Goal: Task Accomplishment & Management: Manage account settings

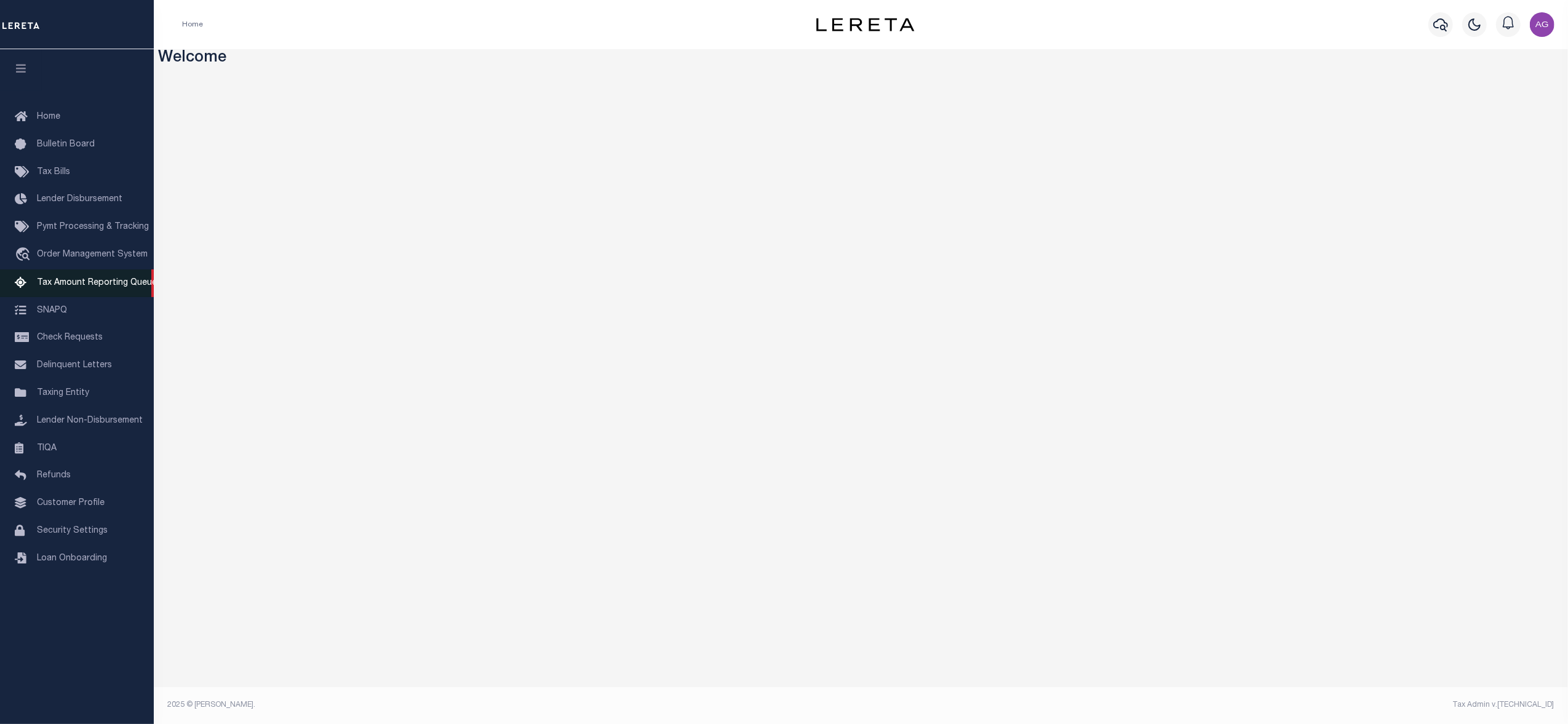
click at [90, 279] on span "Tax Amount Reporting Queue" at bounding box center [97, 283] width 120 height 9
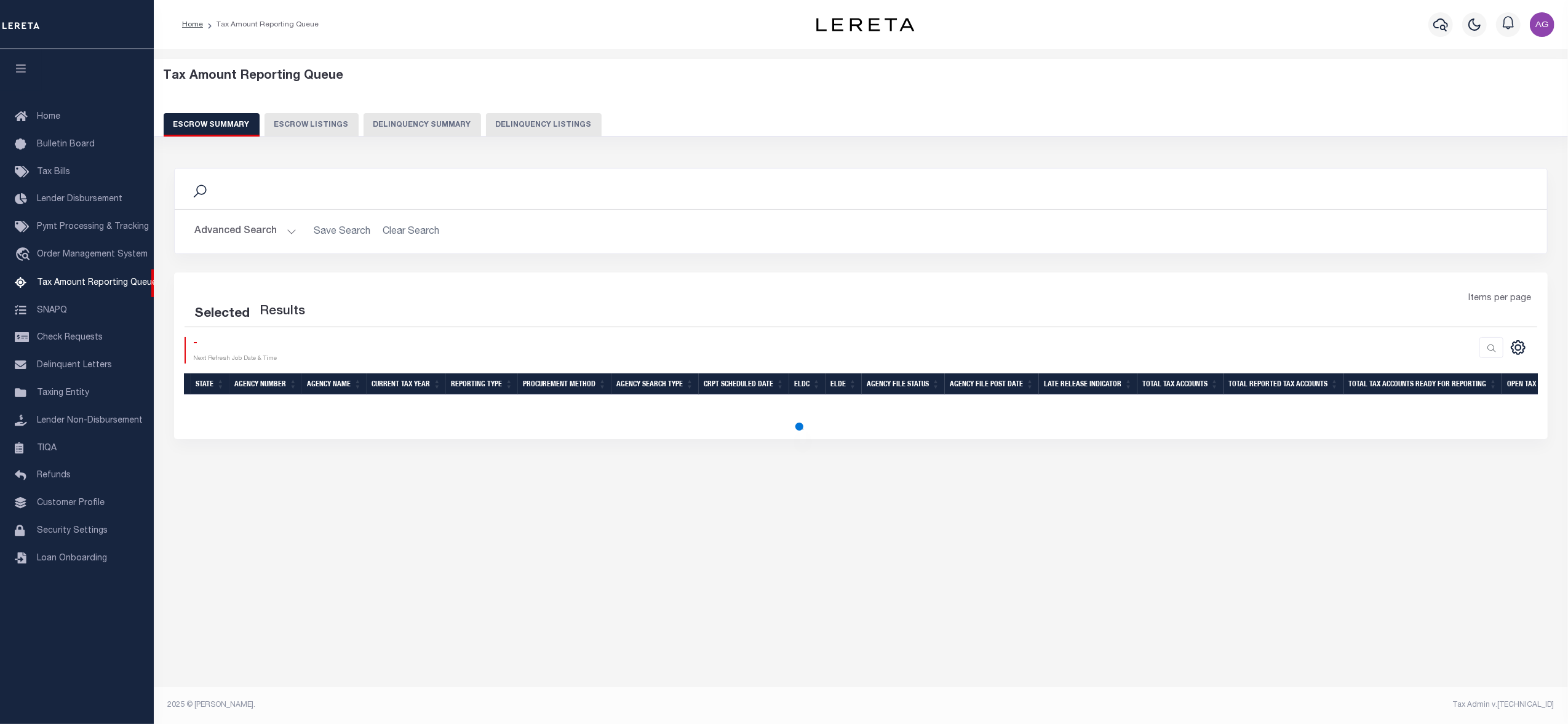
select select "100"
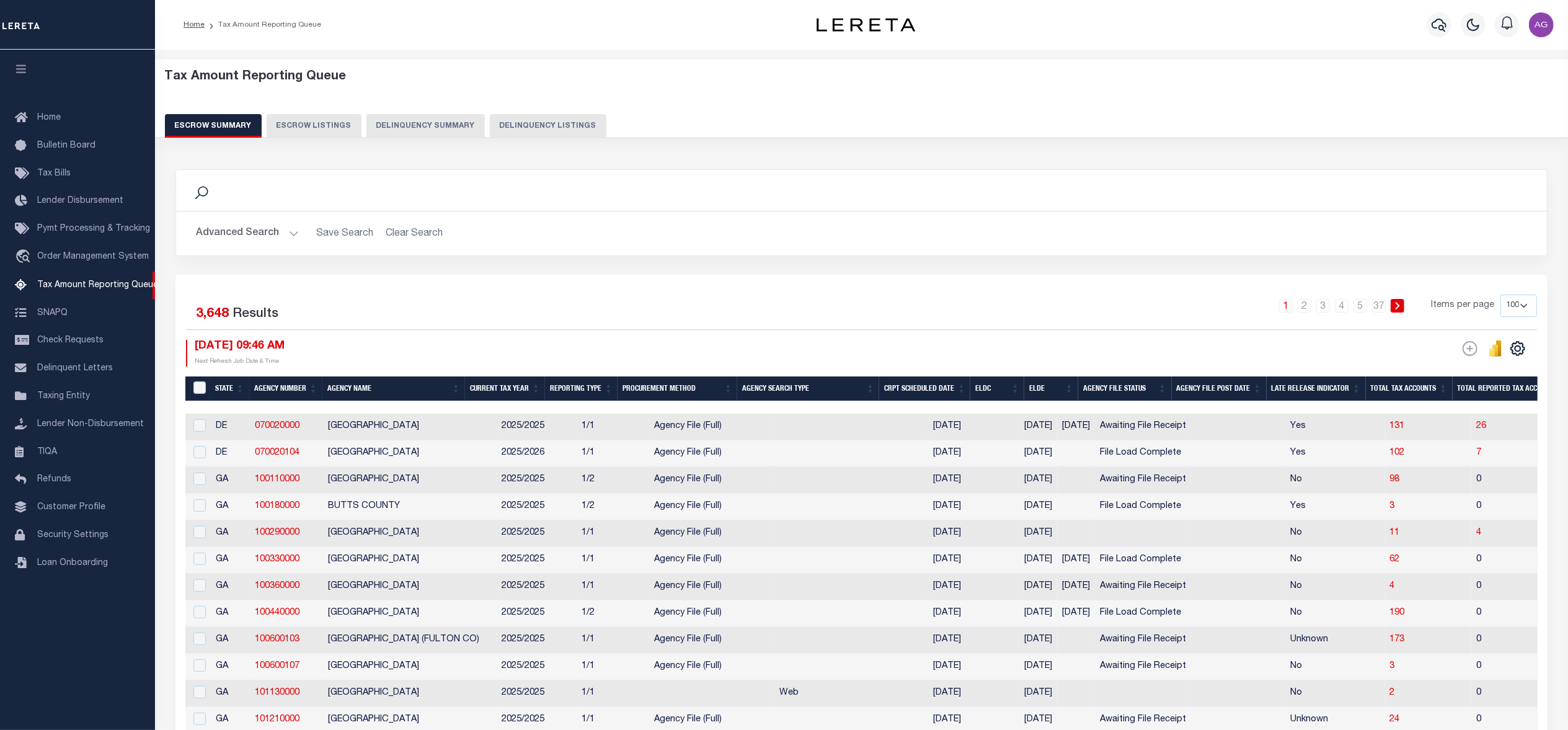
click at [417, 134] on button "Delinquency Summary" at bounding box center [425, 126] width 119 height 23
select select
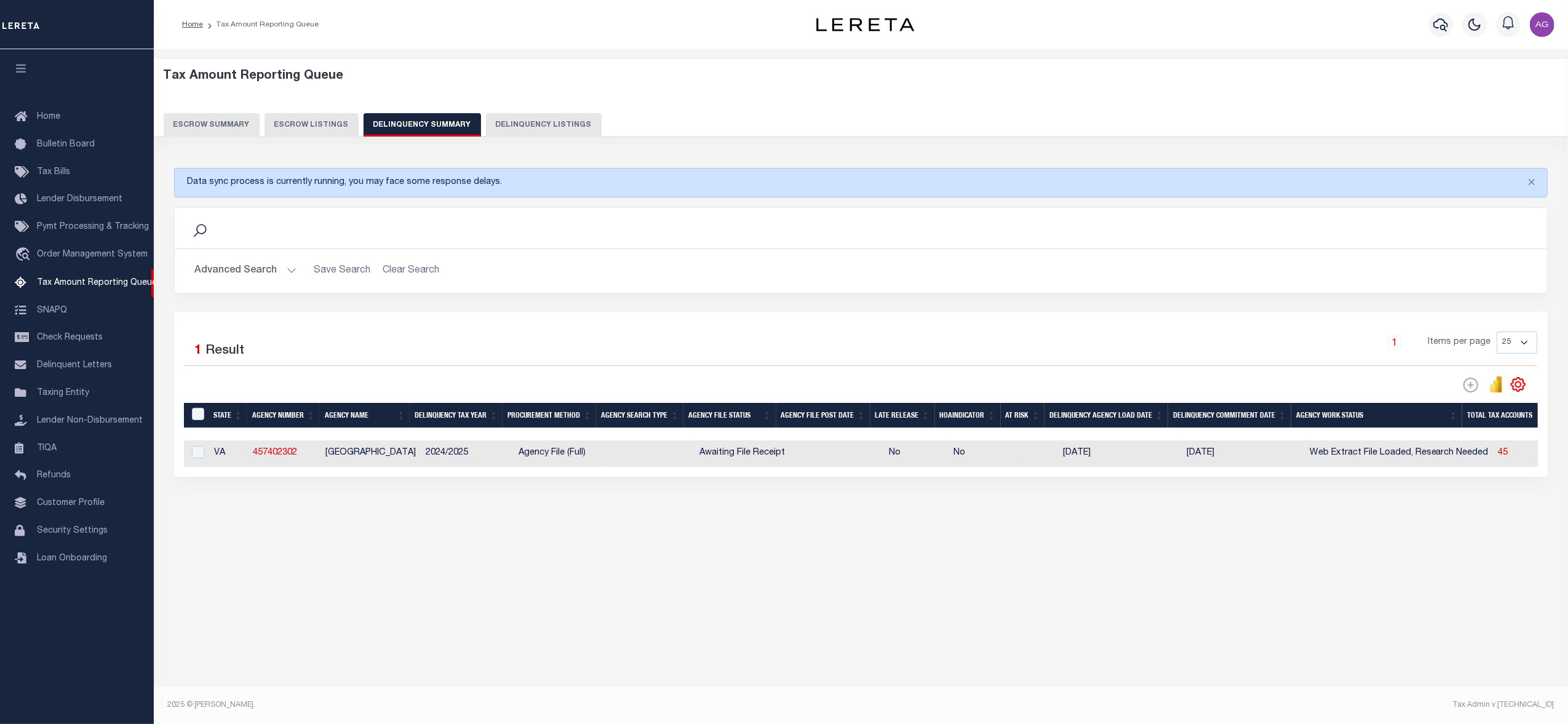
click at [274, 274] on button "Advanced Search" at bounding box center [245, 271] width 102 height 24
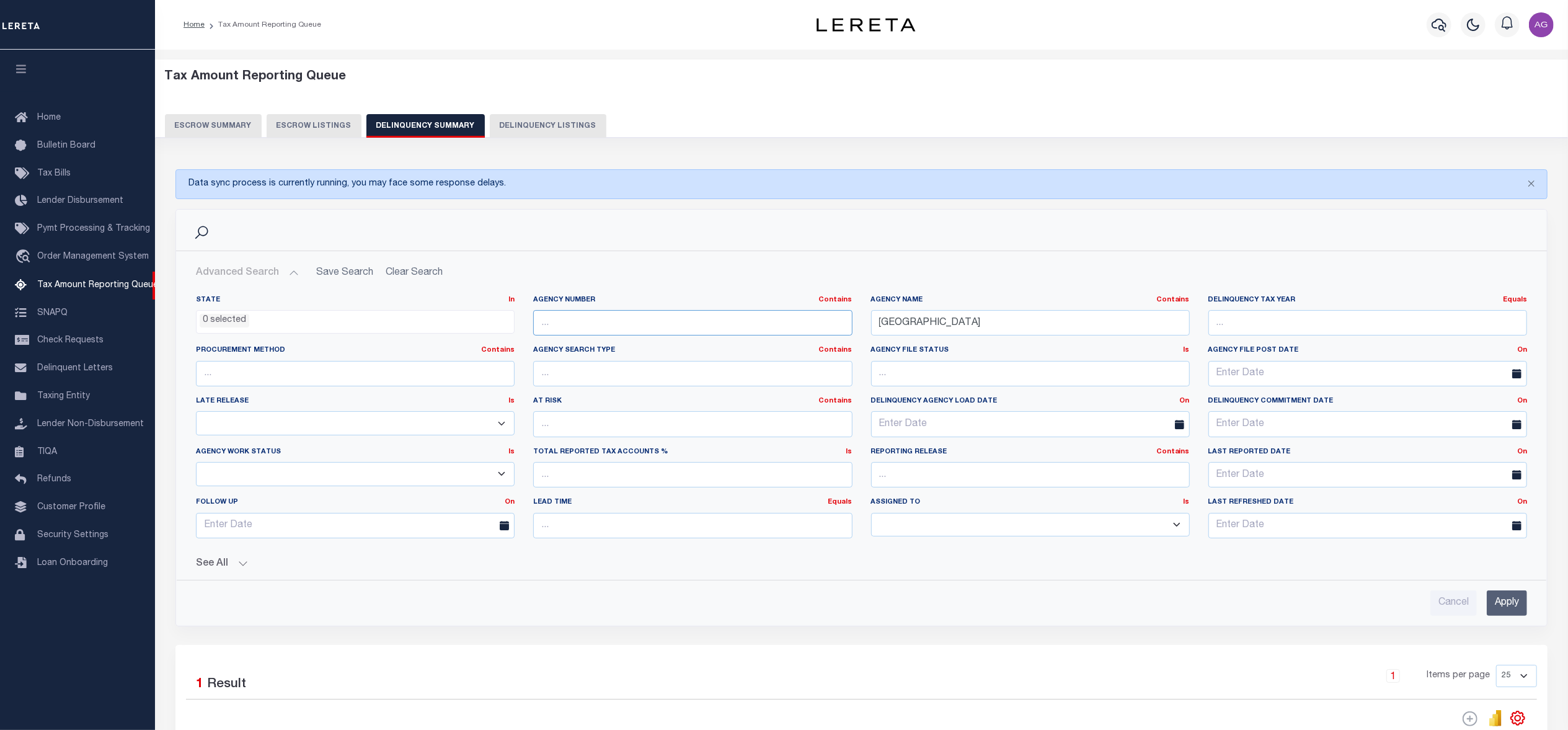
click at [787, 323] on input "text" at bounding box center [692, 323] width 319 height 25
paste input "310241803"
type input "310241803"
drag, startPoint x: 957, startPoint y: 337, endPoint x: 806, endPoint y: 323, distance: 151.6
click at [806, 323] on div "State In In AK AL AR AZ CA CO CT DC DE FL GA GU HI IA ID IL IN KS KY LA MA MD M…" at bounding box center [861, 421] width 1349 height 253
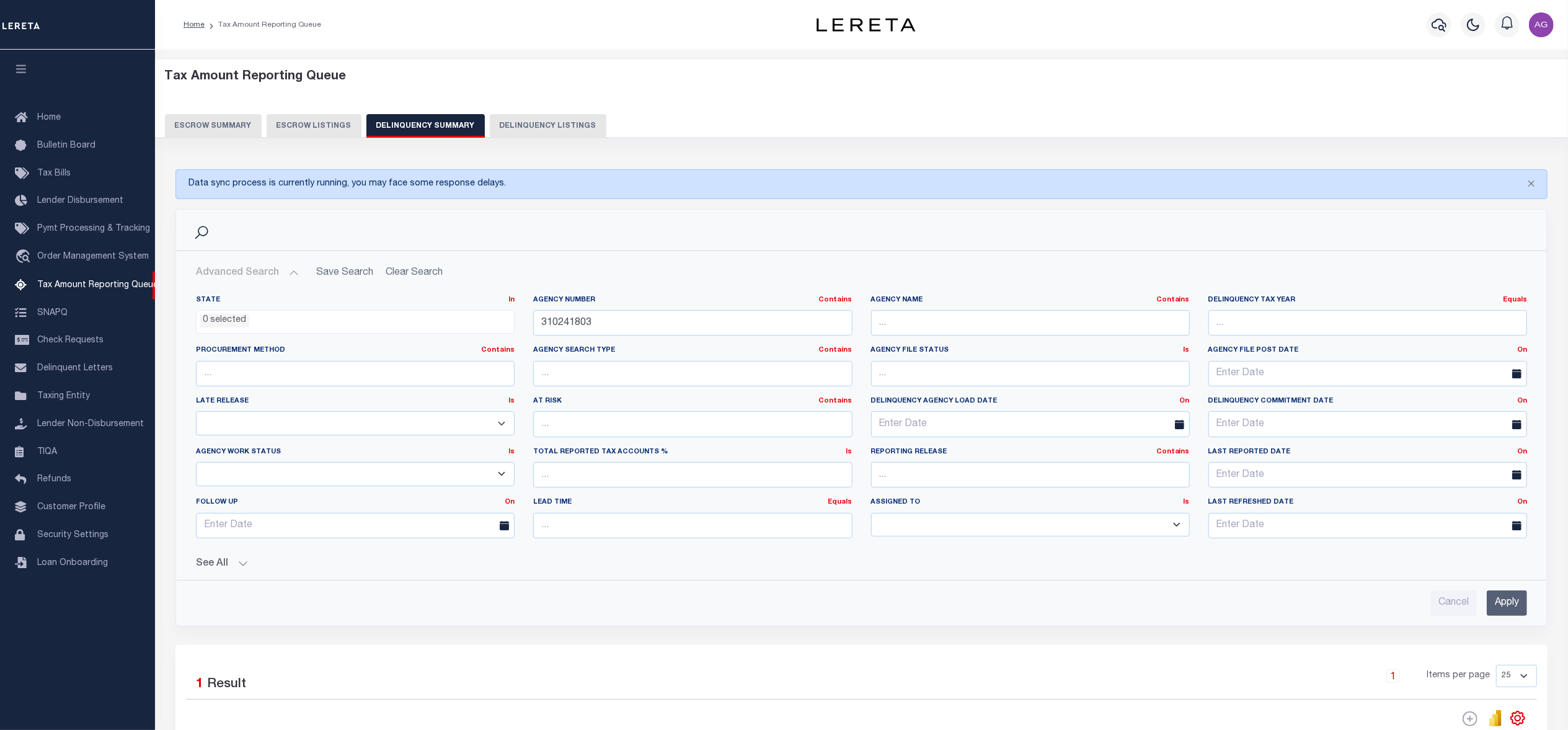
click at [1518, 608] on input "Apply" at bounding box center [1507, 603] width 41 height 25
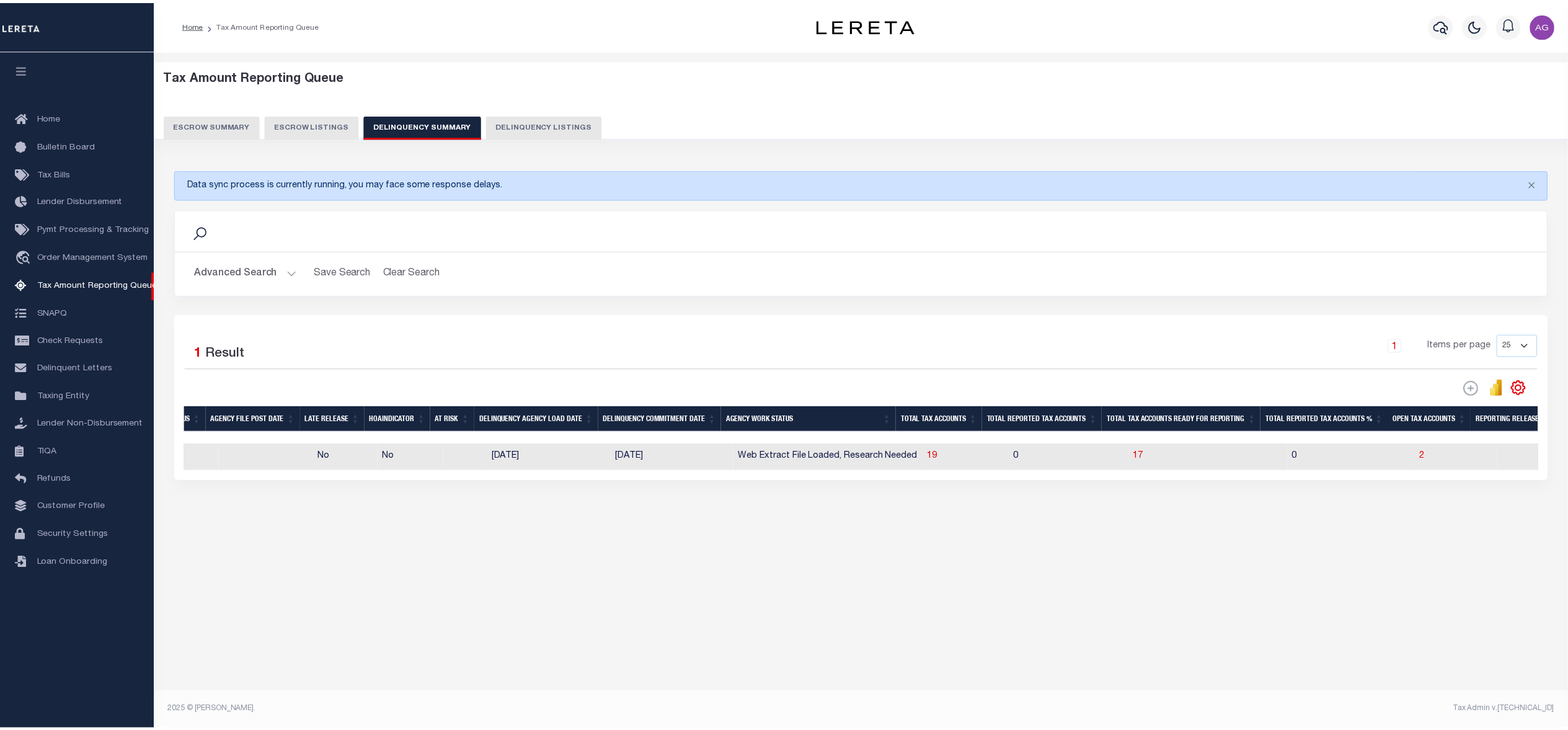
scroll to position [0, 641]
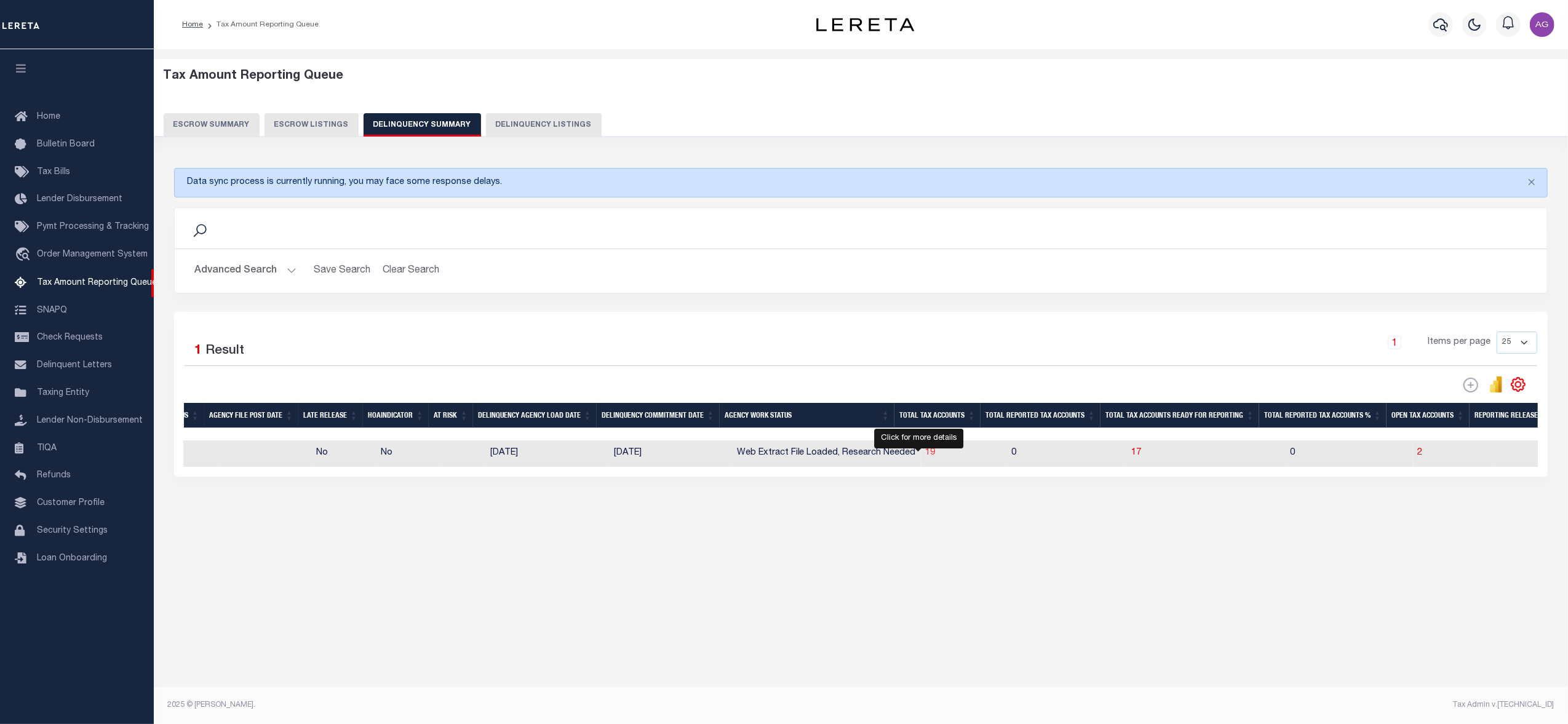
click at [926, 457] on span "19" at bounding box center [931, 453] width 10 height 9
select select "100"
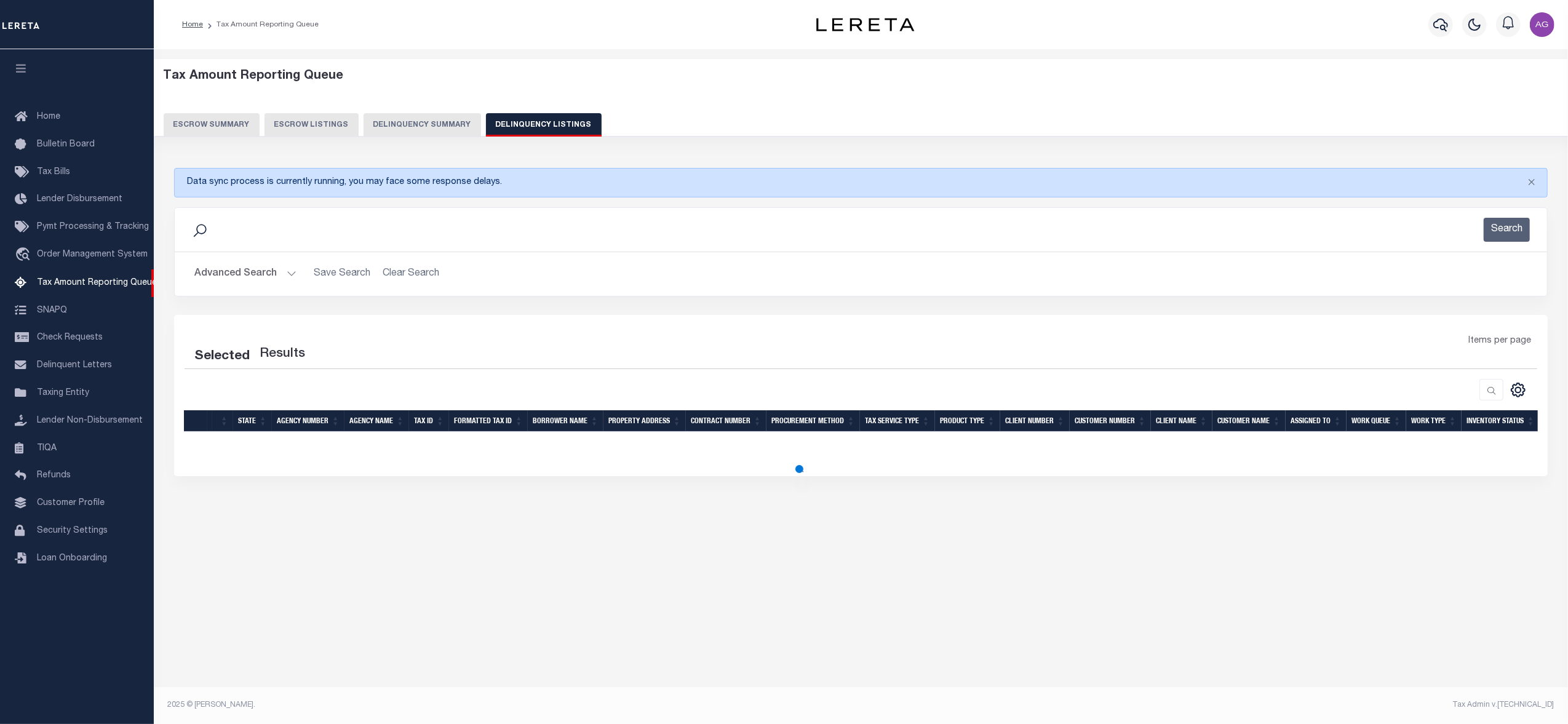
select select "100"
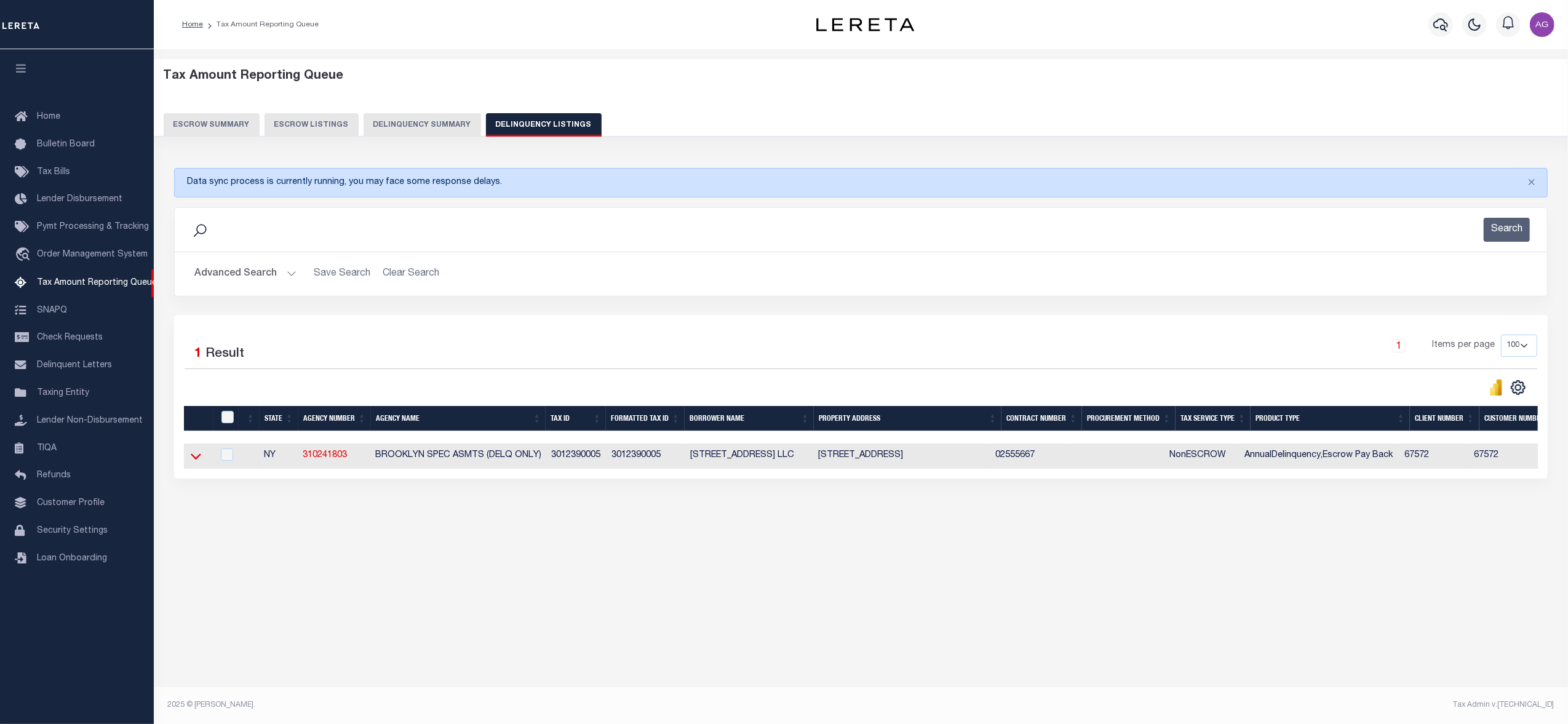
click at [200, 456] on icon at bounding box center [196, 456] width 11 height 13
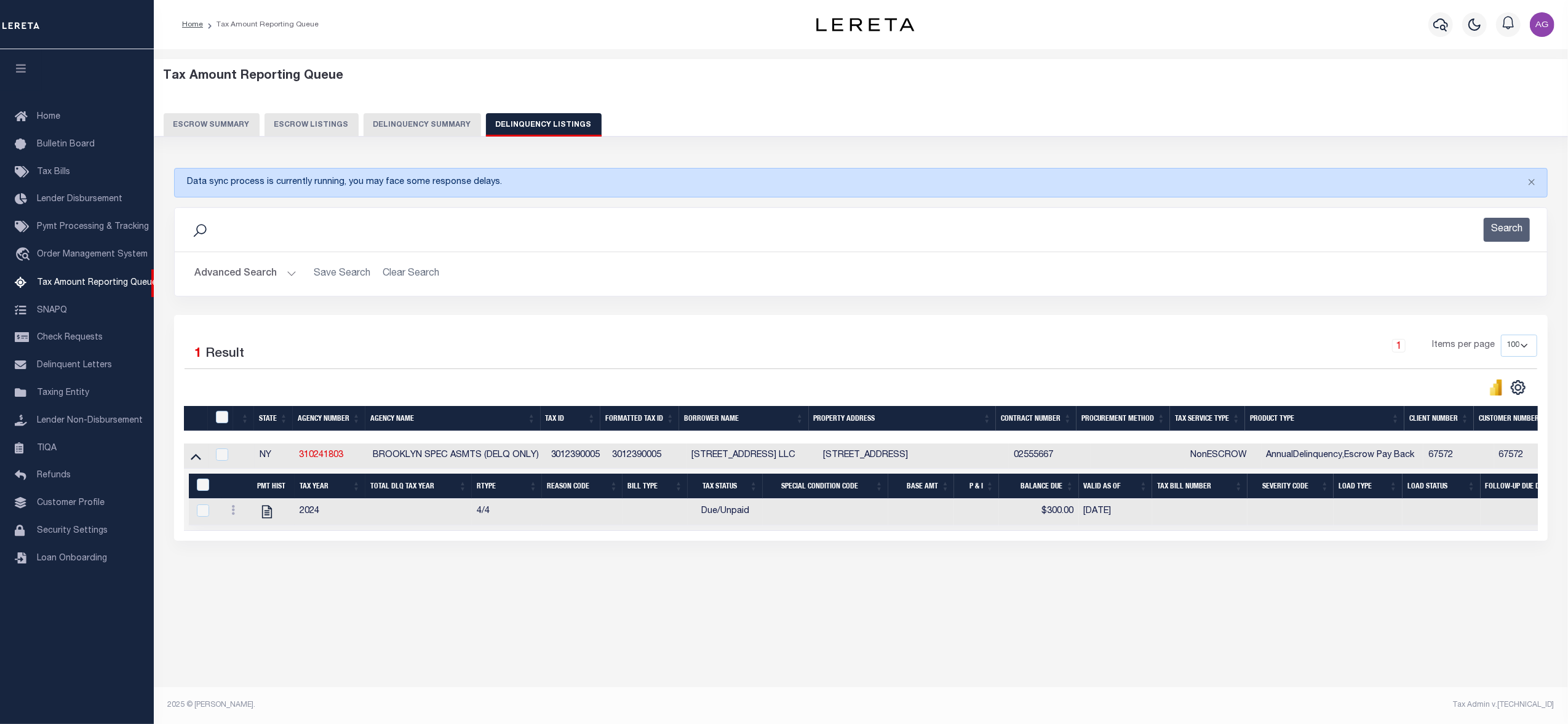
click at [266, 274] on button "Advanced Search" at bounding box center [245, 274] width 102 height 24
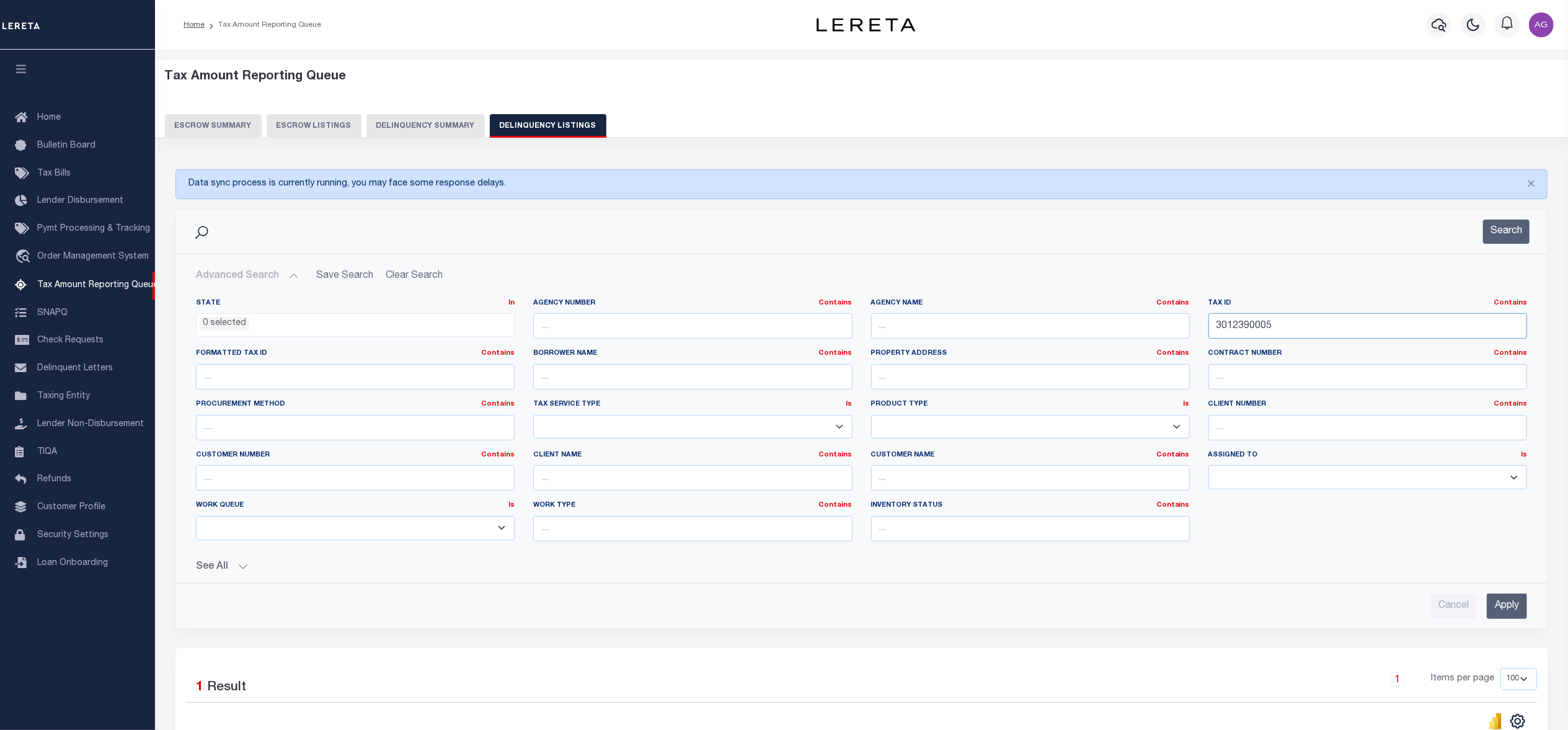
click at [1292, 328] on input "3012390005" at bounding box center [1368, 326] width 319 height 25
click at [1508, 619] on input "Apply" at bounding box center [1507, 606] width 41 height 25
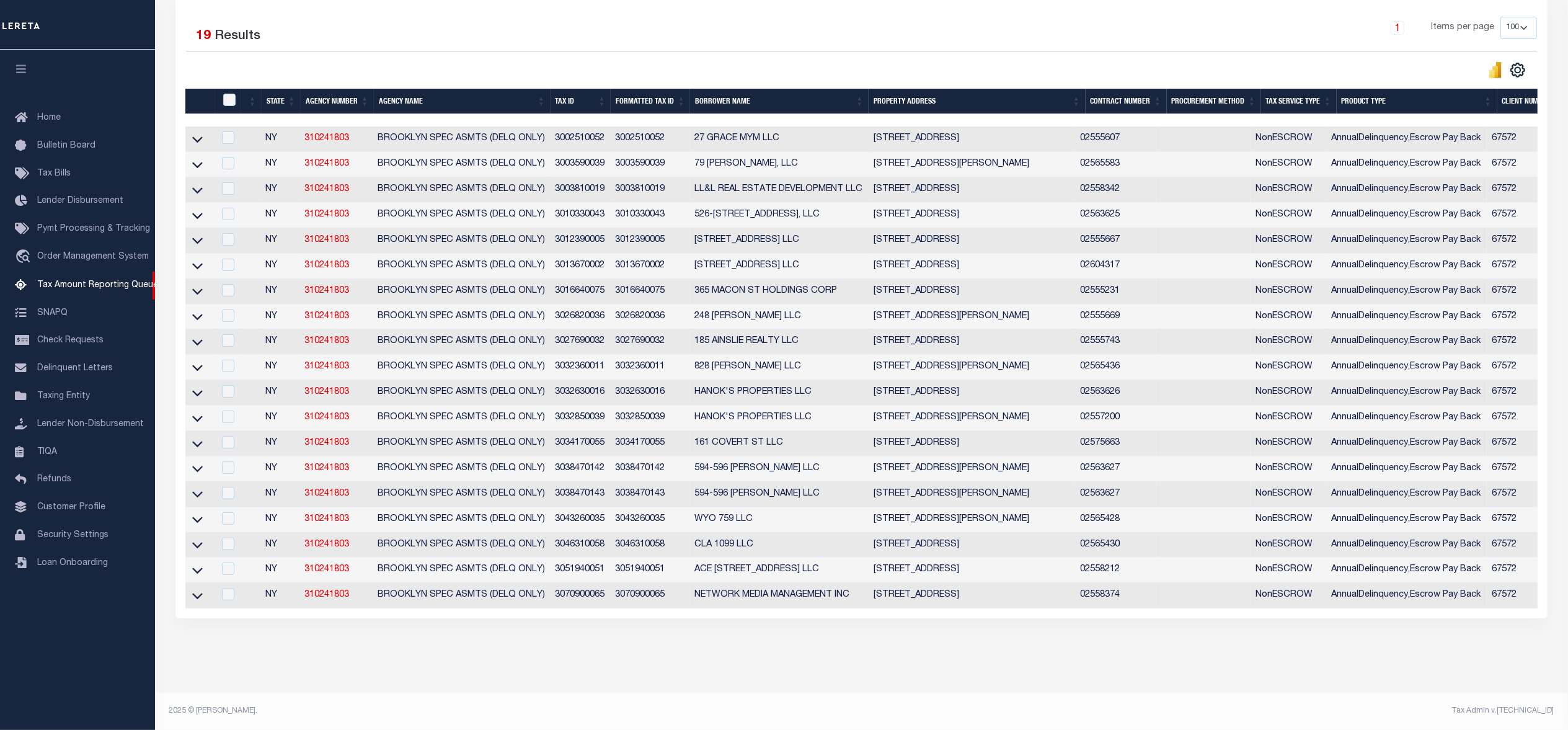
scroll to position [264, 0]
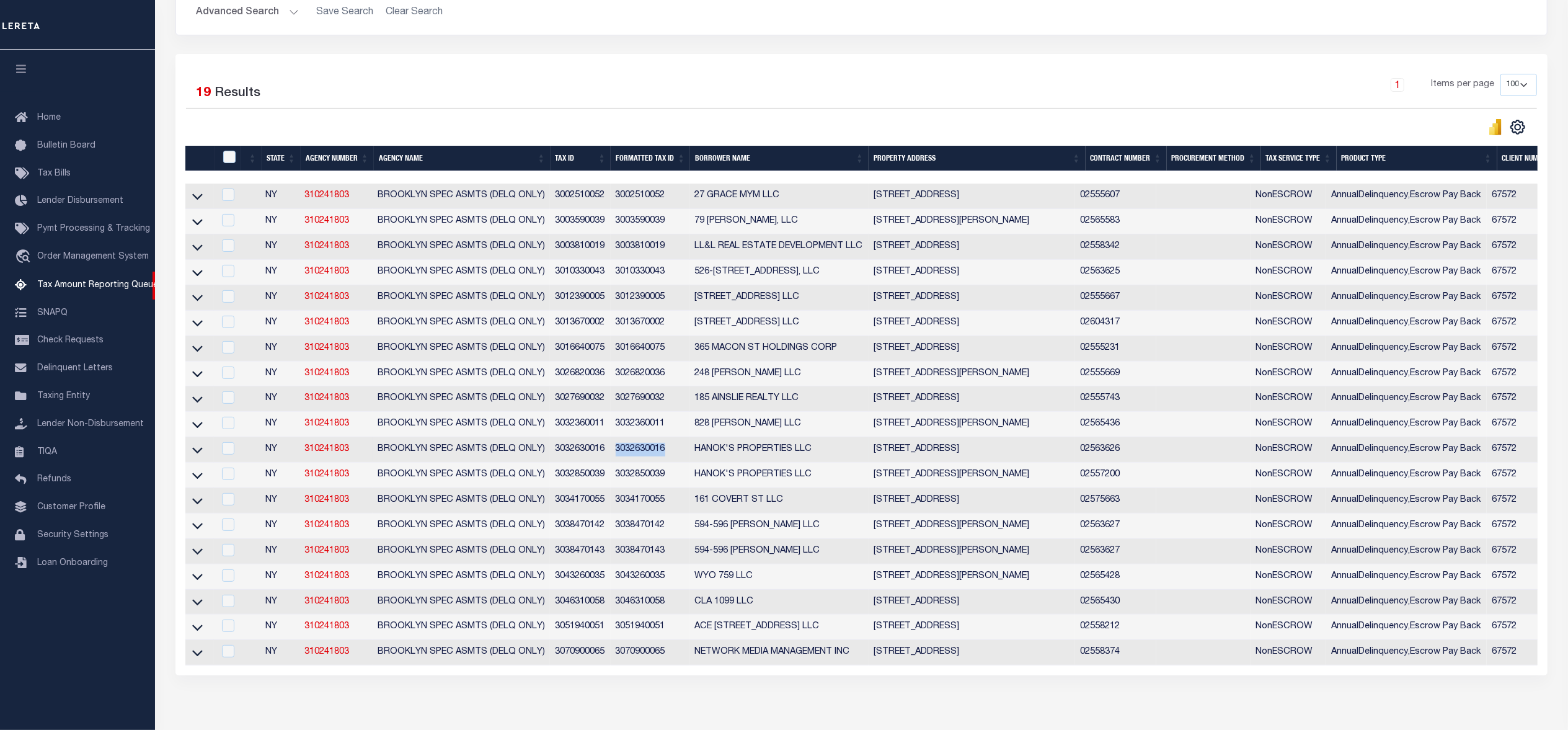
drag, startPoint x: 612, startPoint y: 461, endPoint x: 670, endPoint y: 462, distance: 58.0
click at [670, 462] on td "3032630016" at bounding box center [650, 450] width 79 height 25
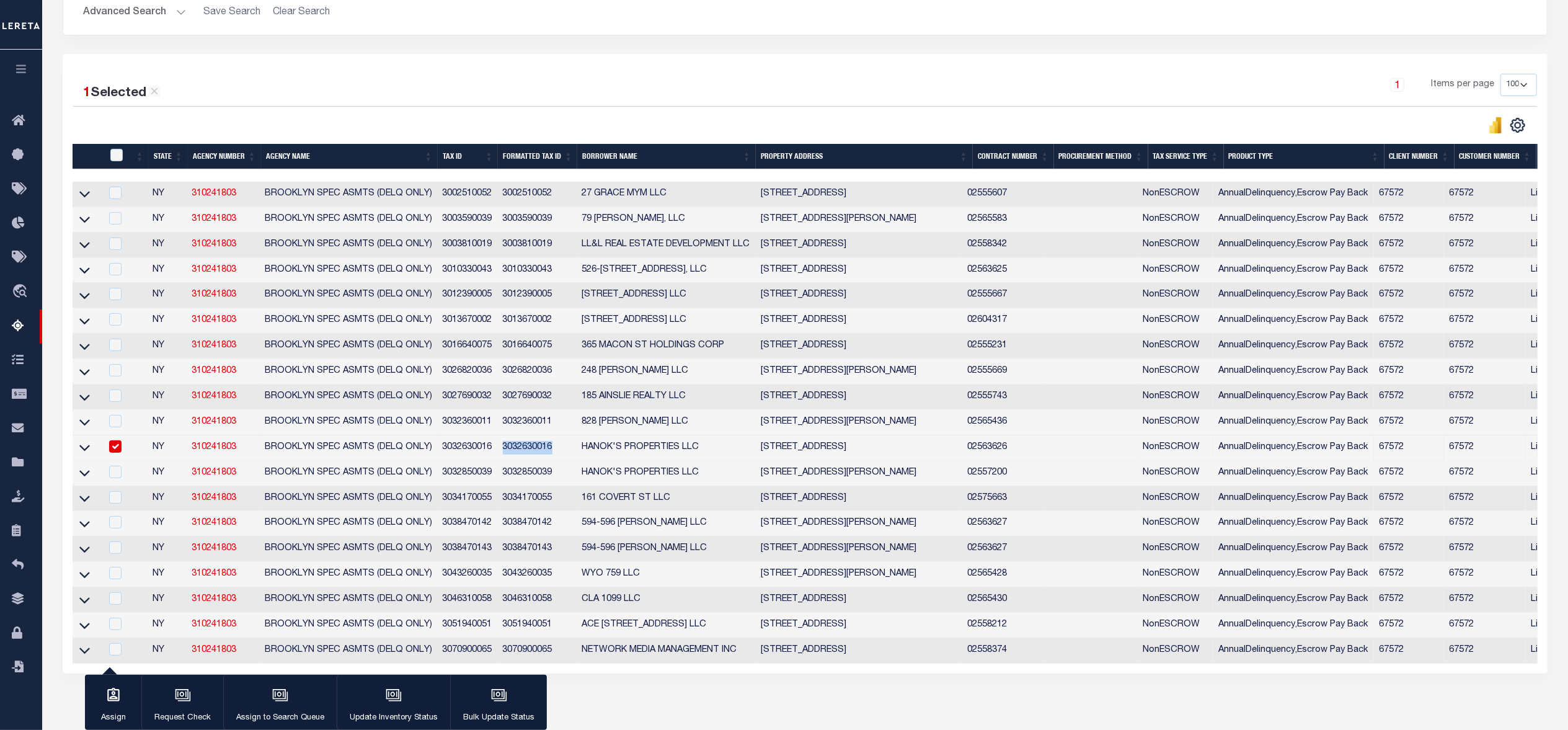
copy td "3032630016"
click at [115, 453] on input "checkbox" at bounding box center [115, 446] width 13 height 13
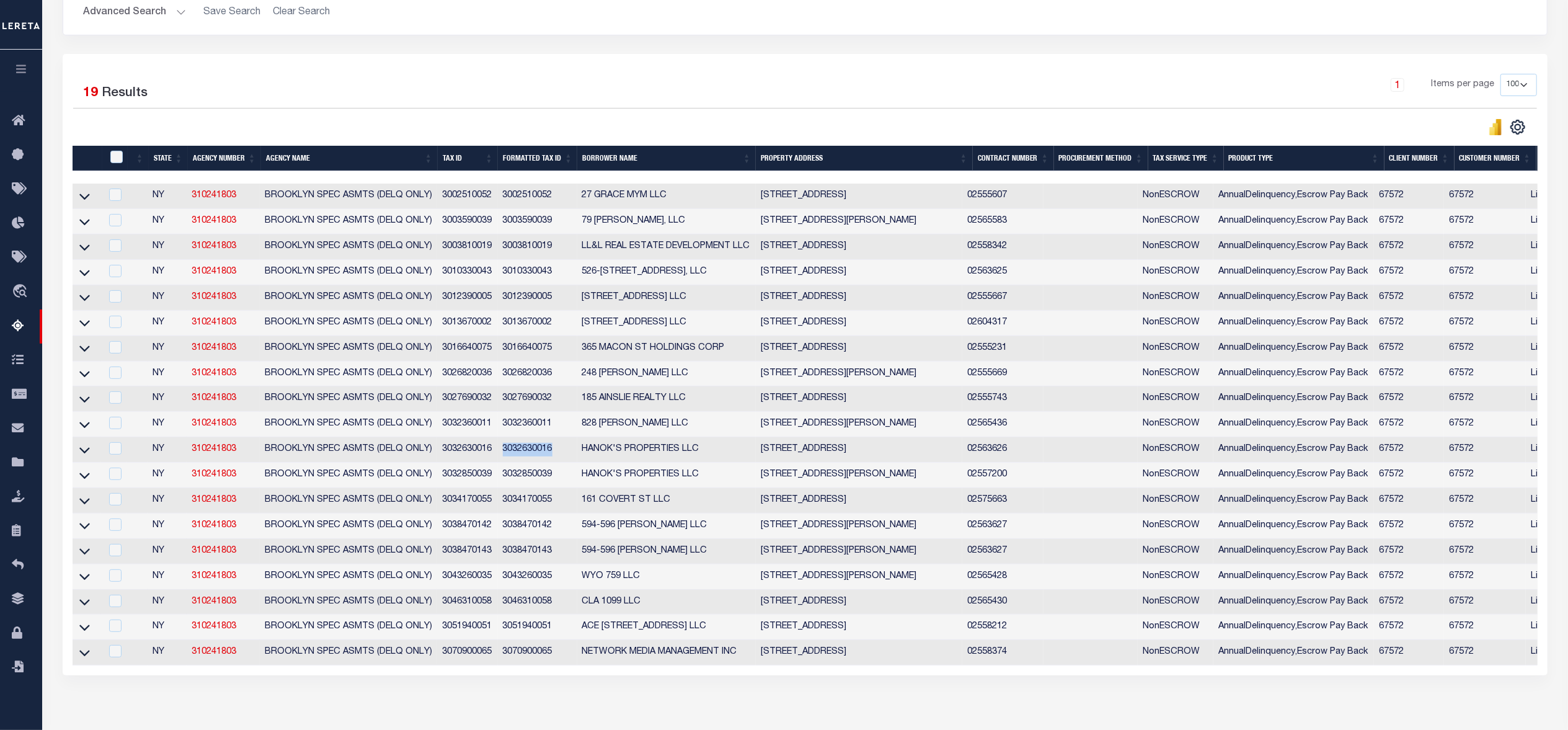
click at [581, 701] on div "Data sync process is currently running, you may face some response delays. Sear…" at bounding box center [805, 303] width 1501 height 819
drag, startPoint x: 559, startPoint y: 465, endPoint x: 500, endPoint y: 460, distance: 59.2
click at [500, 460] on td "3032630016" at bounding box center [537, 450] width 79 height 25
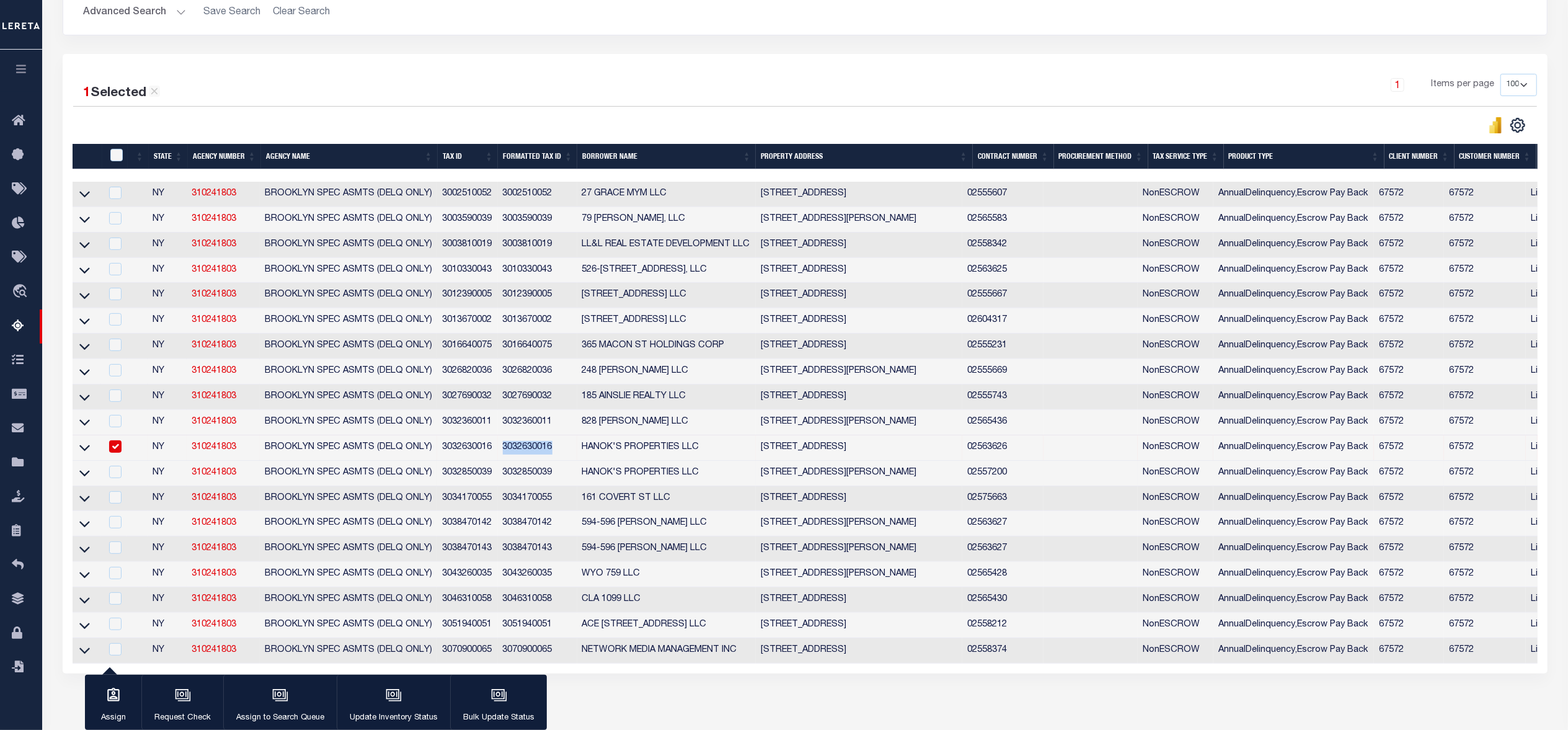
copy td "3032630016"
click at [112, 453] on input "checkbox" at bounding box center [115, 446] width 13 height 13
checkbox input "false"
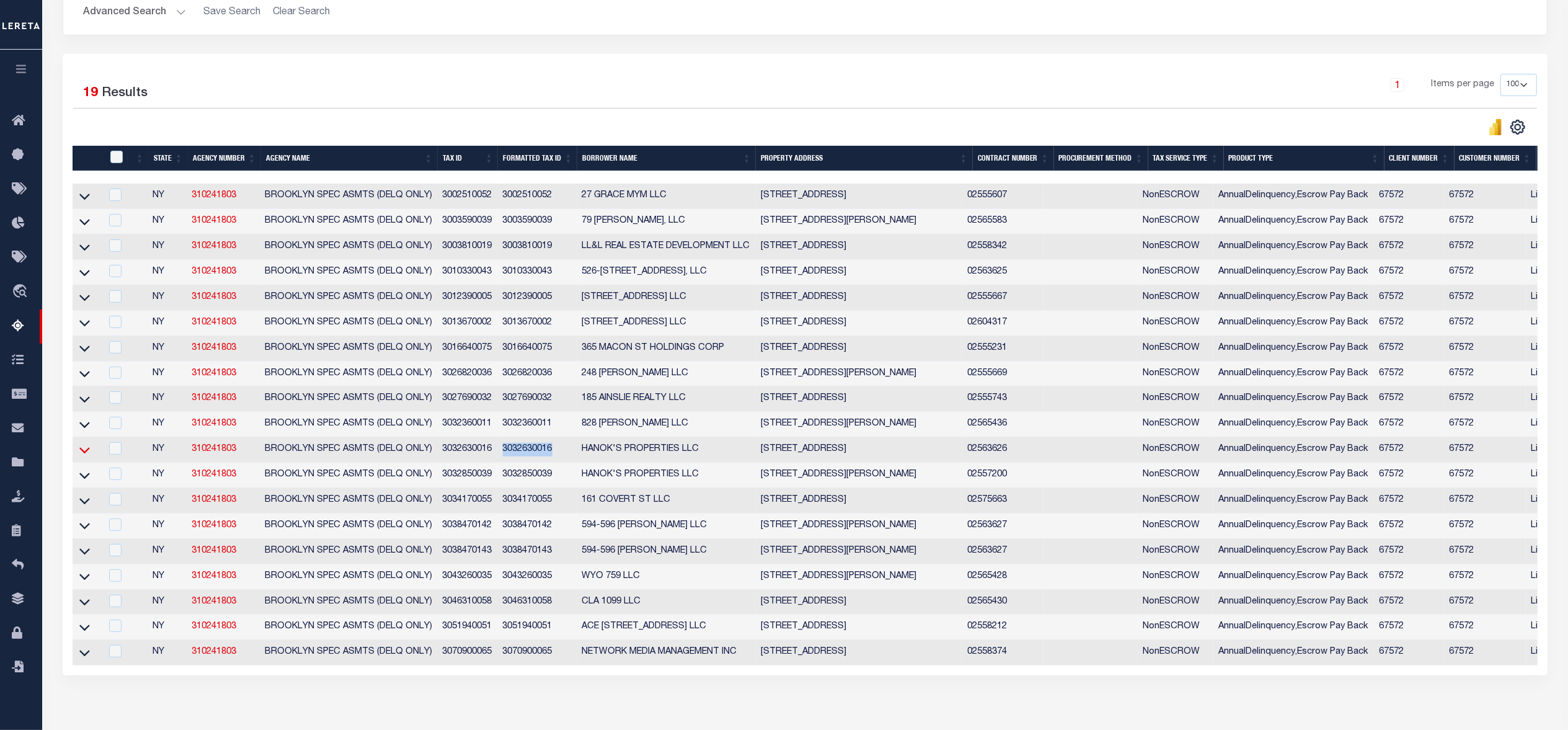
click at [82, 453] on icon at bounding box center [84, 450] width 11 height 6
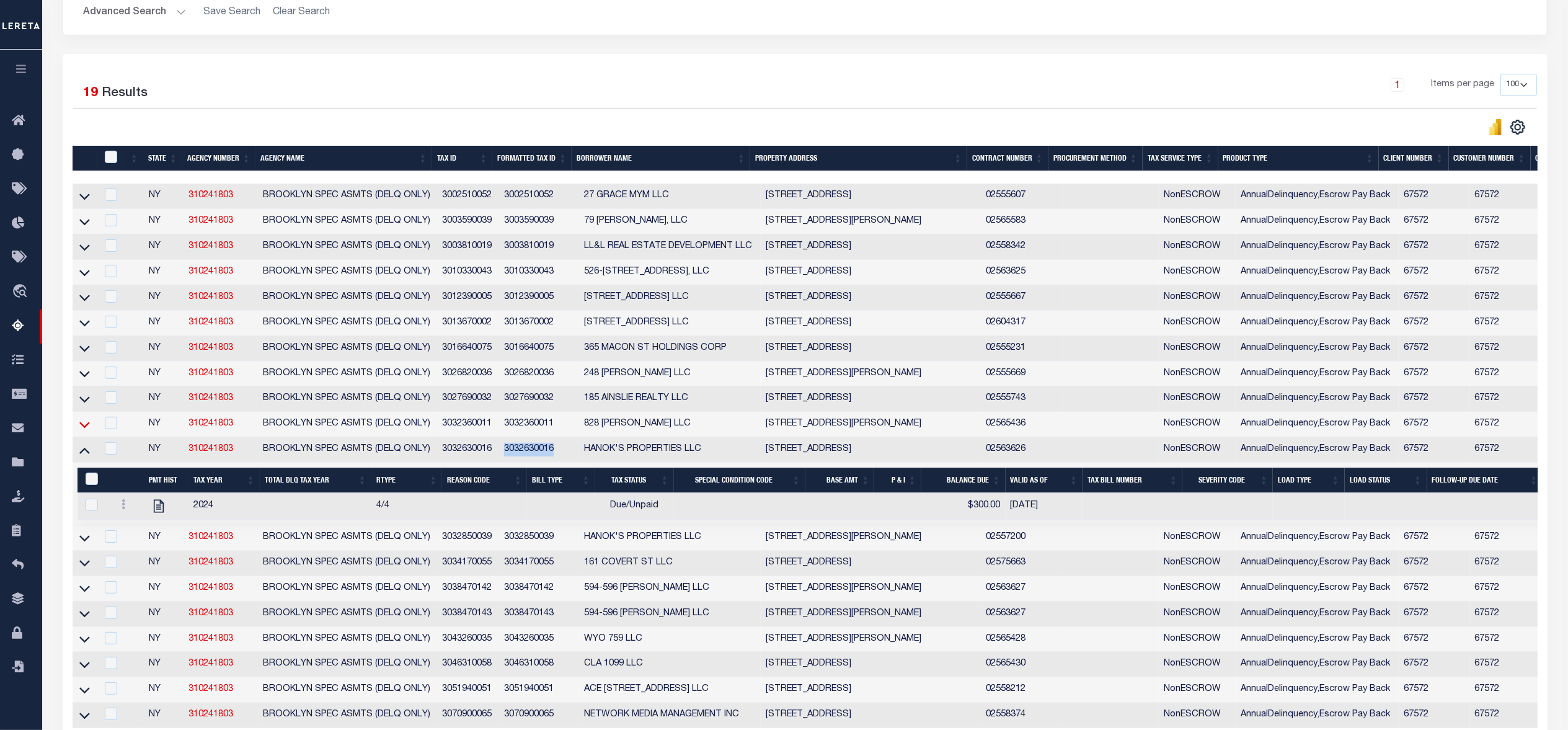
click at [86, 431] on icon at bounding box center [84, 424] width 11 height 13
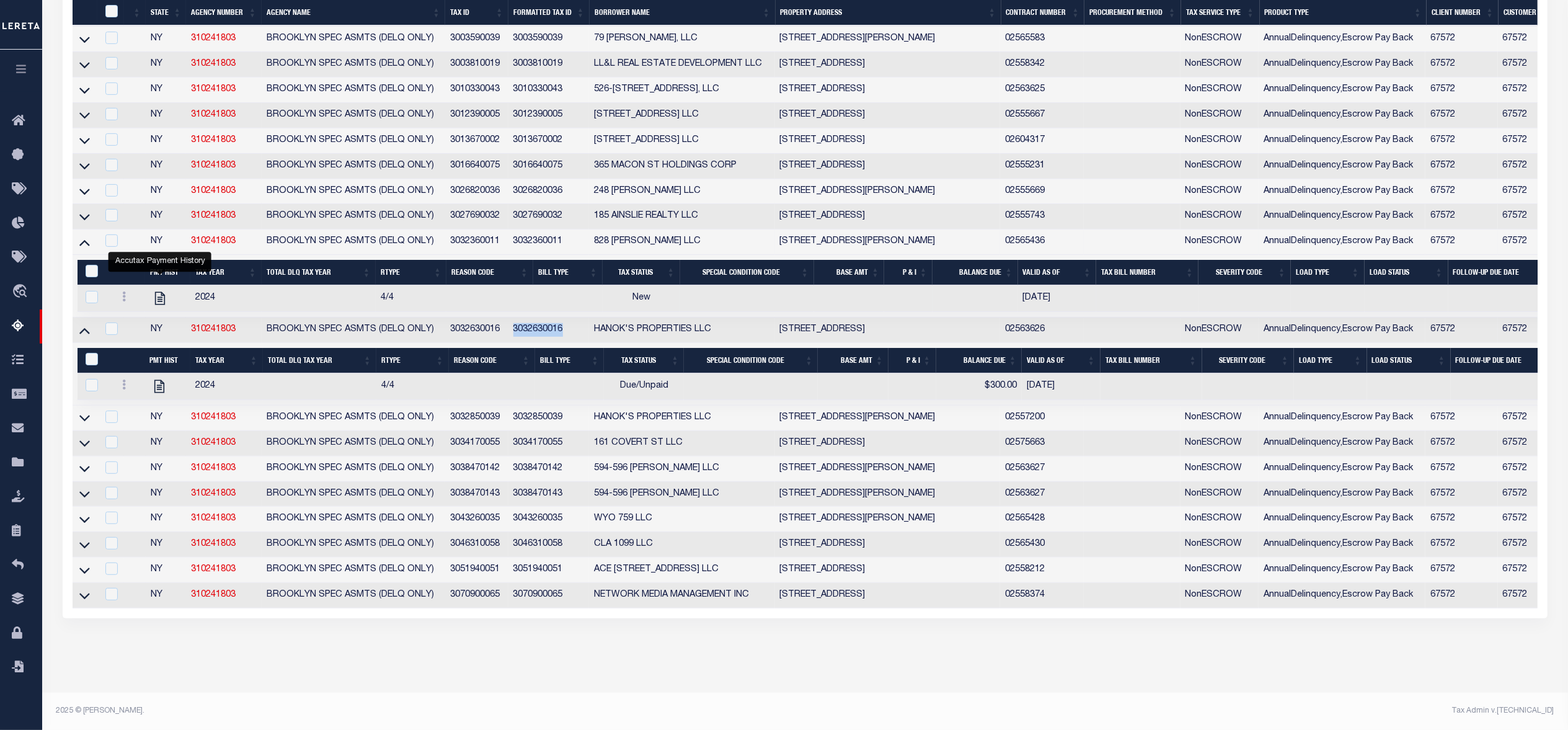
scroll to position [296, 0]
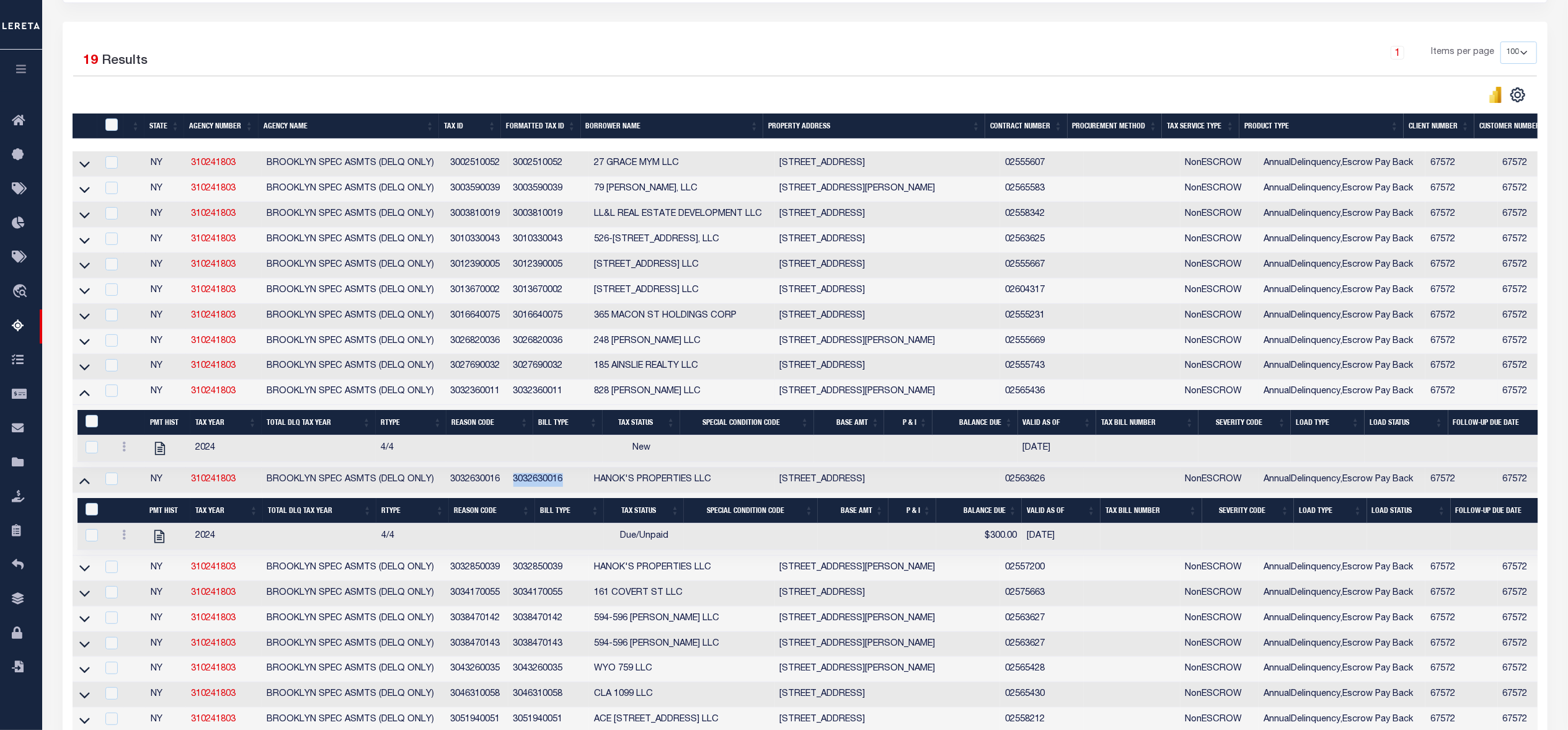
drag, startPoint x: 84, startPoint y: 278, endPoint x: 107, endPoint y: 284, distance: 23.8
click at [84, 271] on icon at bounding box center [84, 265] width 11 height 13
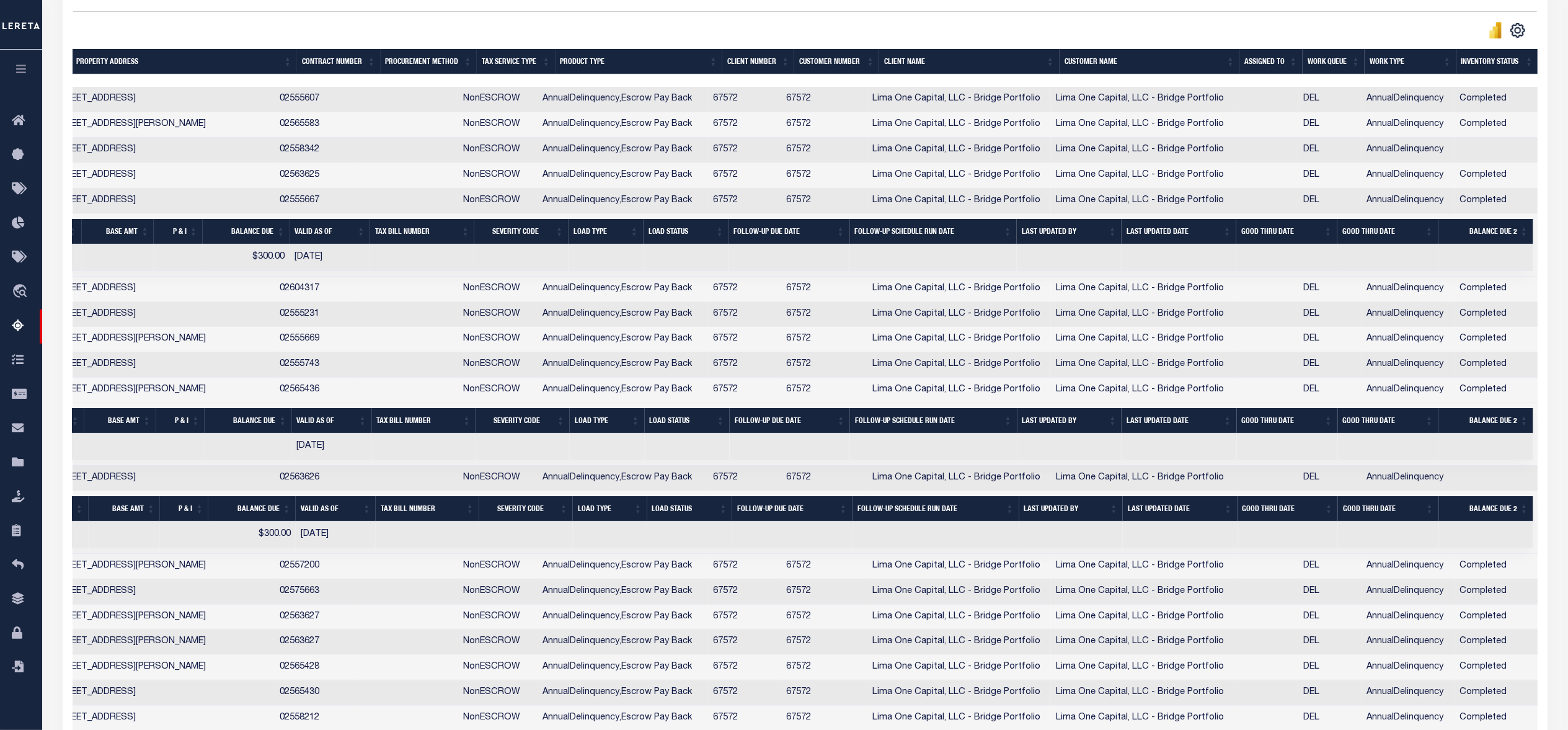
scroll to position [0, 0]
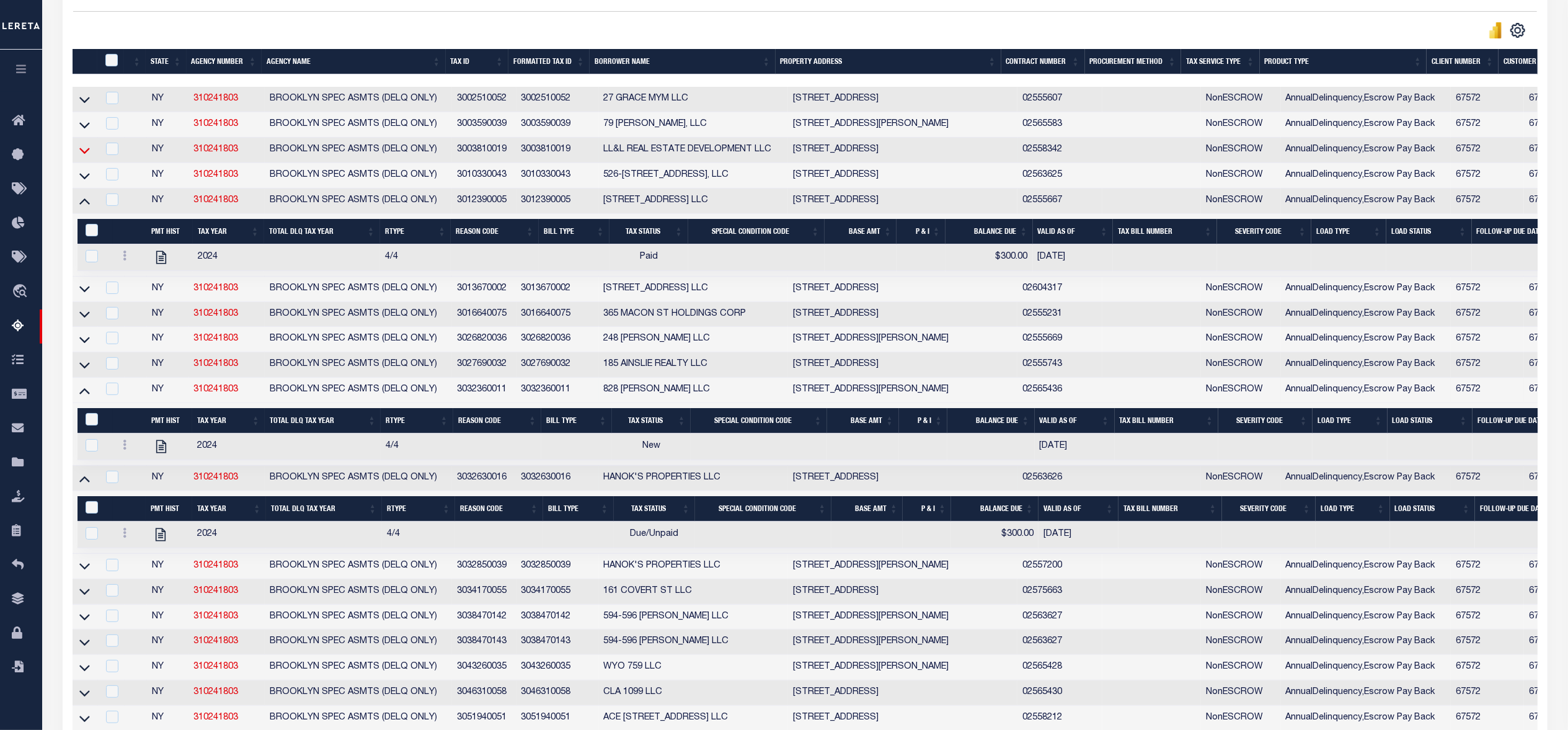
click at [83, 153] on icon at bounding box center [84, 151] width 11 height 6
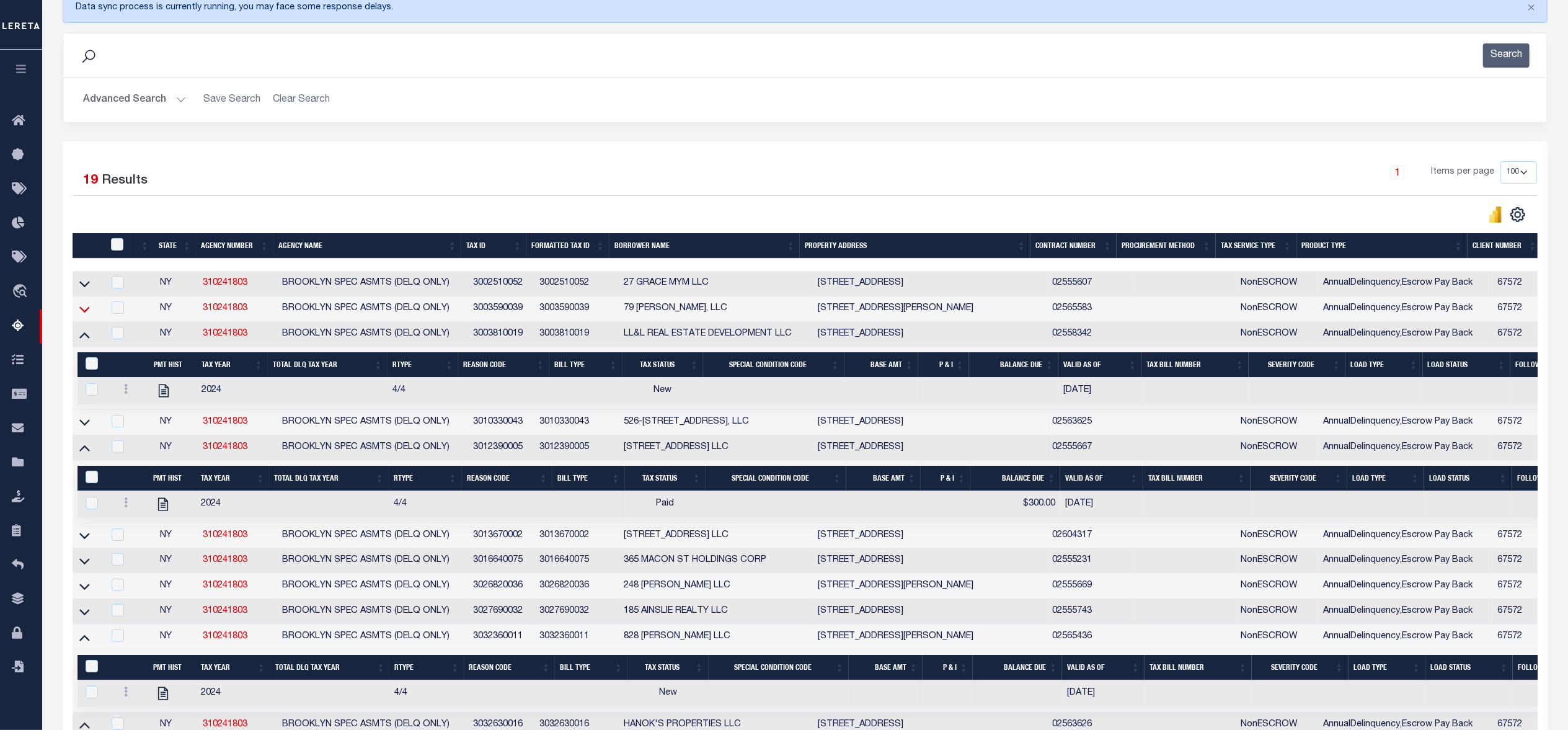
drag, startPoint x: 84, startPoint y: 452, endPoint x: 82, endPoint y: 380, distance: 72.0
click at [84, 452] on icon at bounding box center [84, 447] width 11 height 13
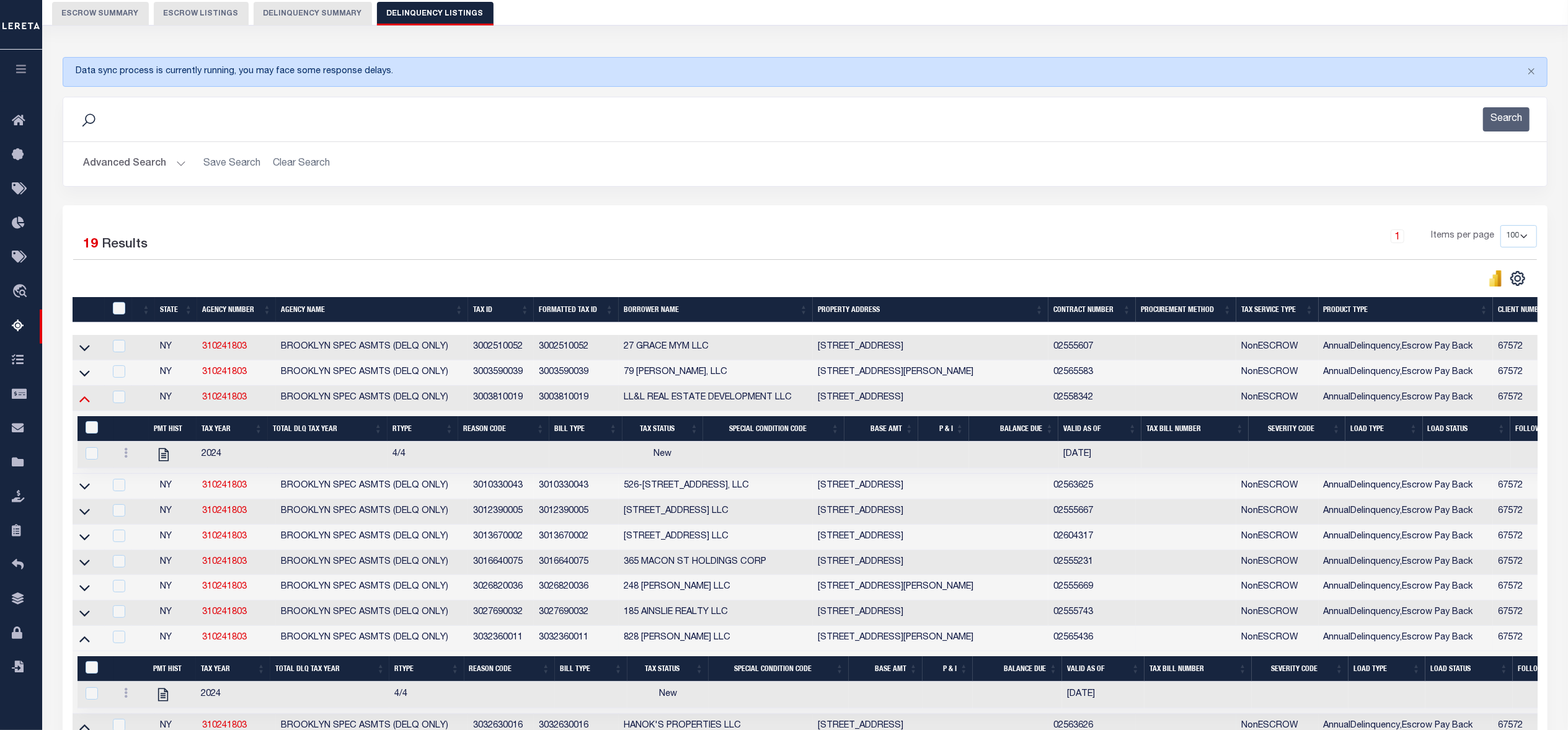
click at [82, 403] on icon at bounding box center [84, 398] width 11 height 13
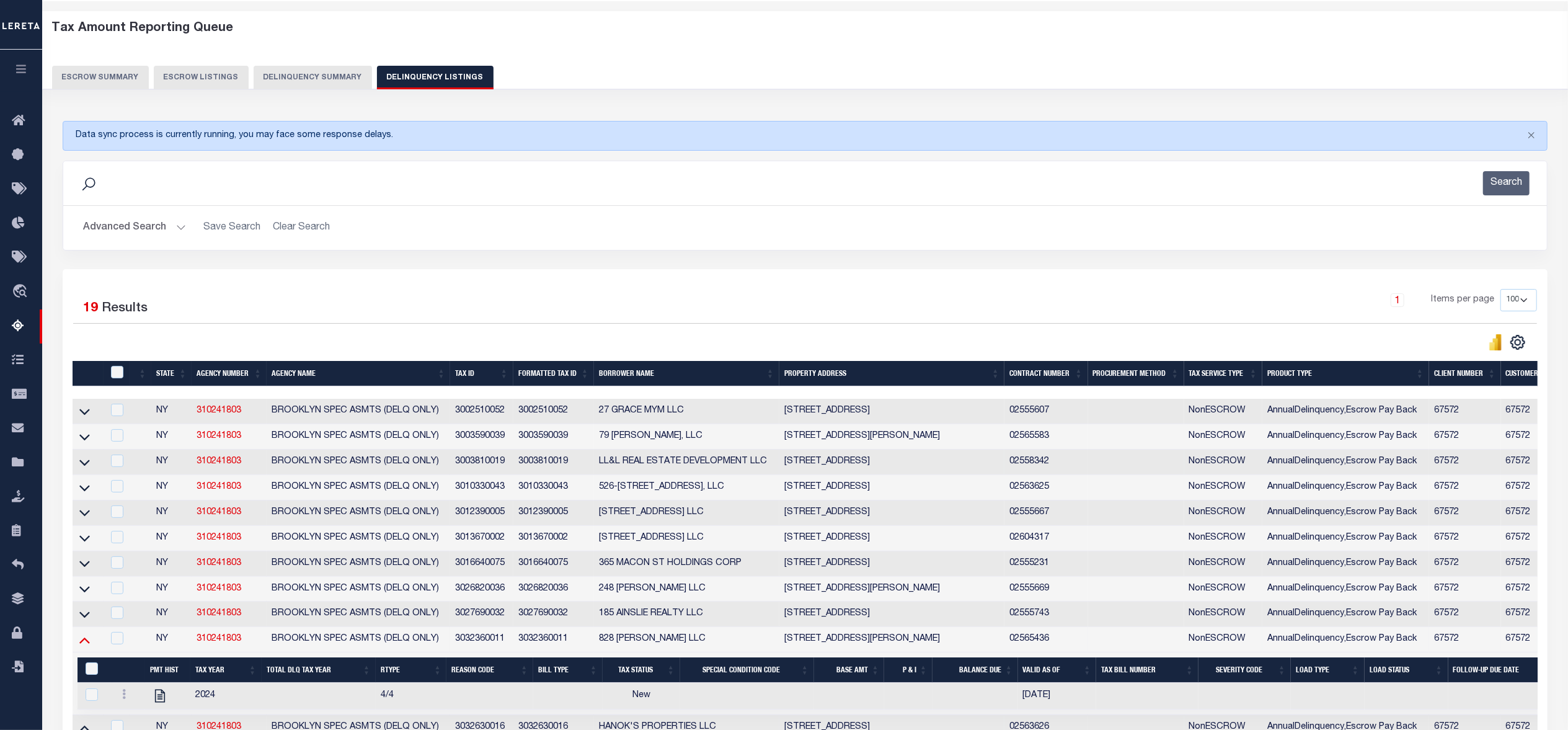
click at [89, 646] on icon at bounding box center [84, 639] width 11 height 13
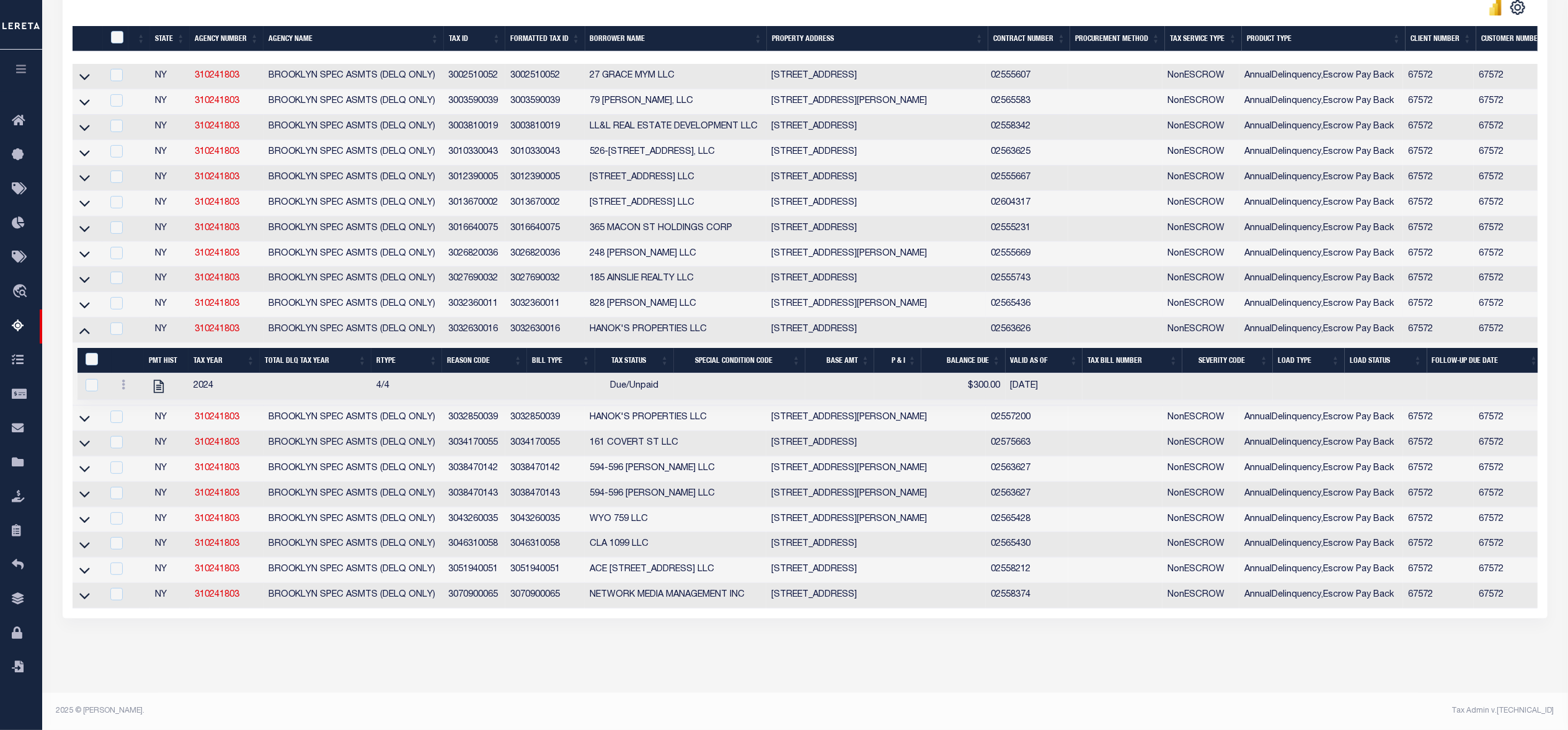
click at [503, 625] on div "Data sync process is currently running, you may face some response delays. Sear…" at bounding box center [805, 214] width 1501 height 882
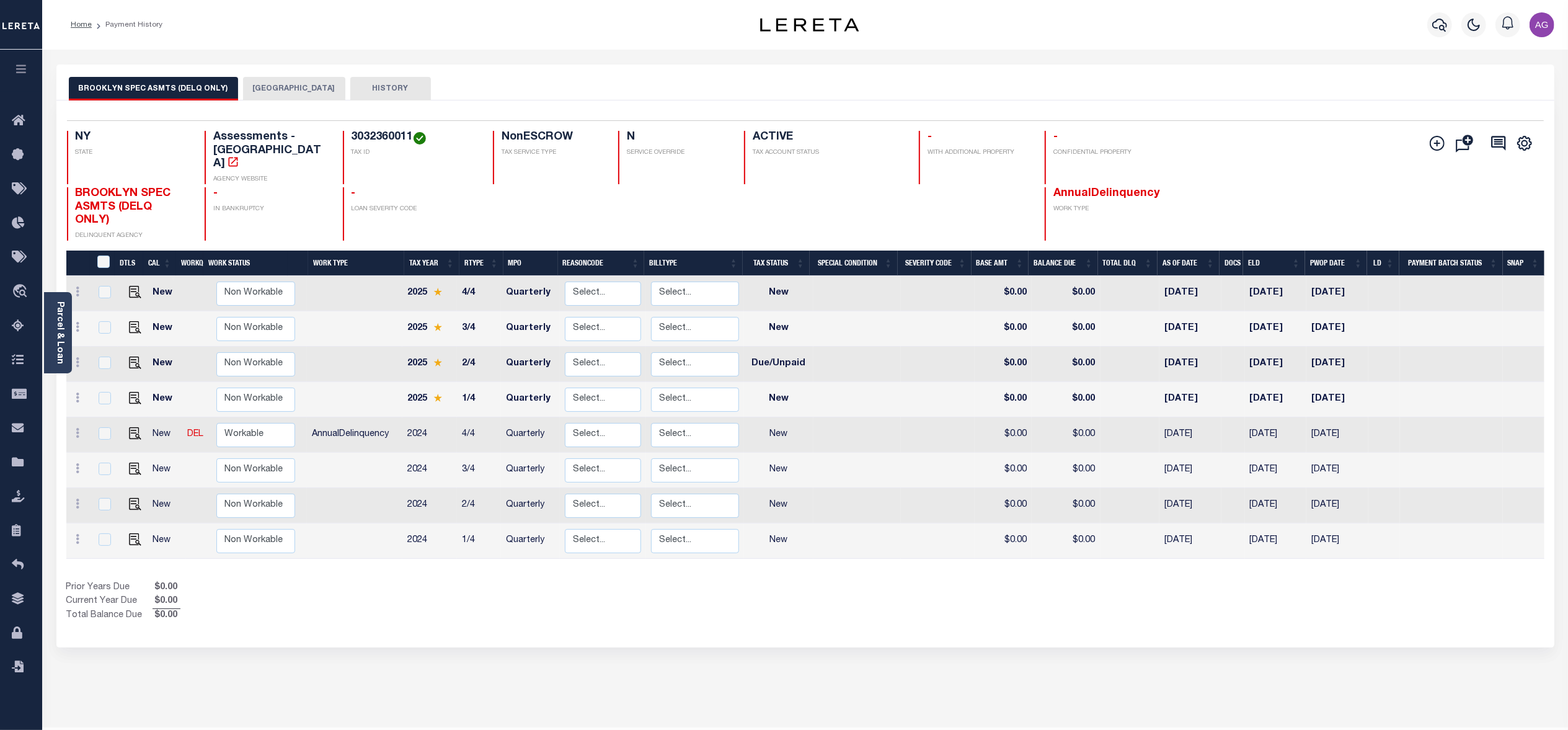
click at [282, 84] on button "[GEOGRAPHIC_DATA]" at bounding box center [294, 88] width 102 height 23
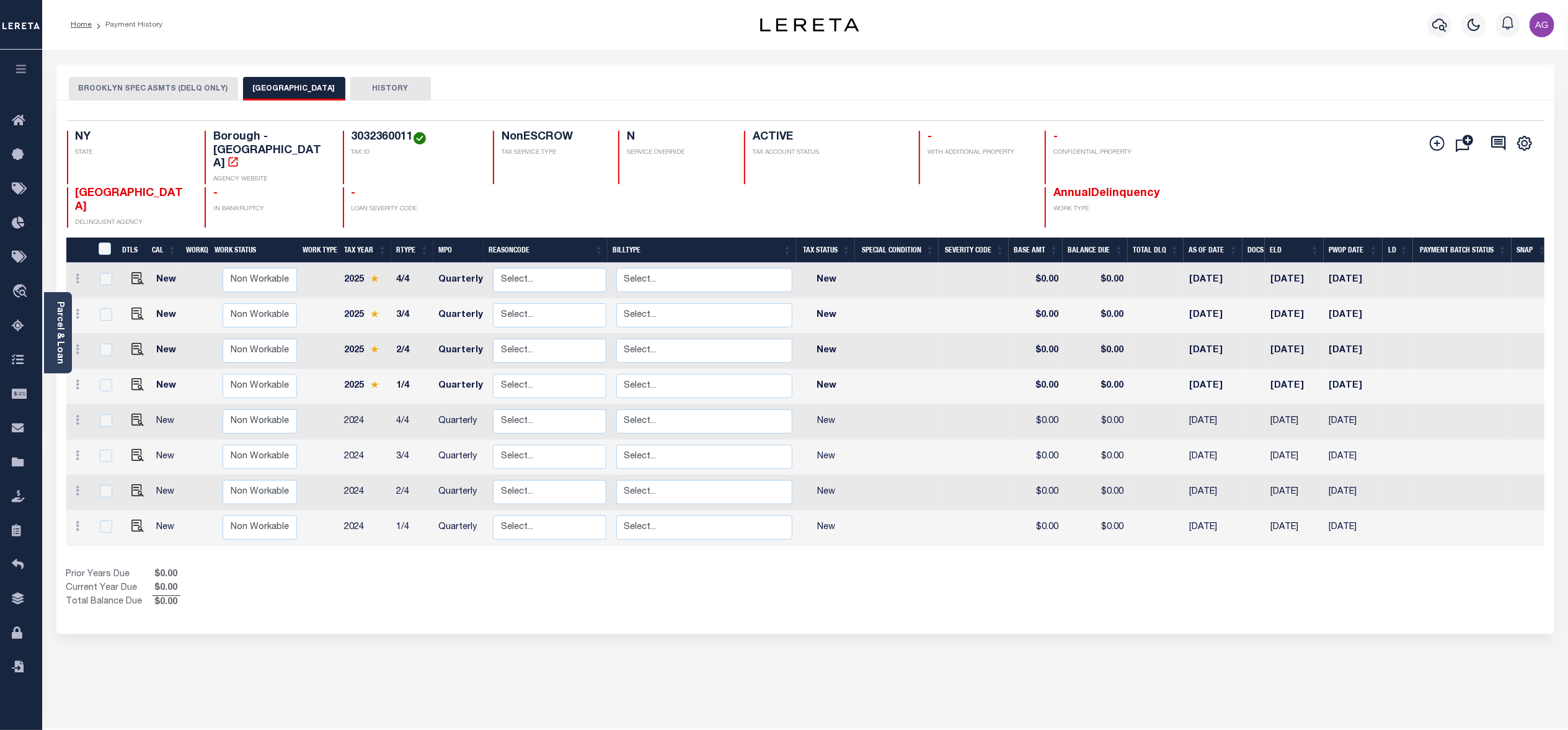
click at [150, 99] on button "BROOKLYN SPEC ASMTS (DELQ ONLY)" at bounding box center [153, 88] width 169 height 23
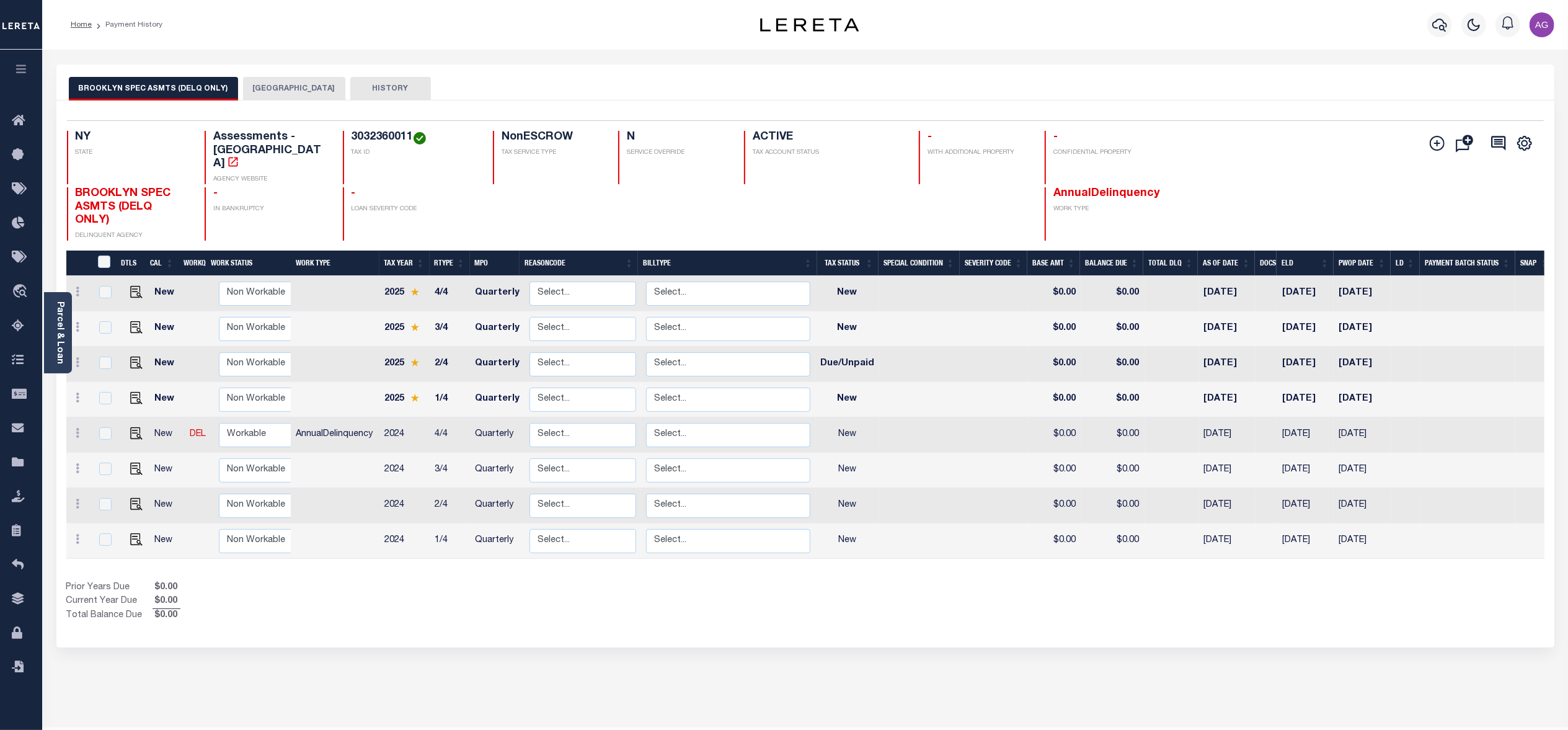
click at [276, 81] on button "[GEOGRAPHIC_DATA]" at bounding box center [294, 88] width 102 height 23
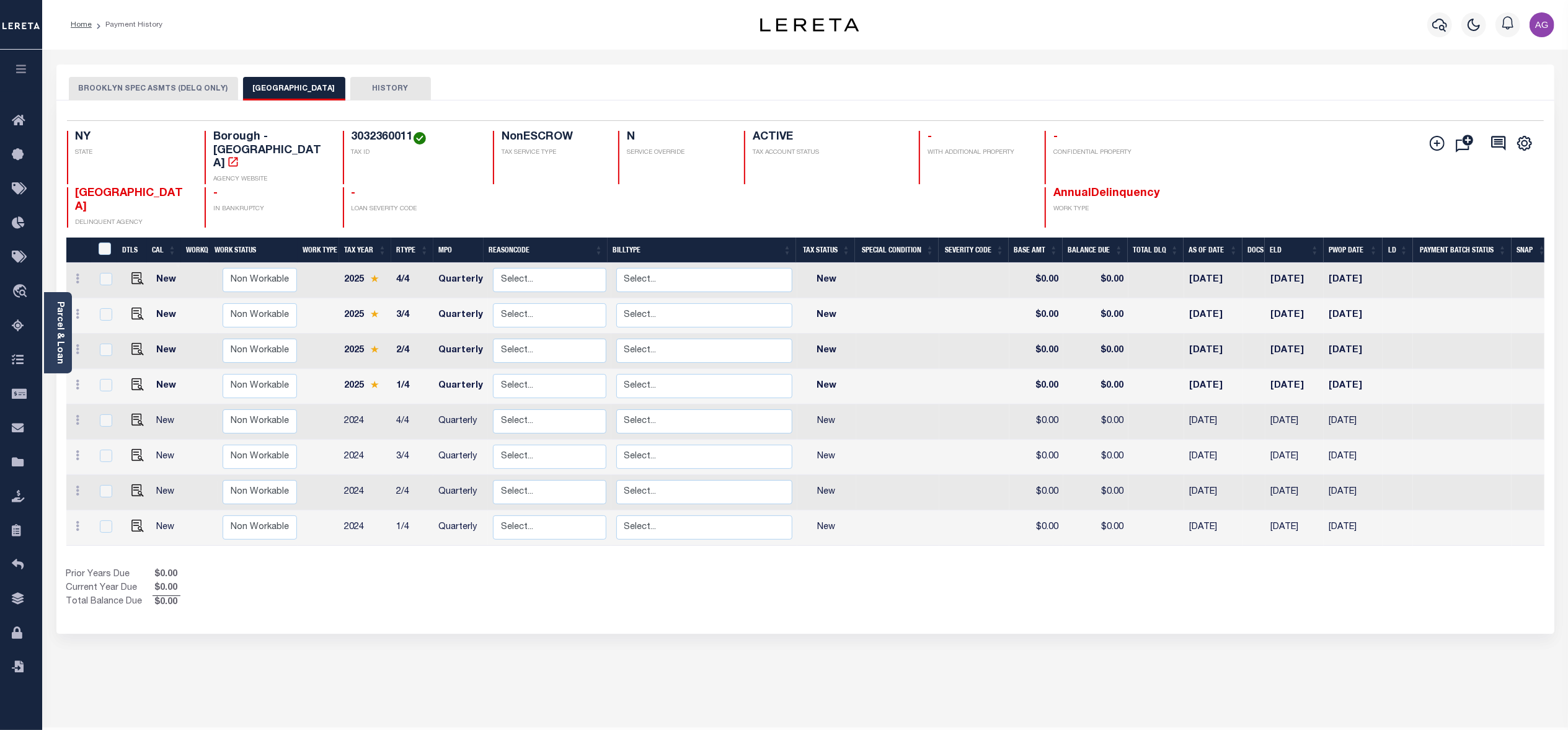
click at [150, 97] on button "BROOKLYN SPEC ASMTS (DELQ ONLY)" at bounding box center [153, 88] width 169 height 23
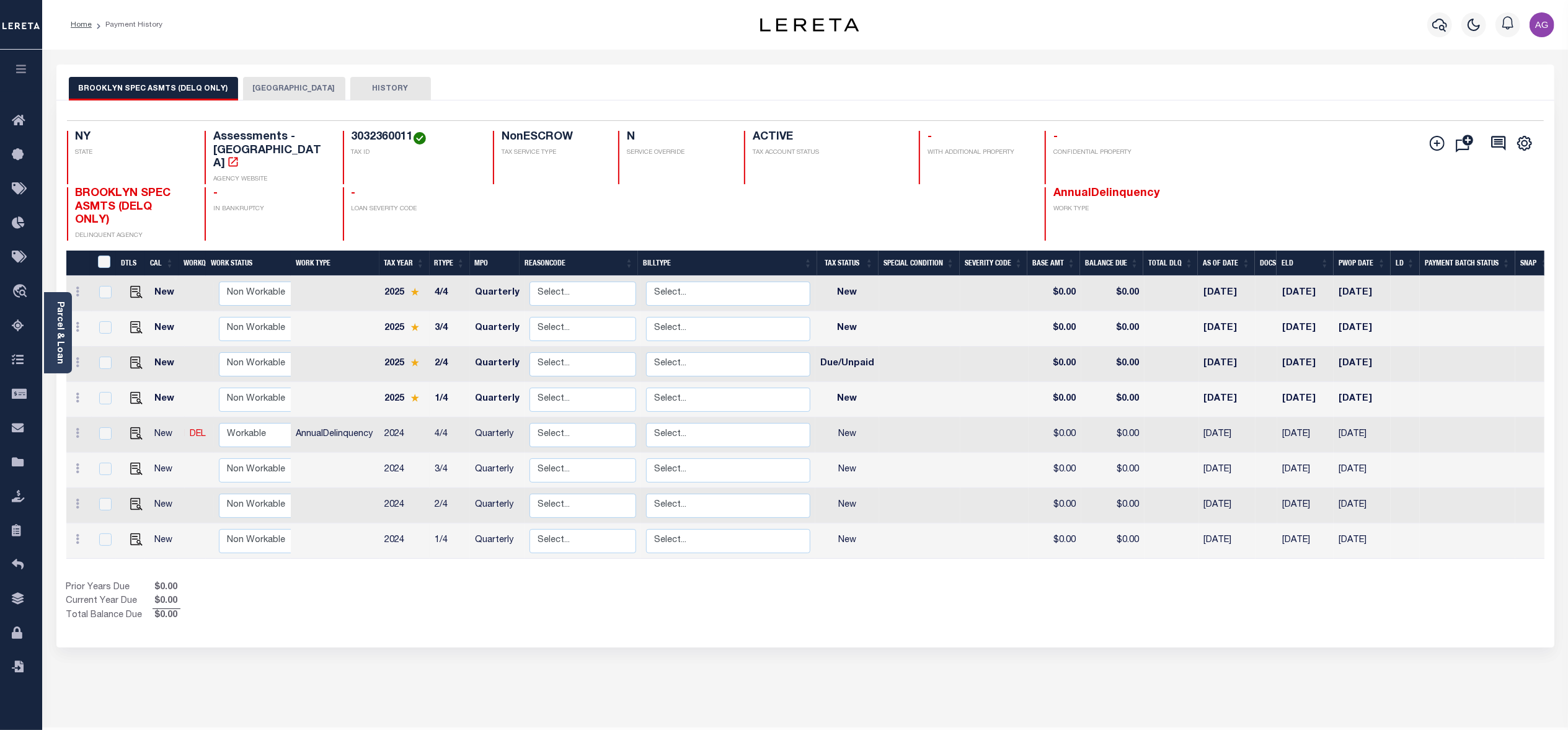
click at [286, 95] on button "[GEOGRAPHIC_DATA]" at bounding box center [294, 88] width 102 height 23
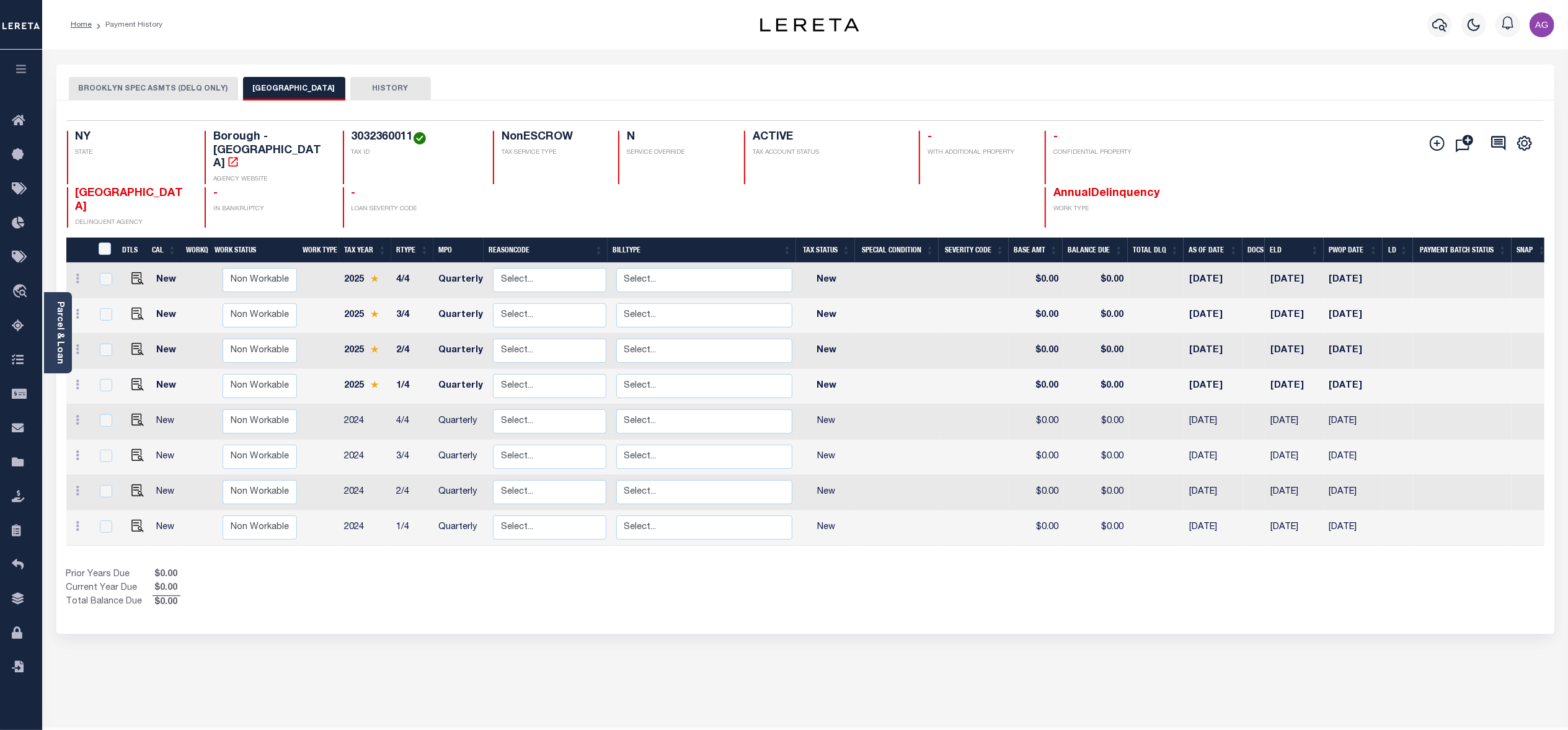
click at [172, 100] on div "Selected 8 Results 1 Items per page 25 50 100 NY STATE TAX ID N" at bounding box center [805, 367] width 1498 height 533
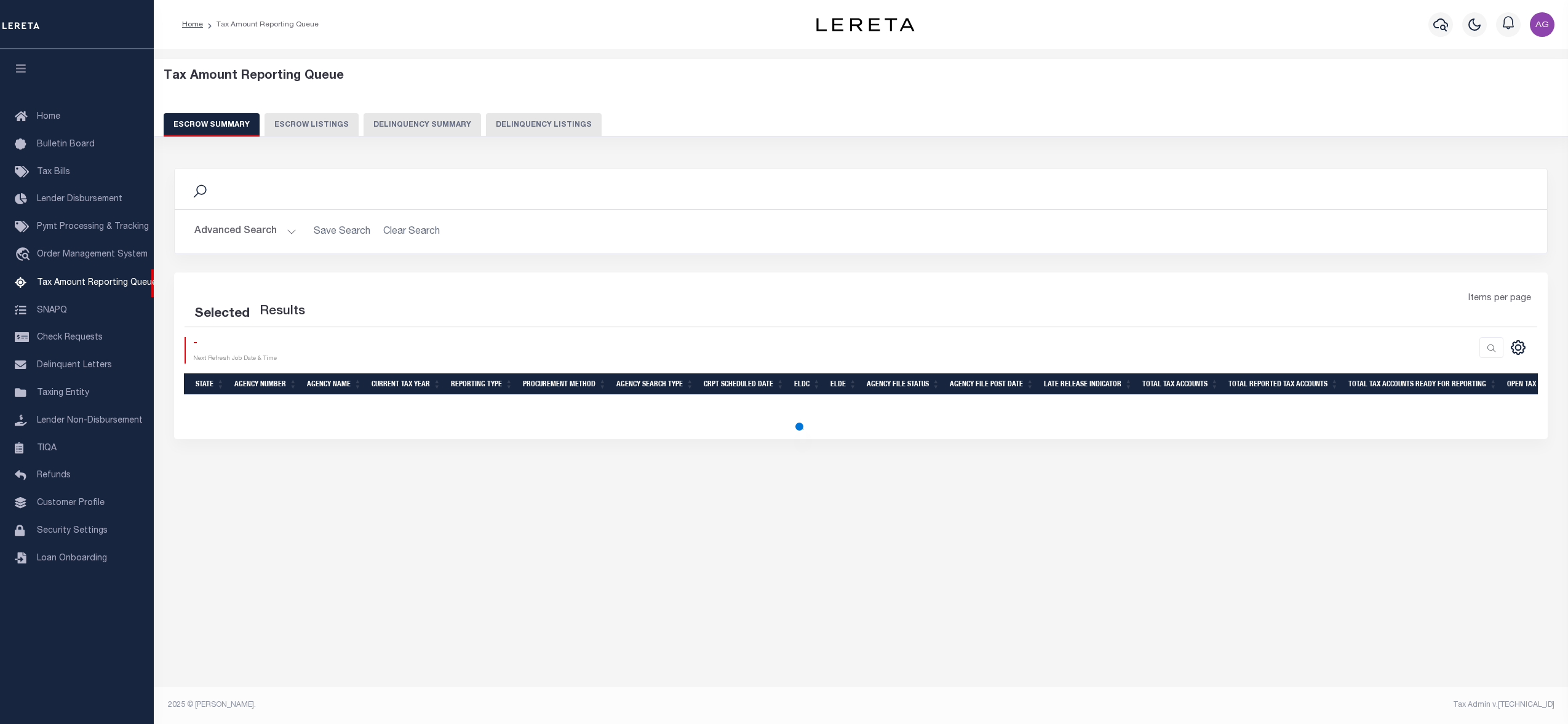
select select "100"
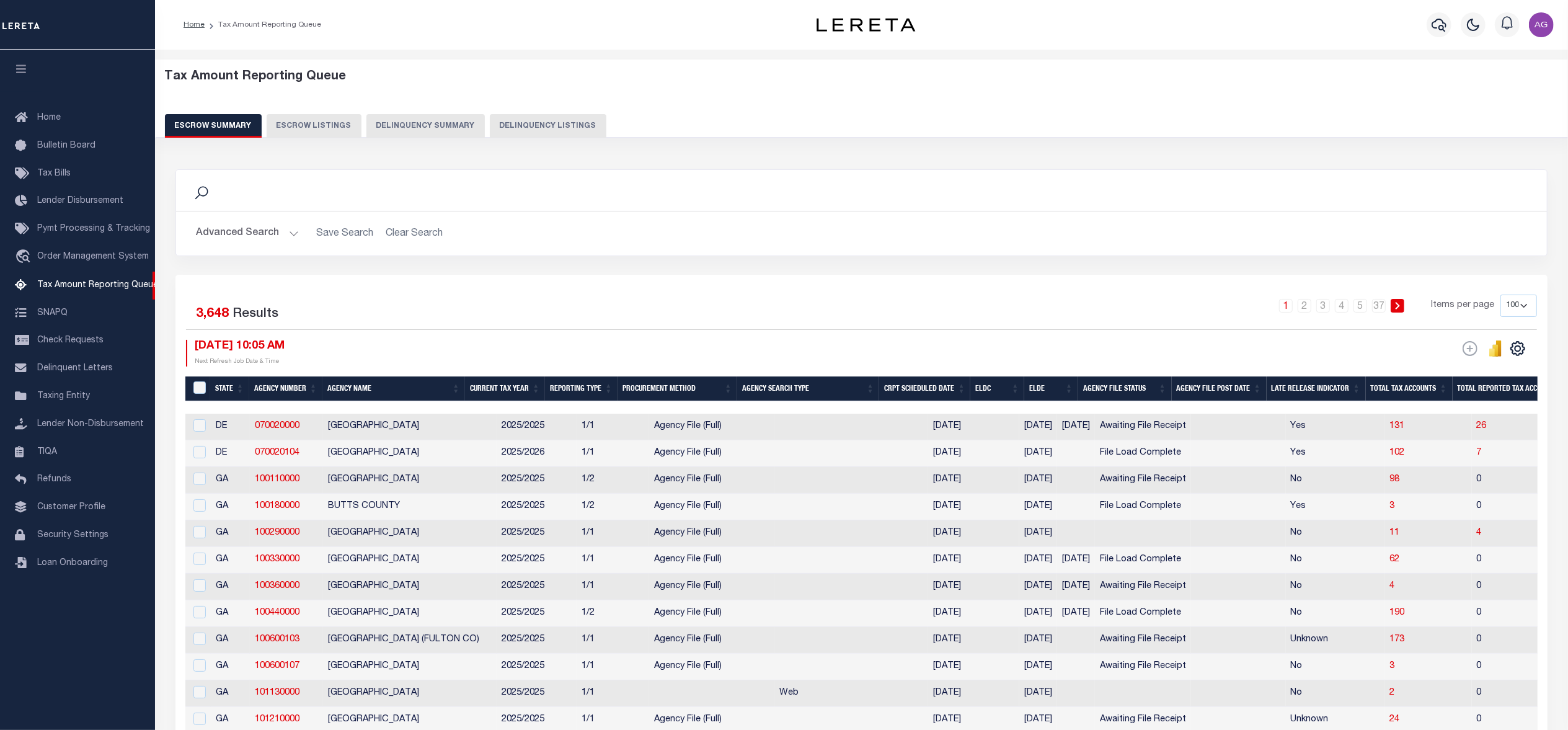
click at [422, 125] on button "Delinquency Summary" at bounding box center [425, 126] width 119 height 23
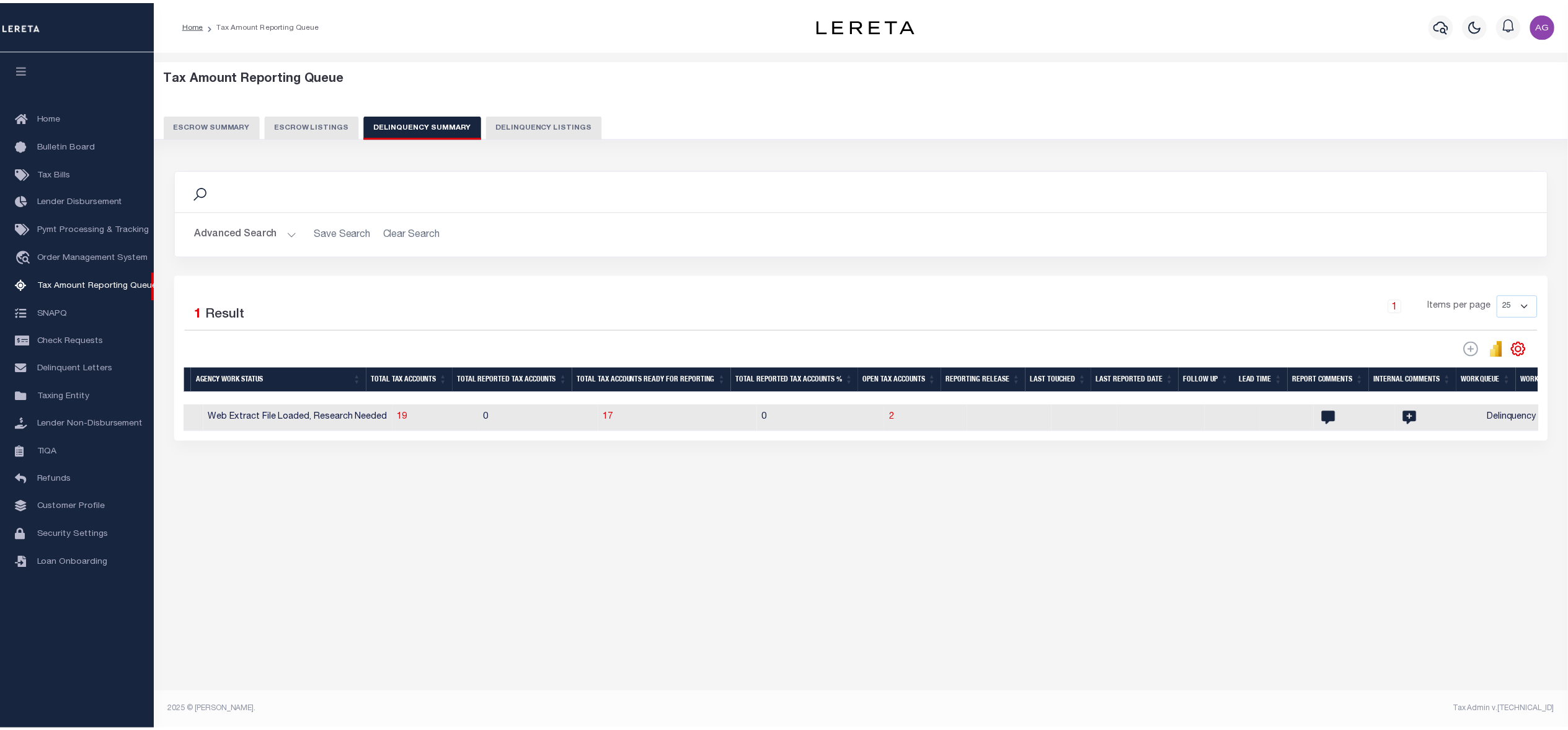
scroll to position [0, 1176]
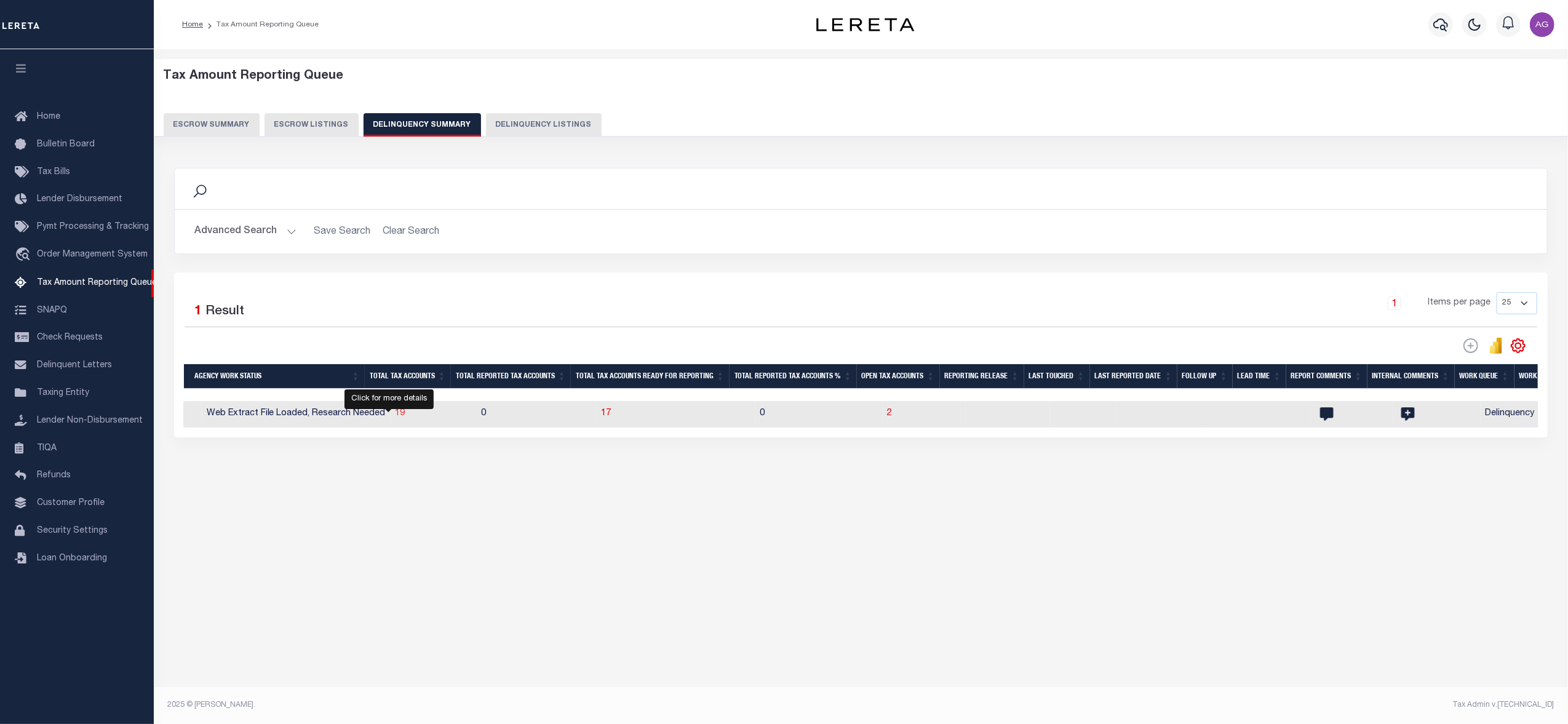
click at [396, 418] on span "19" at bounding box center [401, 413] width 10 height 9
select select "100"
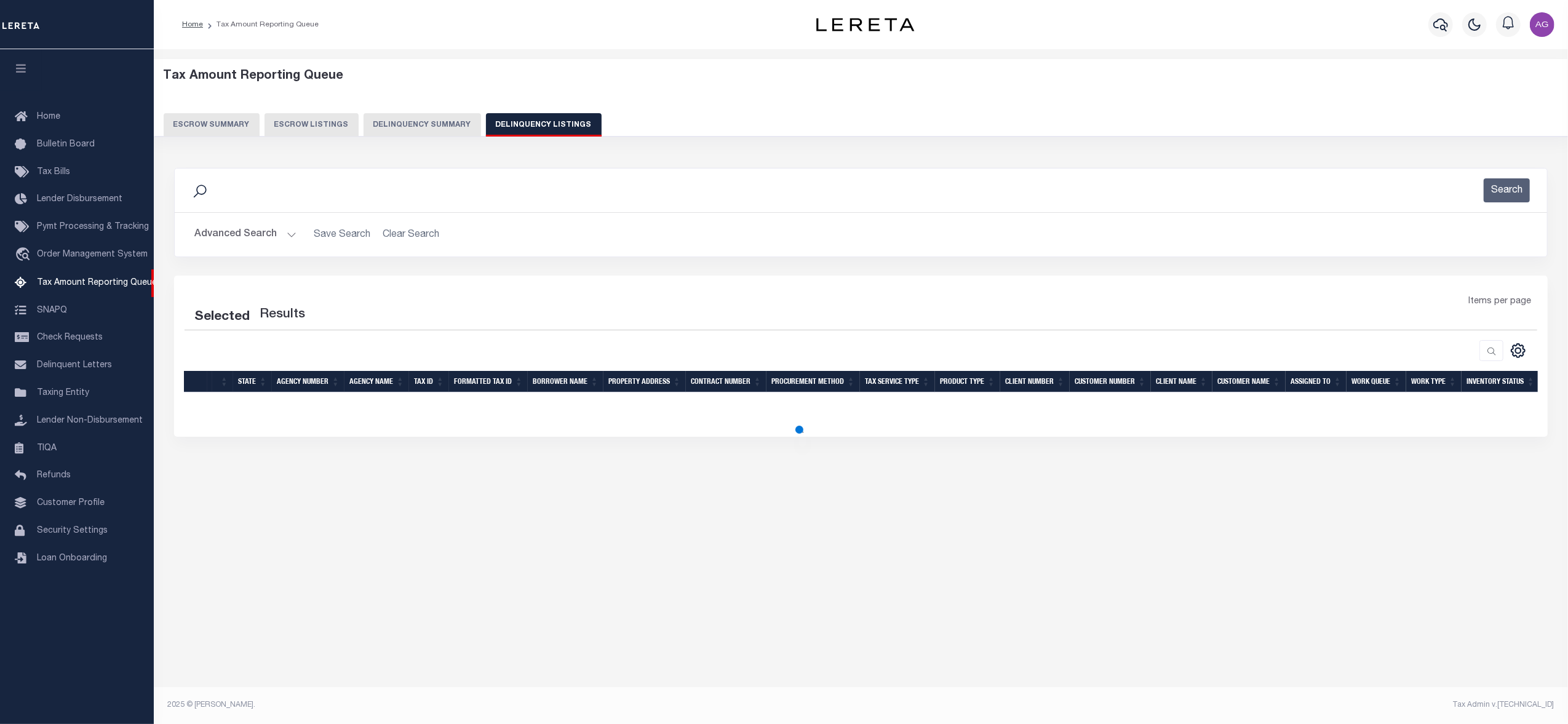
select select "100"
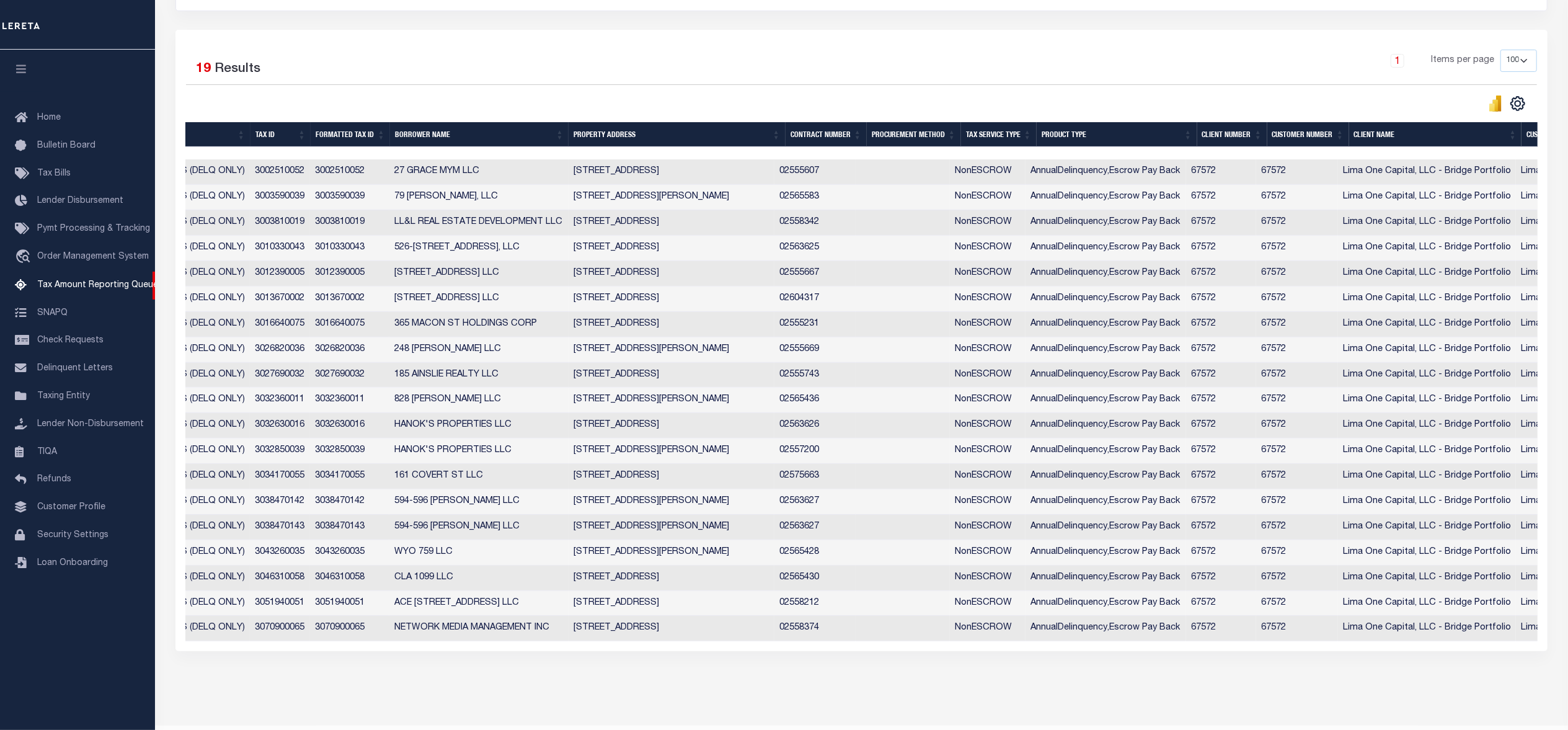
scroll to position [0, 0]
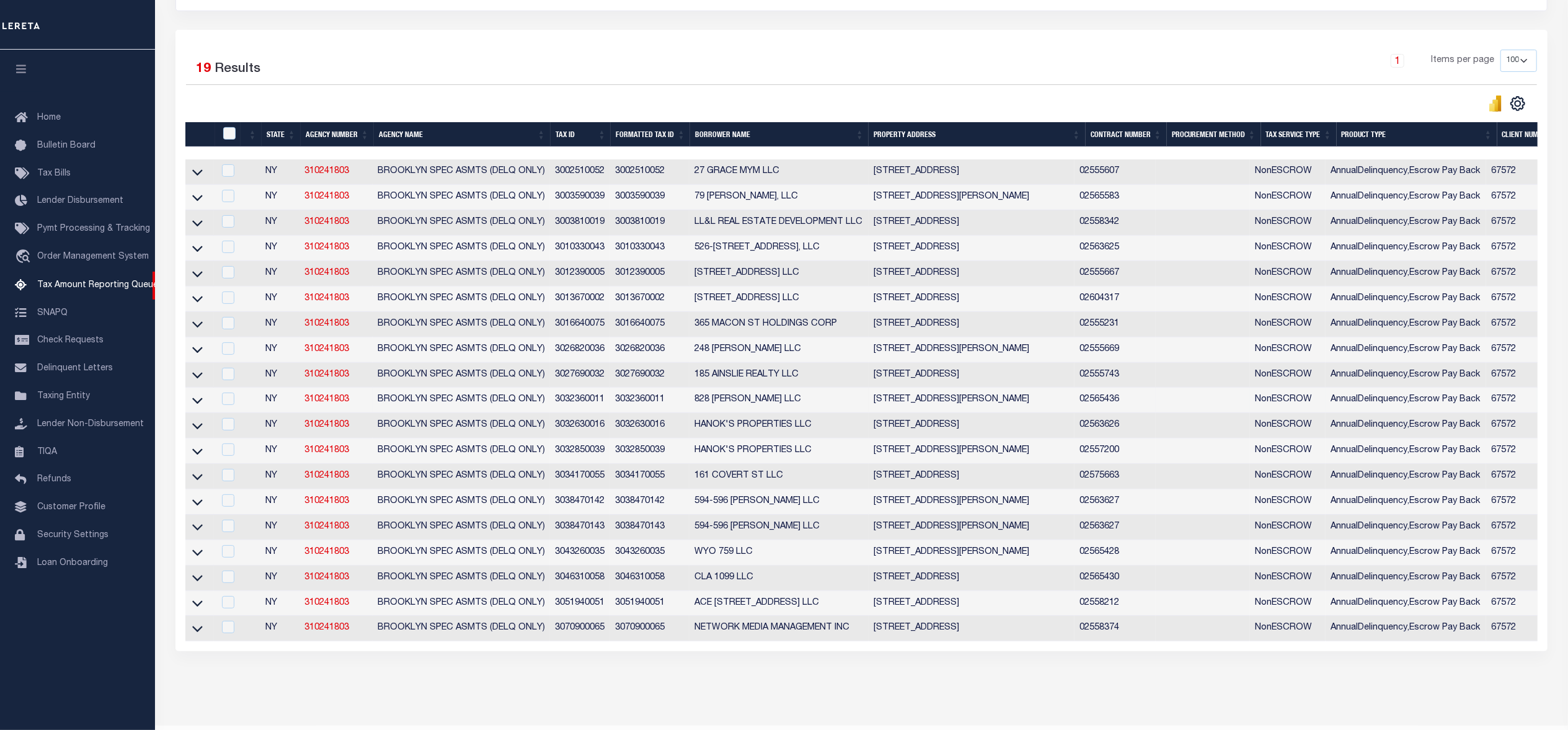
click at [204, 403] on link at bounding box center [197, 400] width 14 height 9
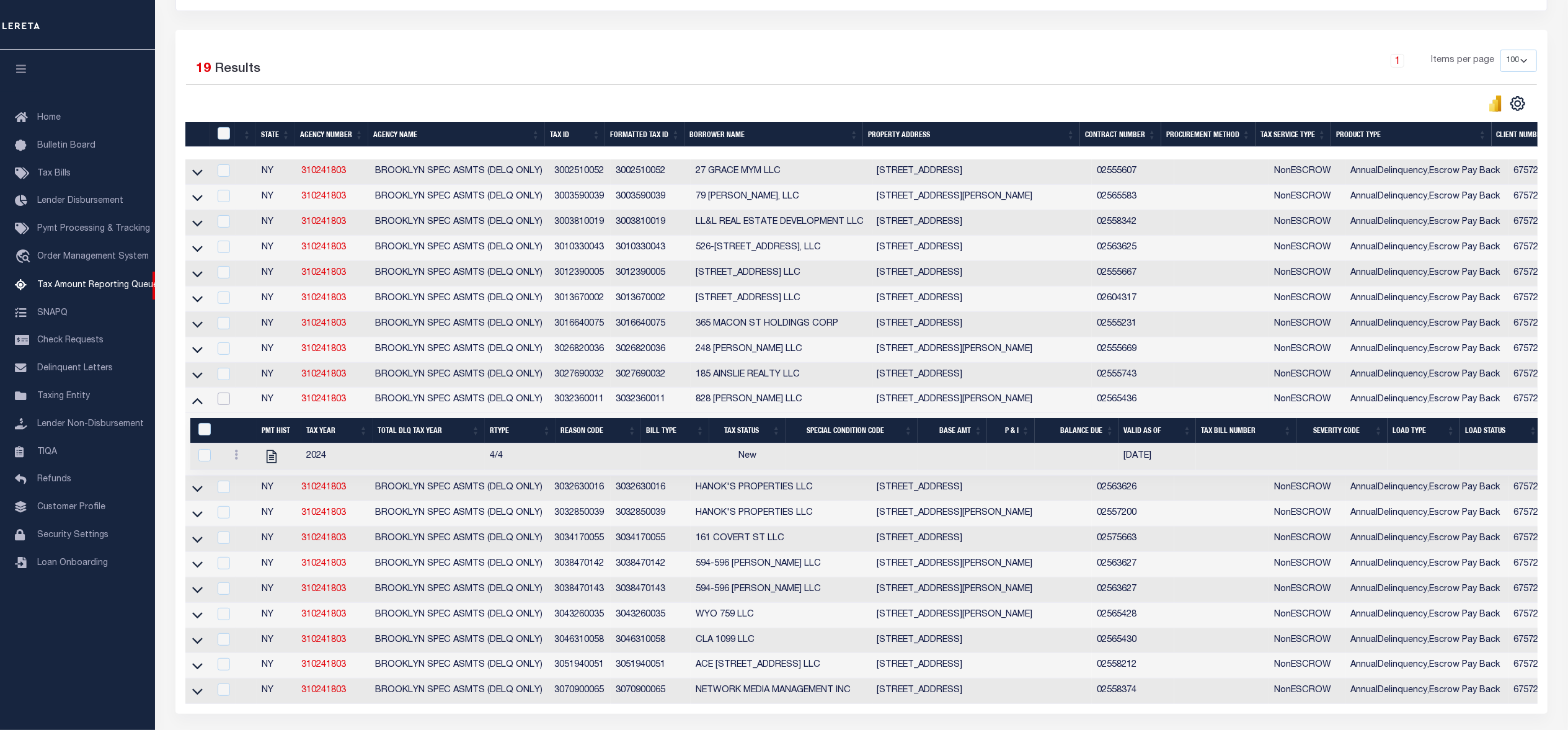
click at [224, 405] on input "checkbox" at bounding box center [224, 399] width 13 height 13
checkbox input "true"
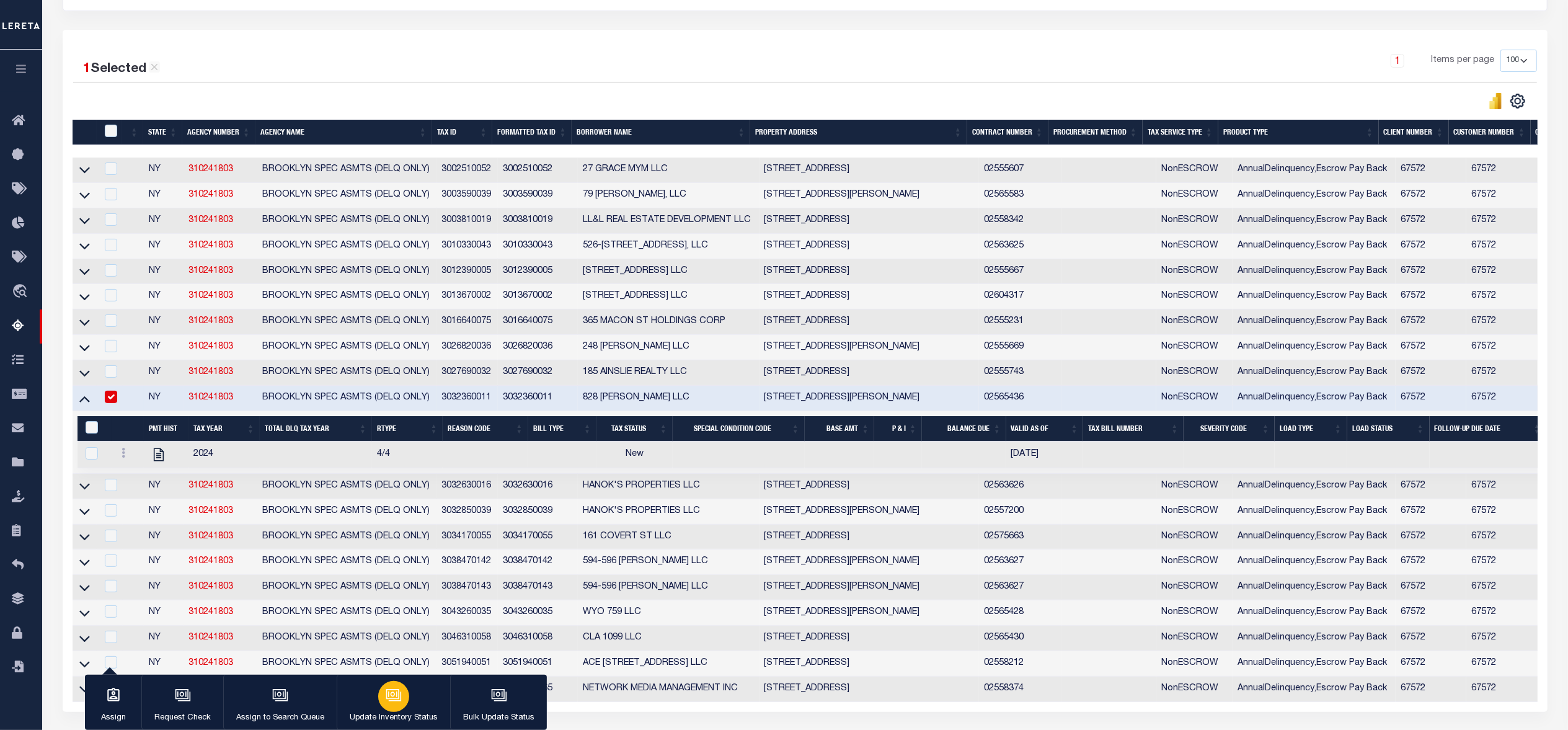
click at [388, 693] on icon "button" at bounding box center [392, 694] width 10 height 6
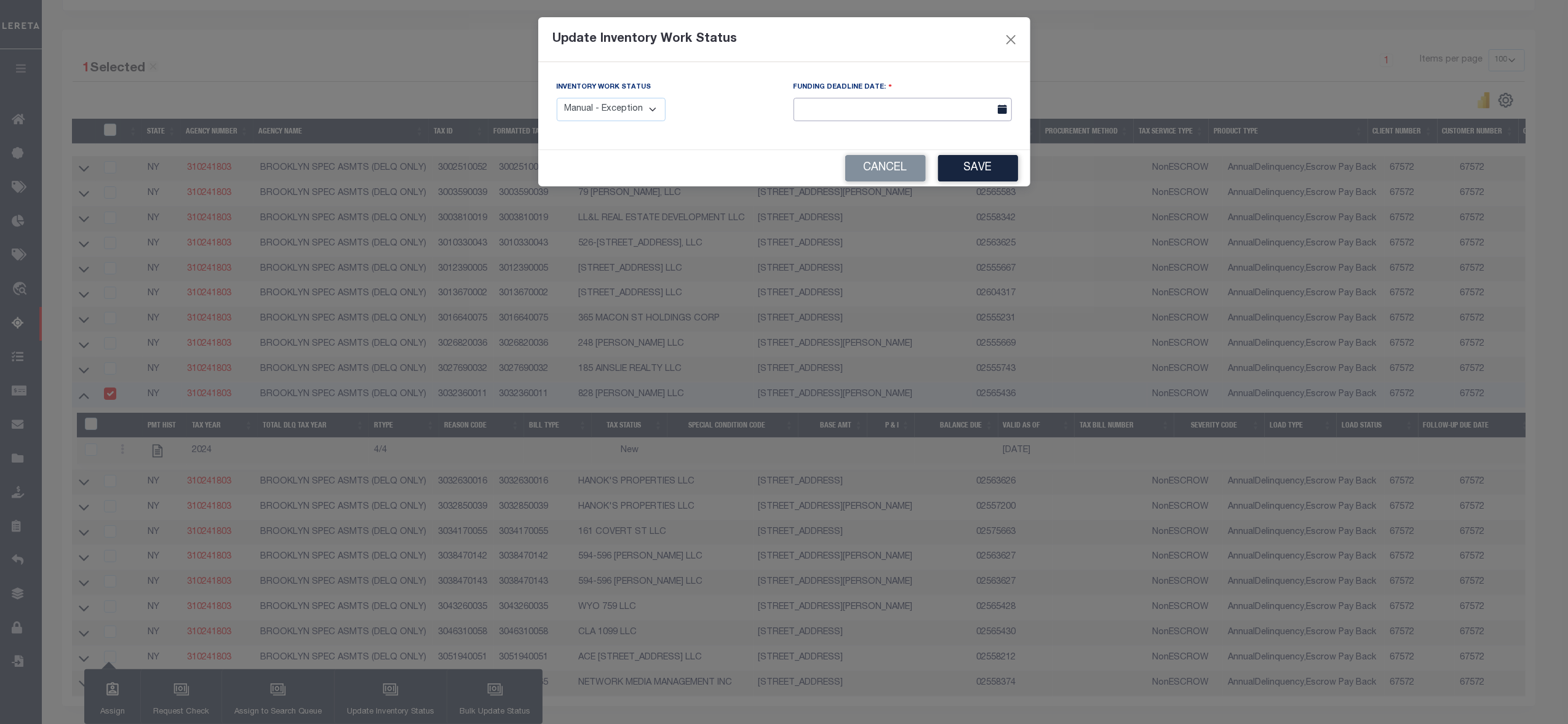
click at [879, 116] on input "text" at bounding box center [902, 109] width 218 height 24
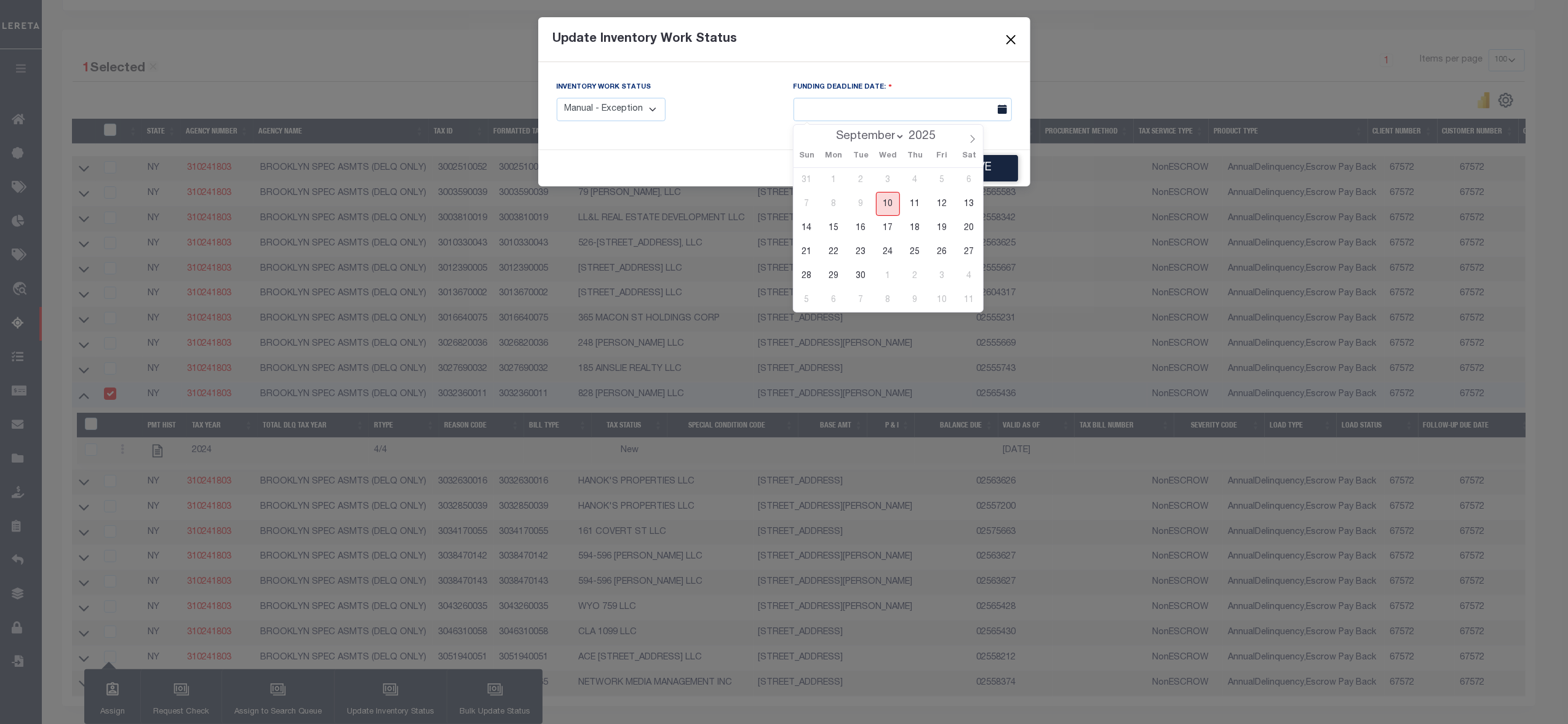
click at [889, 201] on span "10" at bounding box center [888, 204] width 24 height 24
type input "09/10/2025"
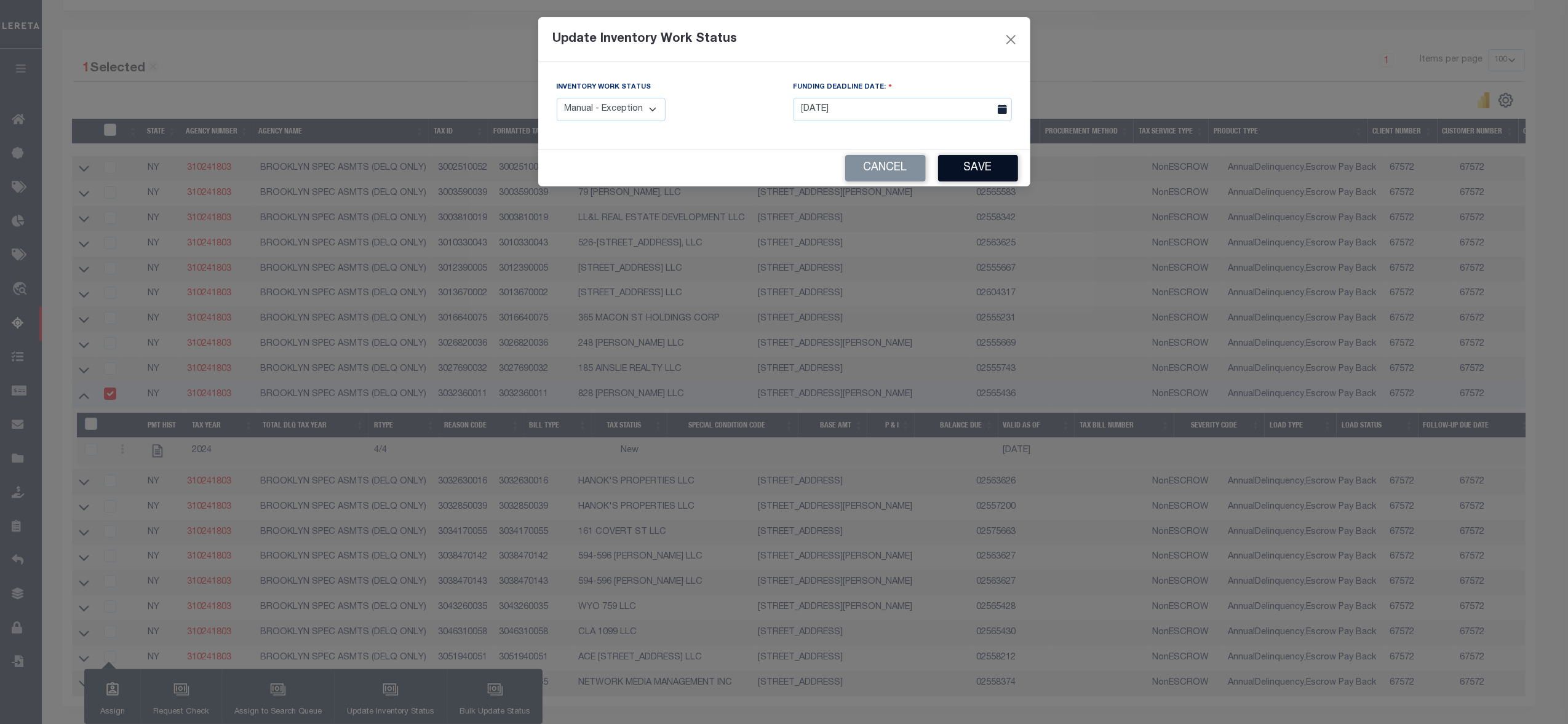
click at [952, 172] on button "Save" at bounding box center [978, 168] width 80 height 26
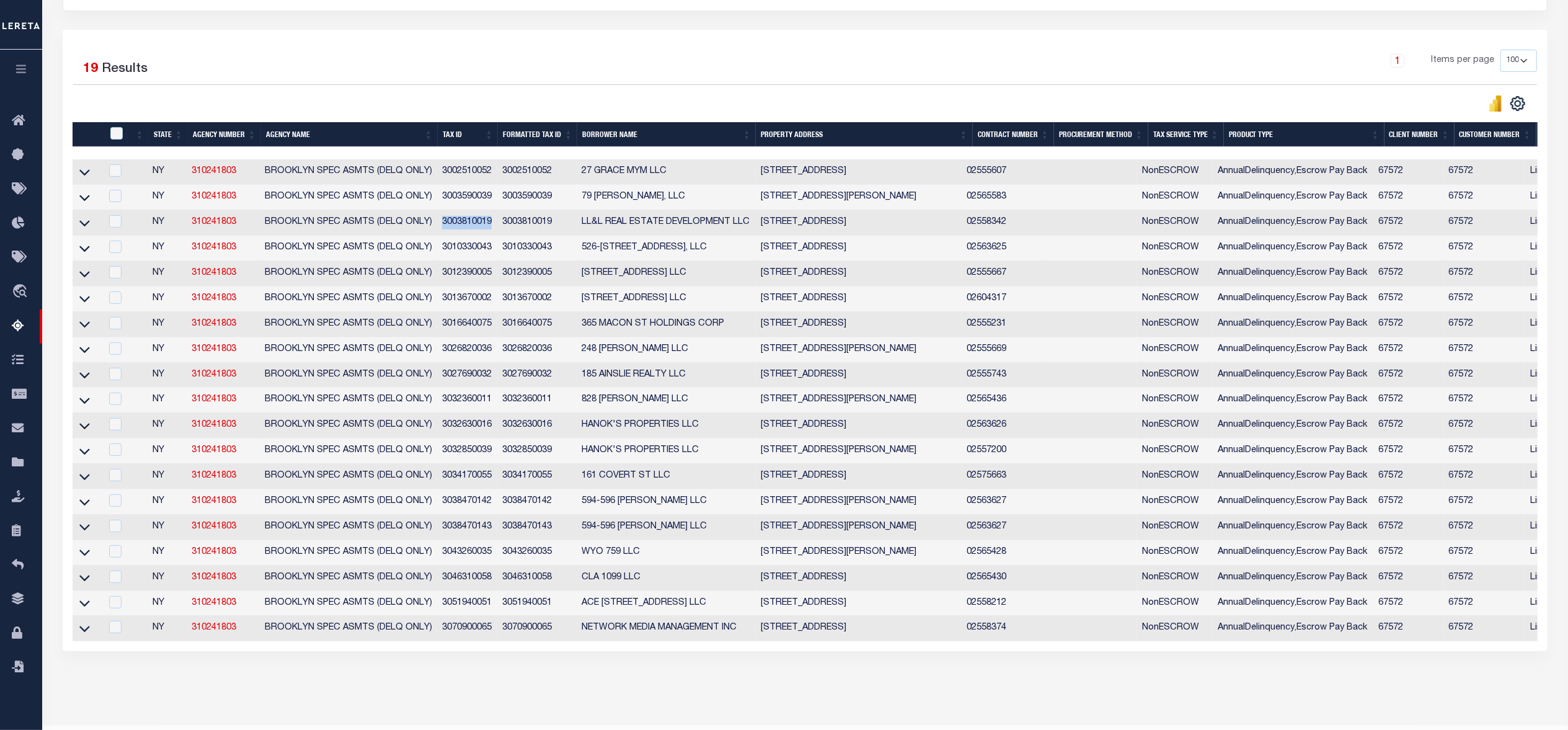
drag, startPoint x: 441, startPoint y: 233, endPoint x: 492, endPoint y: 234, distance: 51.0
click at [492, 234] on td "3003810019" at bounding box center [467, 223] width 61 height 25
copy td "3003810019"
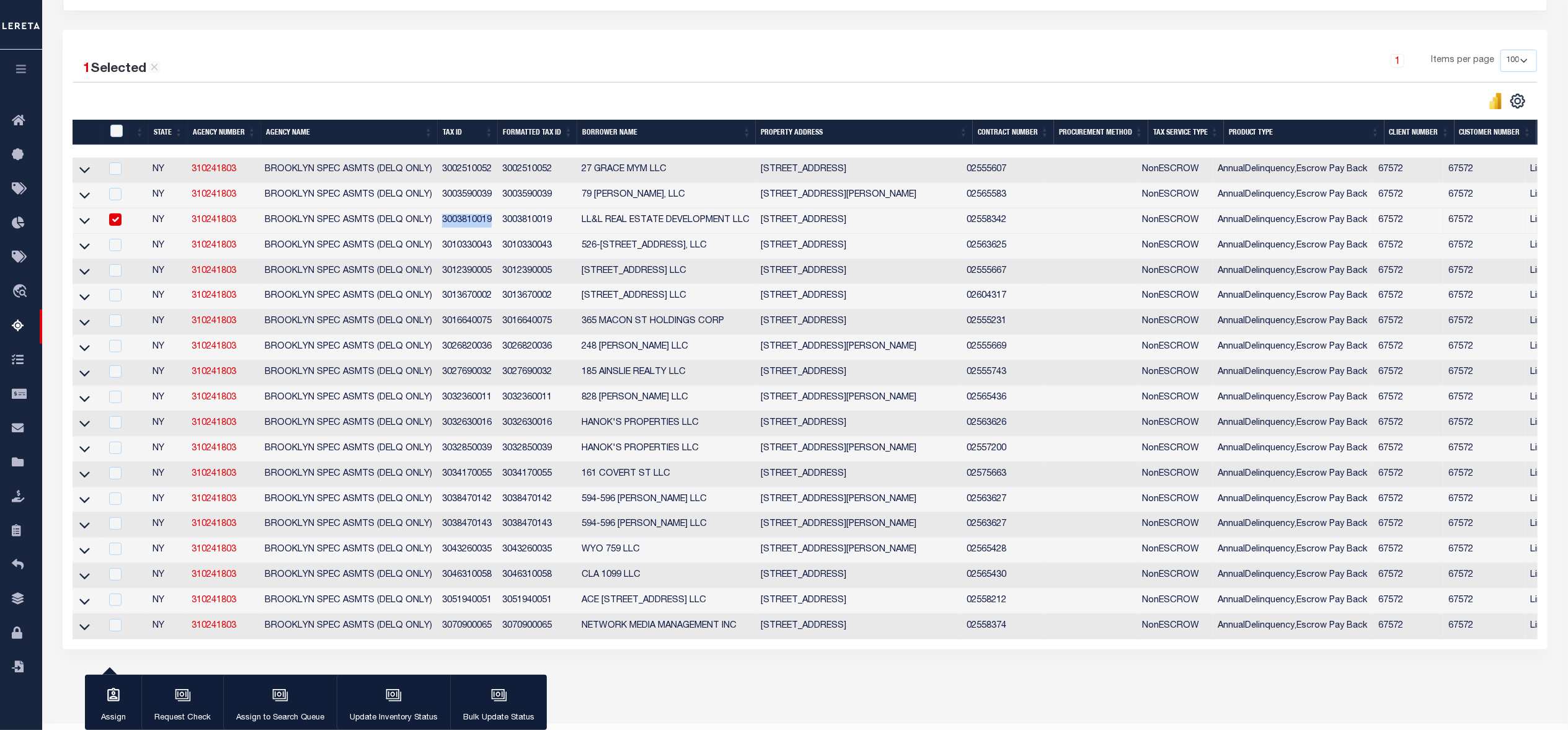
click at [113, 225] on input "checkbox" at bounding box center [115, 219] width 13 height 13
checkbox input "false"
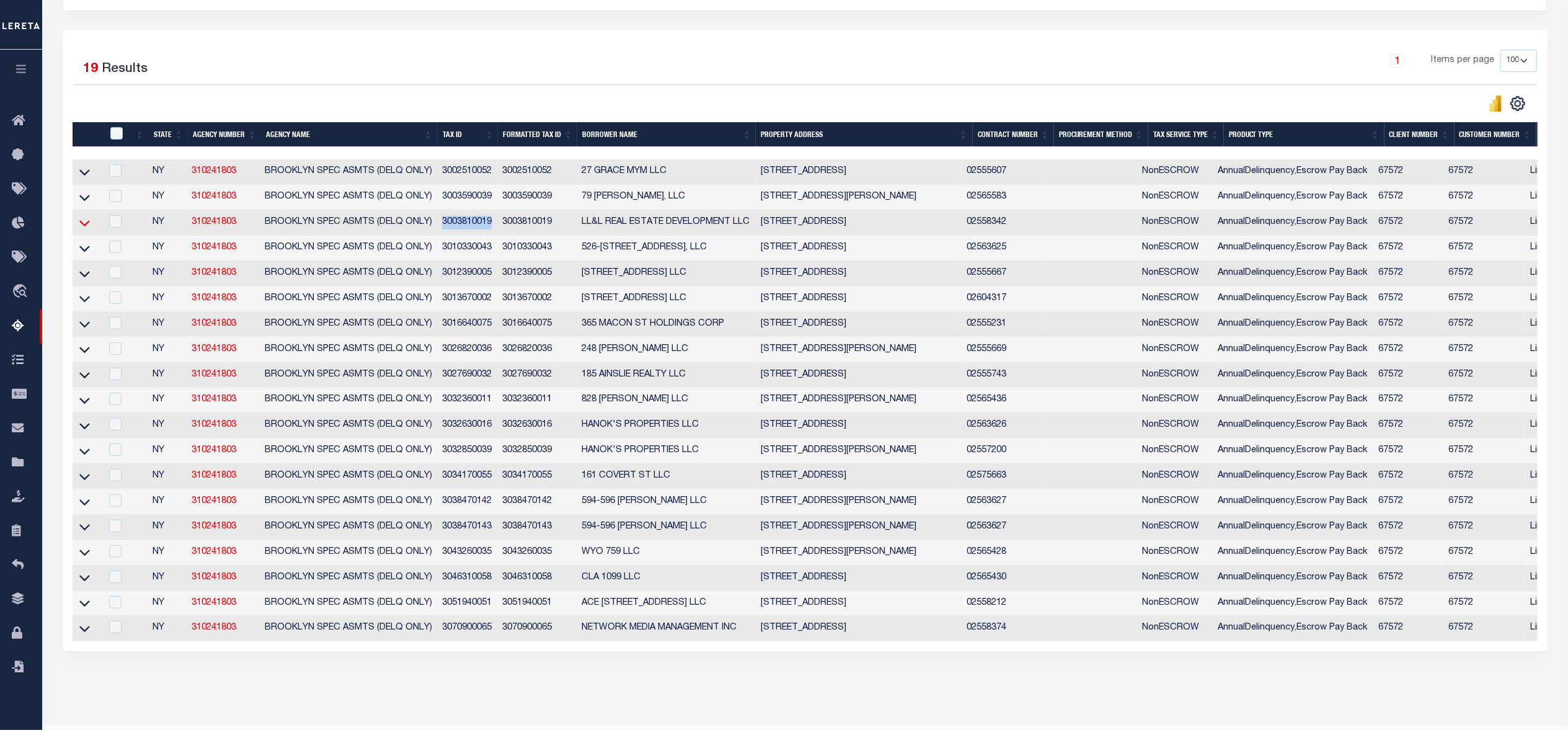
click at [82, 228] on icon at bounding box center [84, 223] width 11 height 13
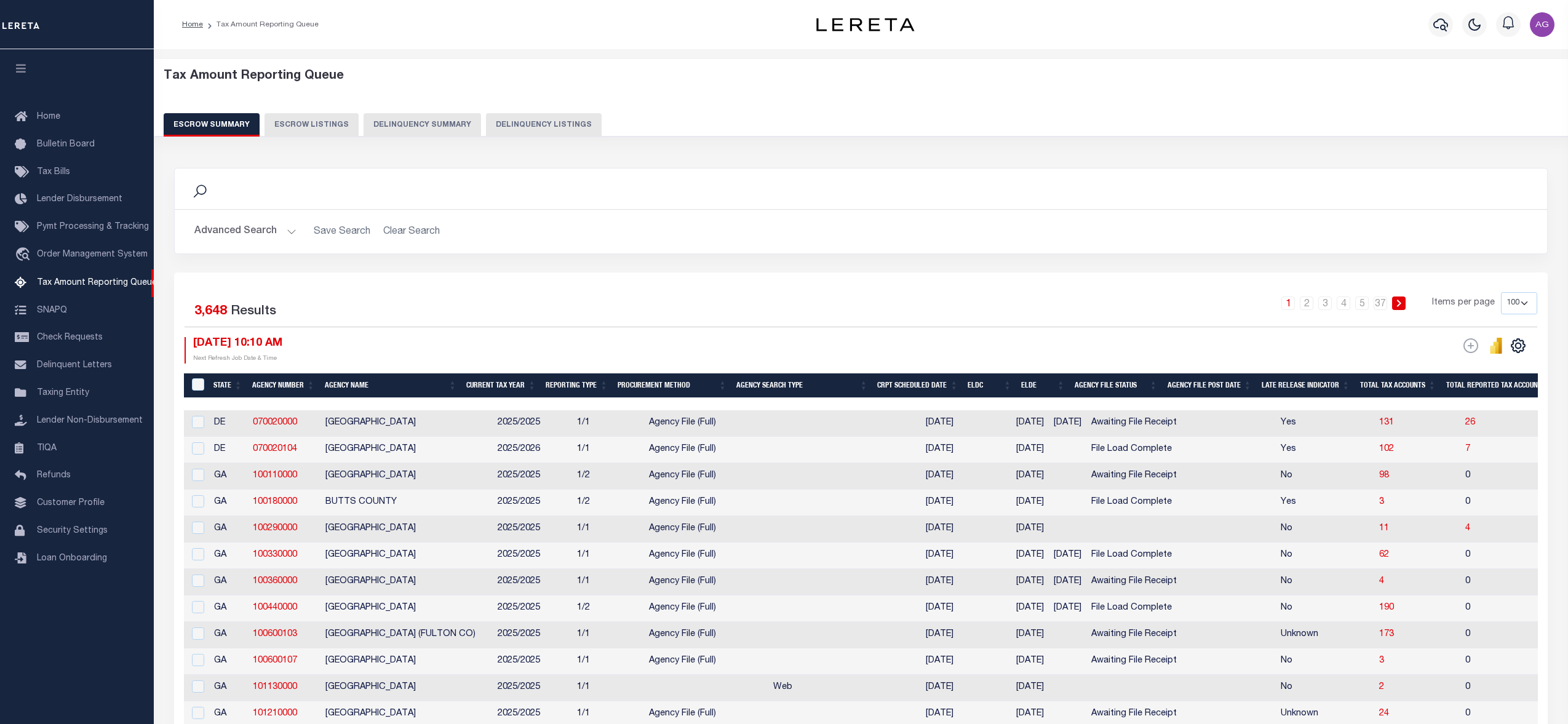
select select "100"
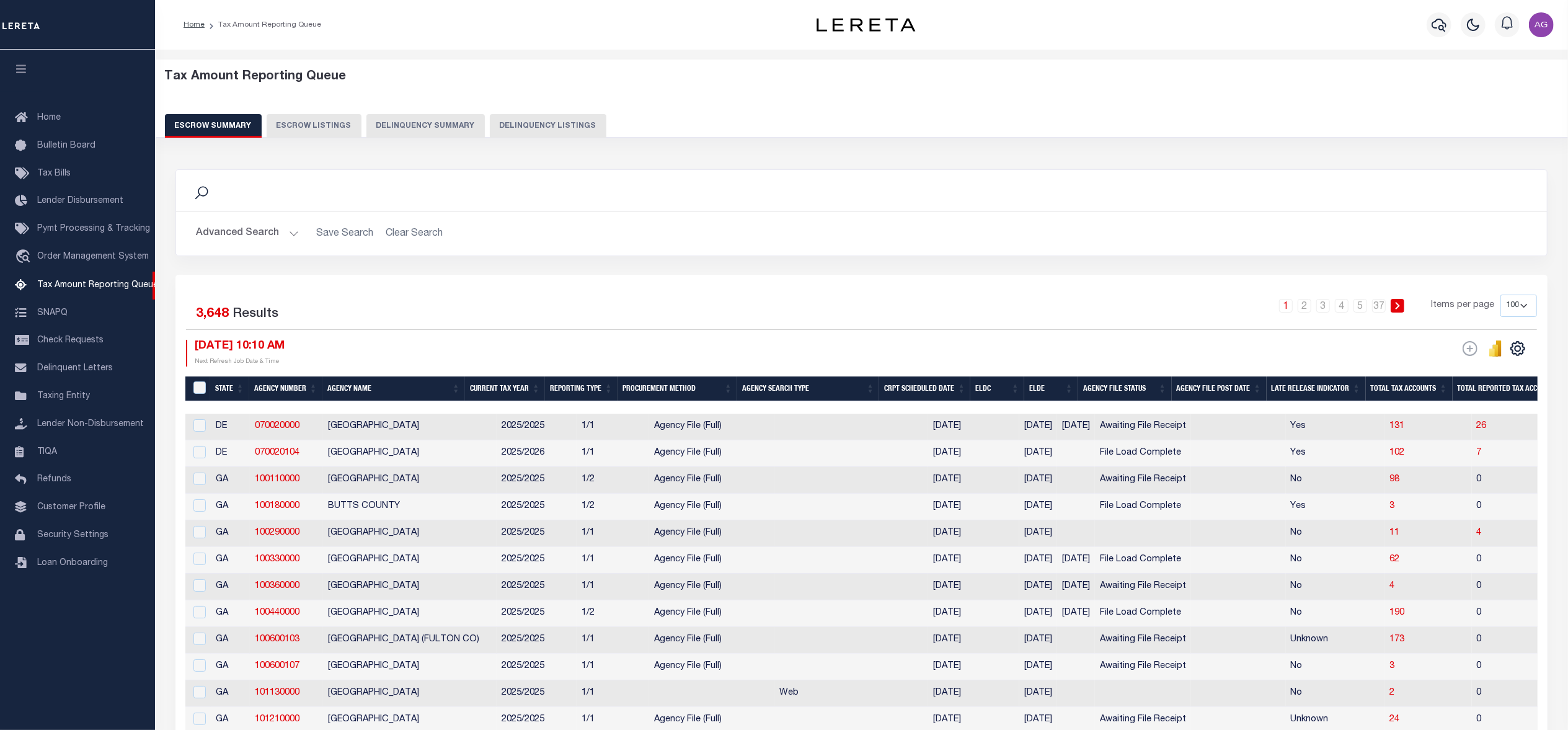
click at [423, 127] on button "Delinquency Summary" at bounding box center [425, 126] width 119 height 23
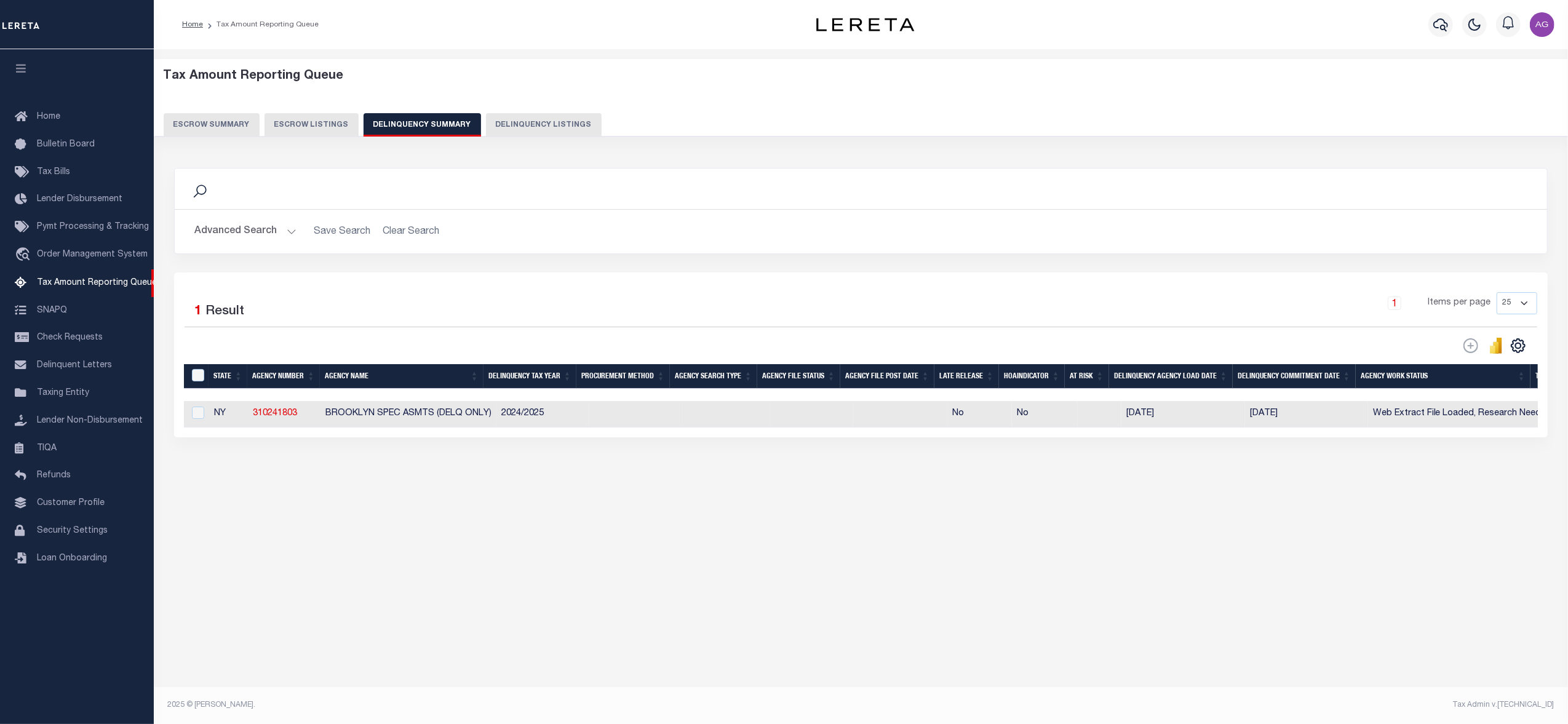
click at [1068, 437] on div "Selected 1 Result 1 Items per page 25 100 200 500 1000" at bounding box center [861, 355] width 1374 height 165
click at [1260, 427] on td "07/21/2025" at bounding box center [1307, 414] width 123 height 26
checkbox input "true"
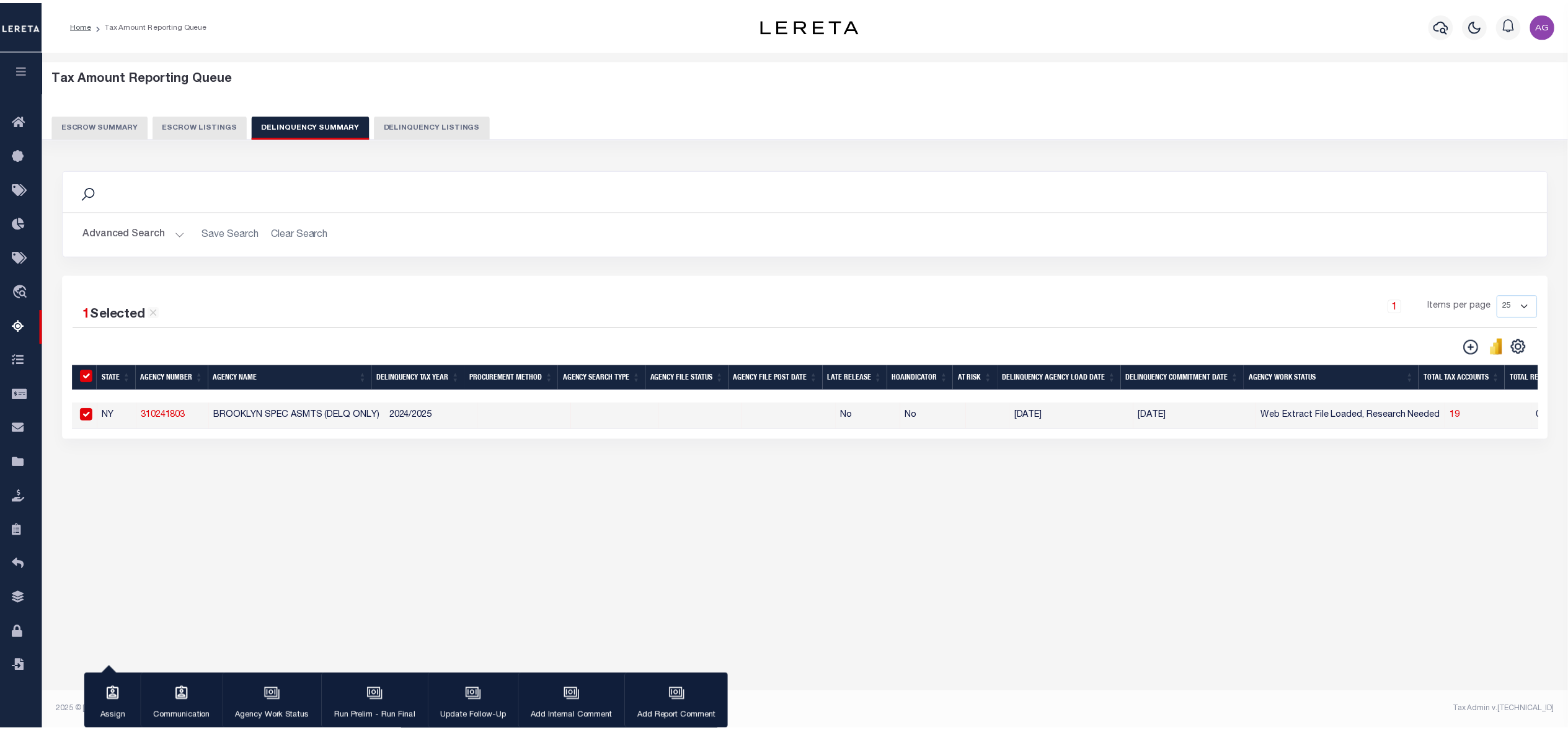
scroll to position [0, 1247]
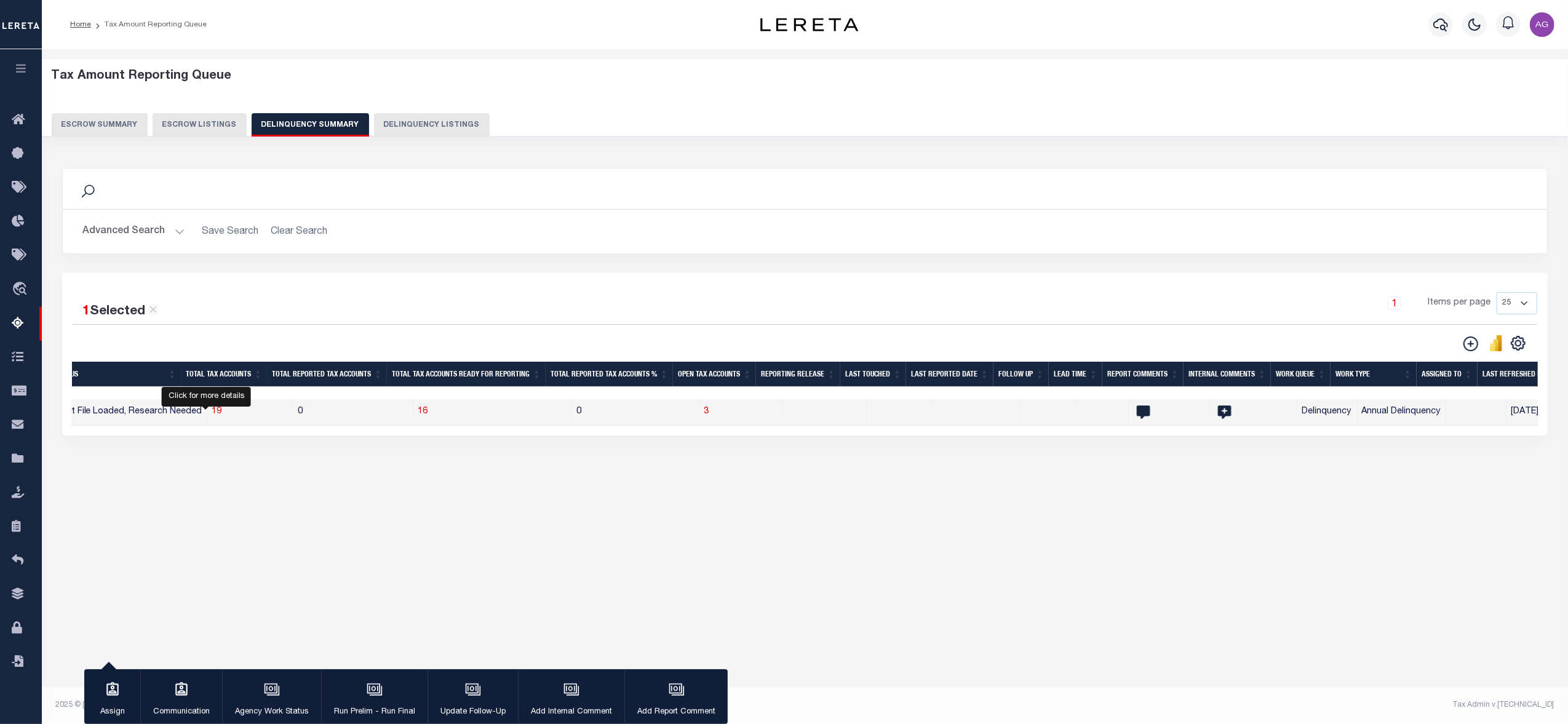
click at [212, 416] on span "19" at bounding box center [217, 411] width 10 height 9
select select "100"
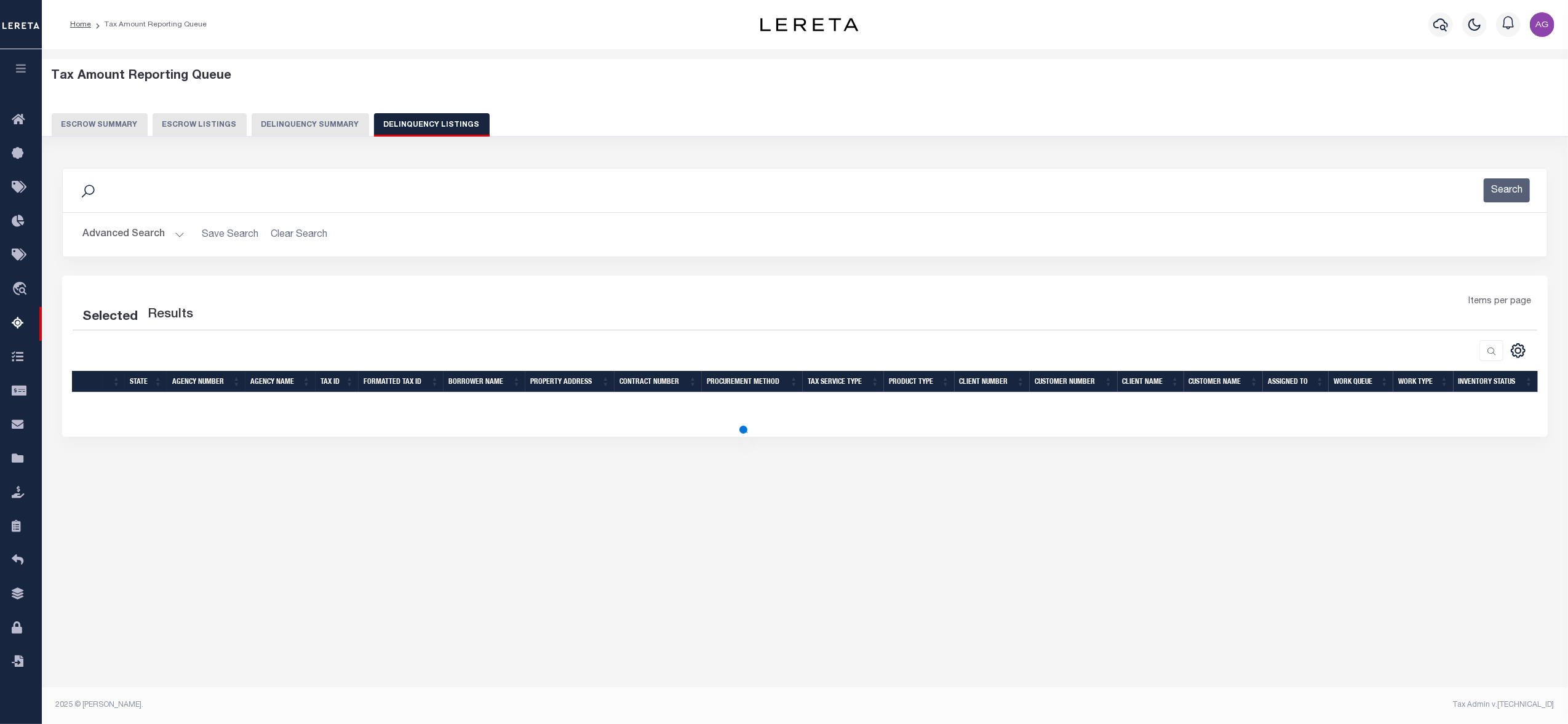
select select "100"
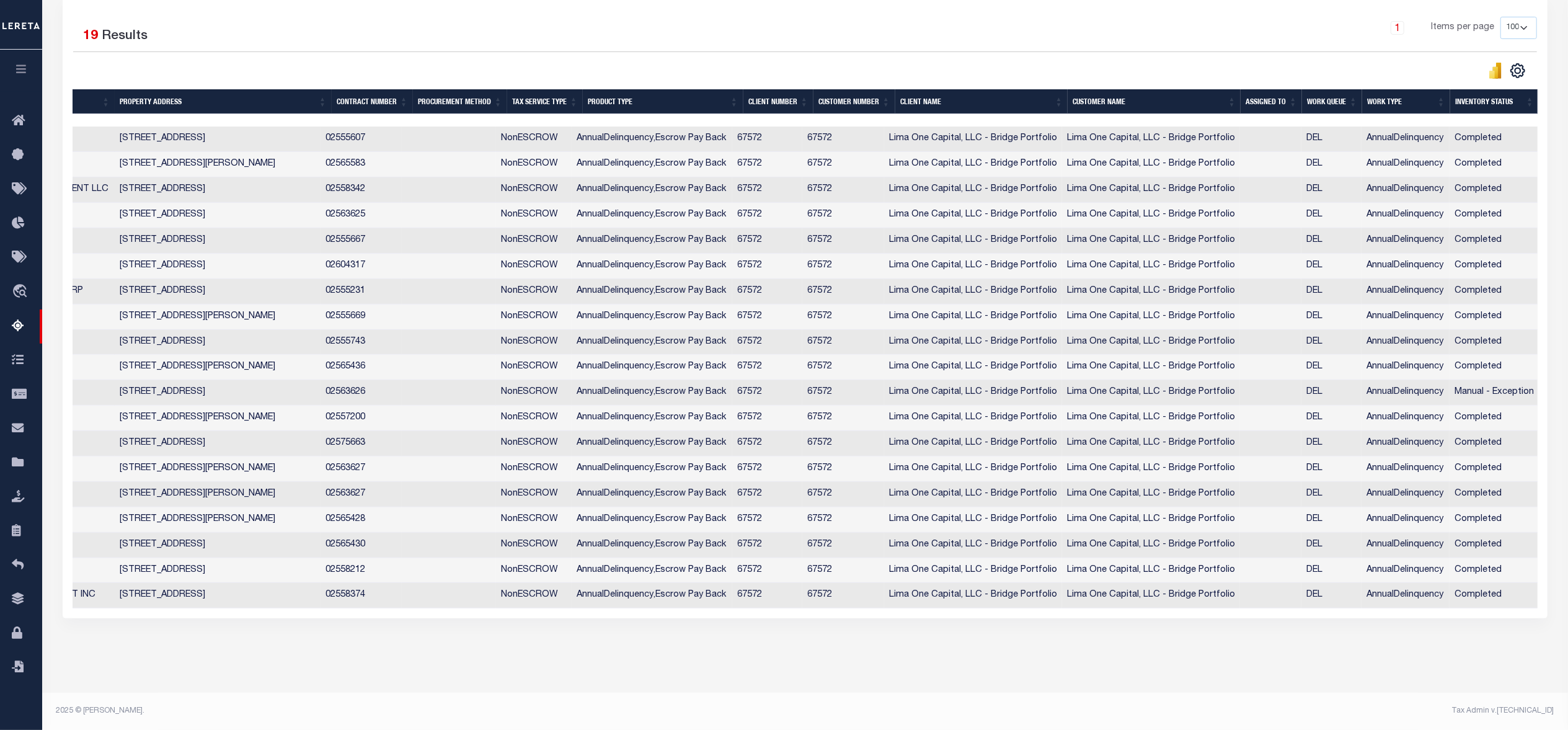
scroll to position [0, 0]
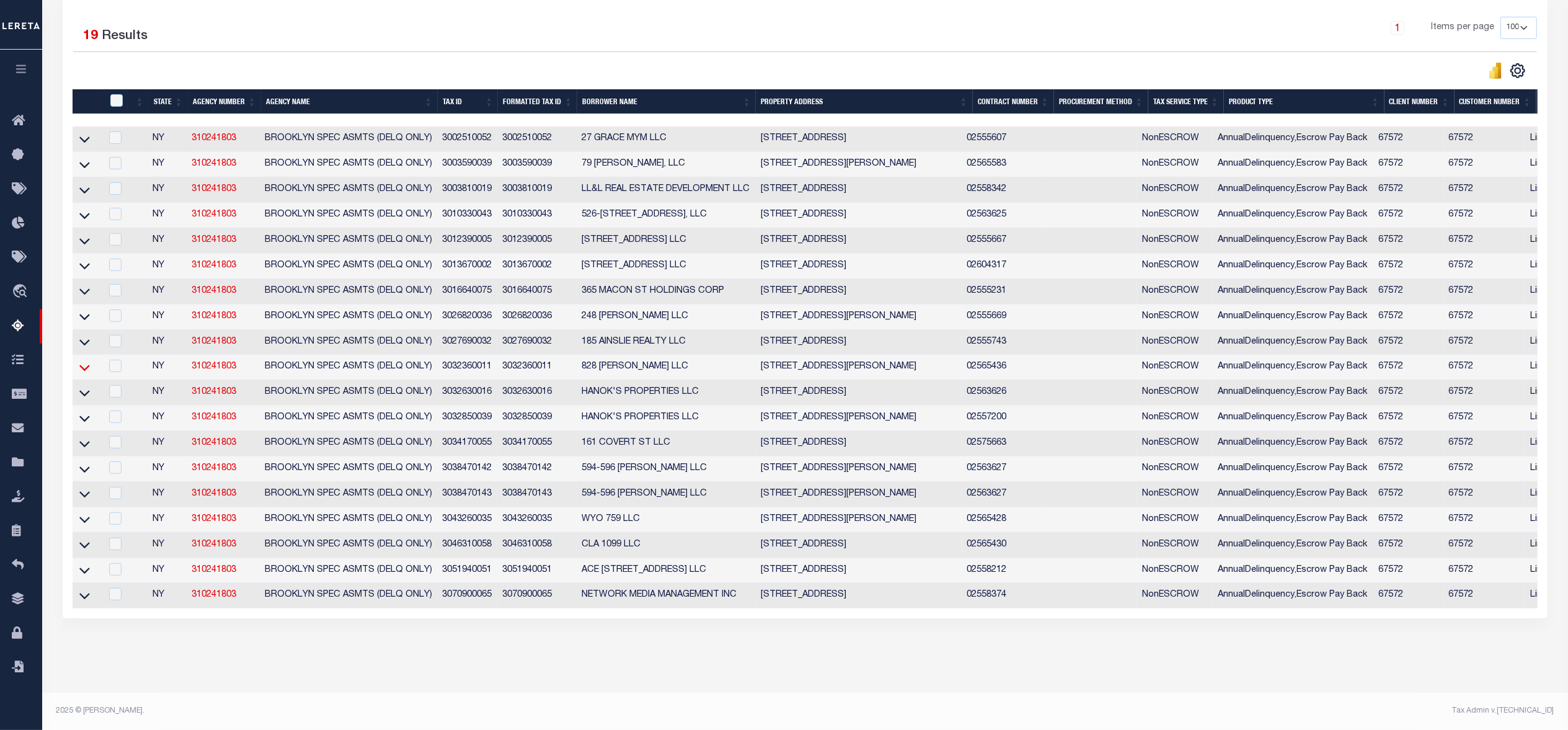
click at [87, 361] on icon at bounding box center [84, 367] width 11 height 13
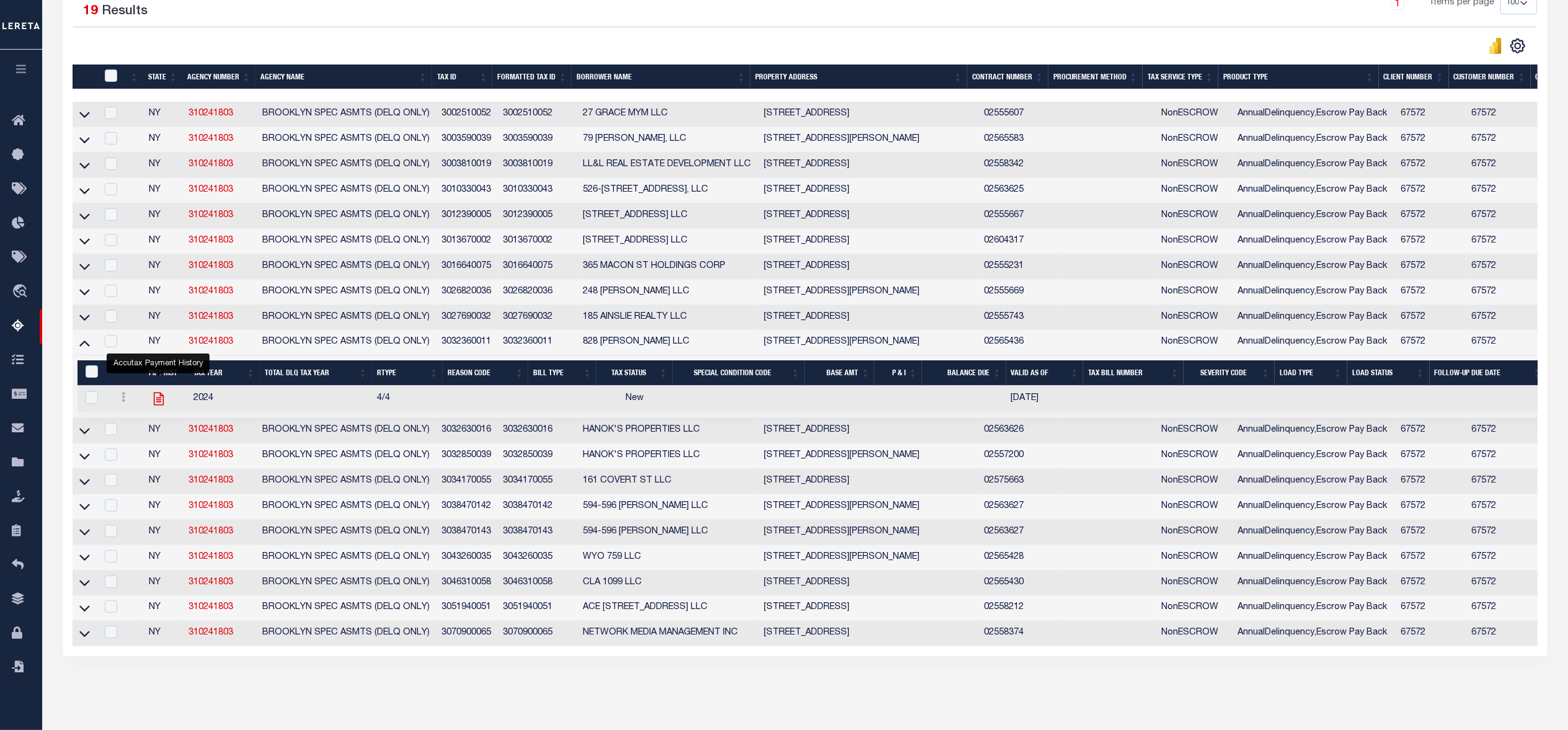
click at [162, 405] on icon "" at bounding box center [158, 399] width 10 height 13
checkbox input "true"
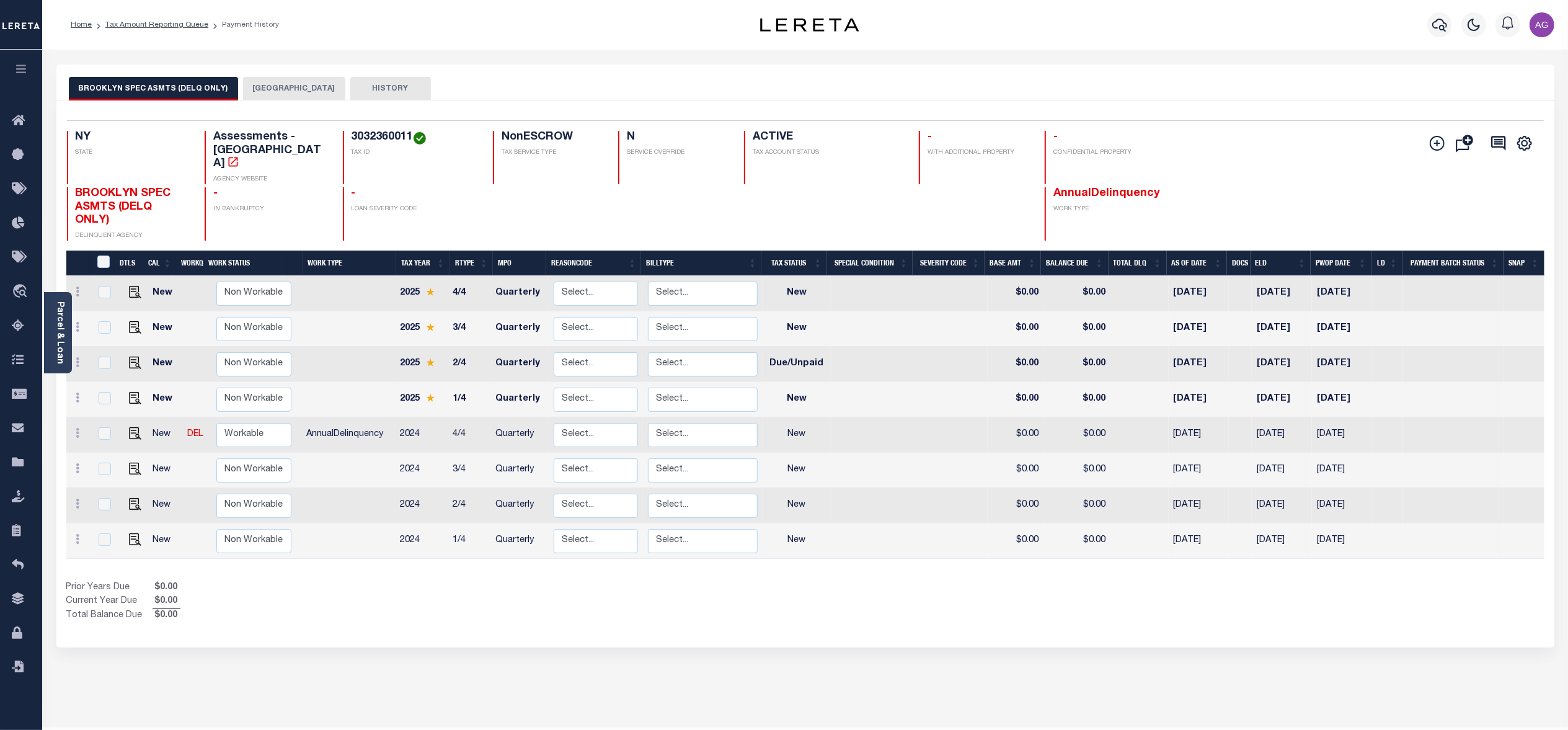
click at [264, 88] on button "[GEOGRAPHIC_DATA]" at bounding box center [294, 88] width 102 height 23
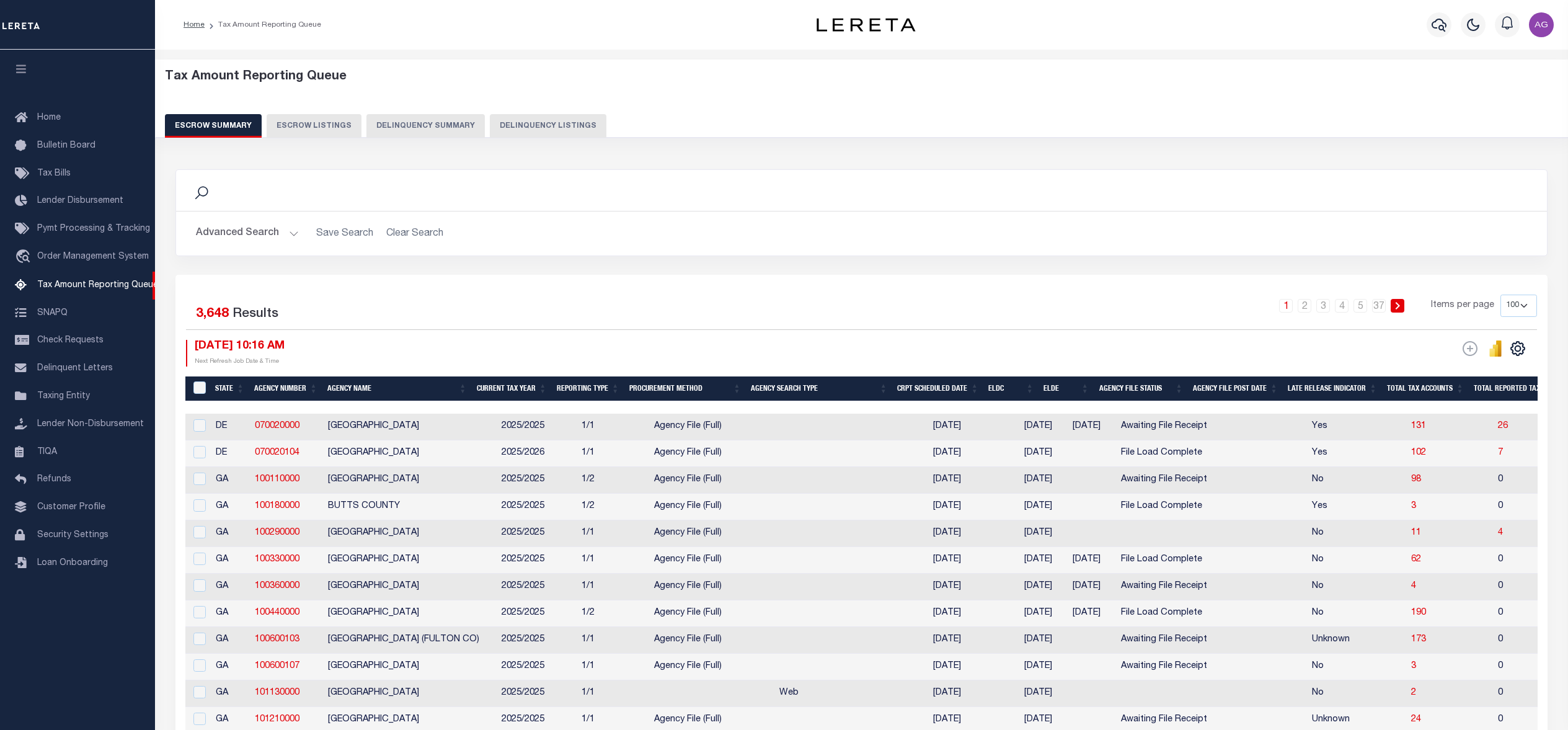
select select "100"
click at [436, 129] on button "Delinquency Summary" at bounding box center [425, 126] width 119 height 23
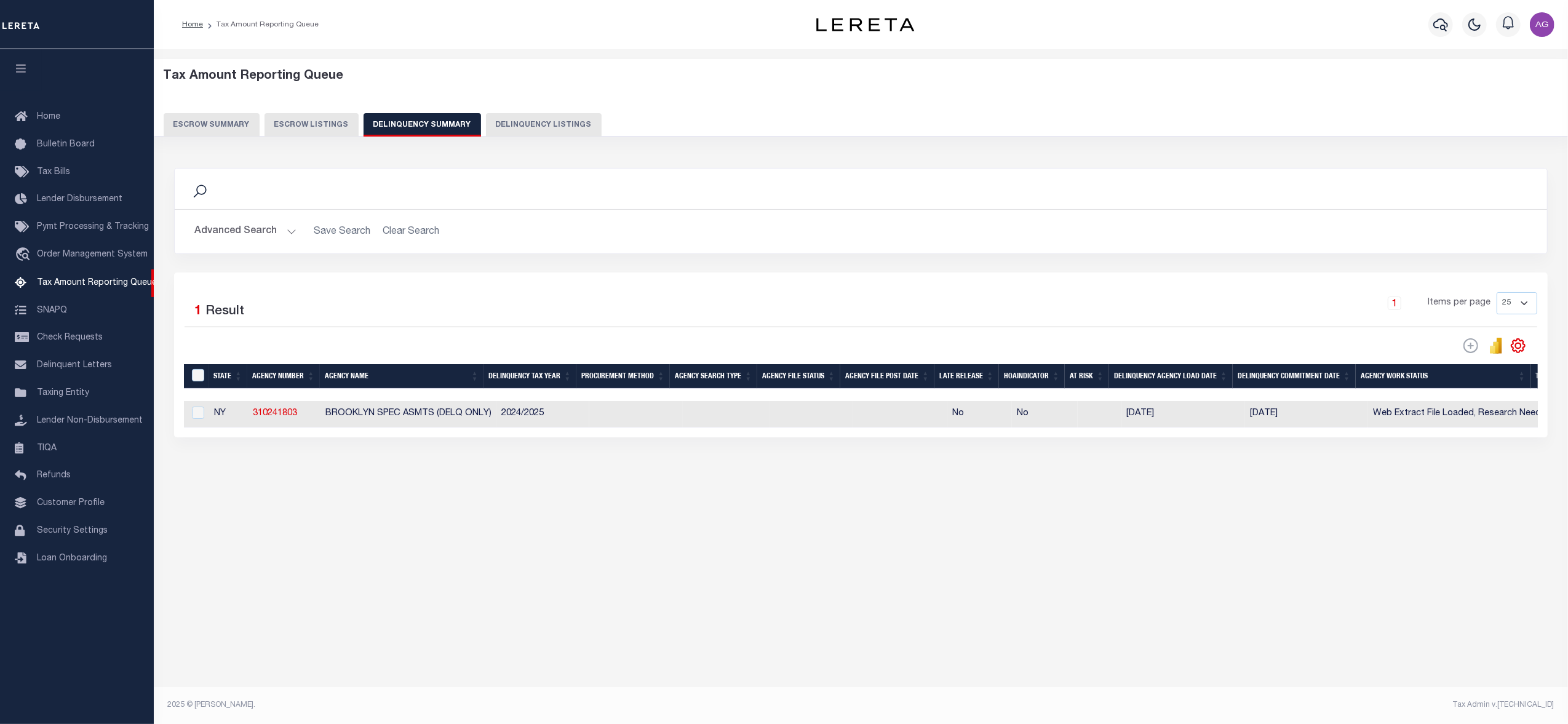
click at [246, 229] on button "Advanced Search" at bounding box center [245, 231] width 102 height 24
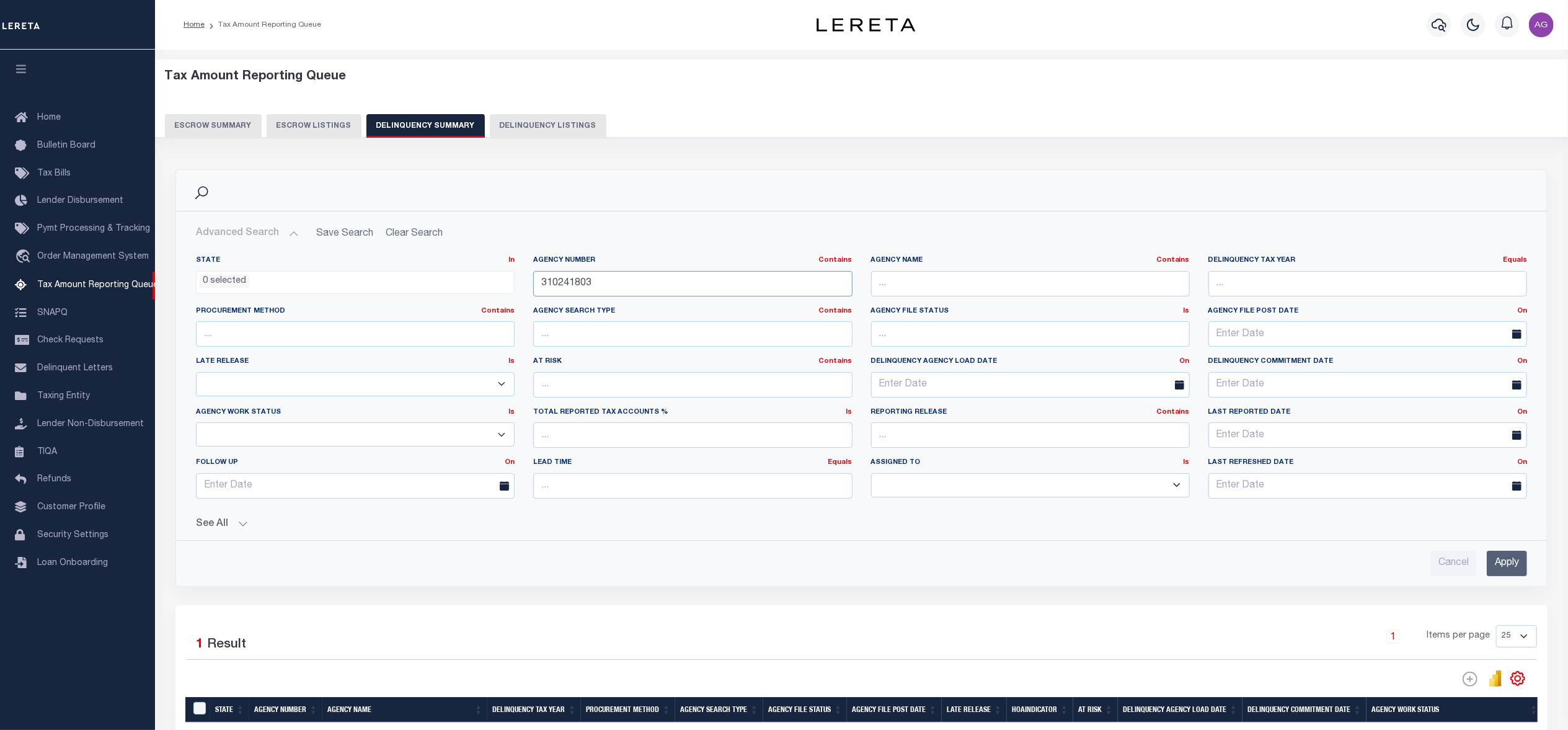
drag, startPoint x: 631, startPoint y: 278, endPoint x: 425, endPoint y: 268, distance: 206.2
click at [425, 268] on div "State In In AK AL AR AZ CA CO CT DC DE FL GA GU HI IA ID IL IN KS KY LA MA MD M…" at bounding box center [861, 382] width 1349 height 253
paste input "455502300"
type input "455502300"
click at [1506, 573] on input "Apply" at bounding box center [1507, 563] width 41 height 25
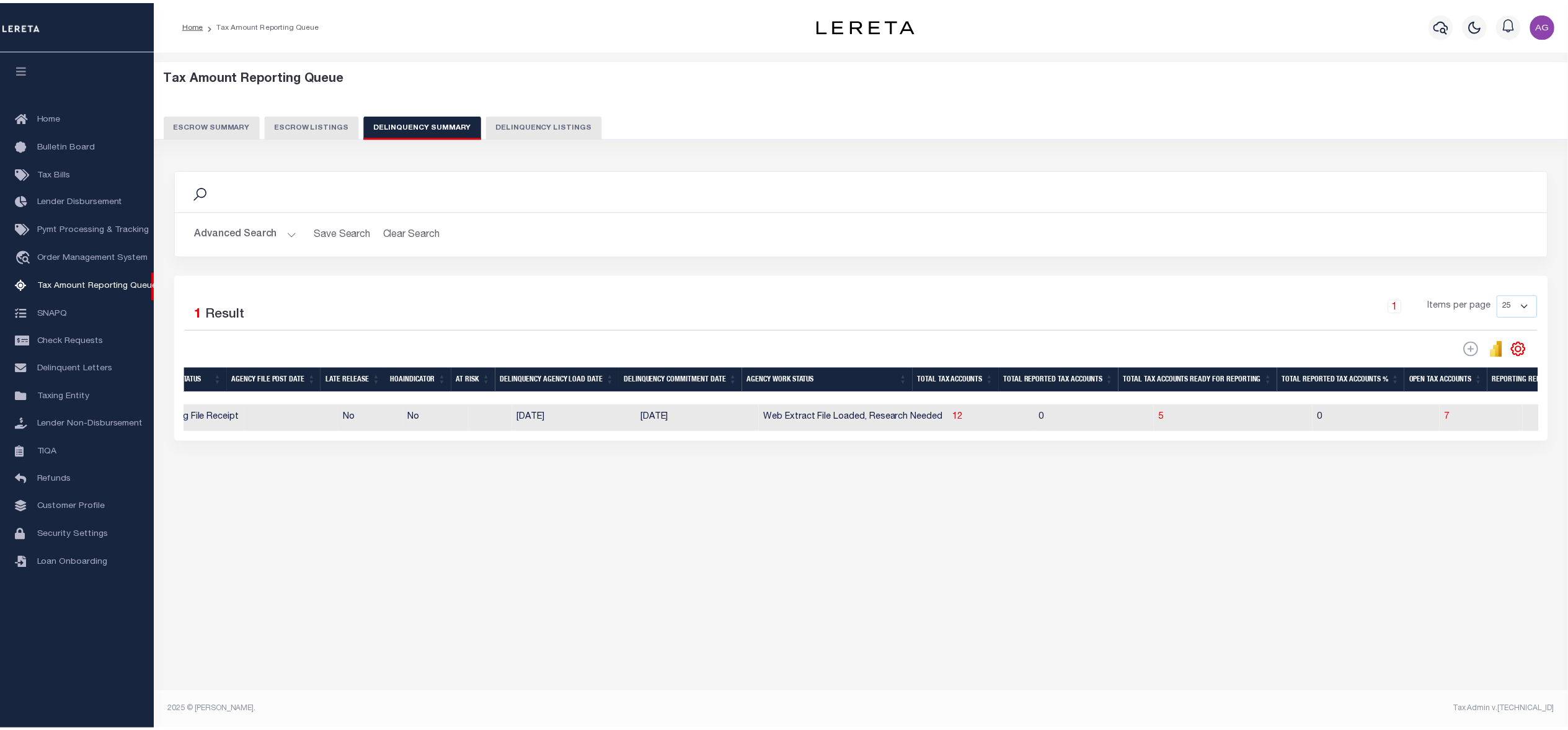
scroll to position [0, 675]
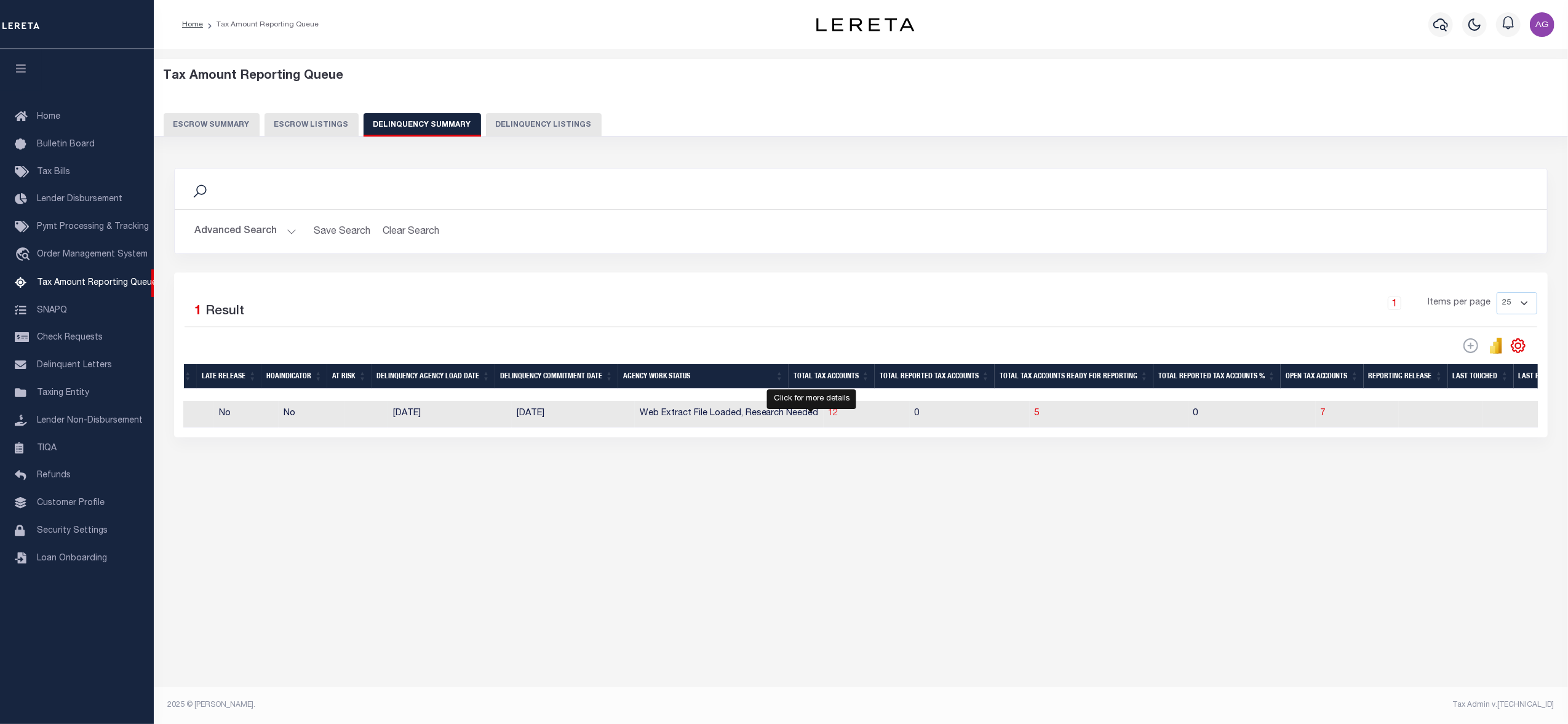
click at [829, 416] on span "12" at bounding box center [834, 413] width 10 height 9
select select "100"
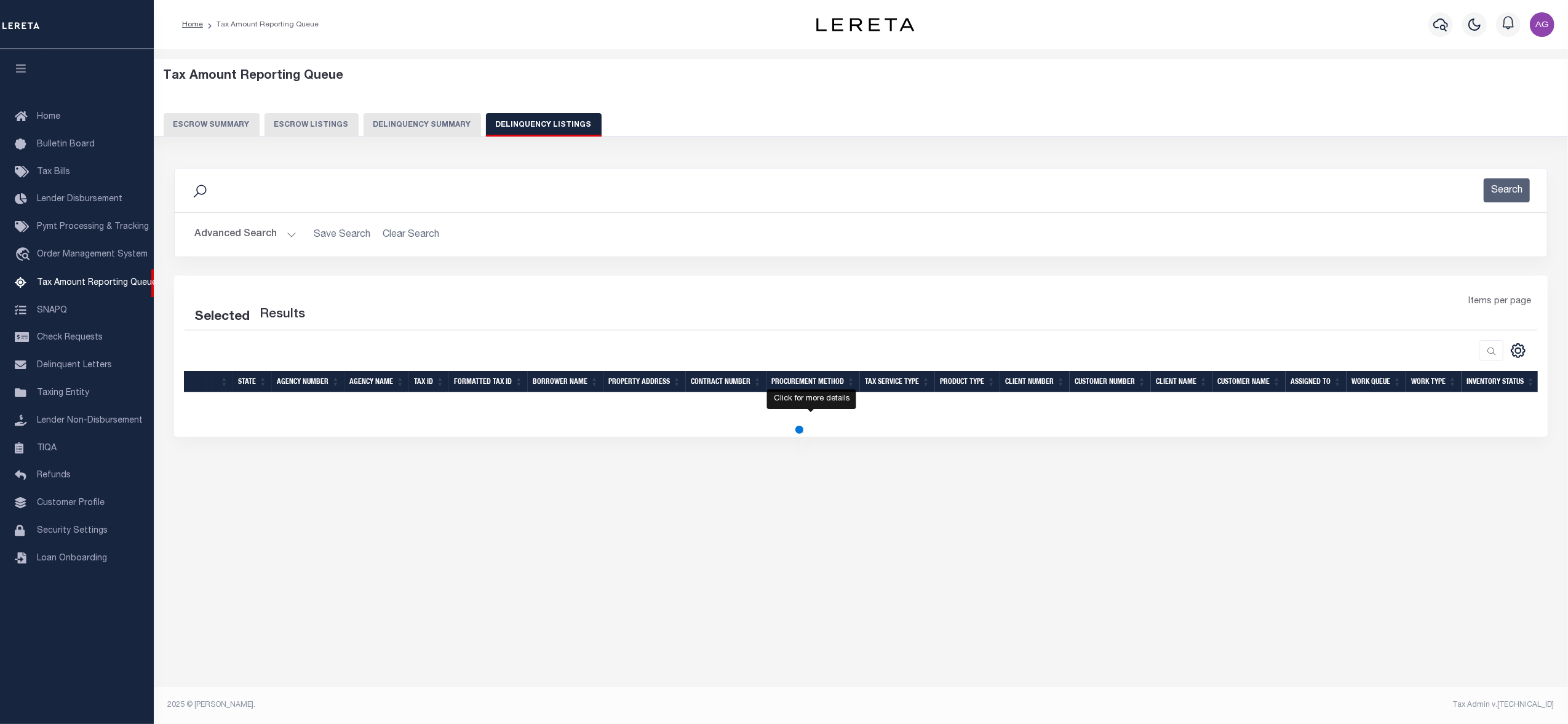
select select "100"
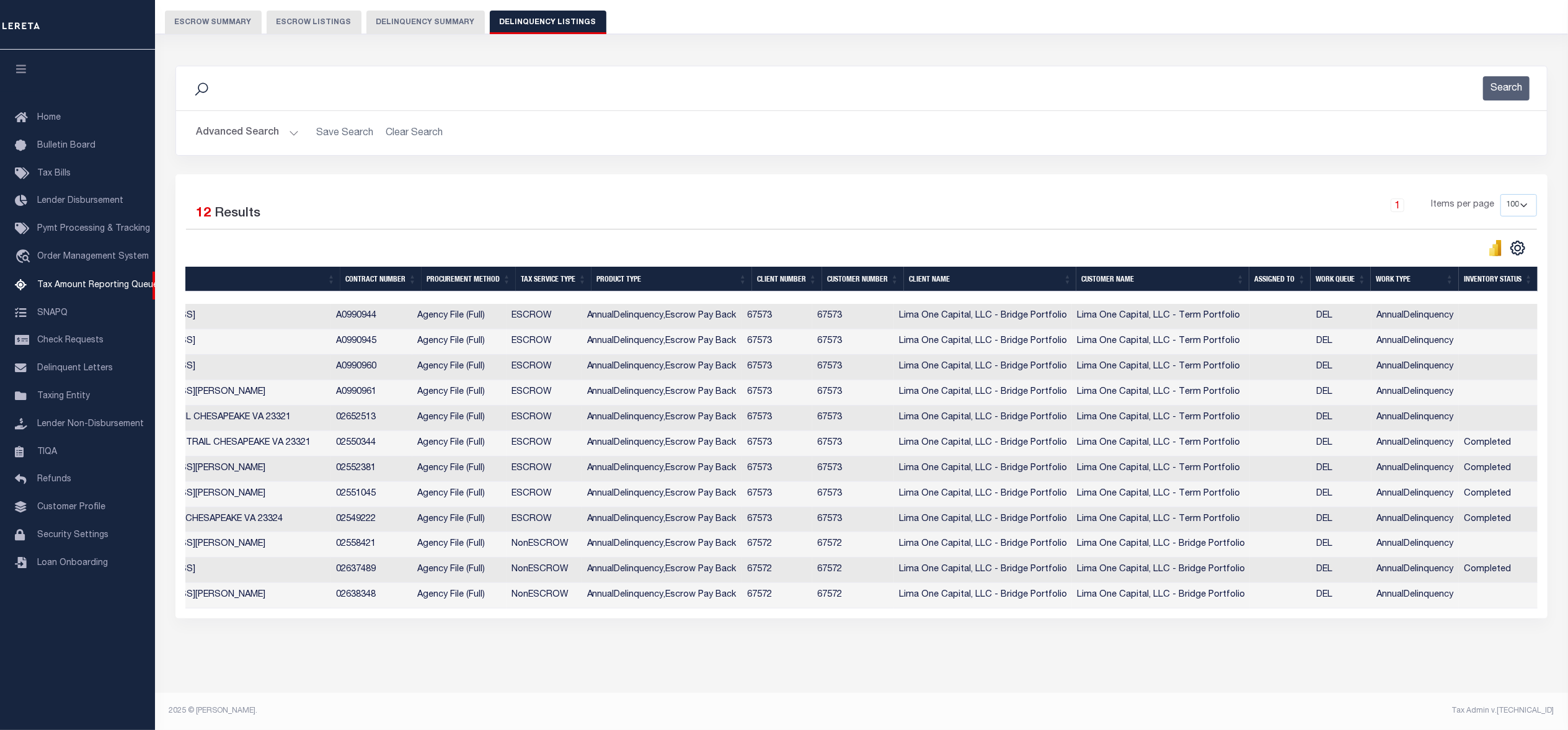
scroll to position [0, 0]
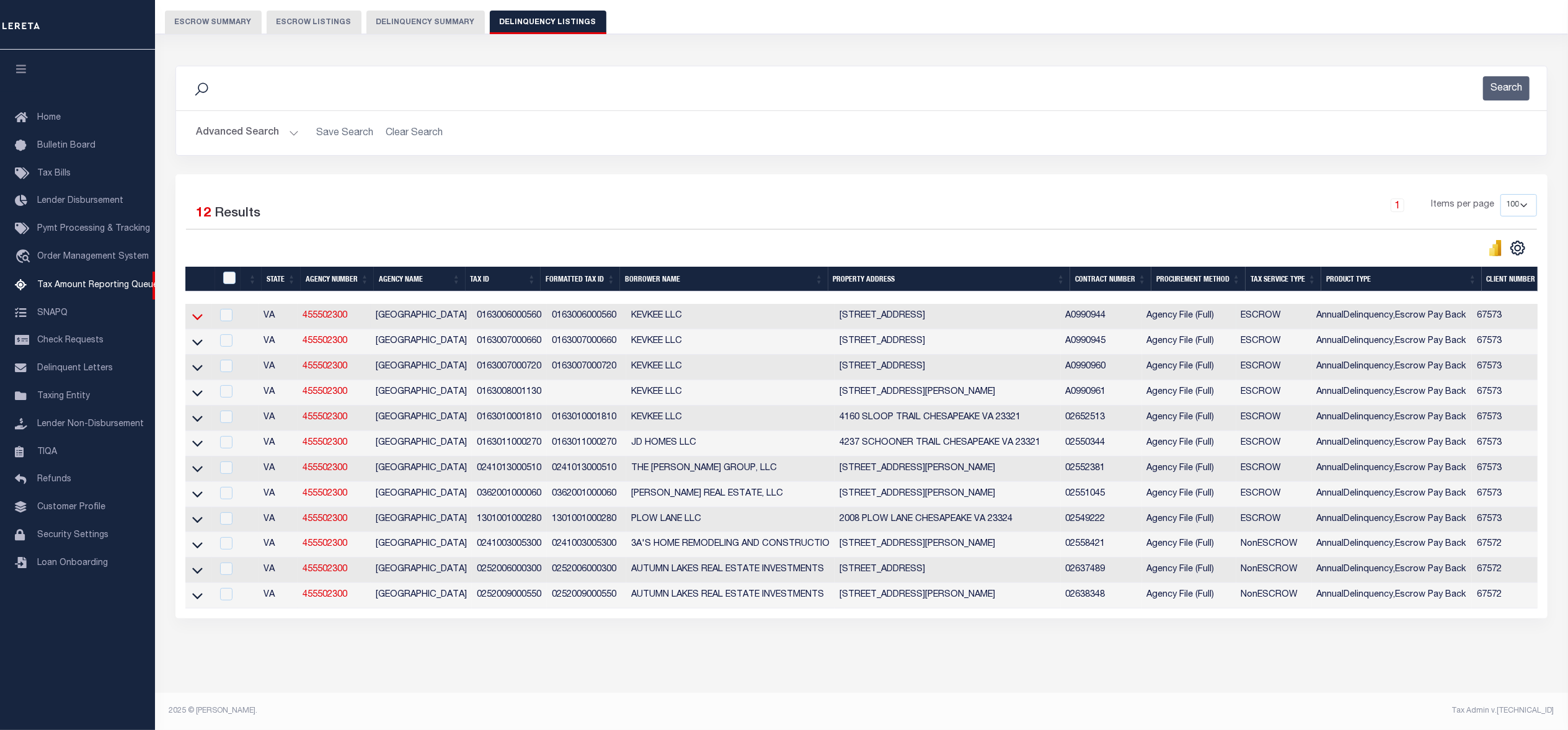
click at [199, 310] on icon at bounding box center [197, 316] width 11 height 13
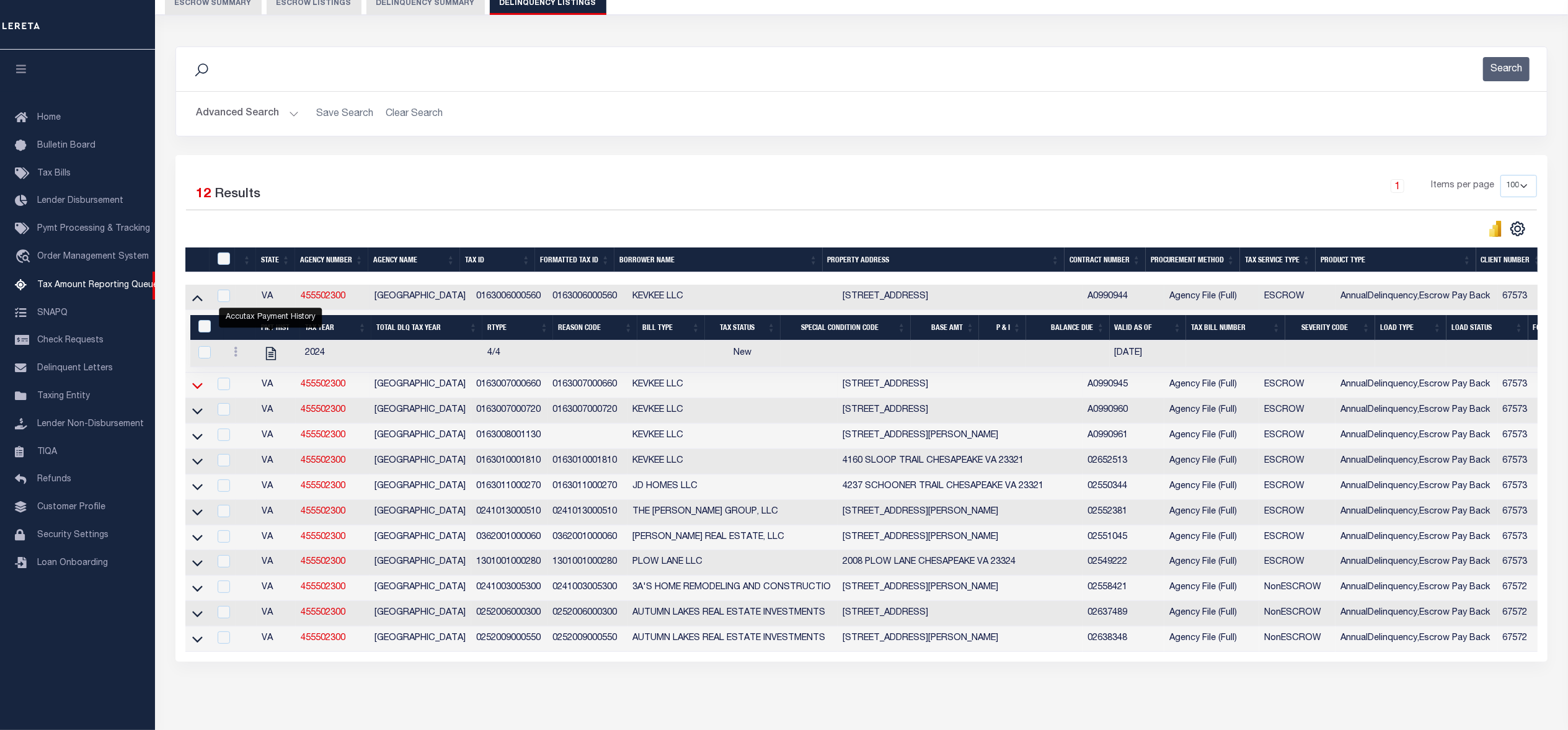
click at [199, 389] on icon at bounding box center [197, 386] width 11 height 6
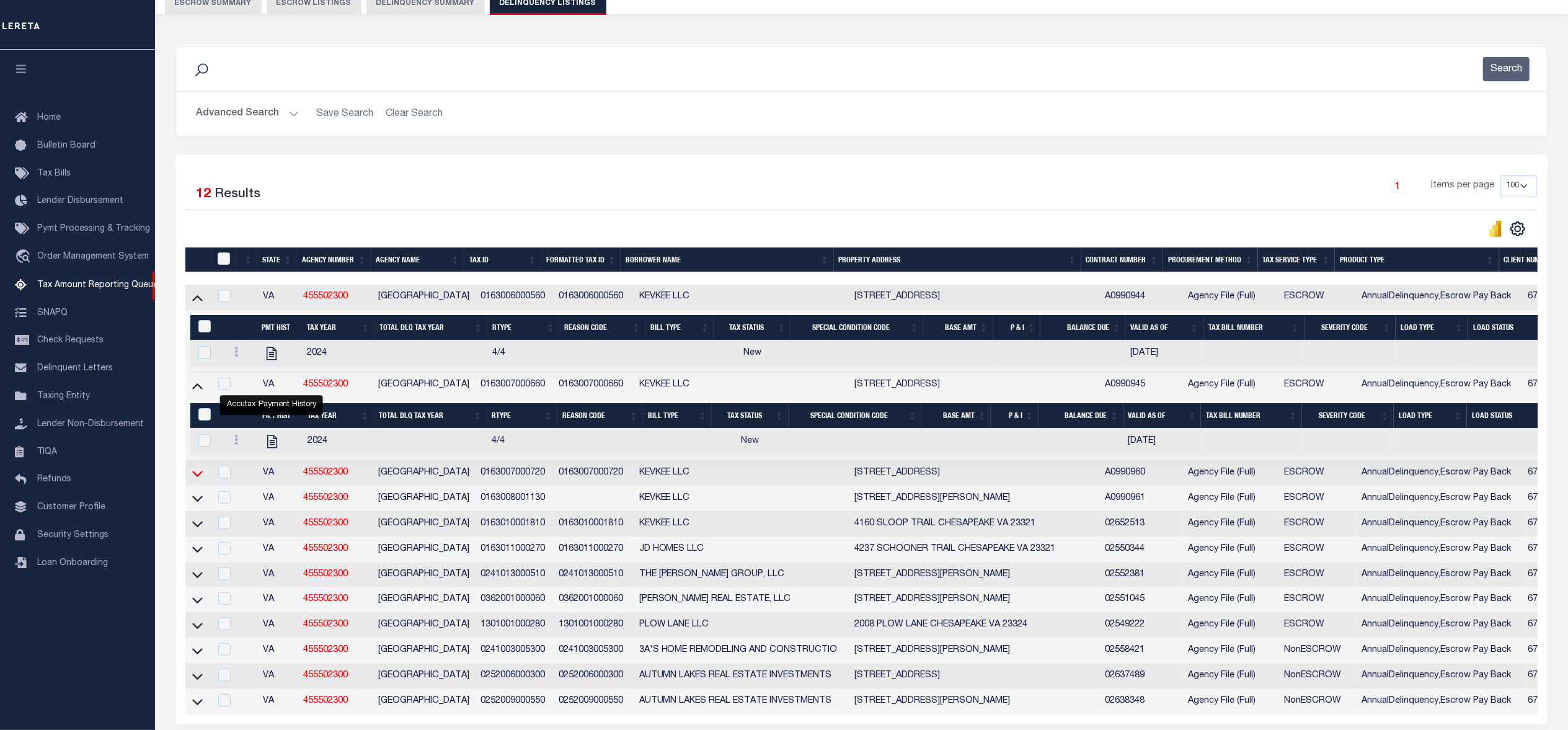
click at [194, 480] on icon at bounding box center [197, 473] width 11 height 13
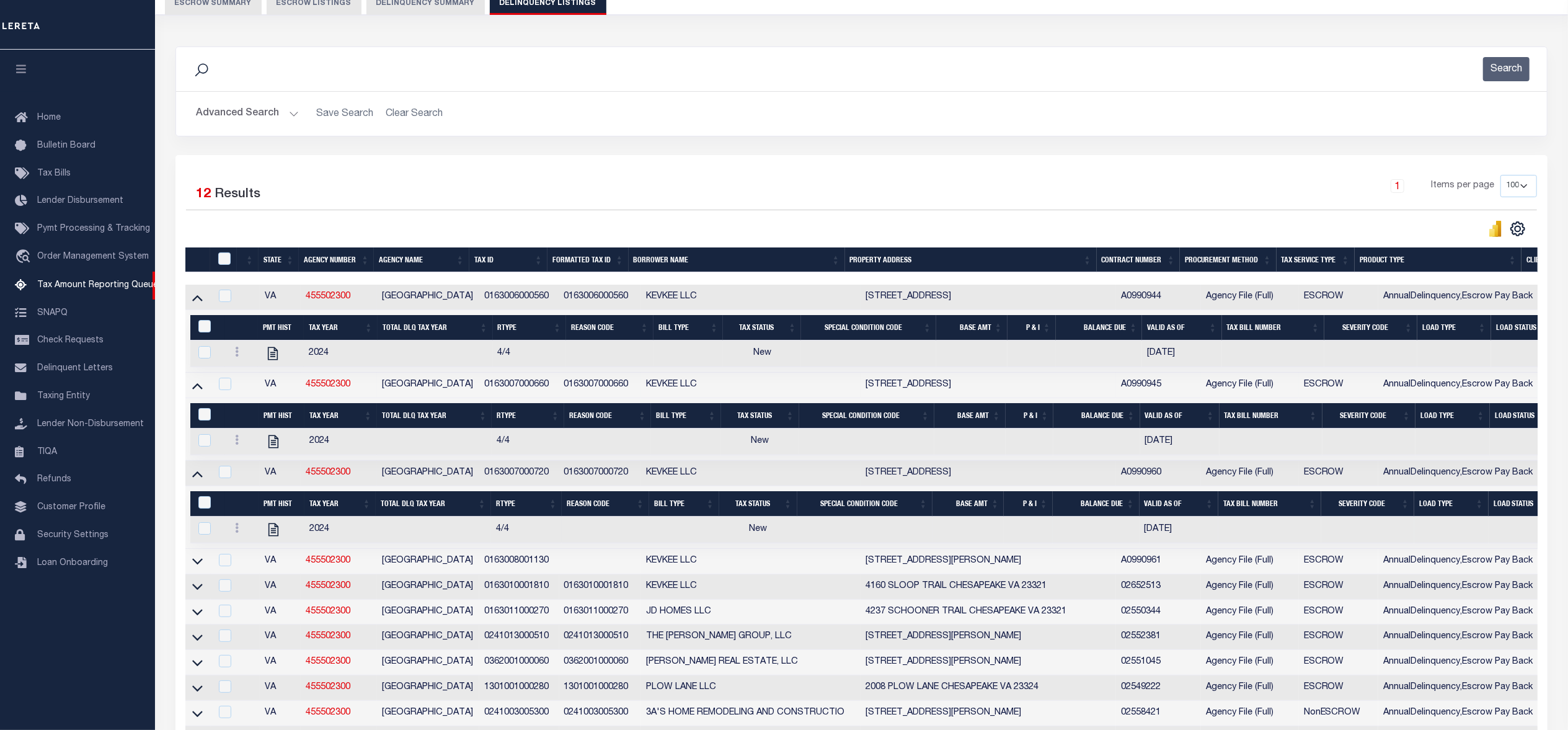
scroll to position [206, 0]
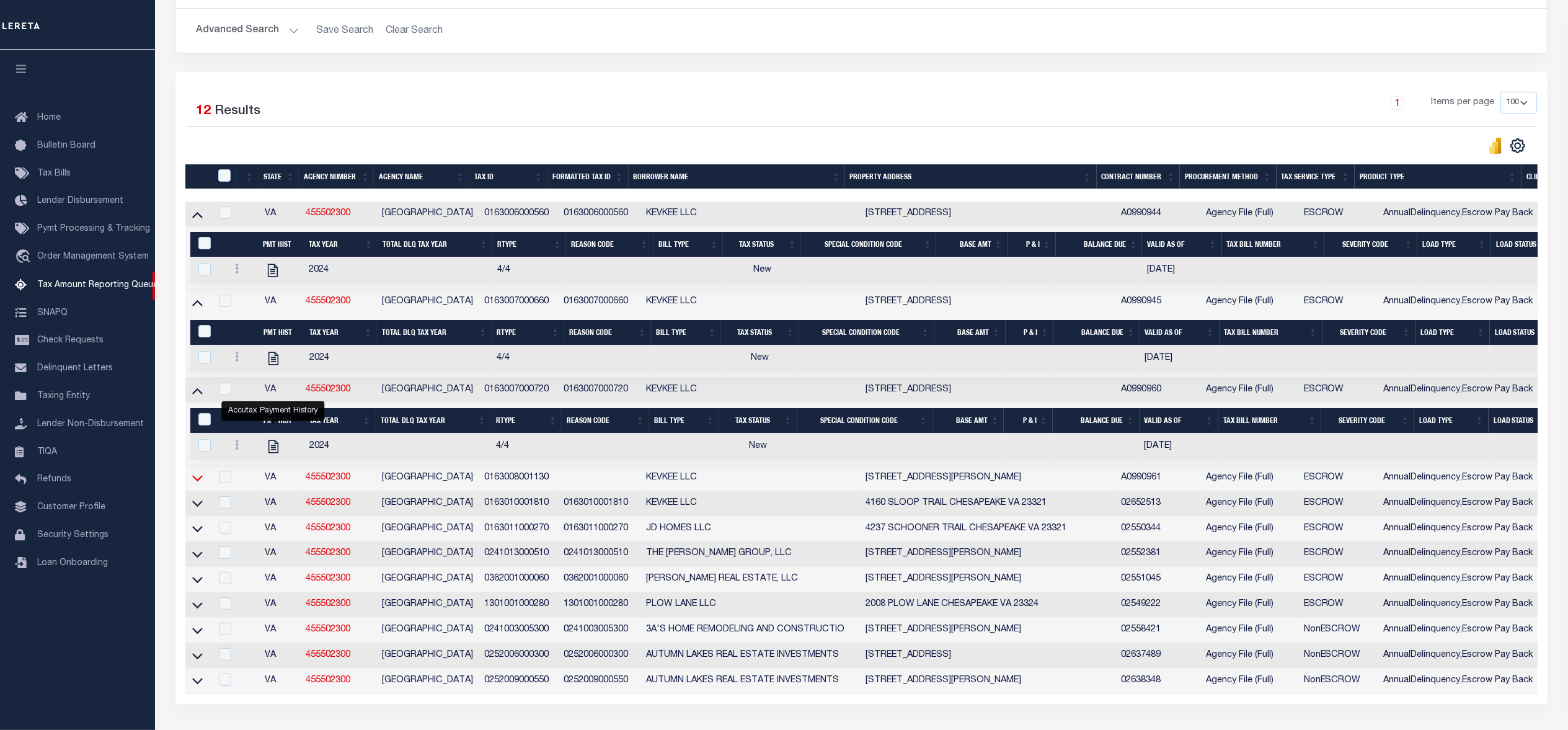
click at [197, 482] on icon at bounding box center [197, 479] width 11 height 6
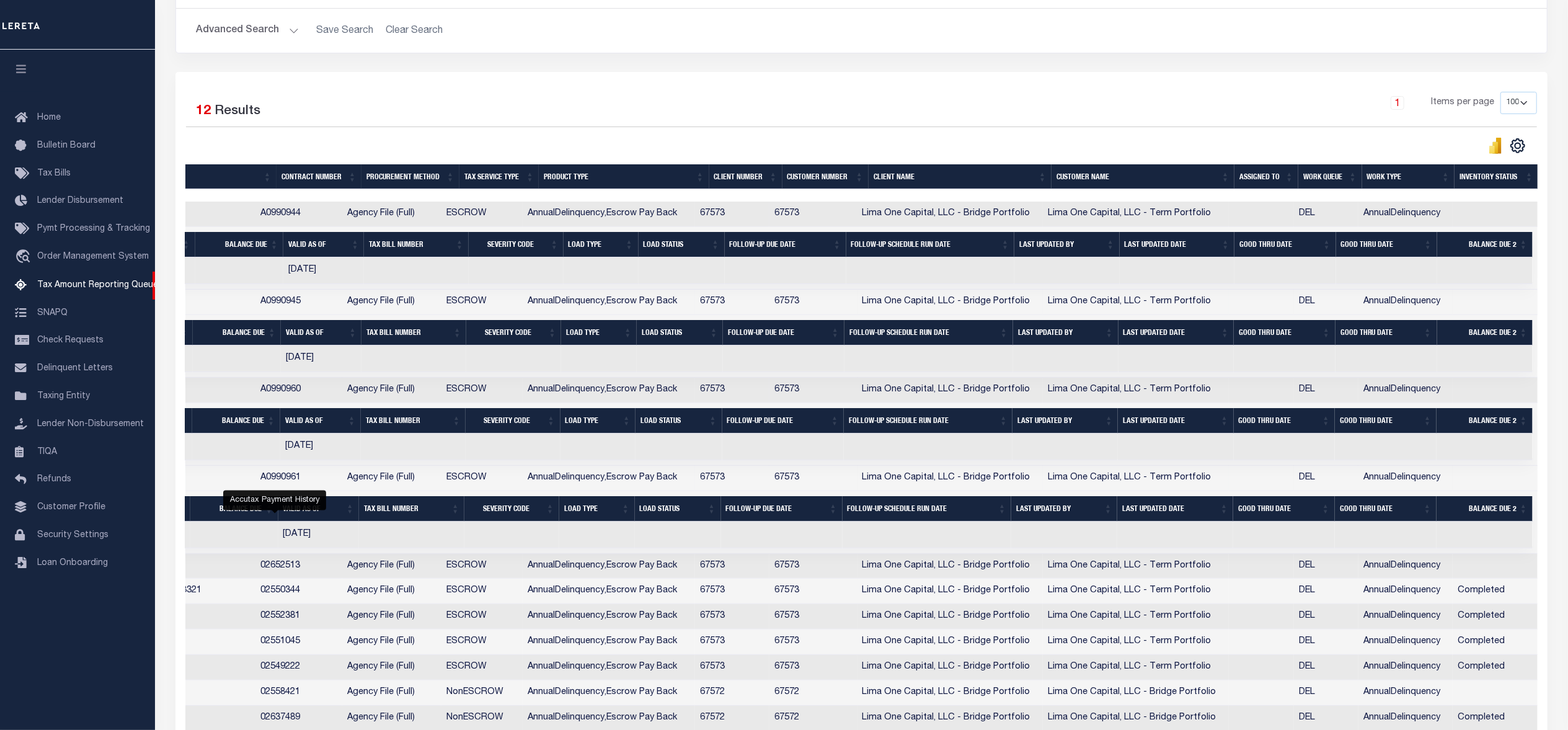
scroll to position [0, 0]
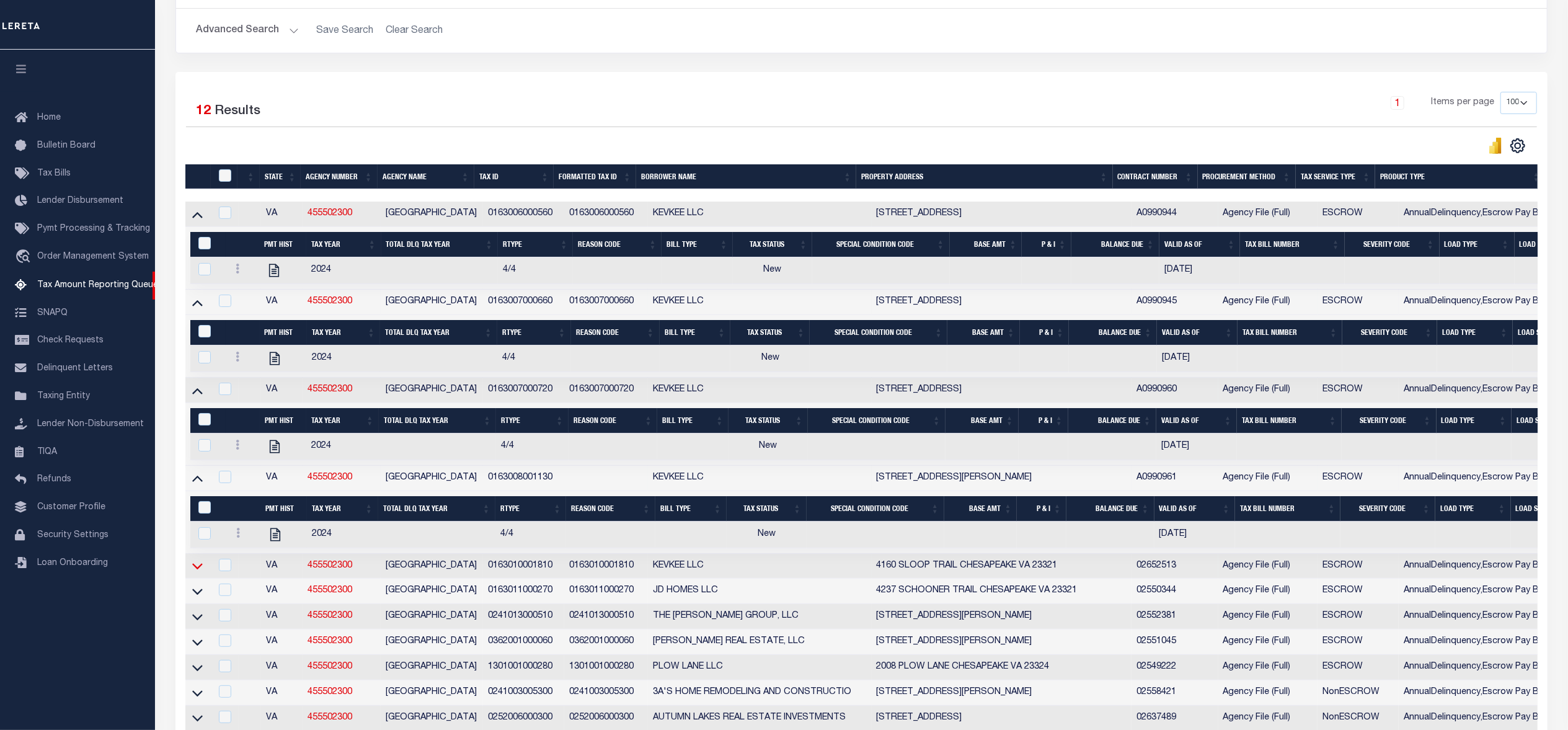
click at [194, 570] on icon at bounding box center [197, 567] width 11 height 6
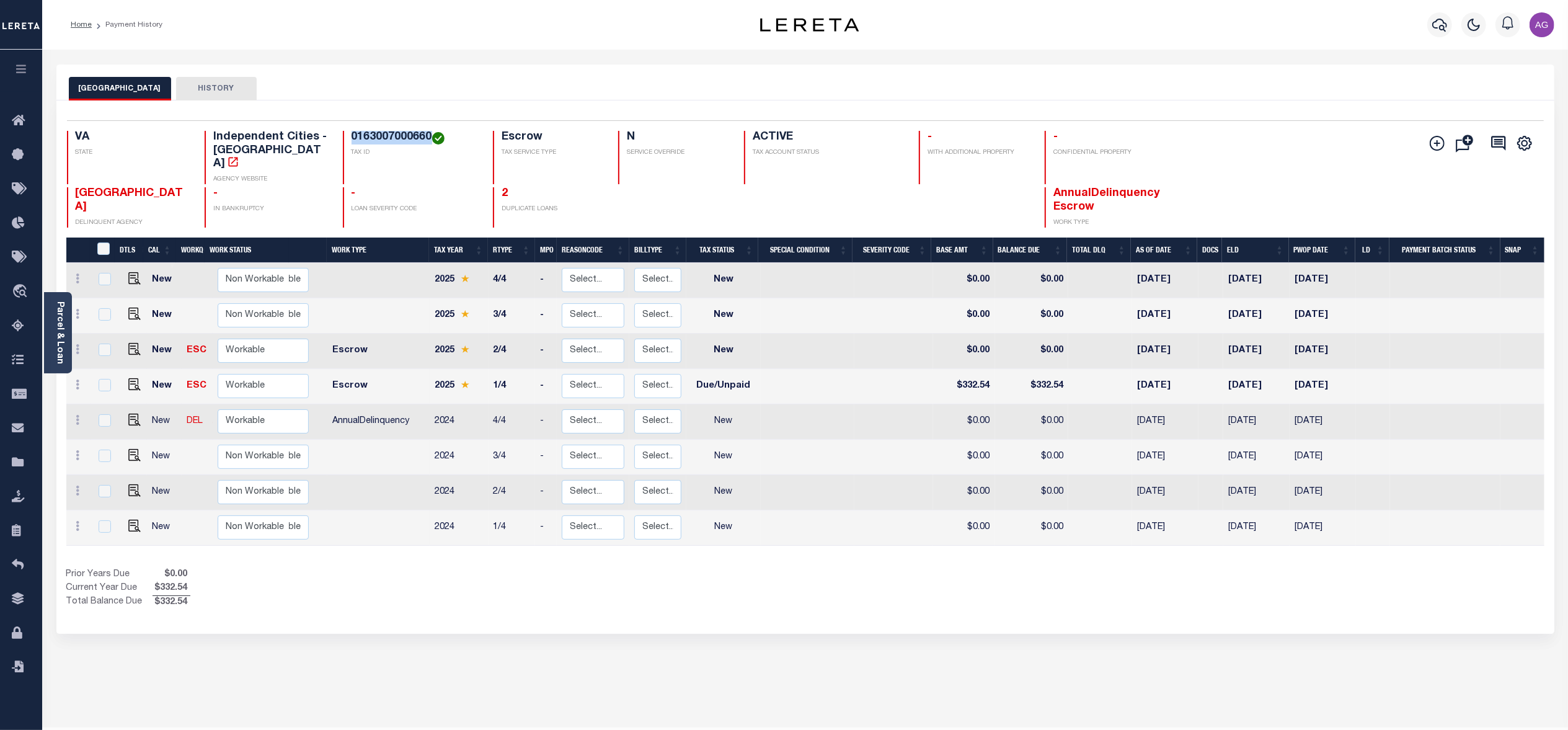
drag, startPoint x: 350, startPoint y: 138, endPoint x: 430, endPoint y: 137, distance: 80.0
click at [430, 137] on h4 "0163007000660" at bounding box center [414, 138] width 126 height 14
copy h4 "0163007000660"
drag, startPoint x: 348, startPoint y: 139, endPoint x: 432, endPoint y: 138, distance: 84.0
click at [432, 138] on div "0163007000720 TAX ID" at bounding box center [410, 157] width 135 height 53
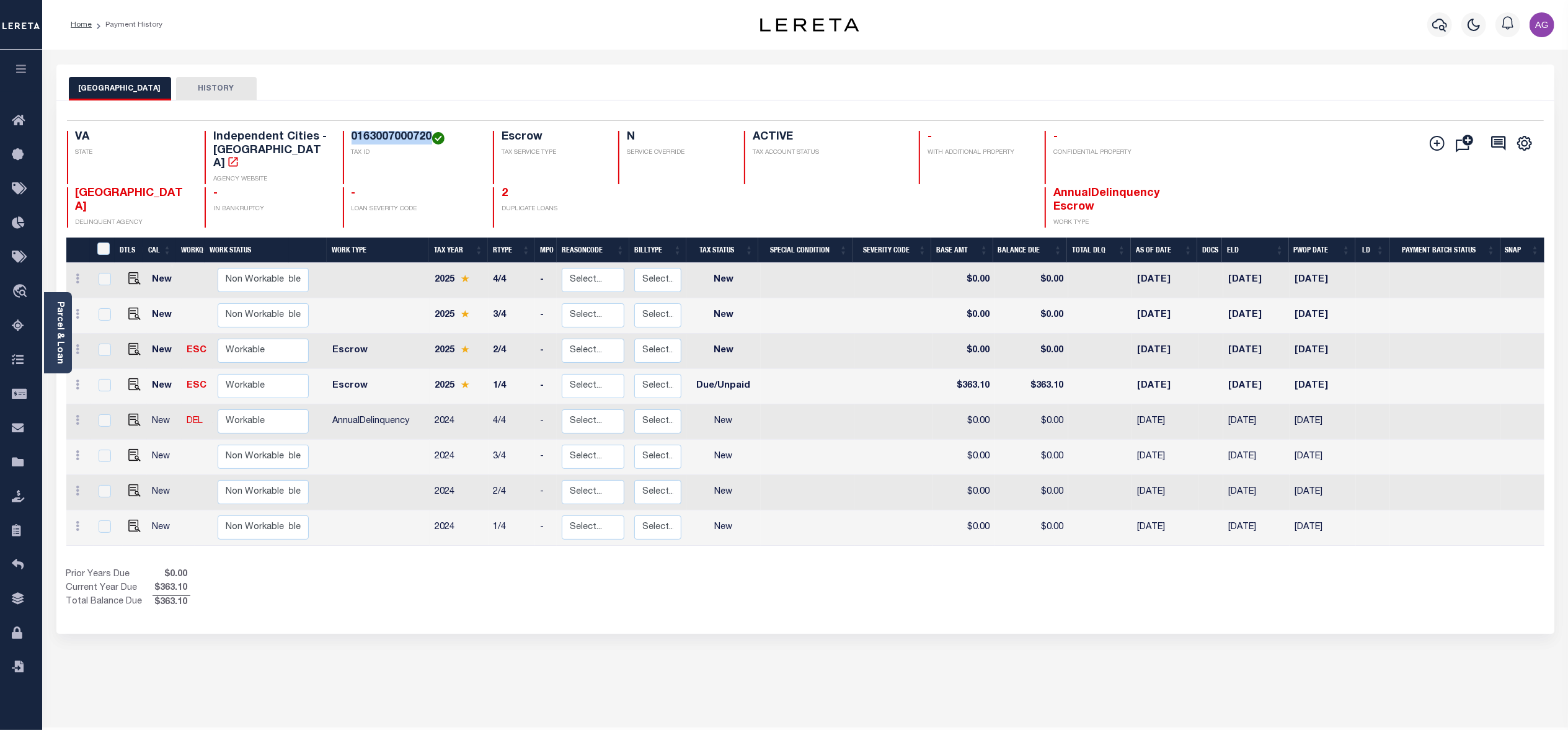
copy h4 "0163007000720"
click at [531, 188] on link "40011528" at bounding box center [526, 193] width 49 height 11
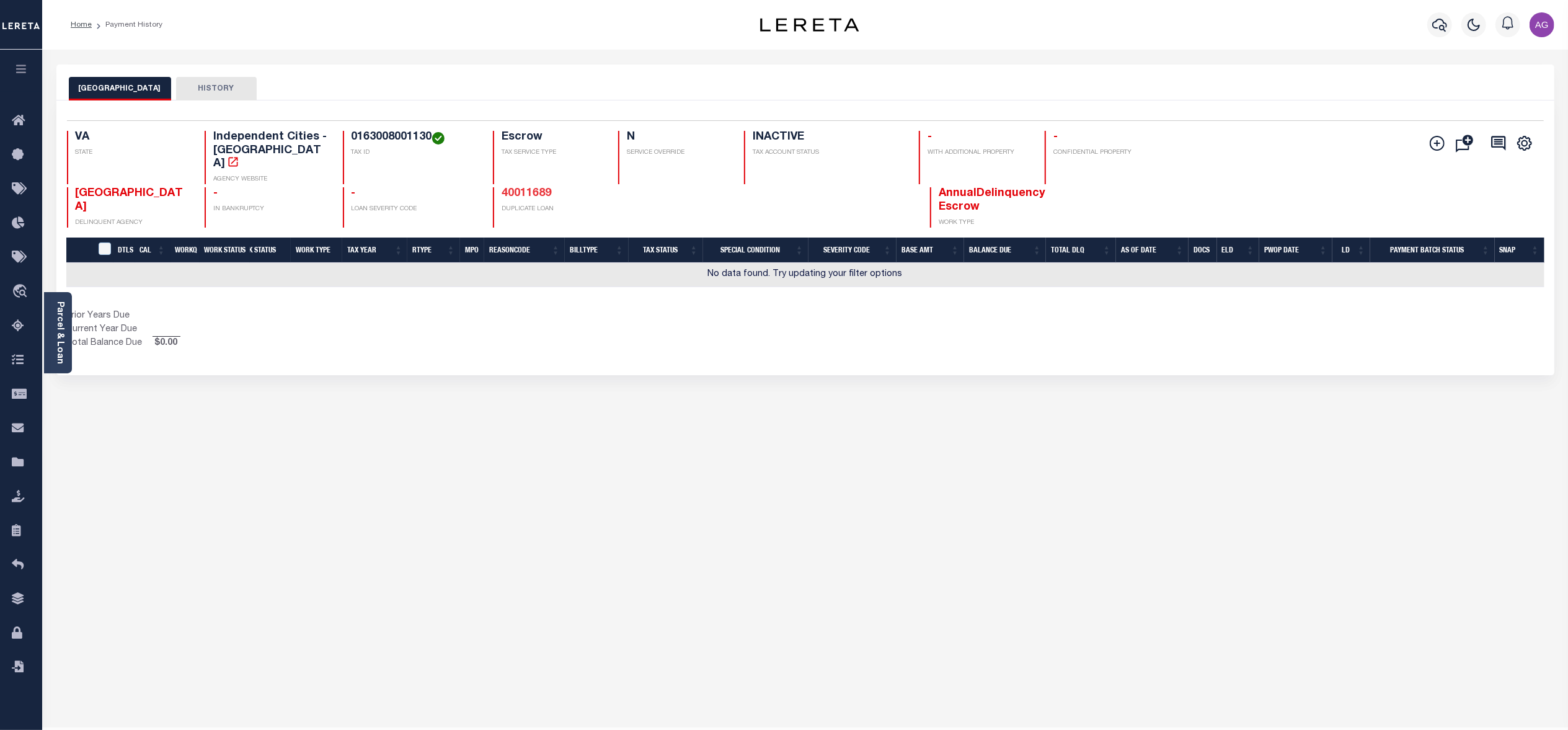
click at [537, 188] on link "40011689" at bounding box center [526, 193] width 49 height 11
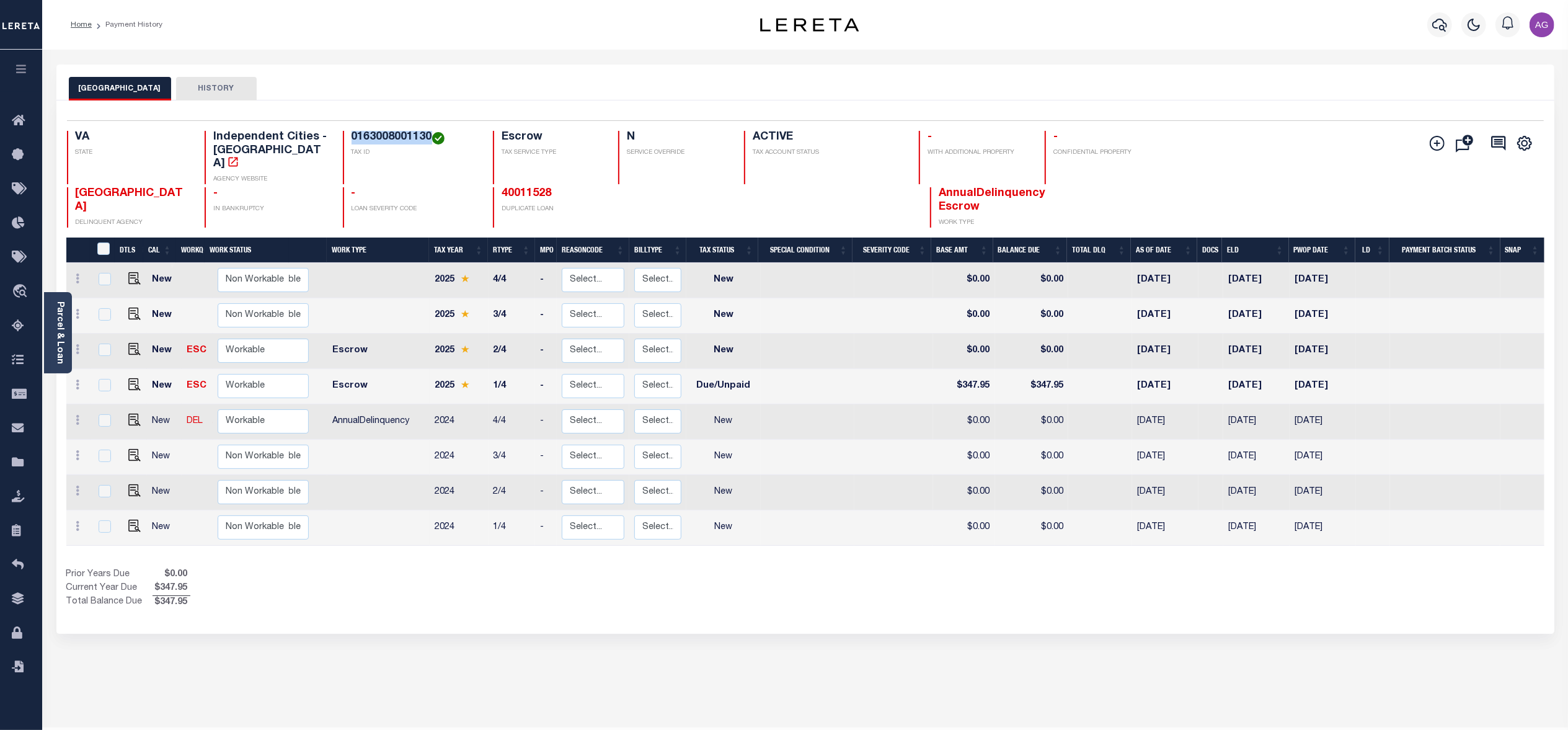
drag, startPoint x: 349, startPoint y: 140, endPoint x: 429, endPoint y: 138, distance: 80.0
click at [429, 138] on div "0163008001130 TAX ID" at bounding box center [410, 157] width 135 height 53
copy h4 "0163008001130"
click at [540, 188] on link "40011528" at bounding box center [526, 193] width 49 height 11
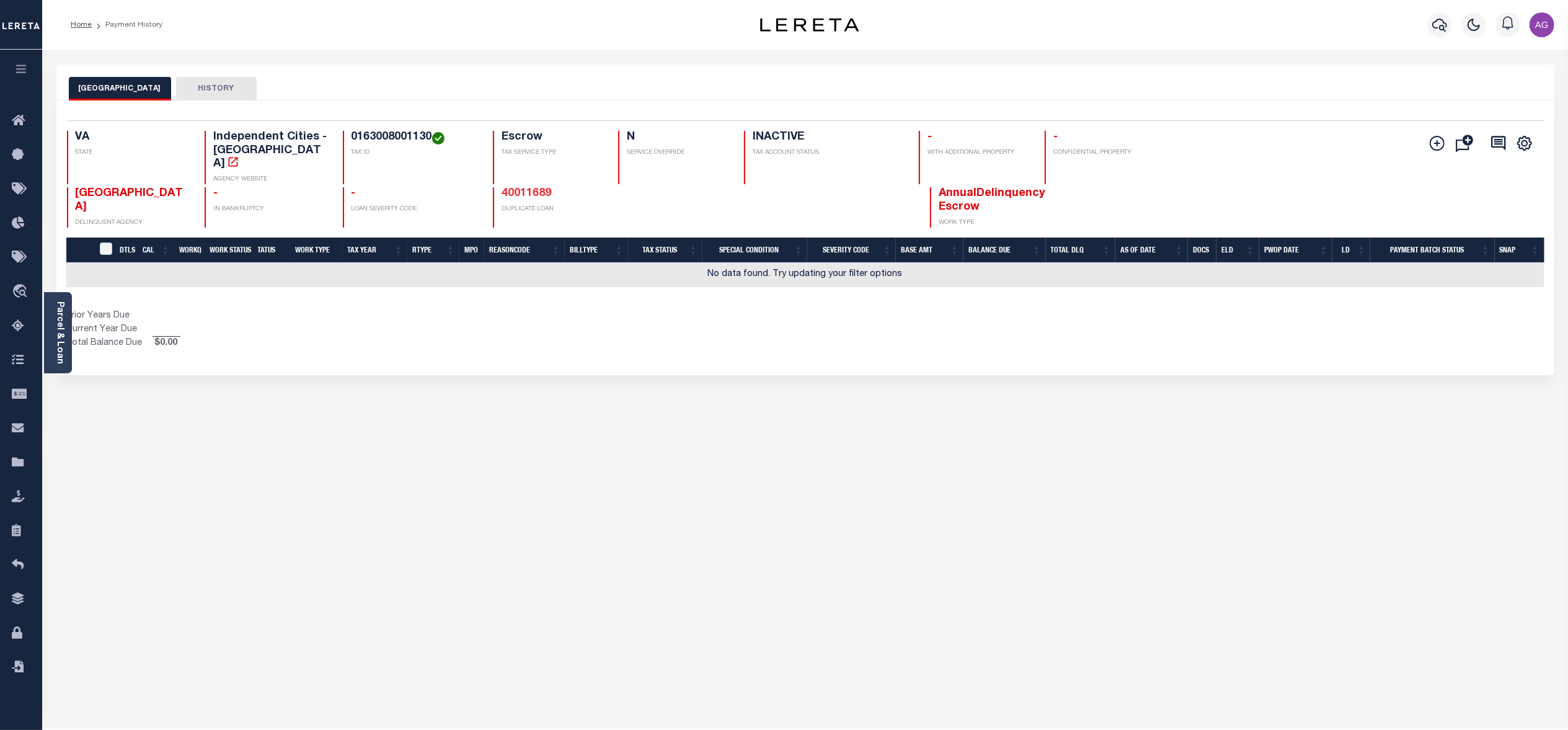
click at [542, 188] on link "40011689" at bounding box center [526, 193] width 49 height 11
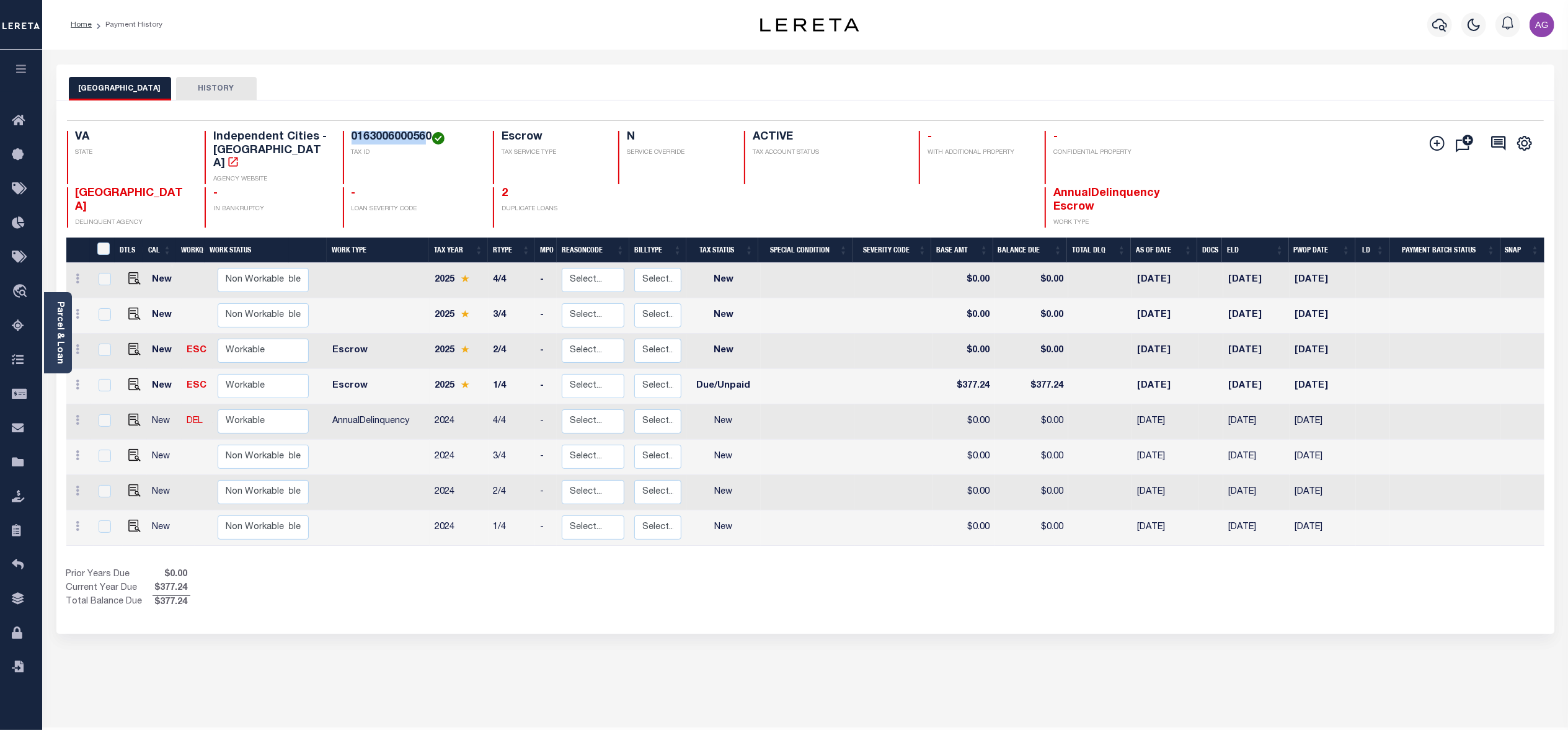
drag, startPoint x: 347, startPoint y: 136, endPoint x: 427, endPoint y: 139, distance: 80.1
click at [427, 139] on div "0163006000560 TAX ID" at bounding box center [410, 157] width 135 height 53
click at [431, 140] on h4 "0163006000560" at bounding box center [414, 138] width 126 height 14
drag, startPoint x: 431, startPoint y: 140, endPoint x: 377, endPoint y: 127, distance: 55.5
click at [347, 140] on div "0163006000560 TAX ID" at bounding box center [410, 157] width 135 height 53
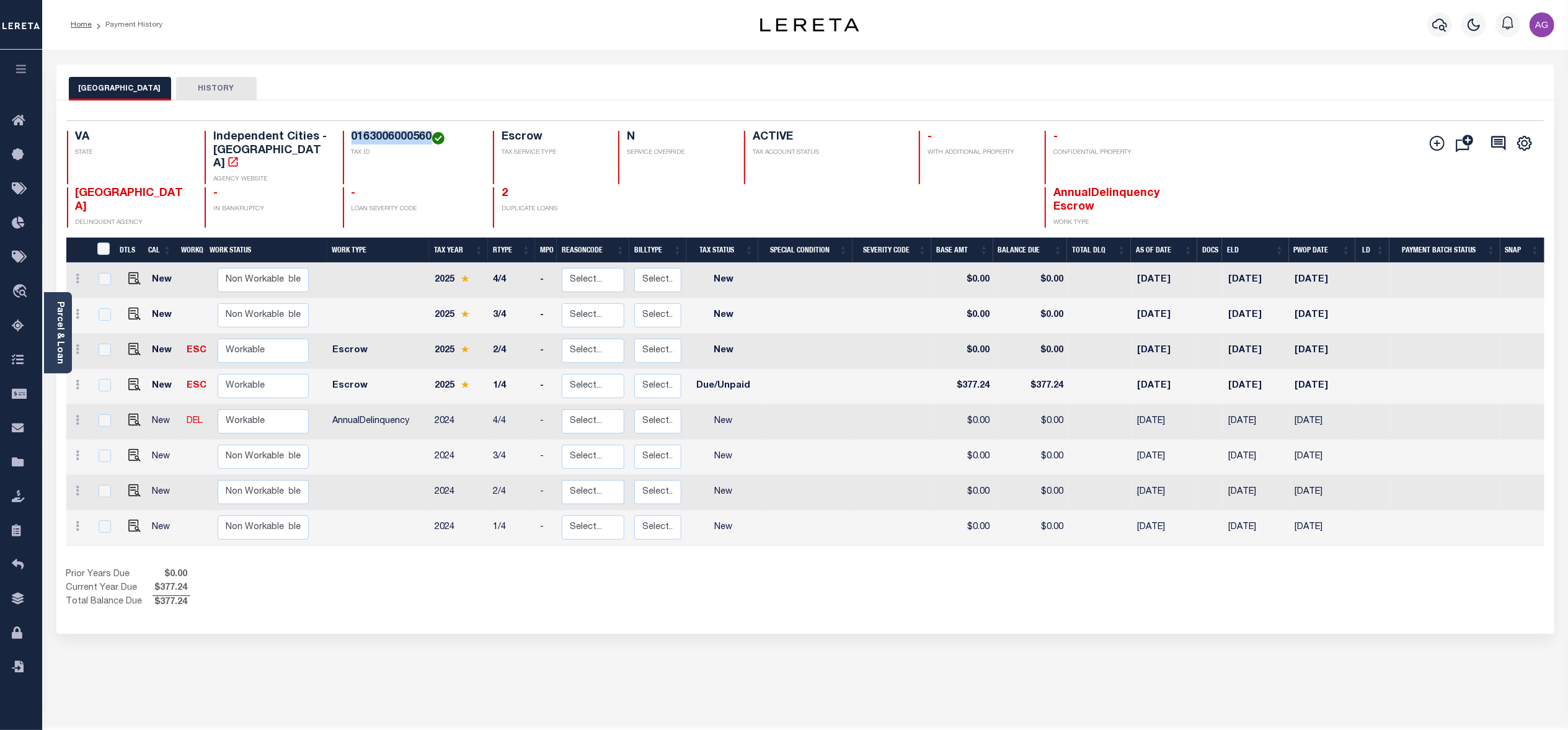
copy h4 "0163006000560"
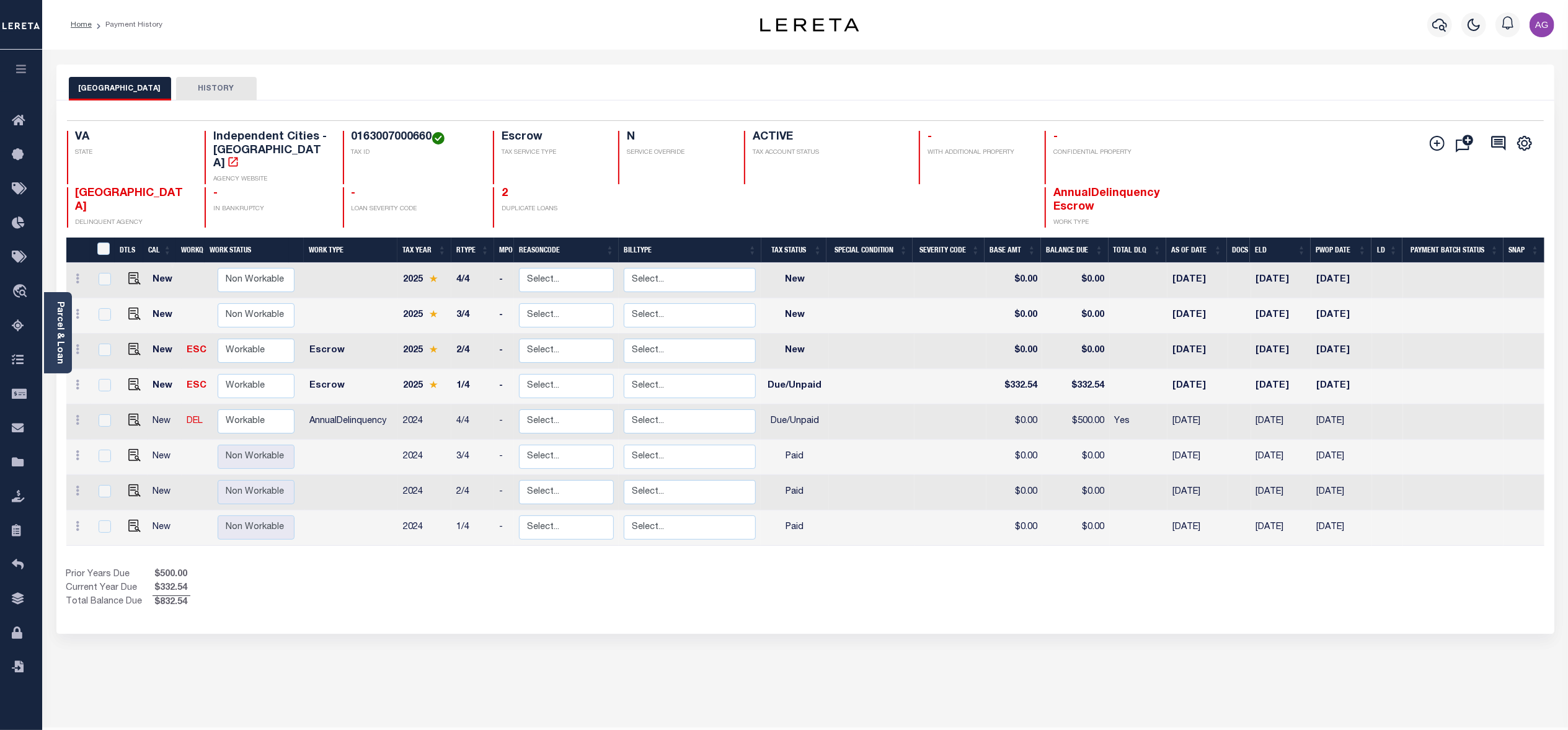
click at [1002, 703] on div "CHESAPEAKE CITY HISTORY Selected 8 Results" at bounding box center [805, 415] width 1516 height 700
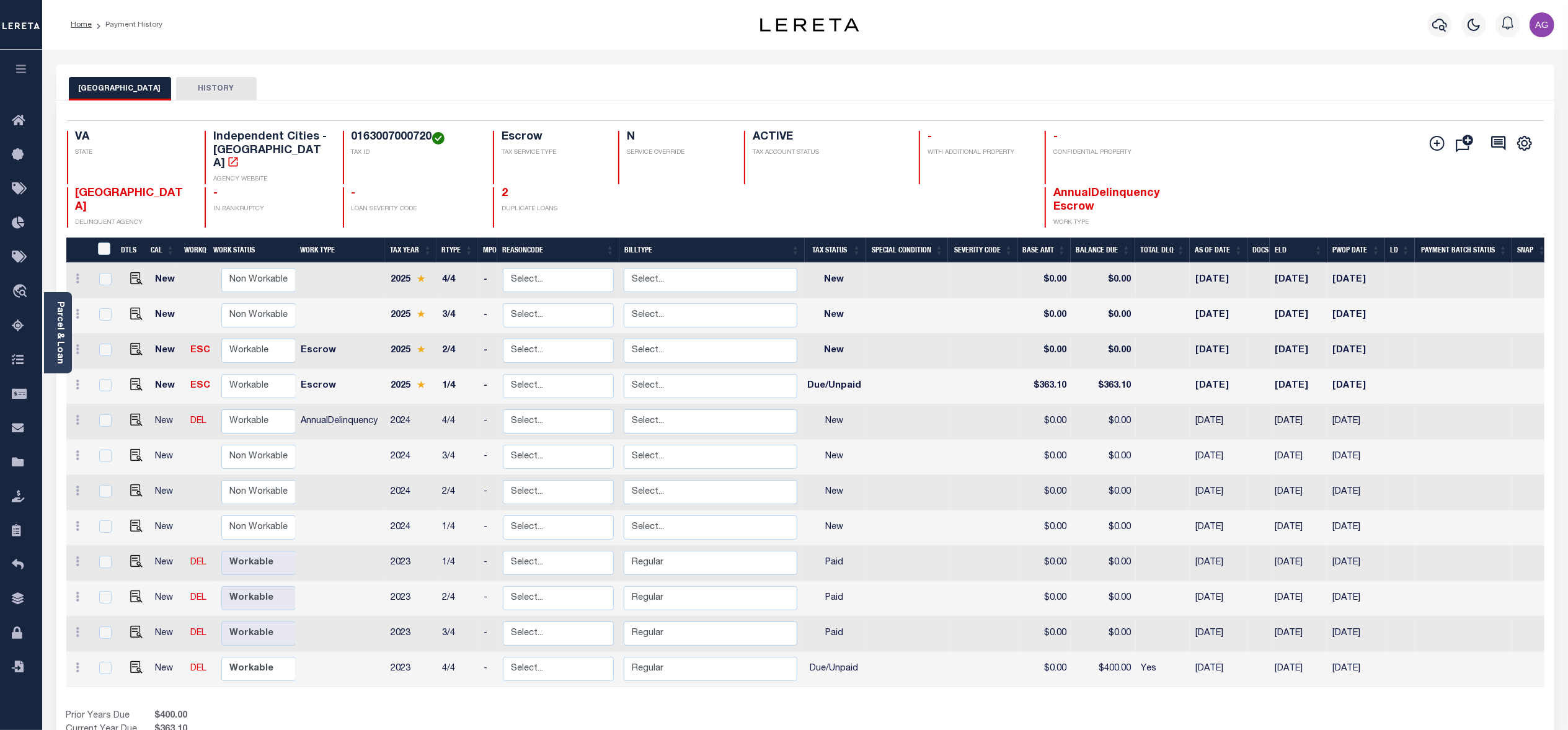
click at [1163, 709] on div "Show Tax Lines before Bill Release Date Prior Years Due $400.00 Current Year Du…" at bounding box center [805, 730] width 1478 height 42
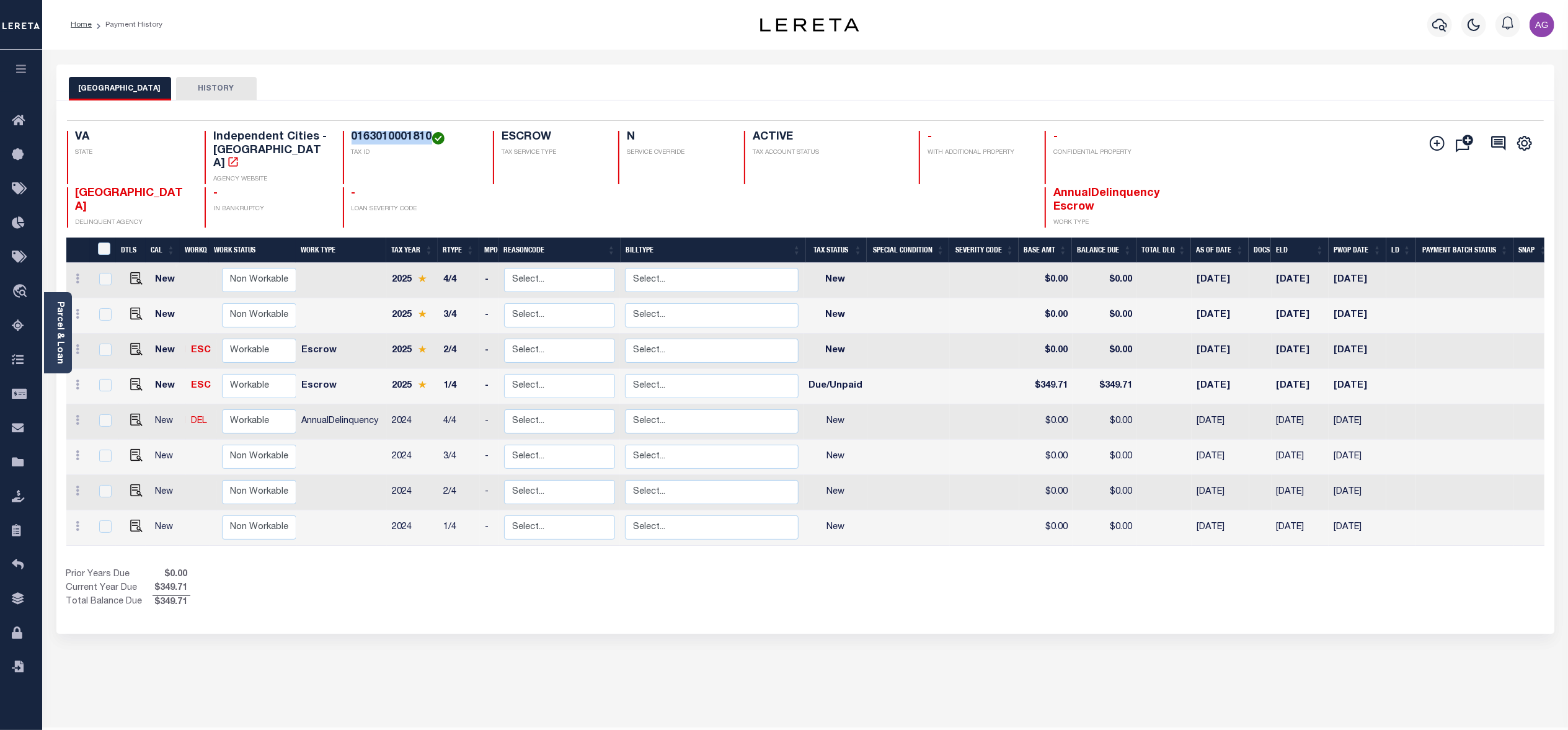
drag, startPoint x: 351, startPoint y: 139, endPoint x: 431, endPoint y: 140, distance: 80.0
click at [431, 140] on h4 "0163010001810" at bounding box center [414, 138] width 126 height 14
copy h4 "0163010001810"
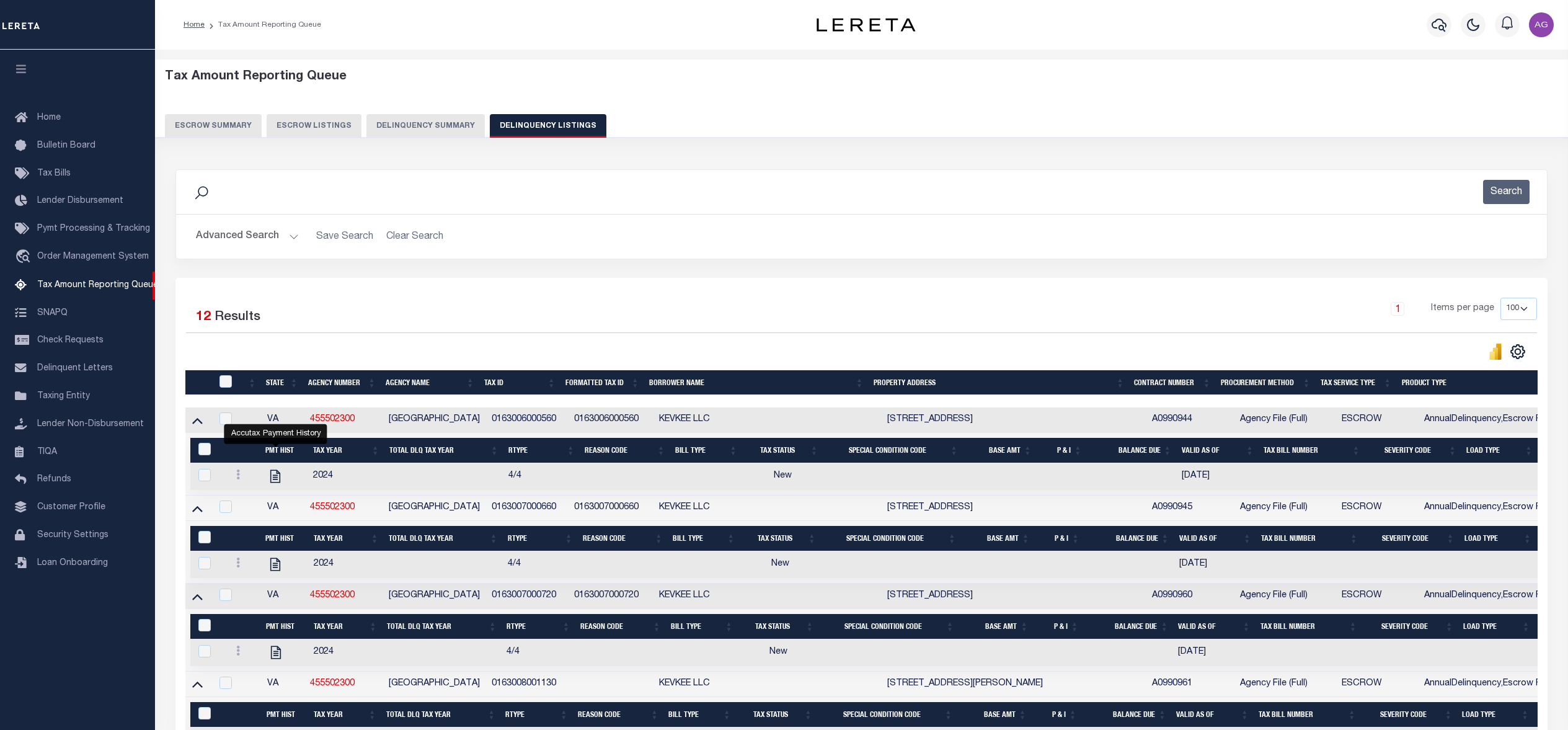
select select "100"
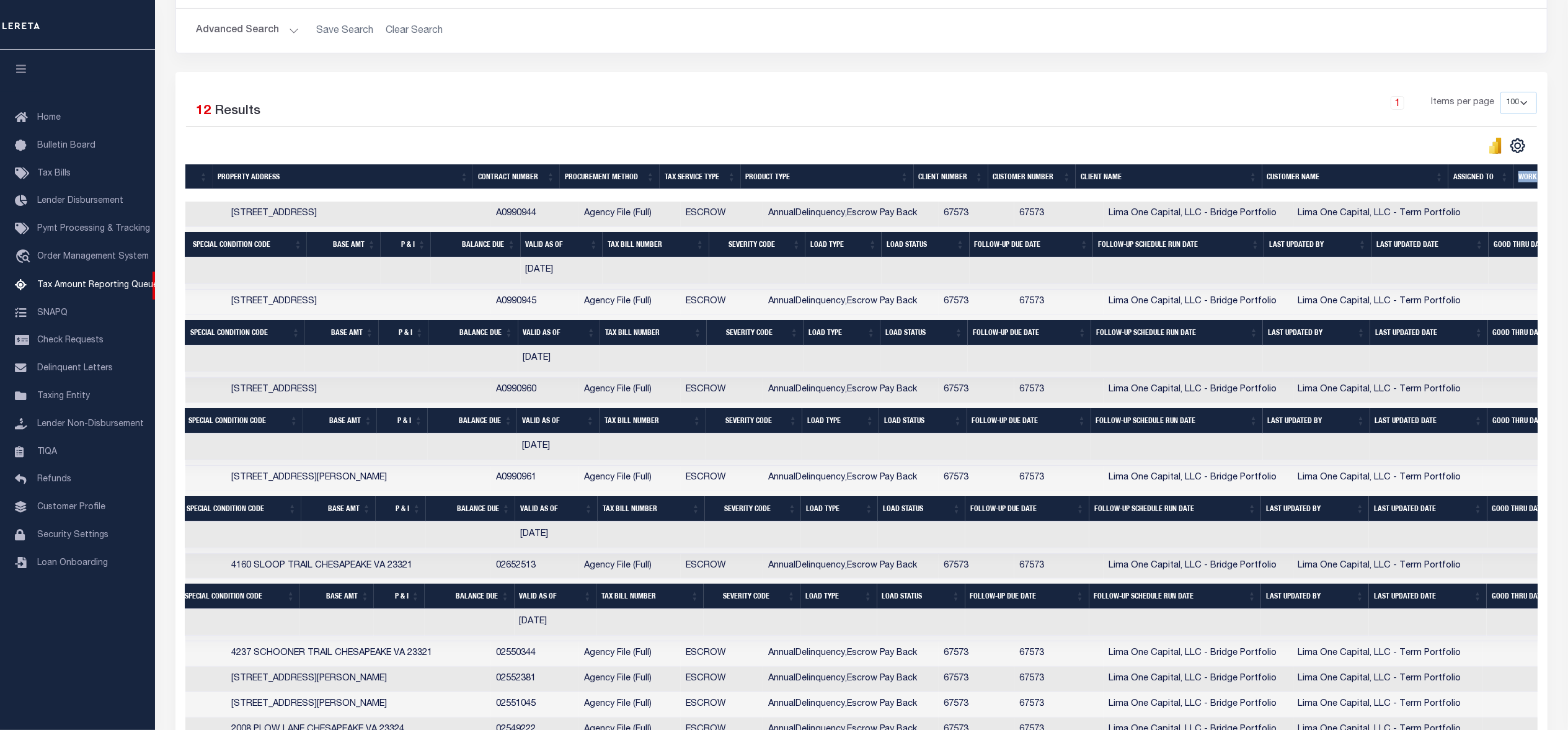
drag, startPoint x: 779, startPoint y: 205, endPoint x: 1552, endPoint y: 189, distance: 773.2
click at [1552, 189] on div "Selected 12 Results 1 Items per page 10 25 50 100 500" at bounding box center [861, 450] width 1390 height 757
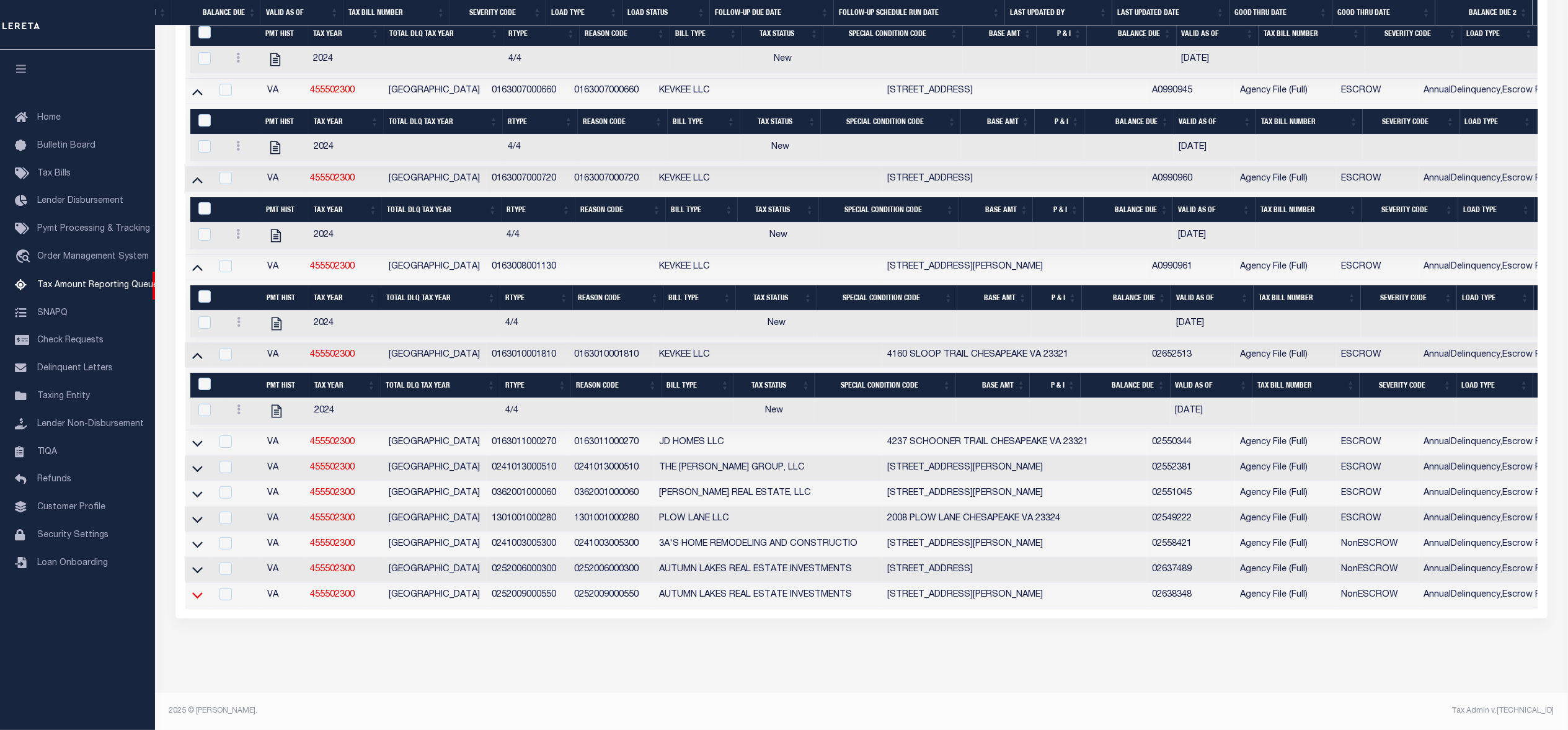
click at [200, 591] on icon at bounding box center [197, 595] width 11 height 13
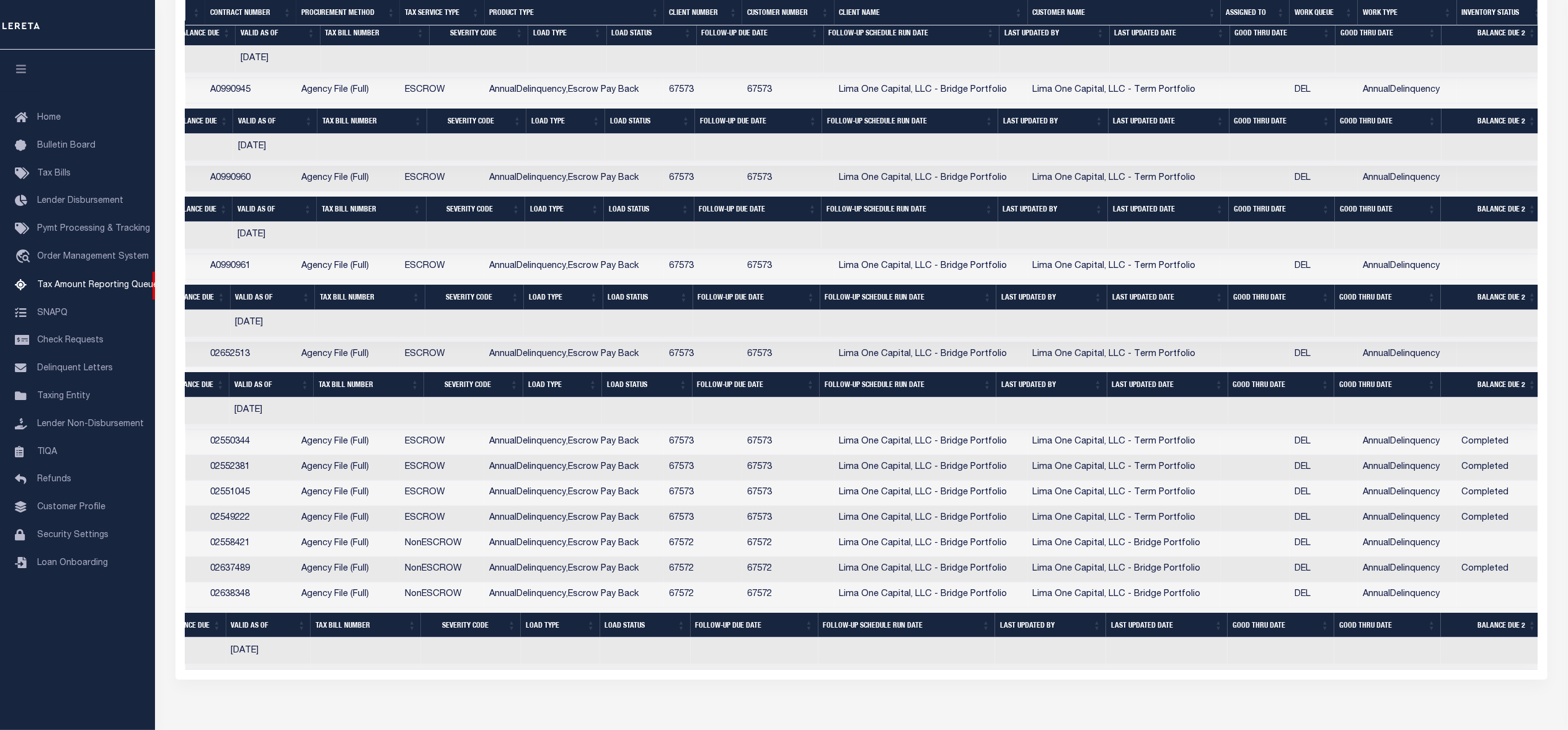
scroll to position [0, 975]
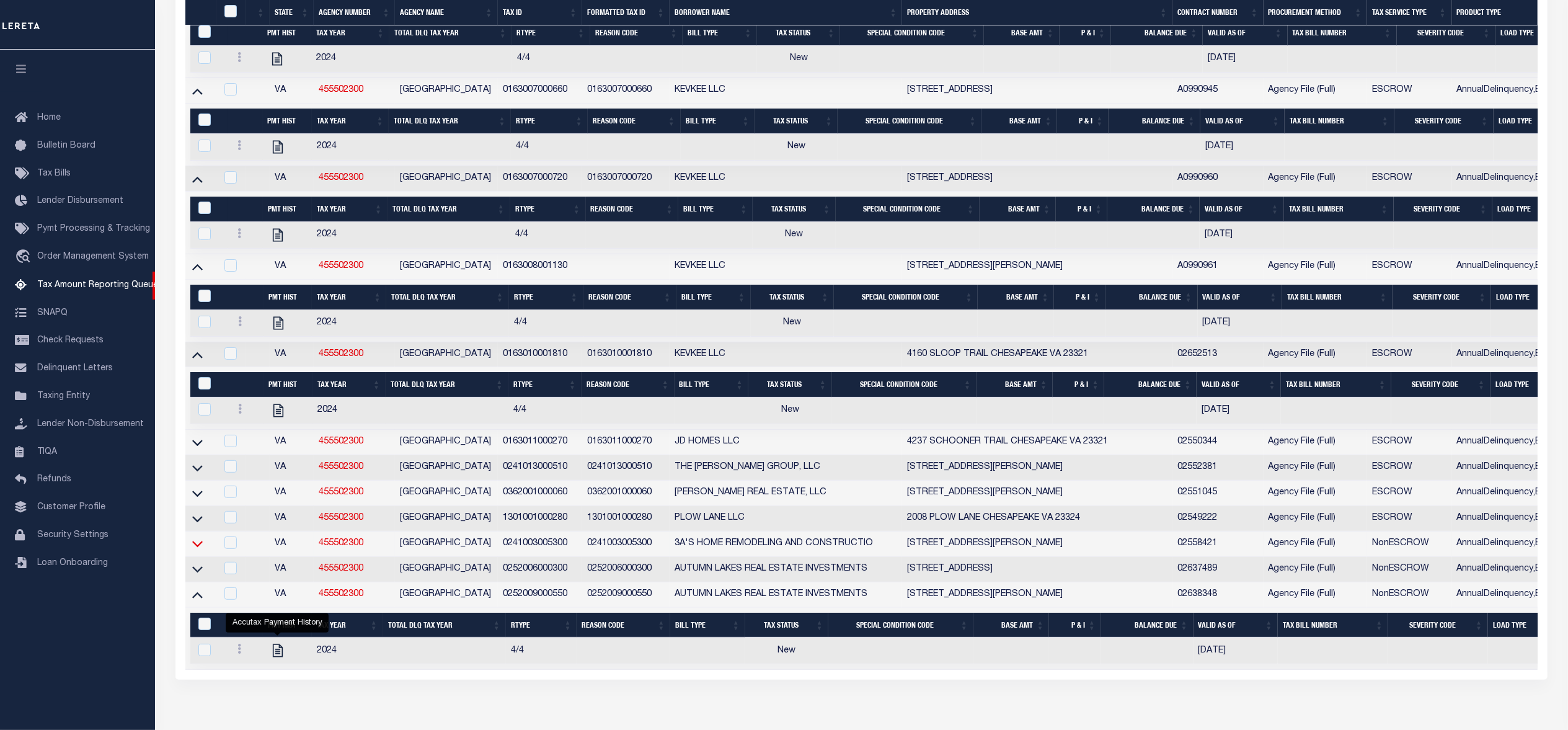
click at [195, 550] on icon at bounding box center [197, 544] width 11 height 13
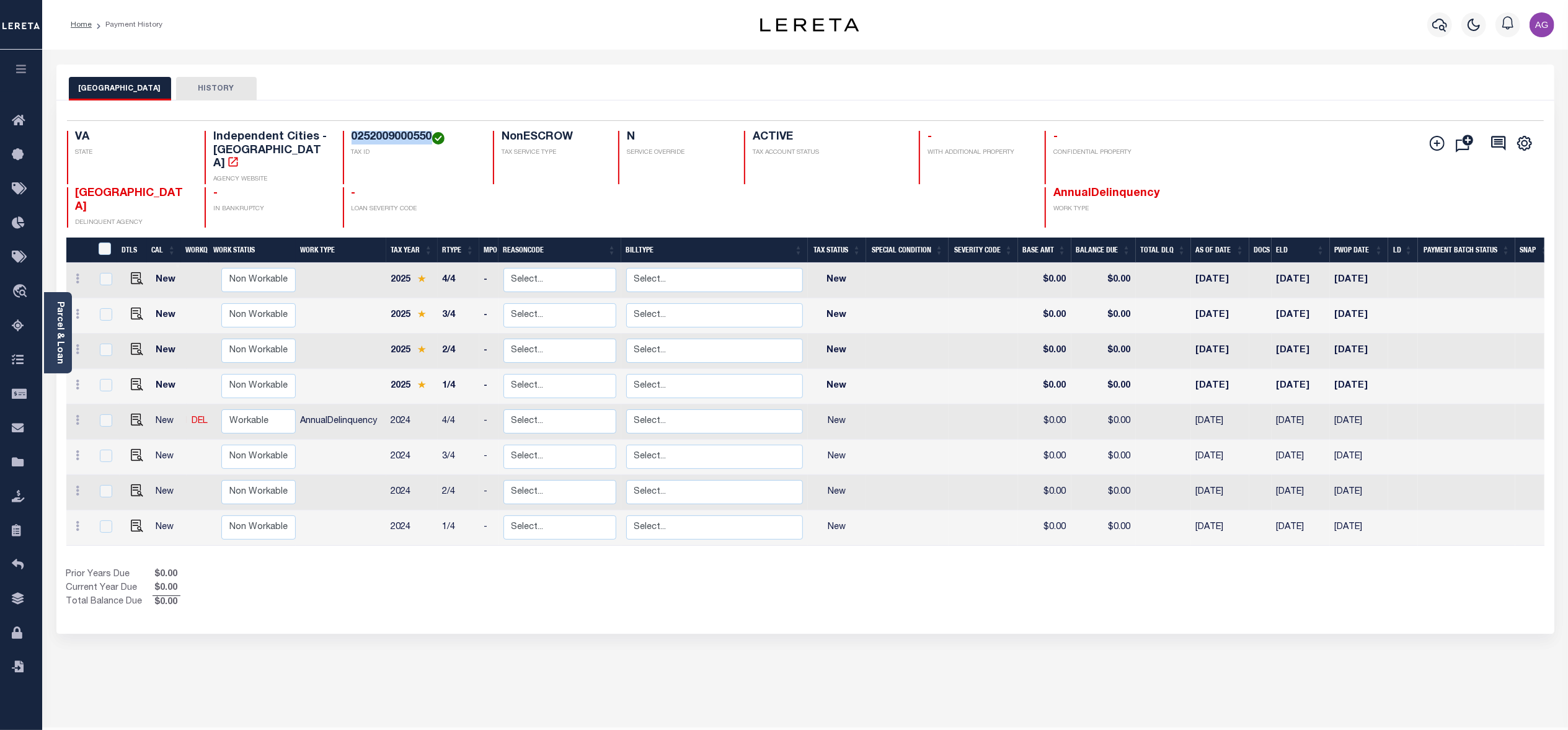
drag, startPoint x: 349, startPoint y: 134, endPoint x: 431, endPoint y: 132, distance: 82.0
click at [431, 132] on div "0252009000550 TAX ID" at bounding box center [410, 157] width 135 height 53
copy h4 "0252009000550"
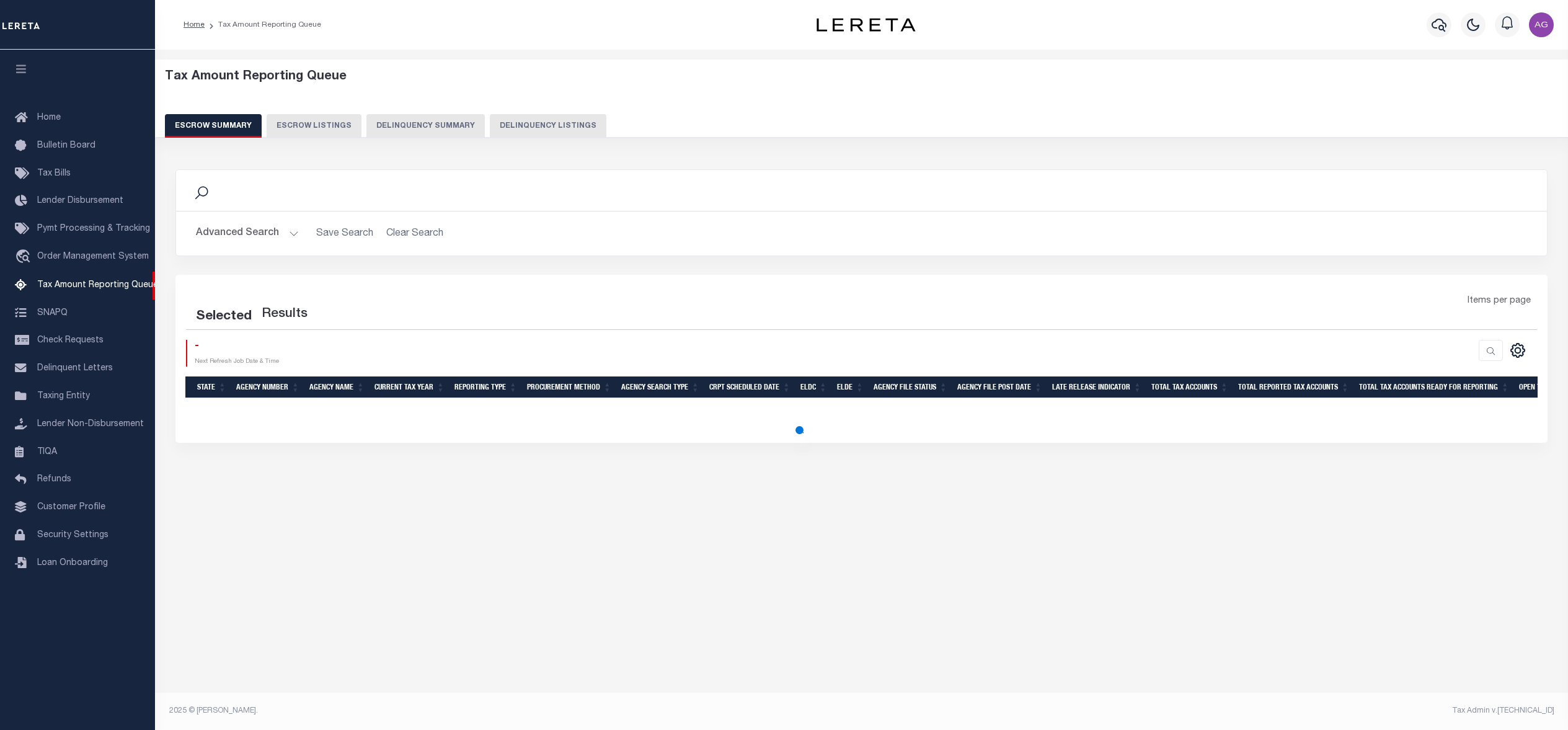
select select "100"
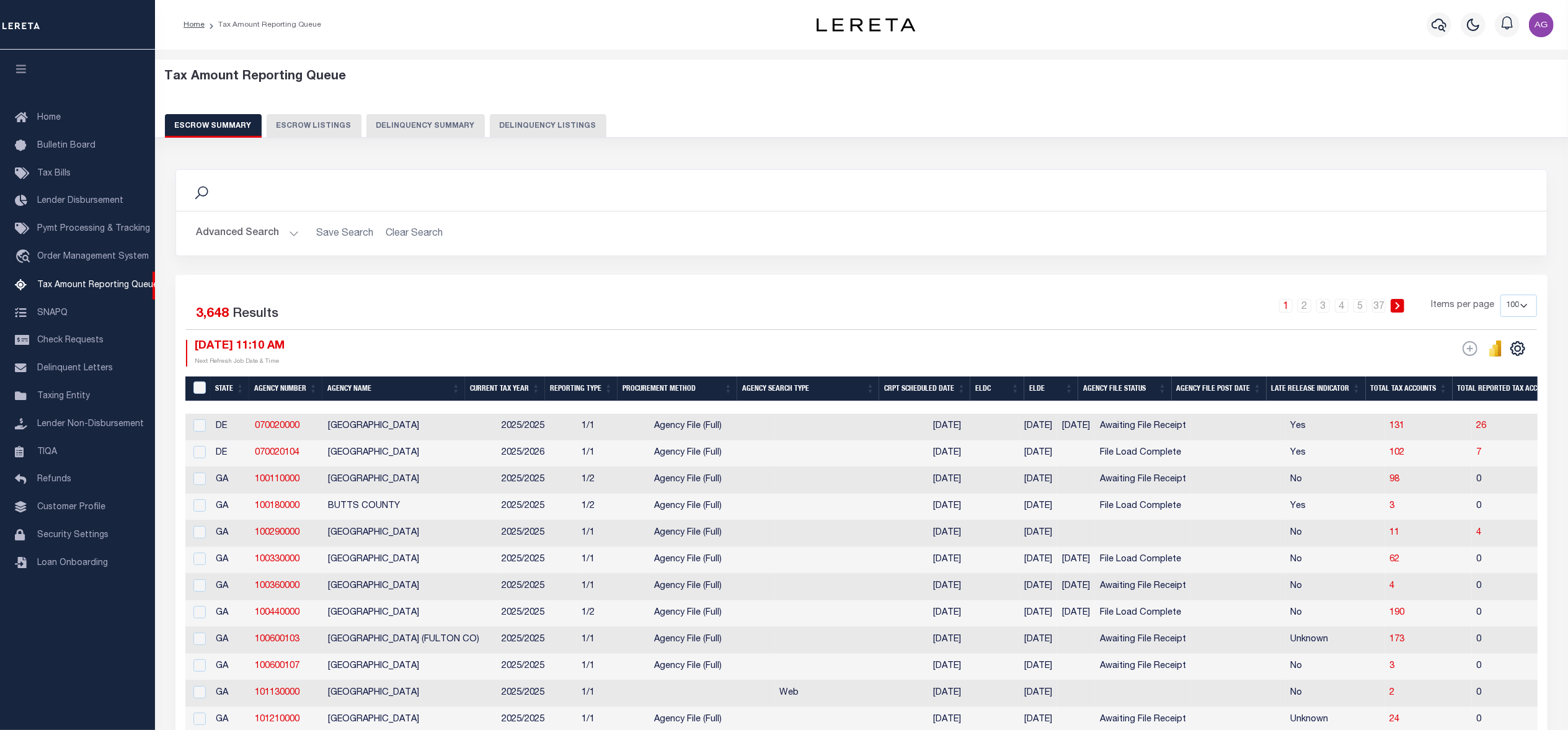
click at [420, 131] on button "Delinquency Summary" at bounding box center [425, 126] width 119 height 23
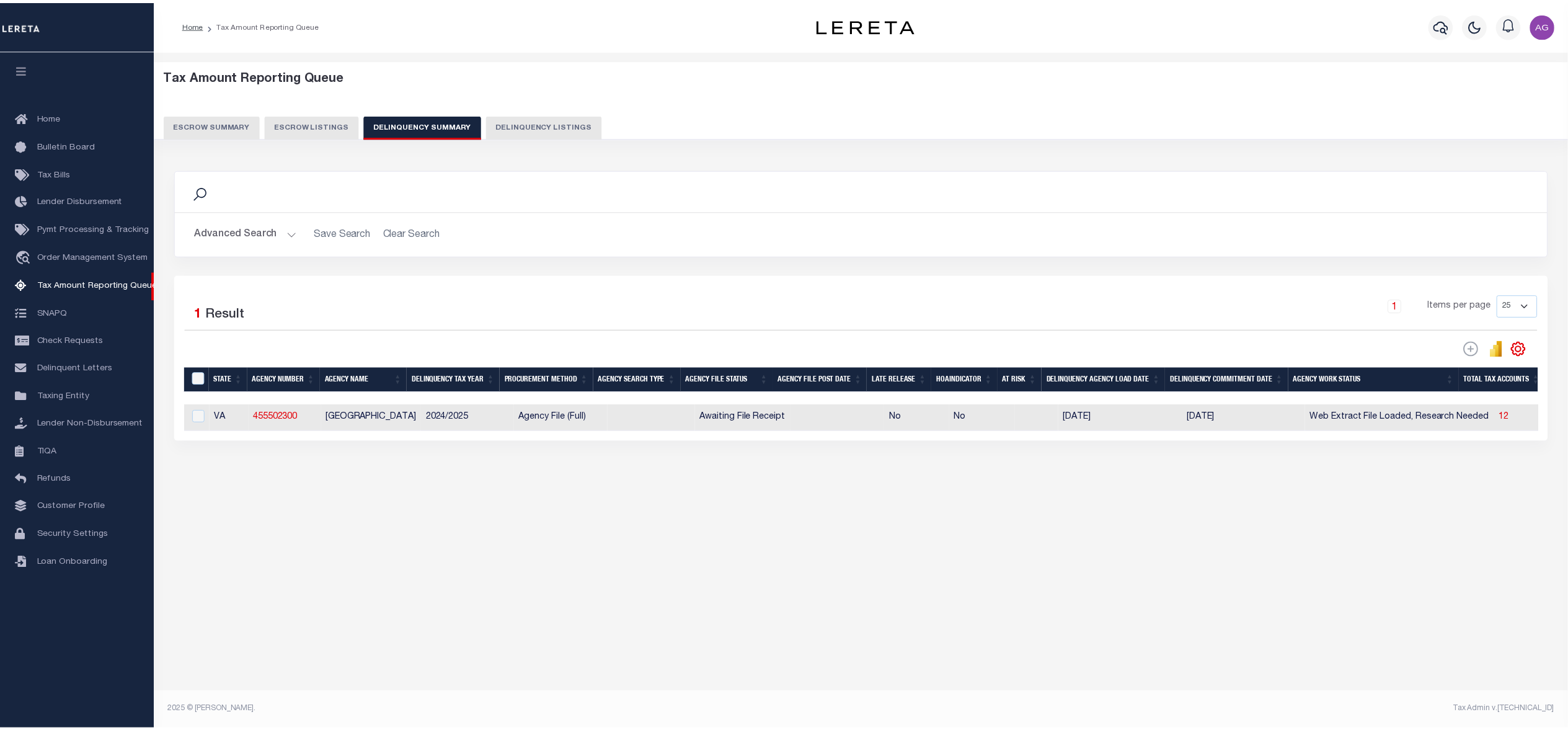
scroll to position [0, 1194]
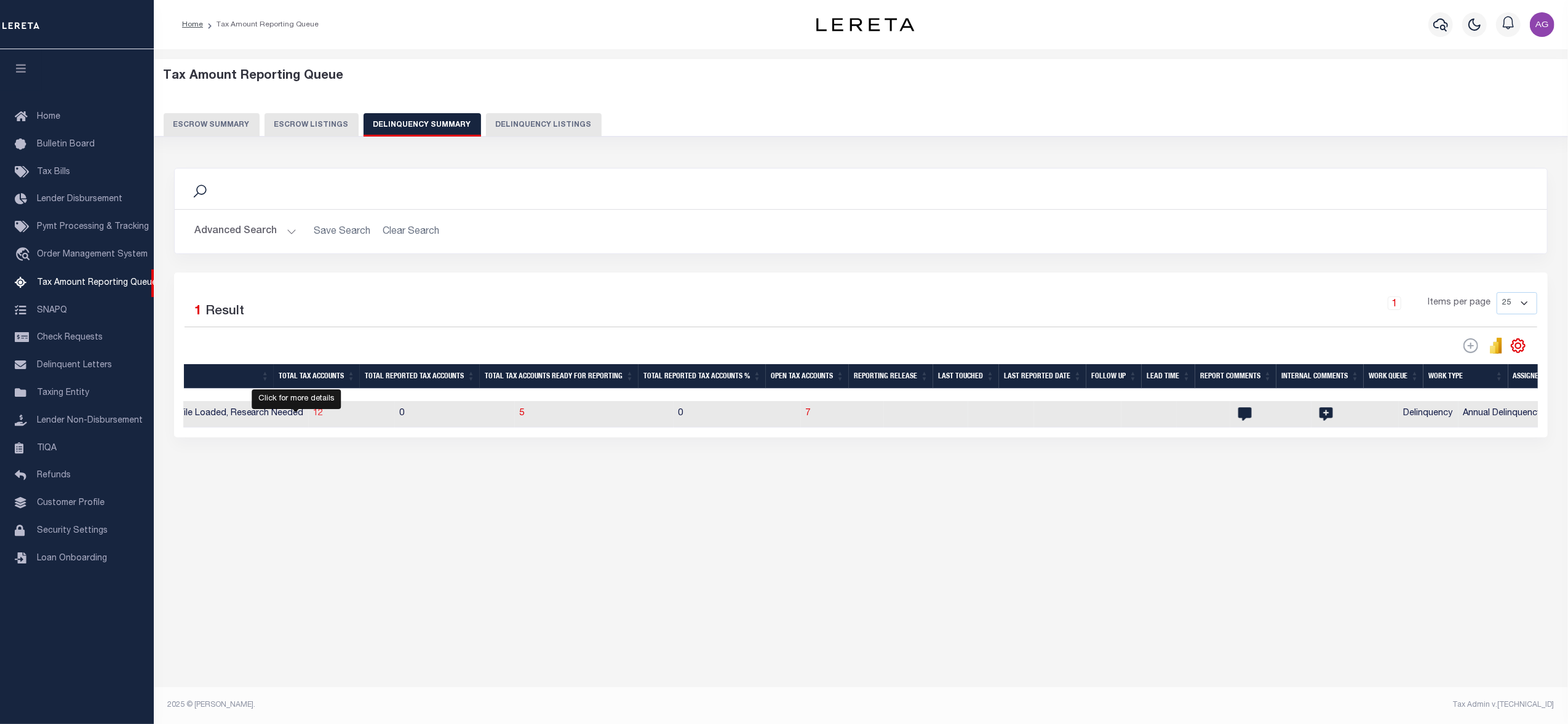
click at [314, 418] on span "12" at bounding box center [319, 413] width 10 height 9
select select "100"
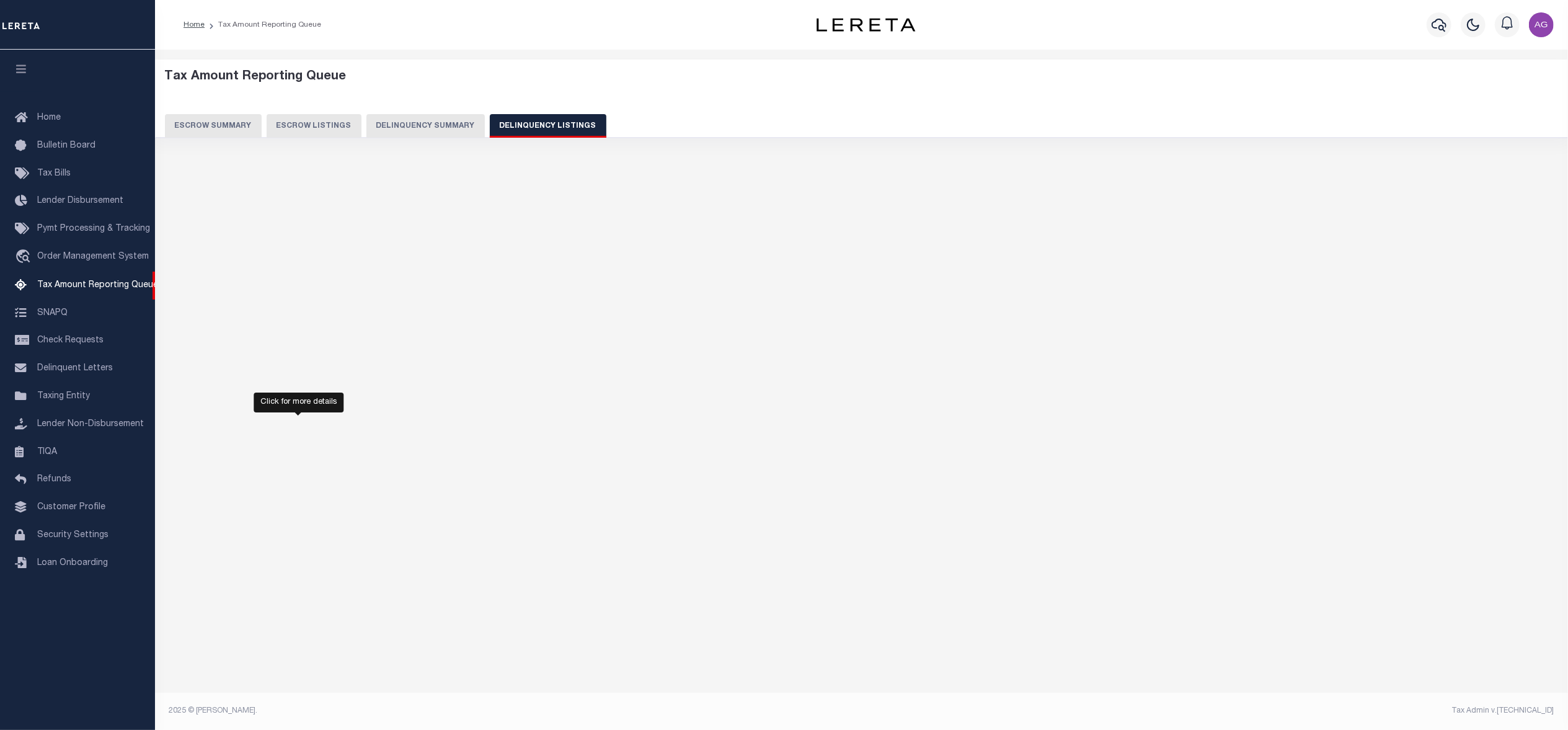
select select "100"
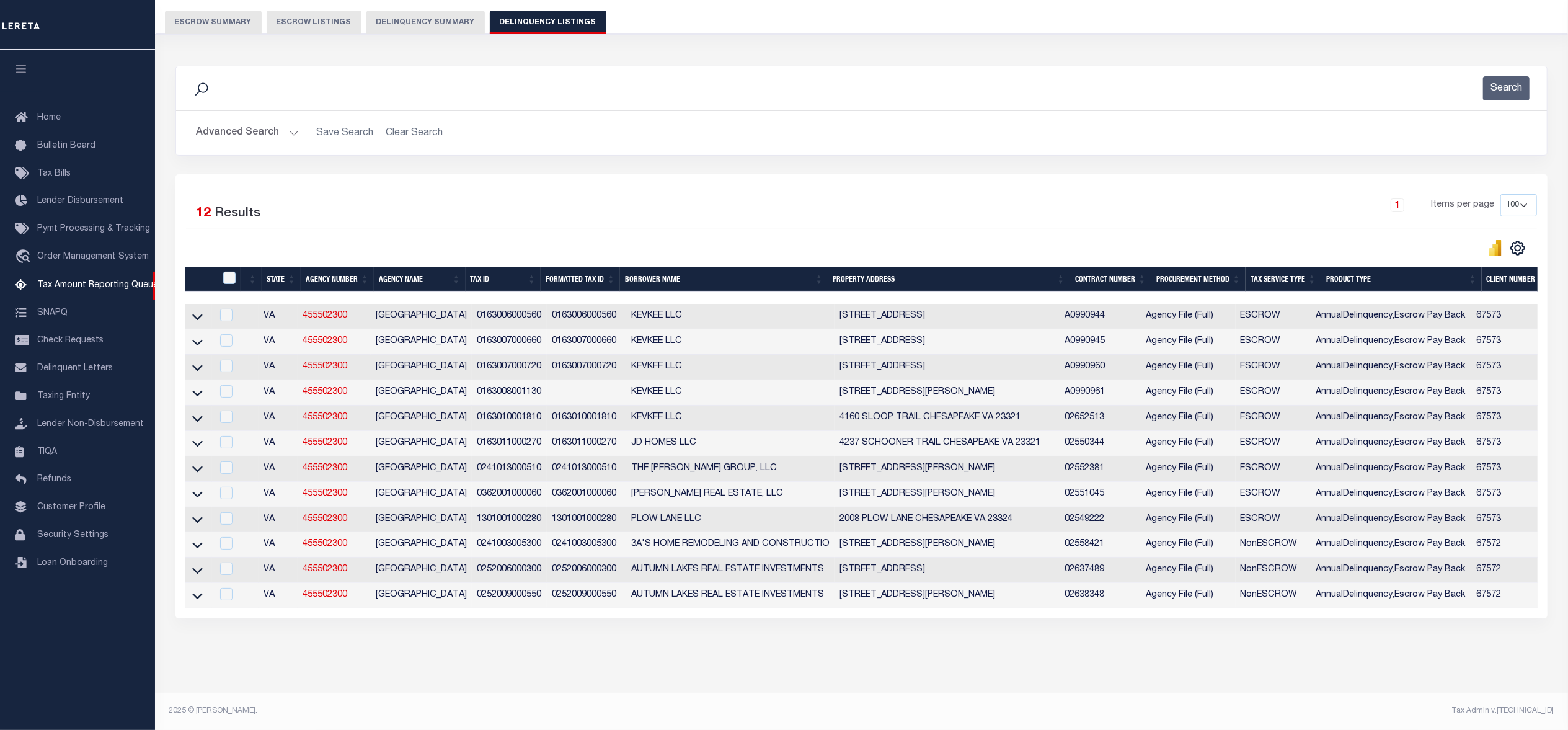
scroll to position [0, 0]
click at [202, 513] on icon at bounding box center [197, 519] width 11 height 13
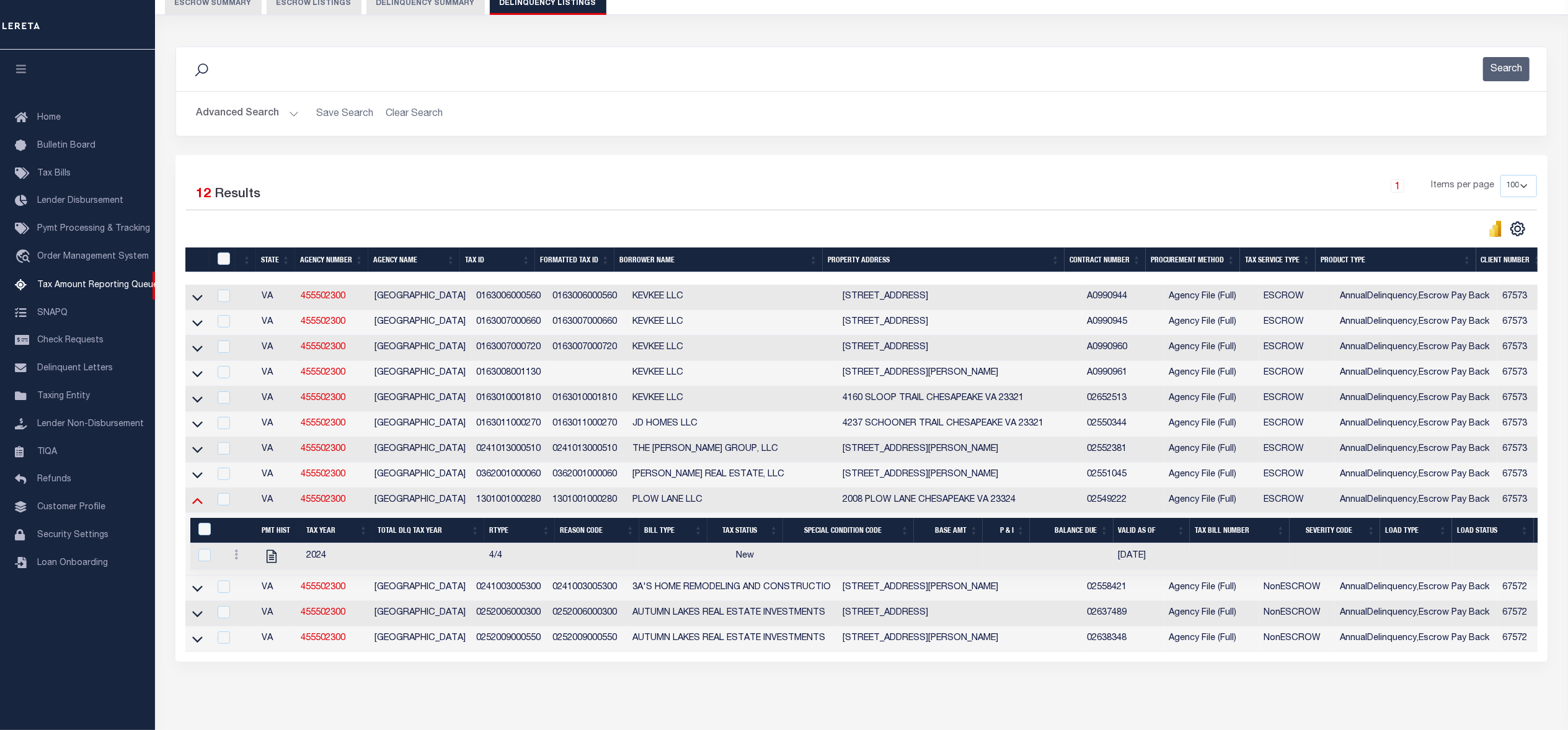
click at [196, 504] on icon at bounding box center [197, 501] width 11 height 6
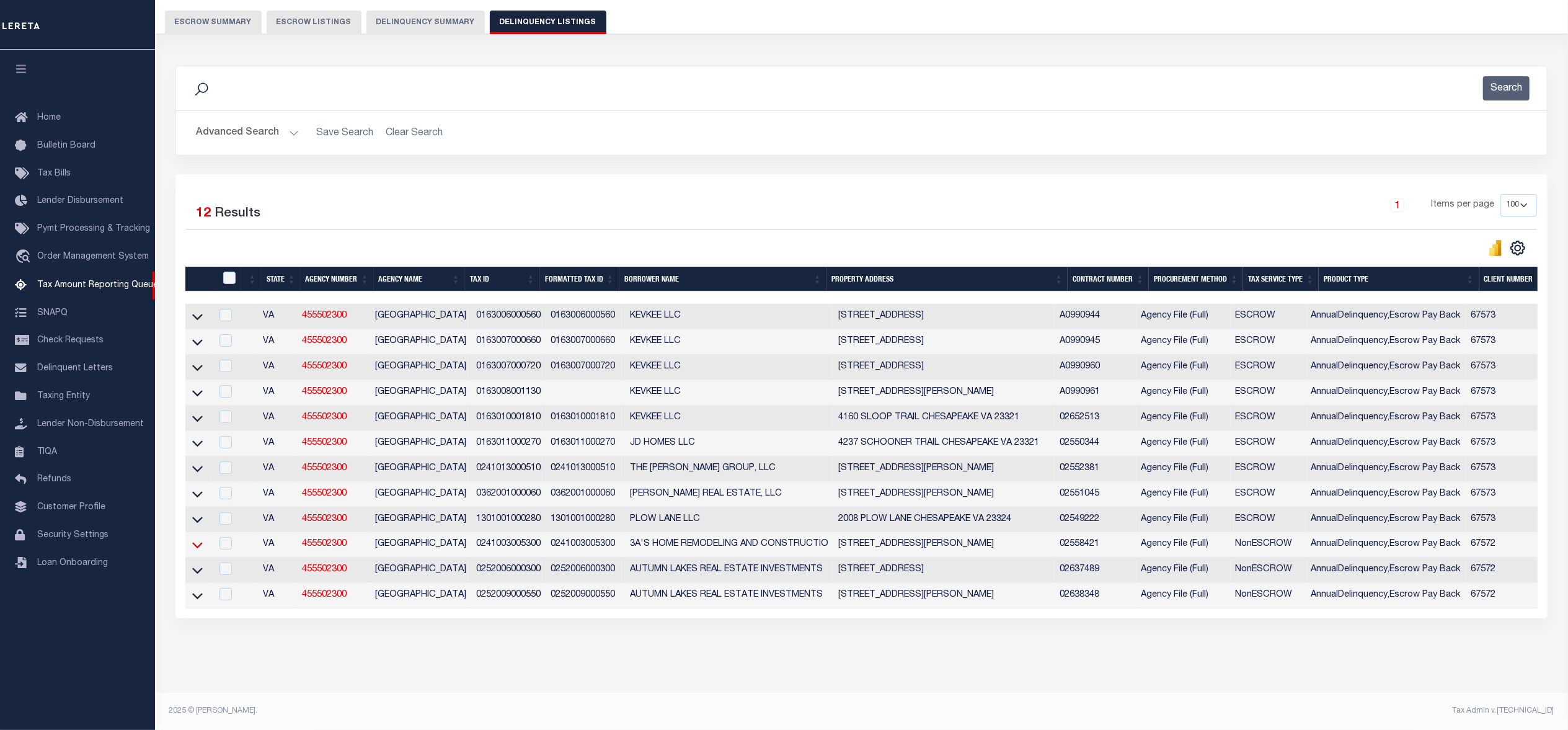
click at [196, 538] on icon at bounding box center [197, 545] width 11 height 13
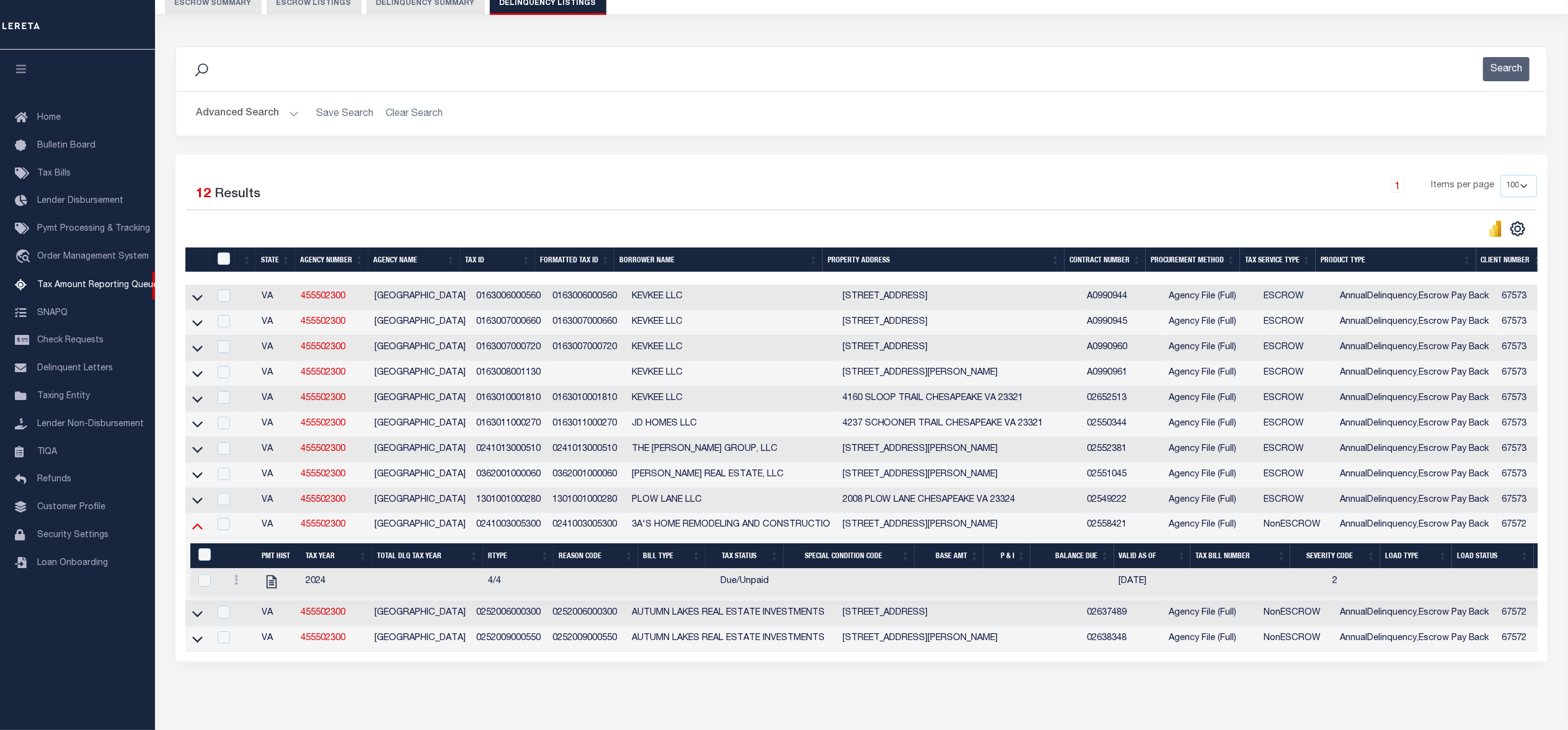
click at [198, 530] on icon at bounding box center [197, 526] width 11 height 6
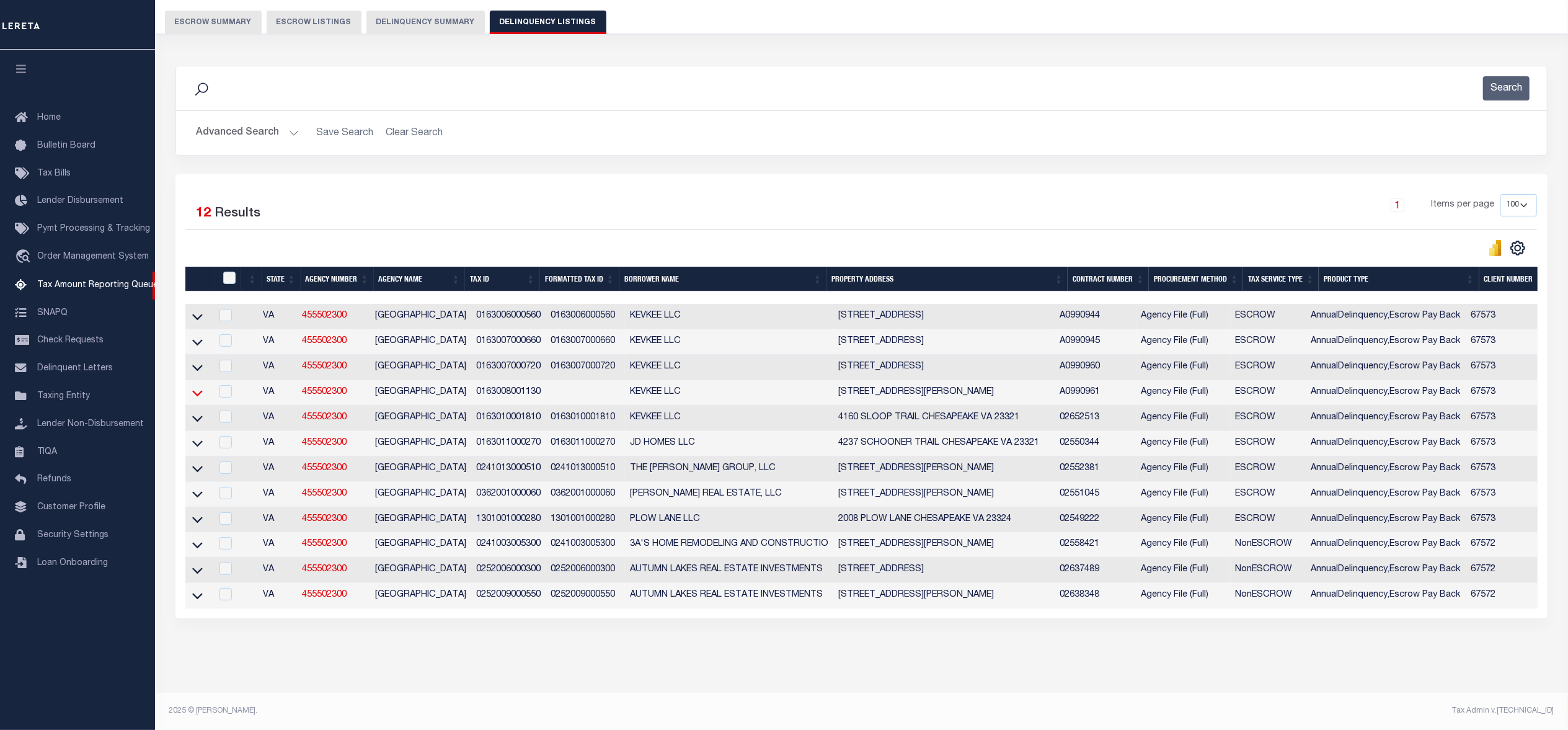
click at [201, 390] on icon at bounding box center [197, 393] width 11 height 6
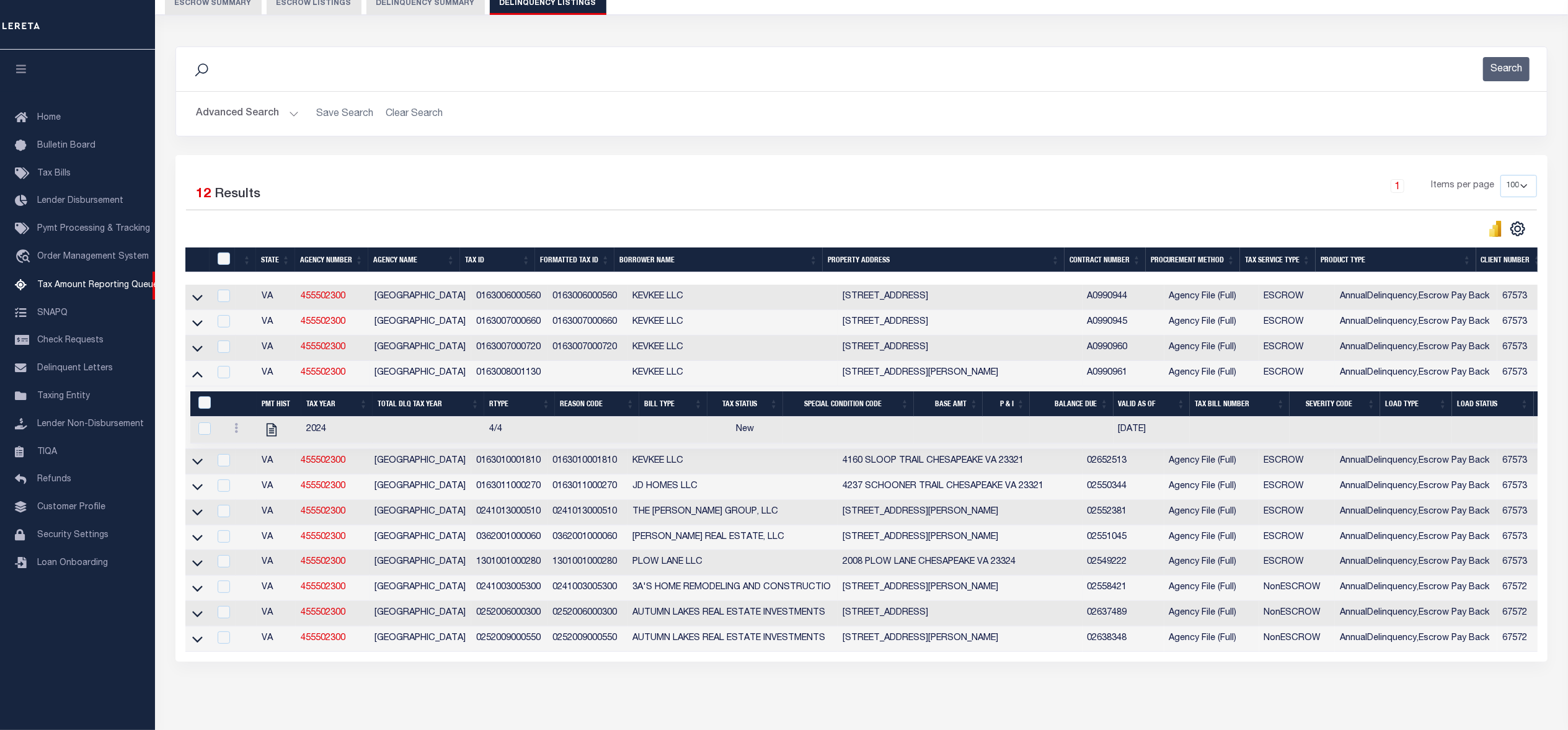
drag, startPoint x: 269, startPoint y: 430, endPoint x: 403, endPoint y: 697, distance: 298.7
click at [403, 697] on div "Data sync process is currently running, you may face some response delays. Sear…" at bounding box center [862, 367] width 1389 height 665
click at [434, 3] on button "Delinquency Summary" at bounding box center [425, 3] width 119 height 23
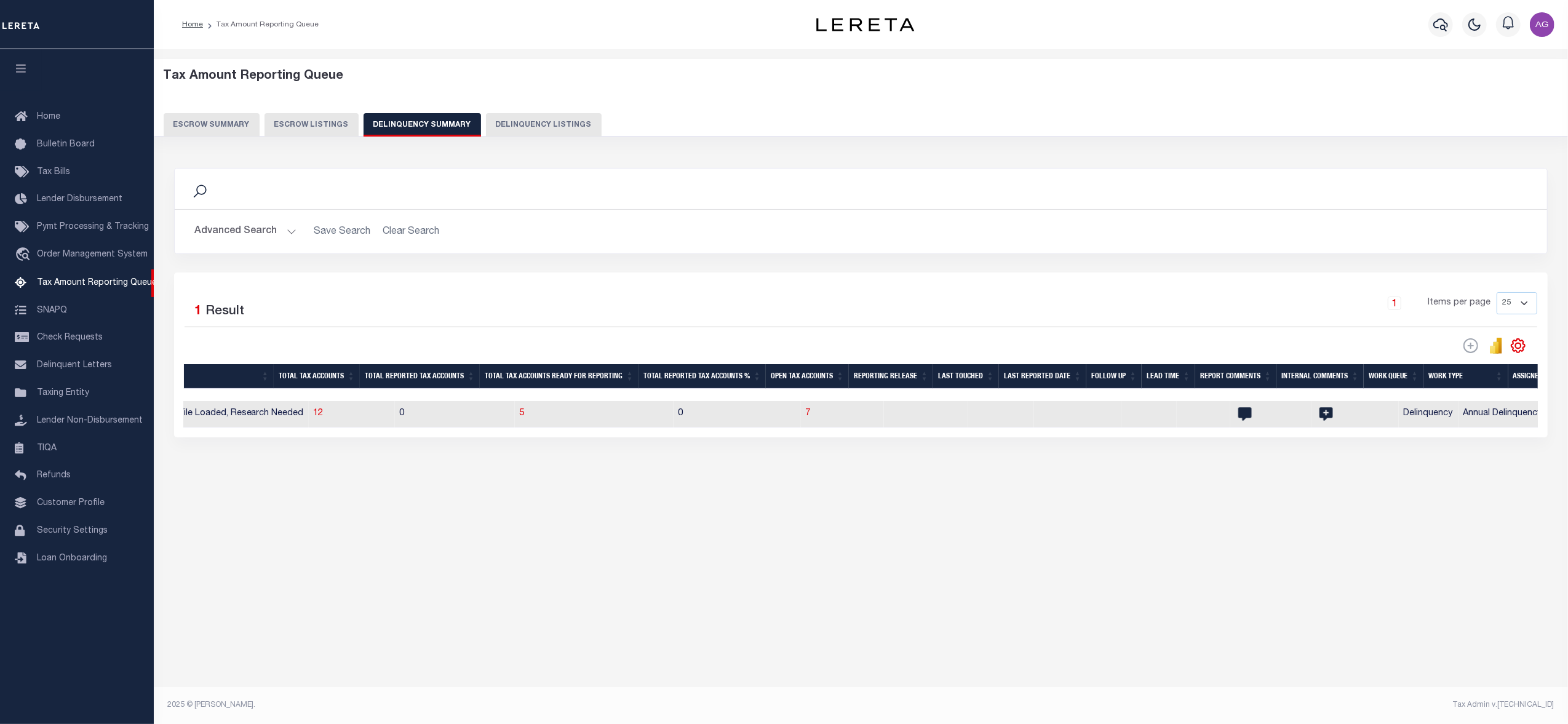
click at [251, 225] on button "Advanced Search" at bounding box center [245, 231] width 102 height 24
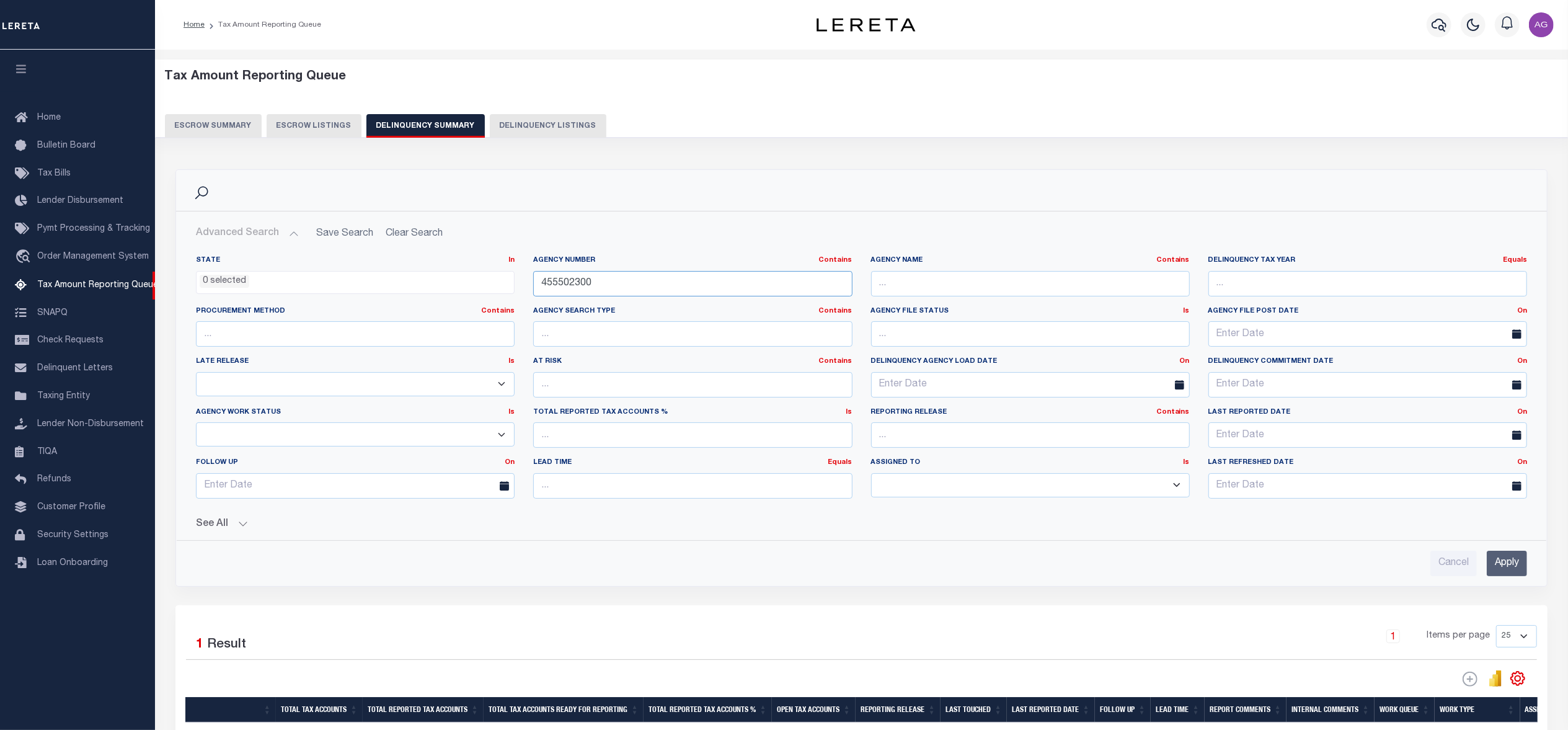
drag, startPoint x: 638, startPoint y: 288, endPoint x: 479, endPoint y: 265, distance: 160.7
click at [479, 265] on div "State In In AK AL AR AZ CA CO CT DC DE FL GA GU HI IA ID IL IN KS KY LA MA MD M…" at bounding box center [861, 382] width 1349 height 253
paste input "1209900"
type input "120990000"
click at [1498, 557] on input "Apply" at bounding box center [1507, 563] width 41 height 25
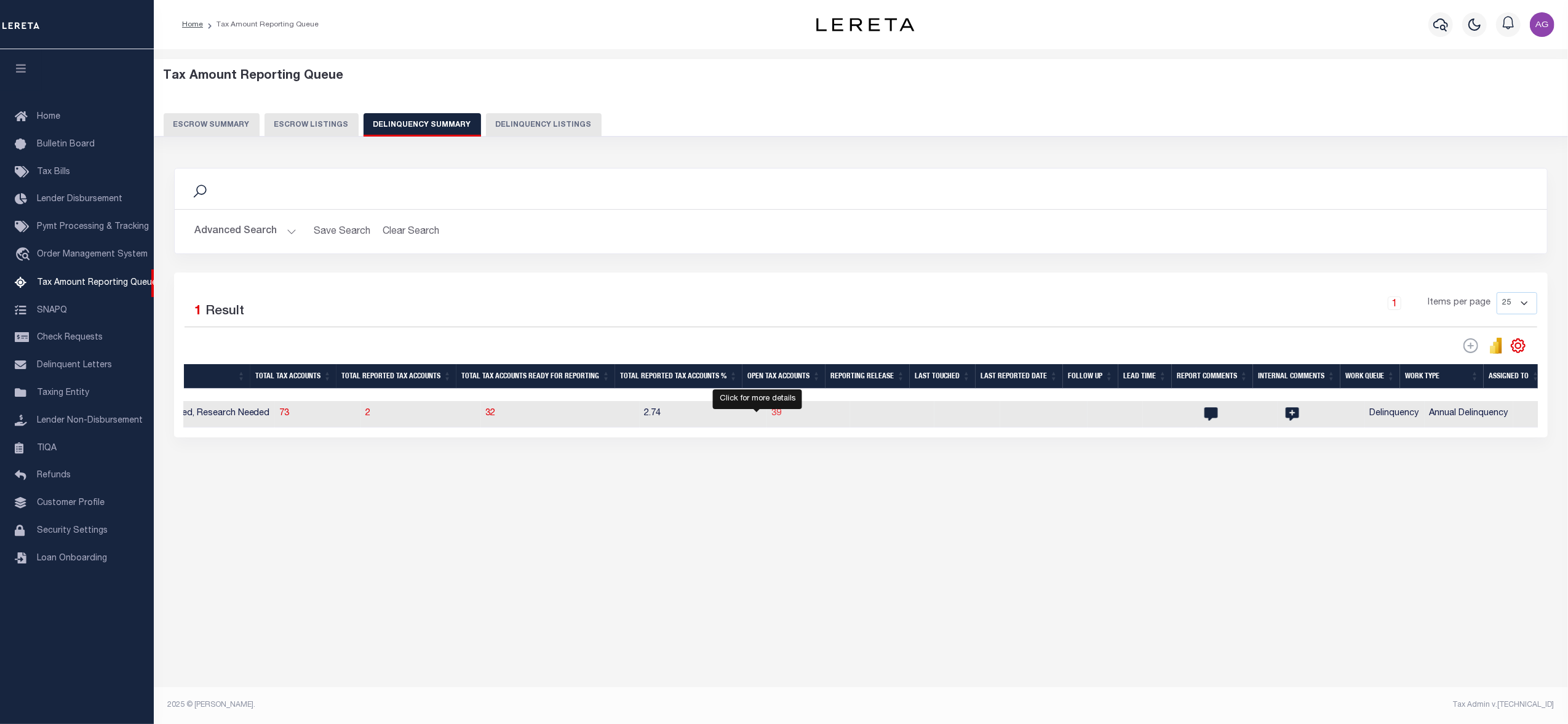
click at [772, 415] on span "39" at bounding box center [777, 413] width 10 height 9
select select "100"
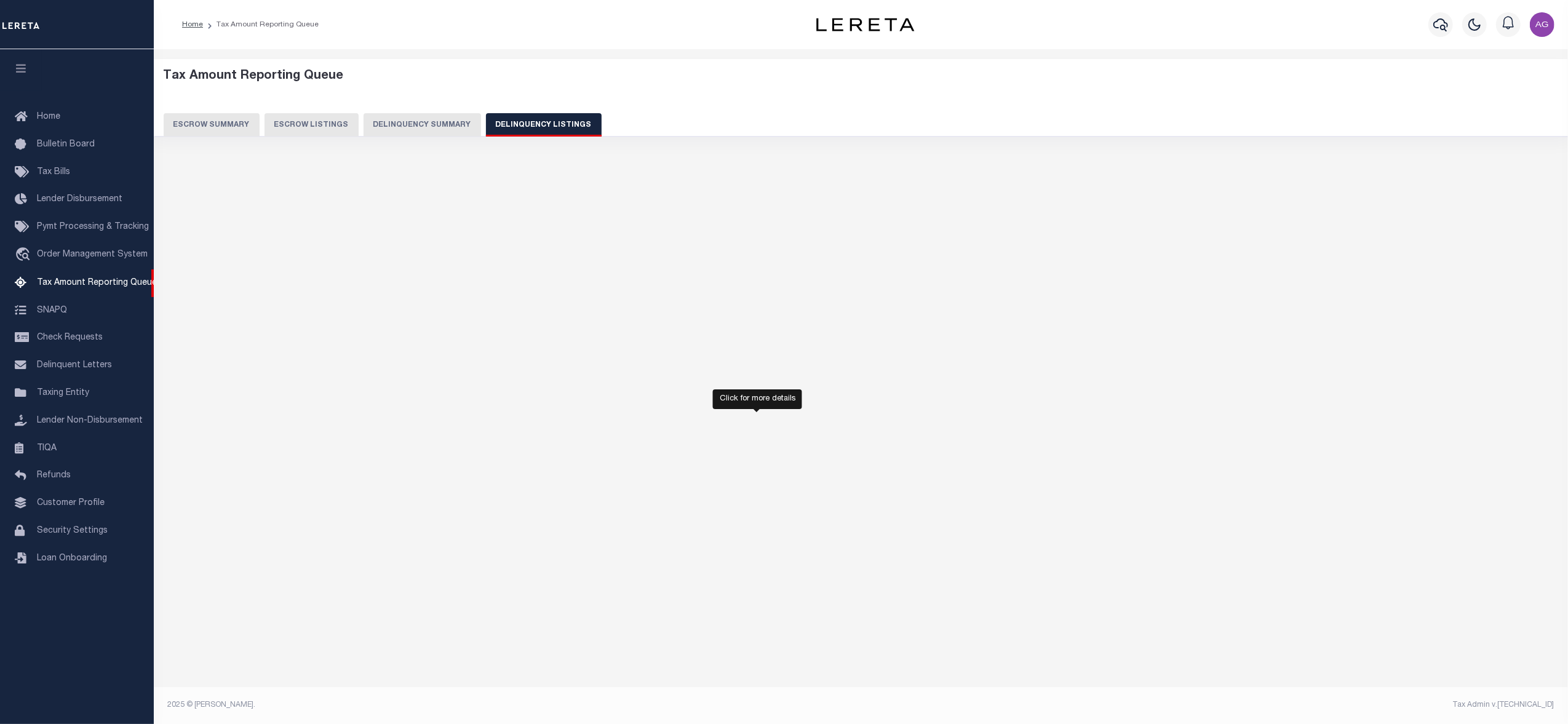
select select "100"
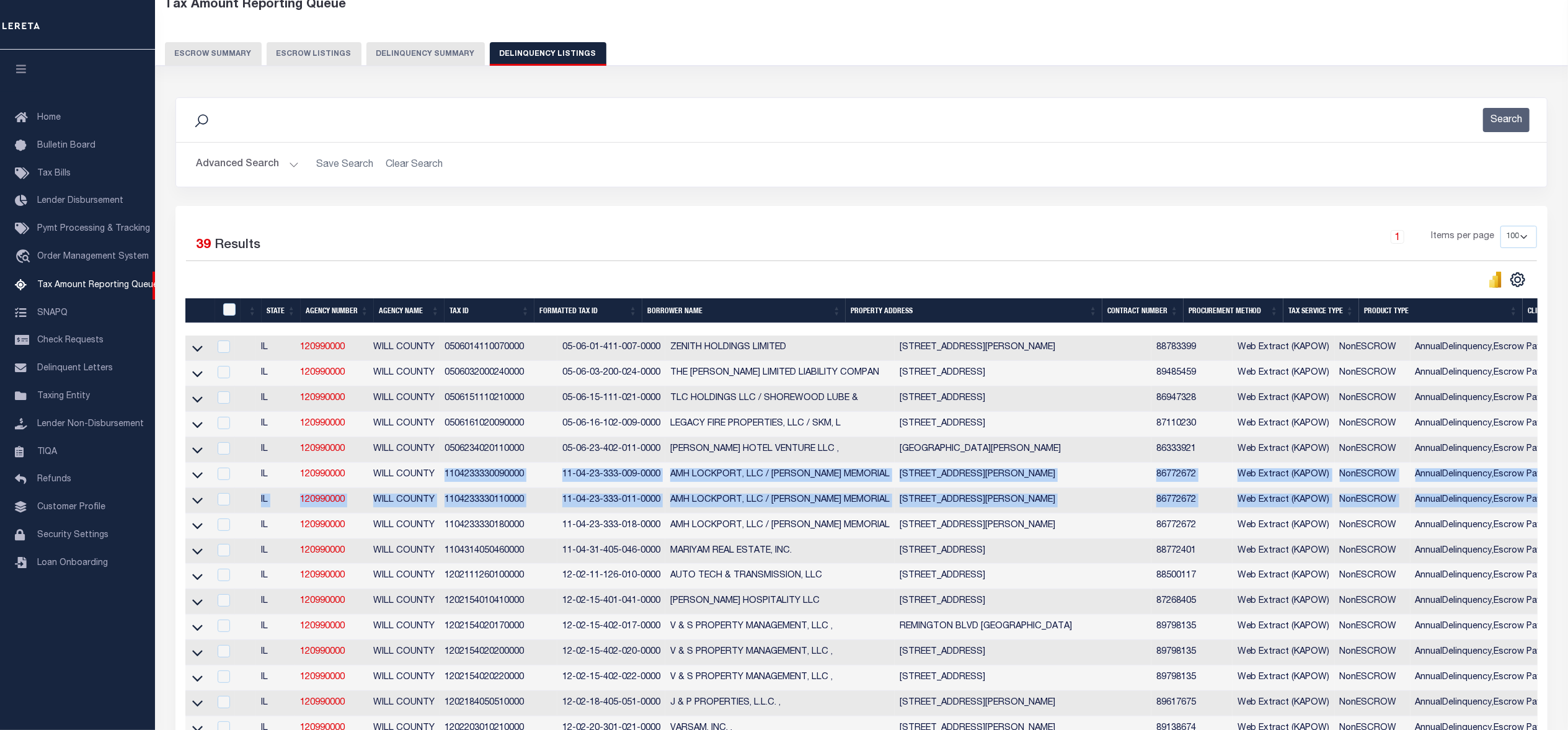
scroll to position [0, 197]
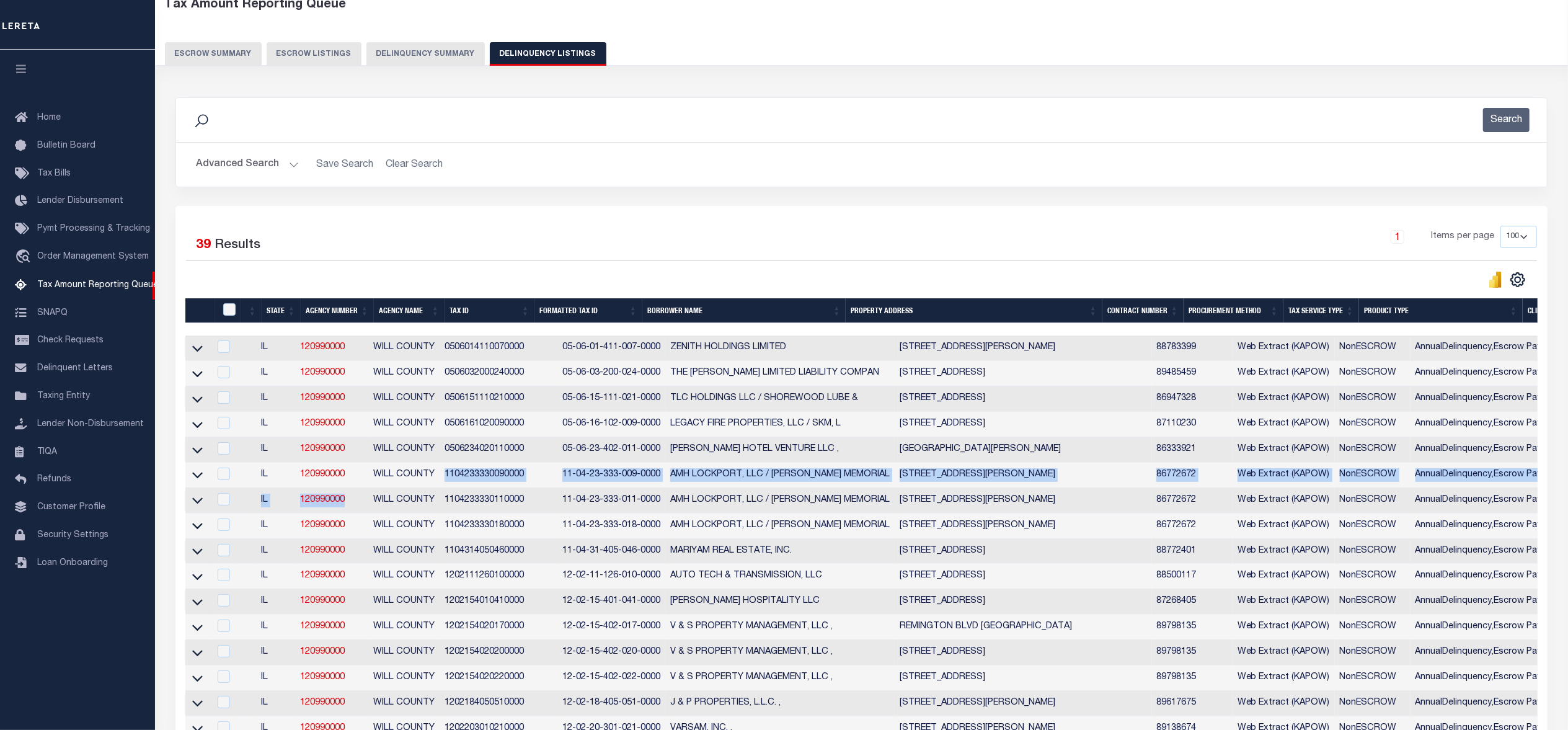
drag, startPoint x: 444, startPoint y: 485, endPoint x: 346, endPoint y: 507, distance: 100.4
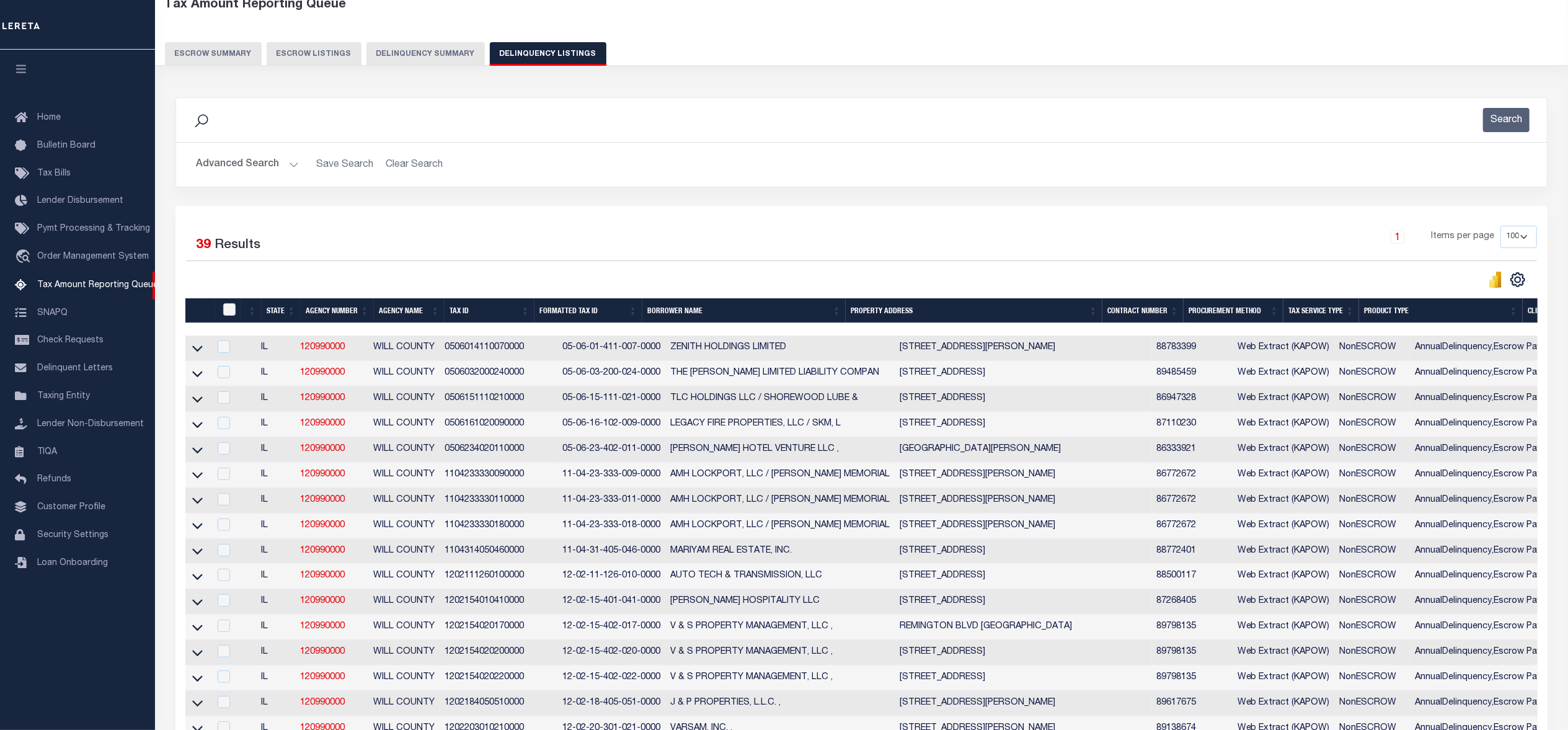
click at [566, 245] on div "1 Items per page 10 25 50 100 500" at bounding box center [1032, 242] width 1009 height 32
drag, startPoint x: 296, startPoint y: 512, endPoint x: 524, endPoint y: 512, distance: 228.0
click at [524, 512] on tr "IL 120990000 WILL COUNTY 1104233330110000 11-04-23-333-011-0000 AMH LOCKPORT, L…" at bounding box center [1203, 500] width 2037 height 25
copy tr "120990000 WILL COUNTY 1104233330110000"
drag, startPoint x: 440, startPoint y: 537, endPoint x: 524, endPoint y: 531, distance: 84.2
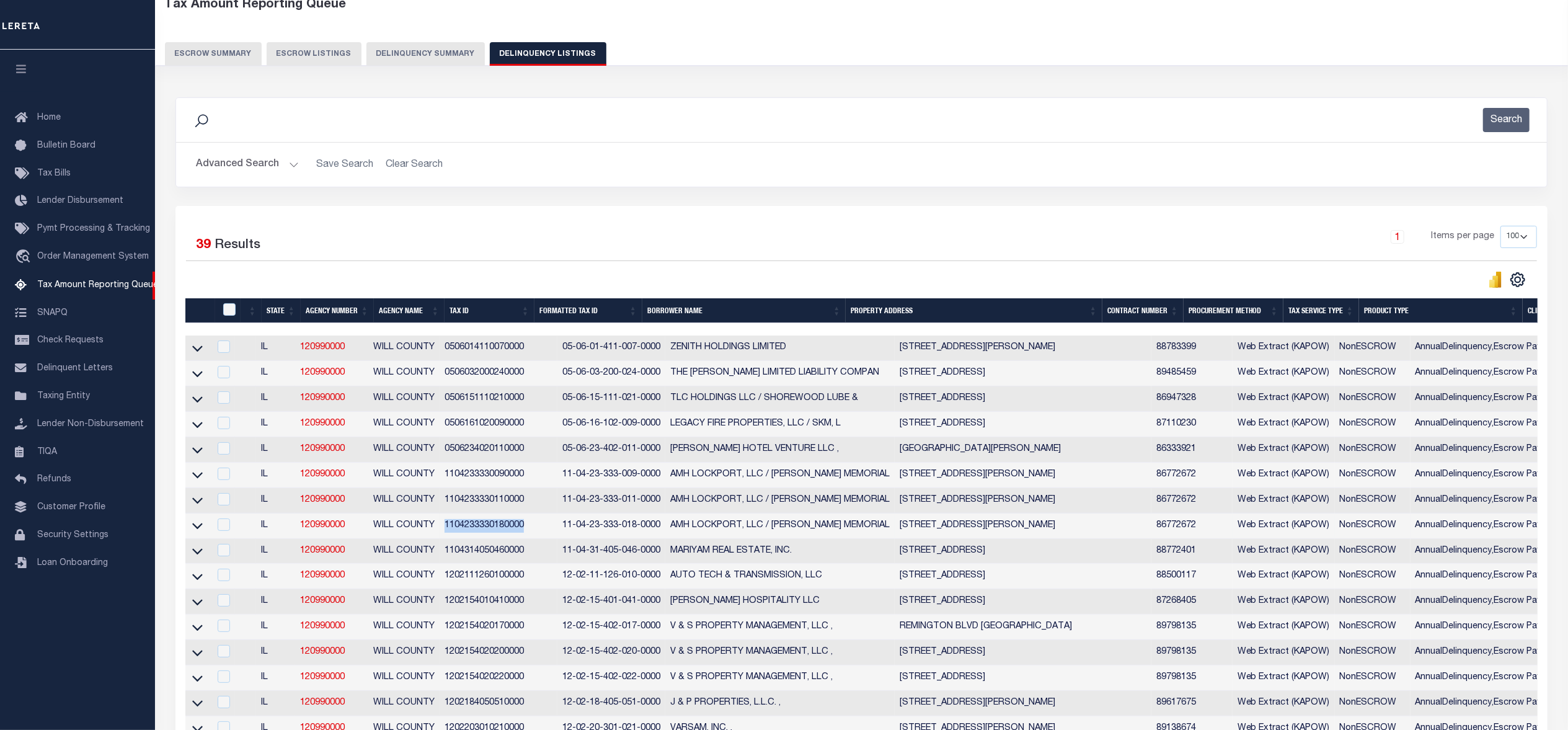
click at [524, 531] on td "1104233330180000" at bounding box center [498, 526] width 118 height 25
checkbox input "true"
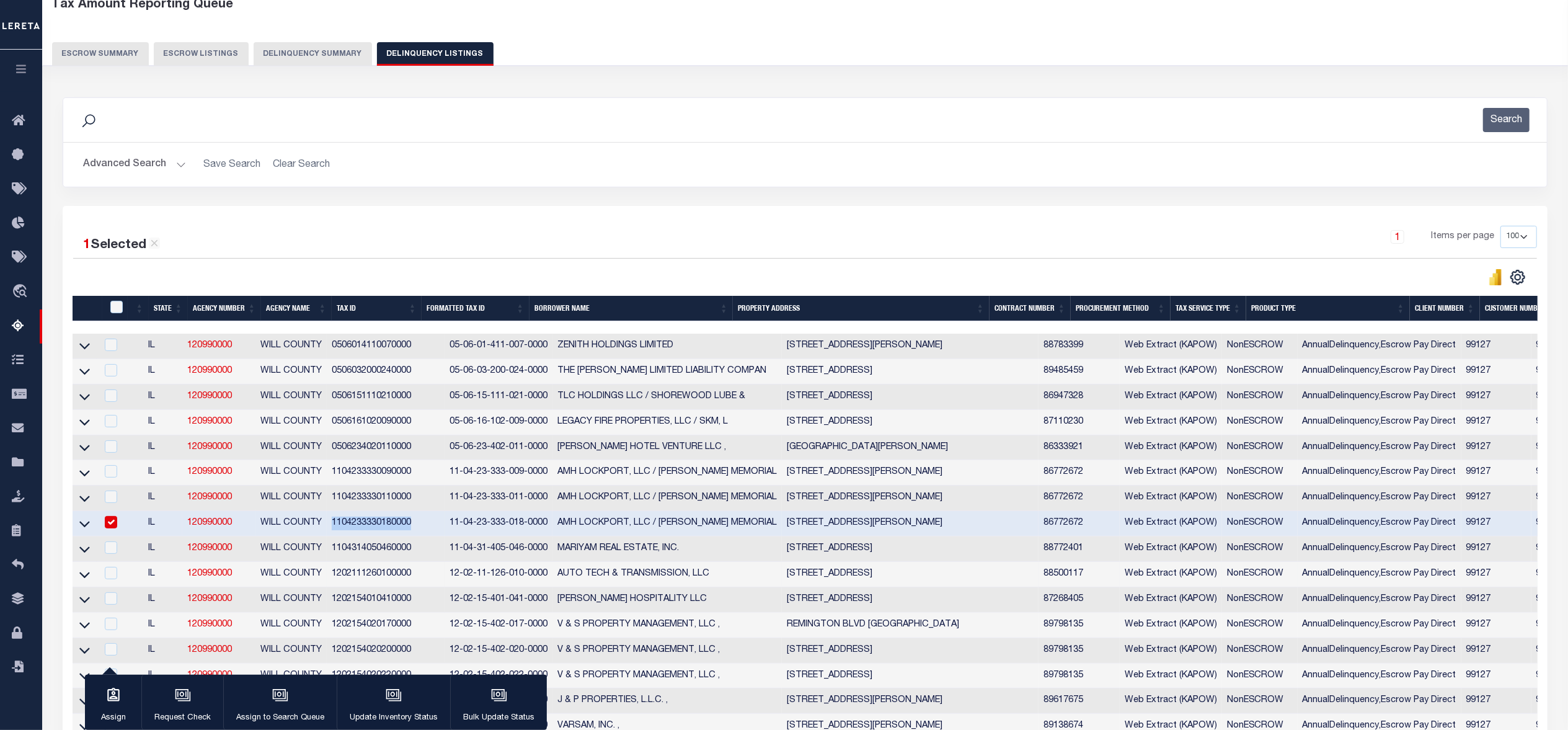
copy td "1104233330180000"
drag, startPoint x: 325, startPoint y: 556, endPoint x: 413, endPoint y: 557, distance: 88.0
click at [413, 557] on td "1104314050460000" at bounding box center [386, 549] width 118 height 25
checkbox input "true"
copy td "1104314050460000"
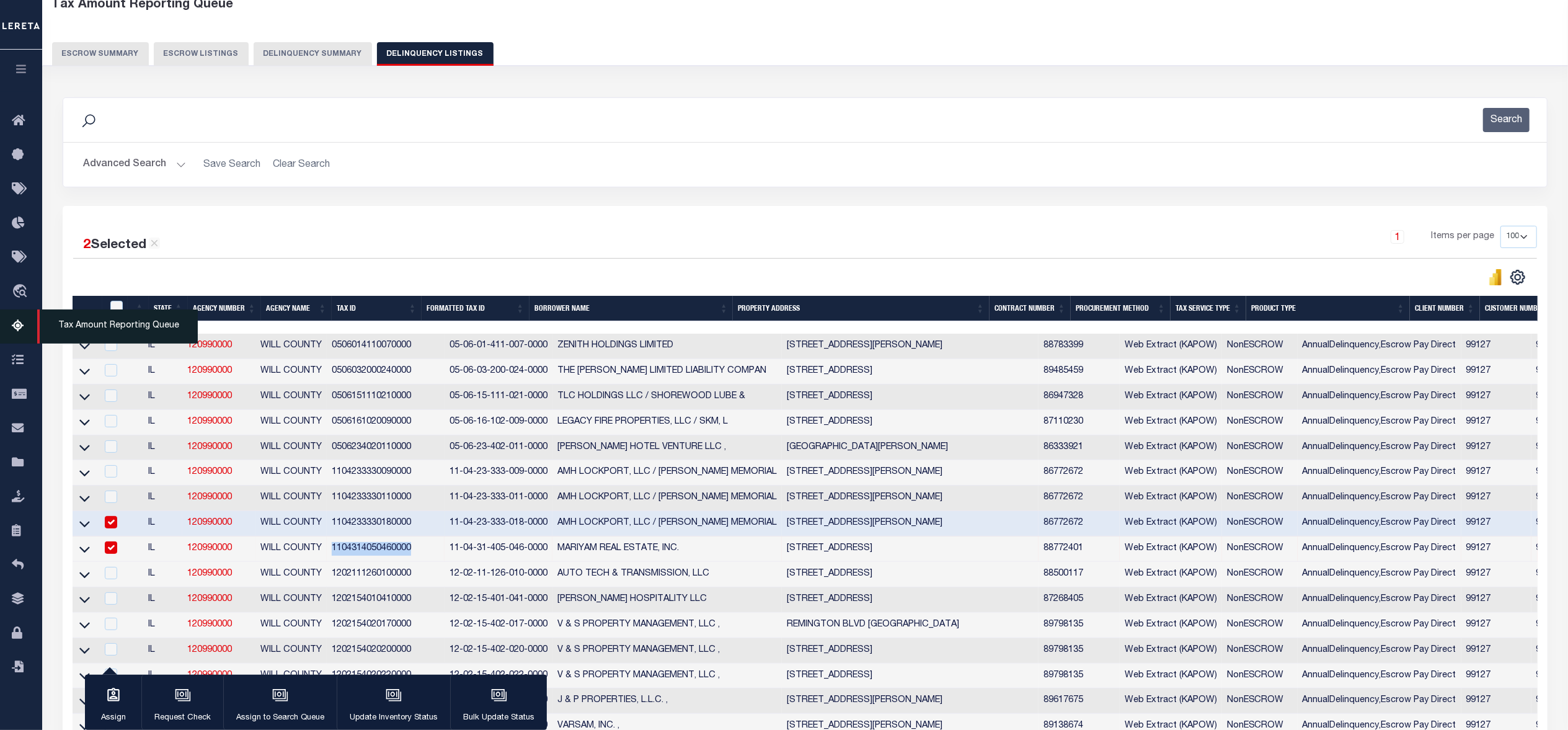
click at [20, 330] on icon at bounding box center [22, 327] width 20 height 15
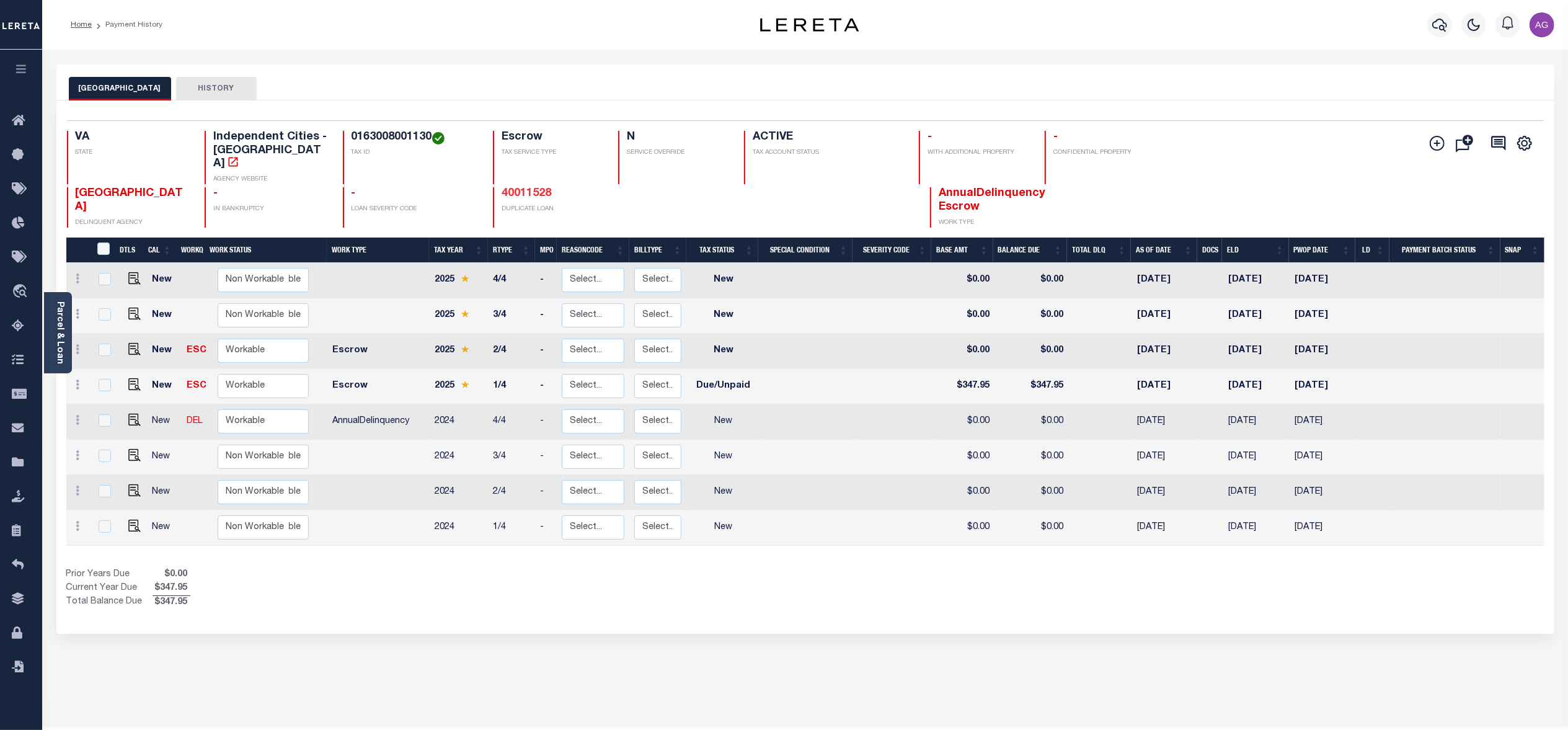
click at [531, 188] on link "40011528" at bounding box center [526, 193] width 49 height 11
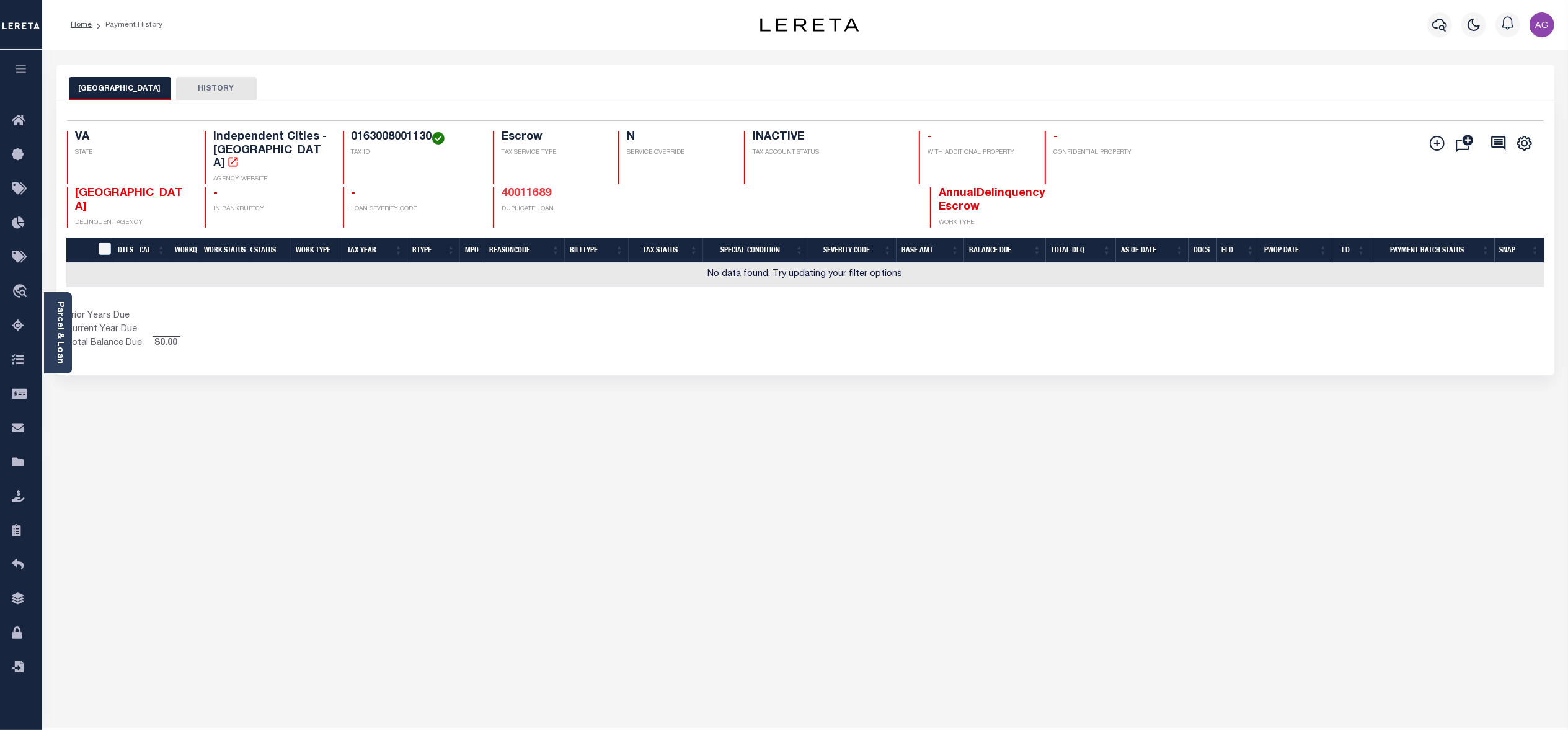
click at [541, 188] on link "40011689" at bounding box center [526, 193] width 49 height 11
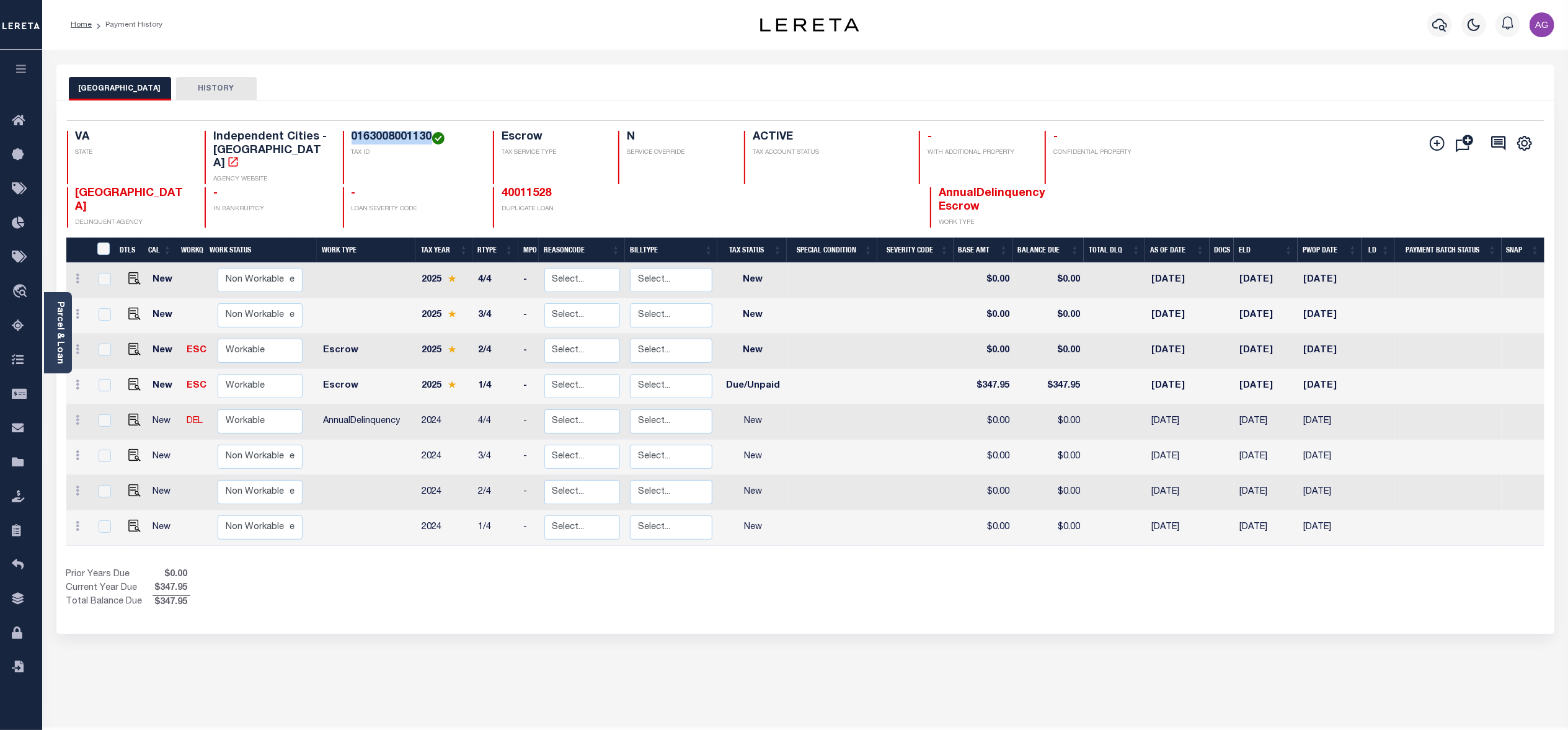
drag, startPoint x: 349, startPoint y: 138, endPoint x: 432, endPoint y: 135, distance: 83.1
click at [432, 135] on div "0163008001130 TAX ID" at bounding box center [410, 157] width 135 height 53
copy h4 "0163008001130"
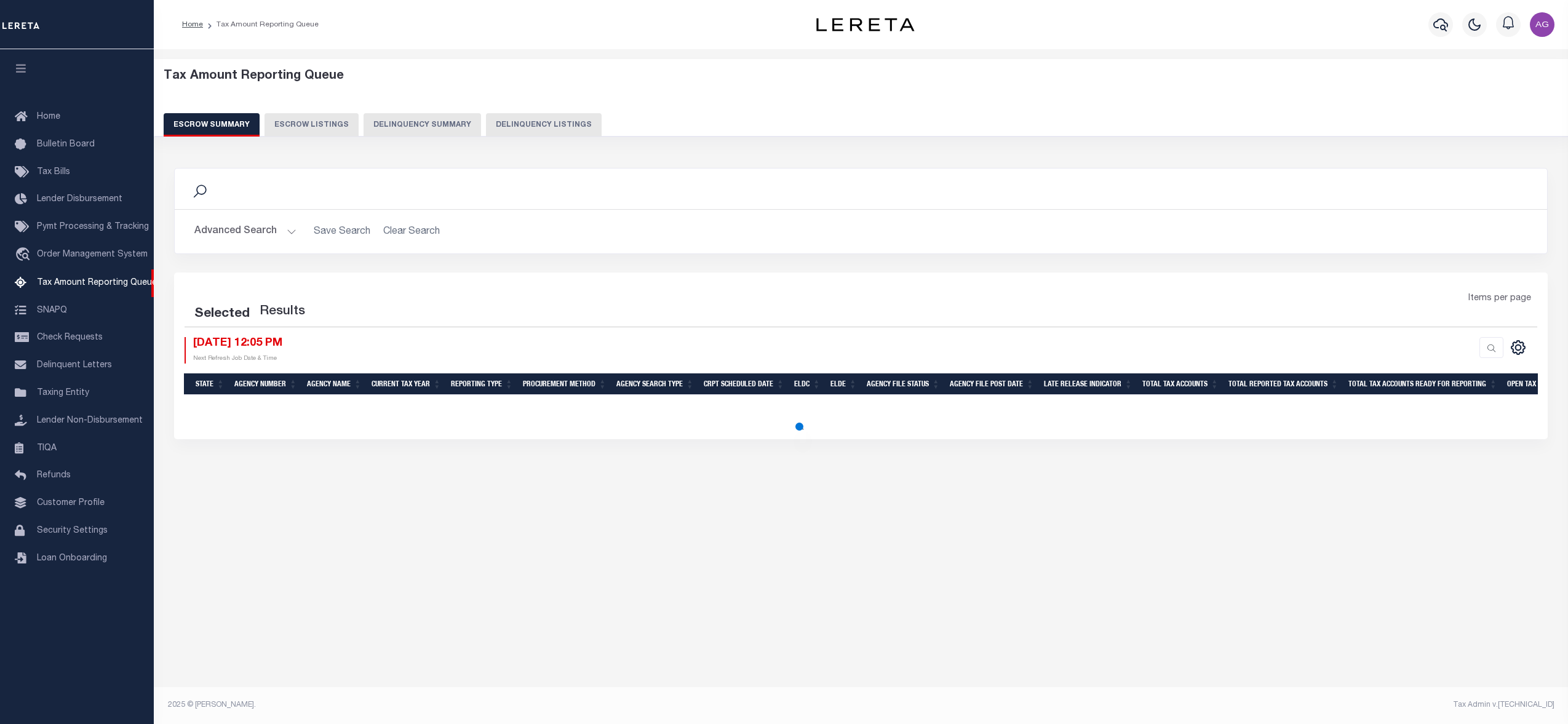
click at [522, 123] on button "Delinquency Listings" at bounding box center [544, 125] width 116 height 23
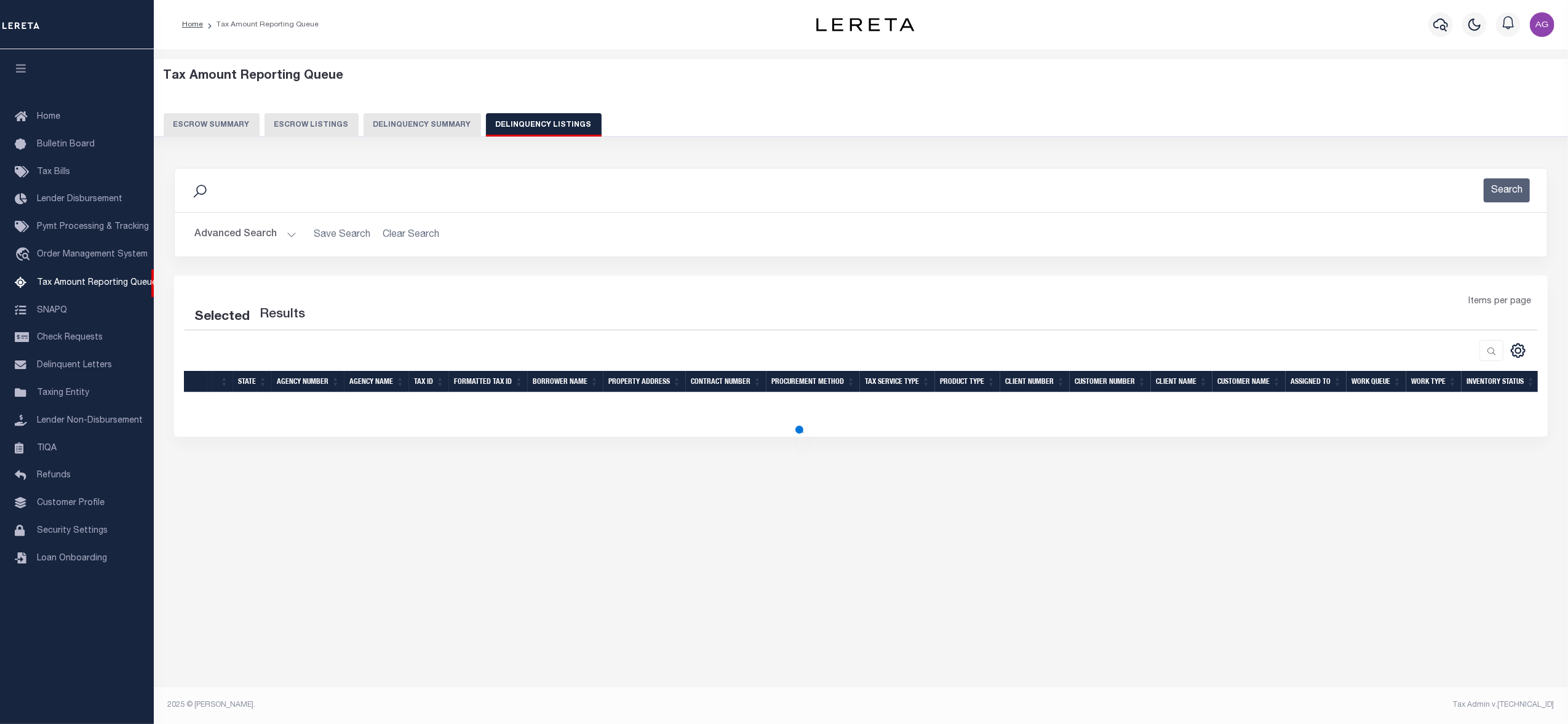
click at [404, 122] on button "Delinquency Summary" at bounding box center [422, 125] width 118 height 23
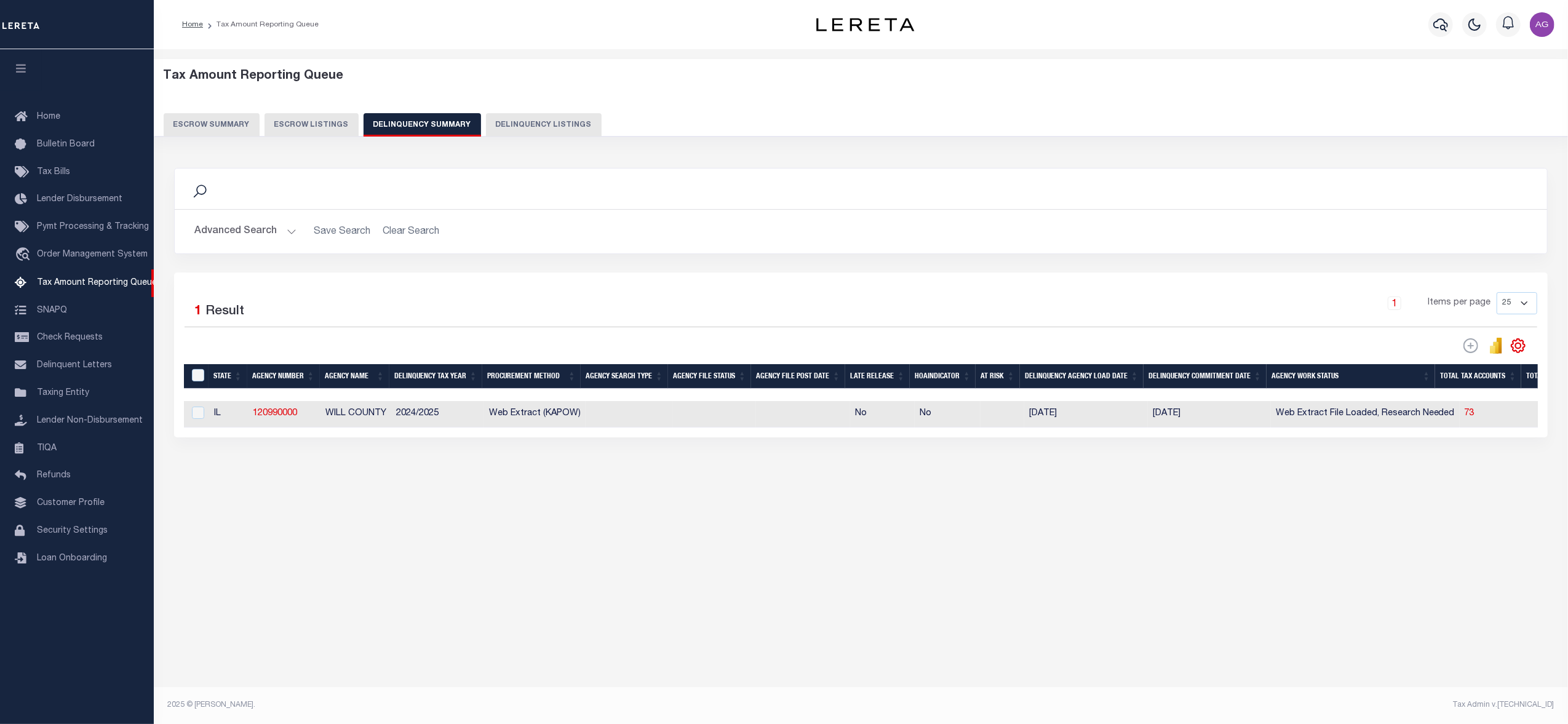
click at [264, 232] on button "Advanced Search" at bounding box center [245, 231] width 102 height 24
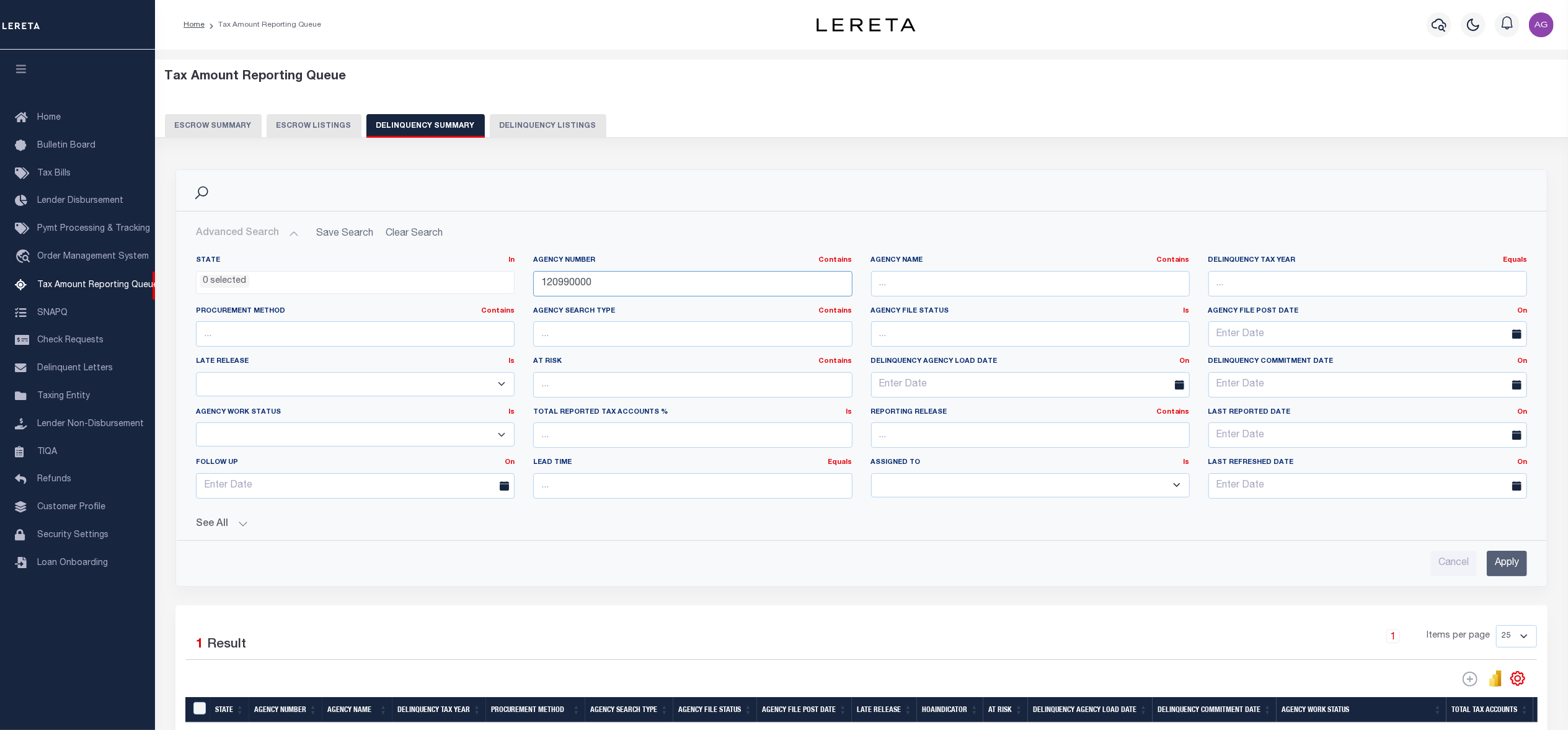
click at [606, 282] on input "120990000" at bounding box center [692, 284] width 319 height 25
click at [1506, 573] on input "Apply" at bounding box center [1507, 563] width 41 height 25
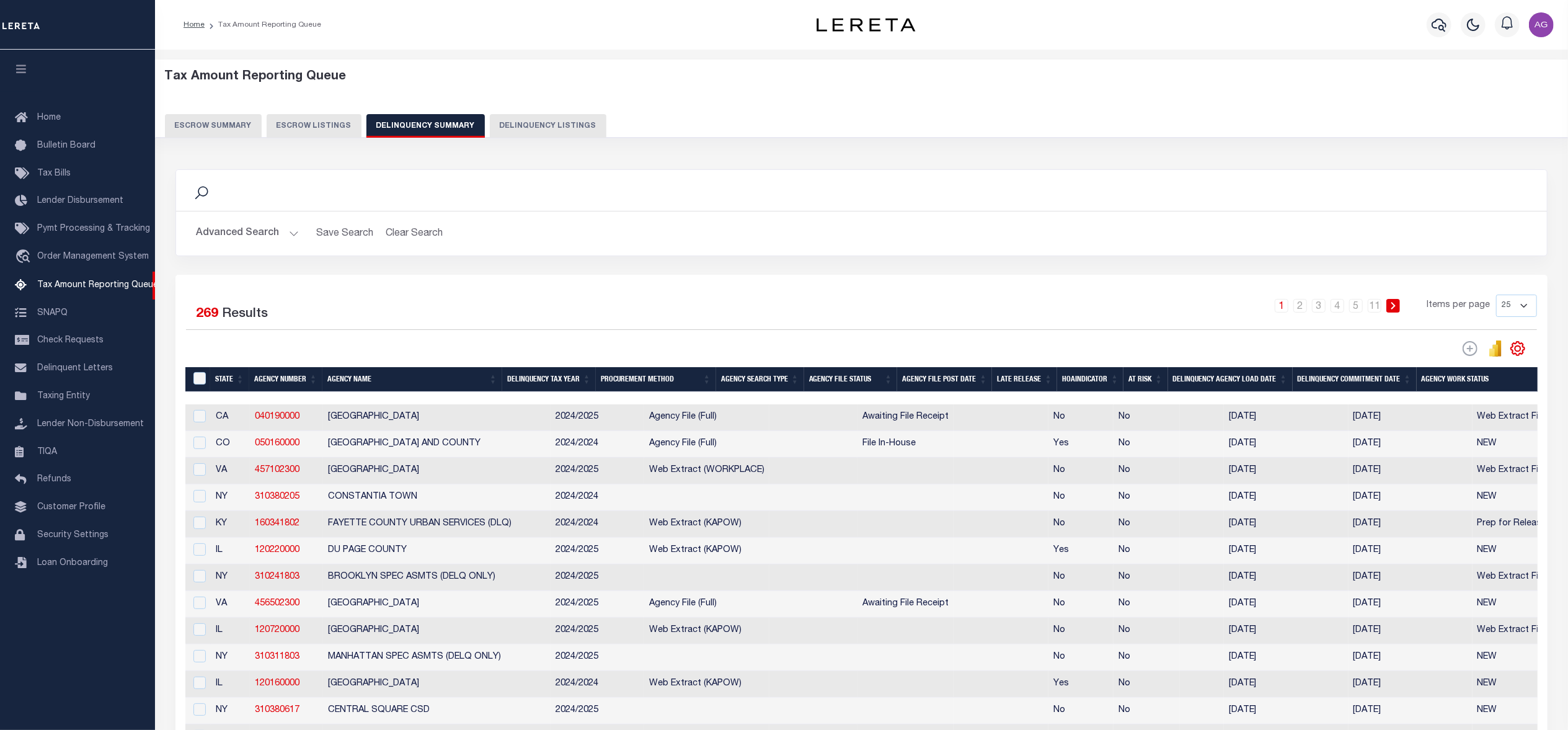
click at [533, 122] on button "Delinquency Listings" at bounding box center [548, 126] width 117 height 23
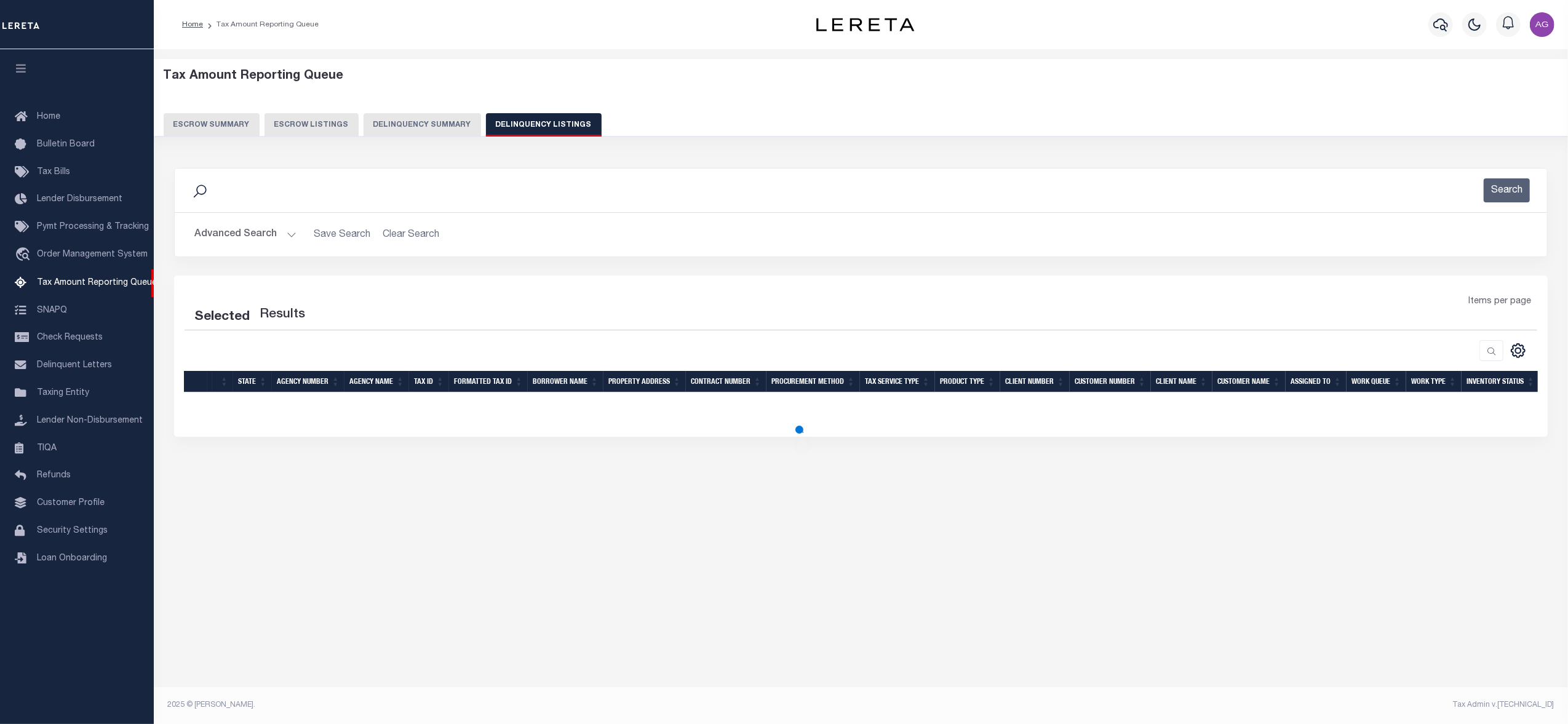
select select "100"
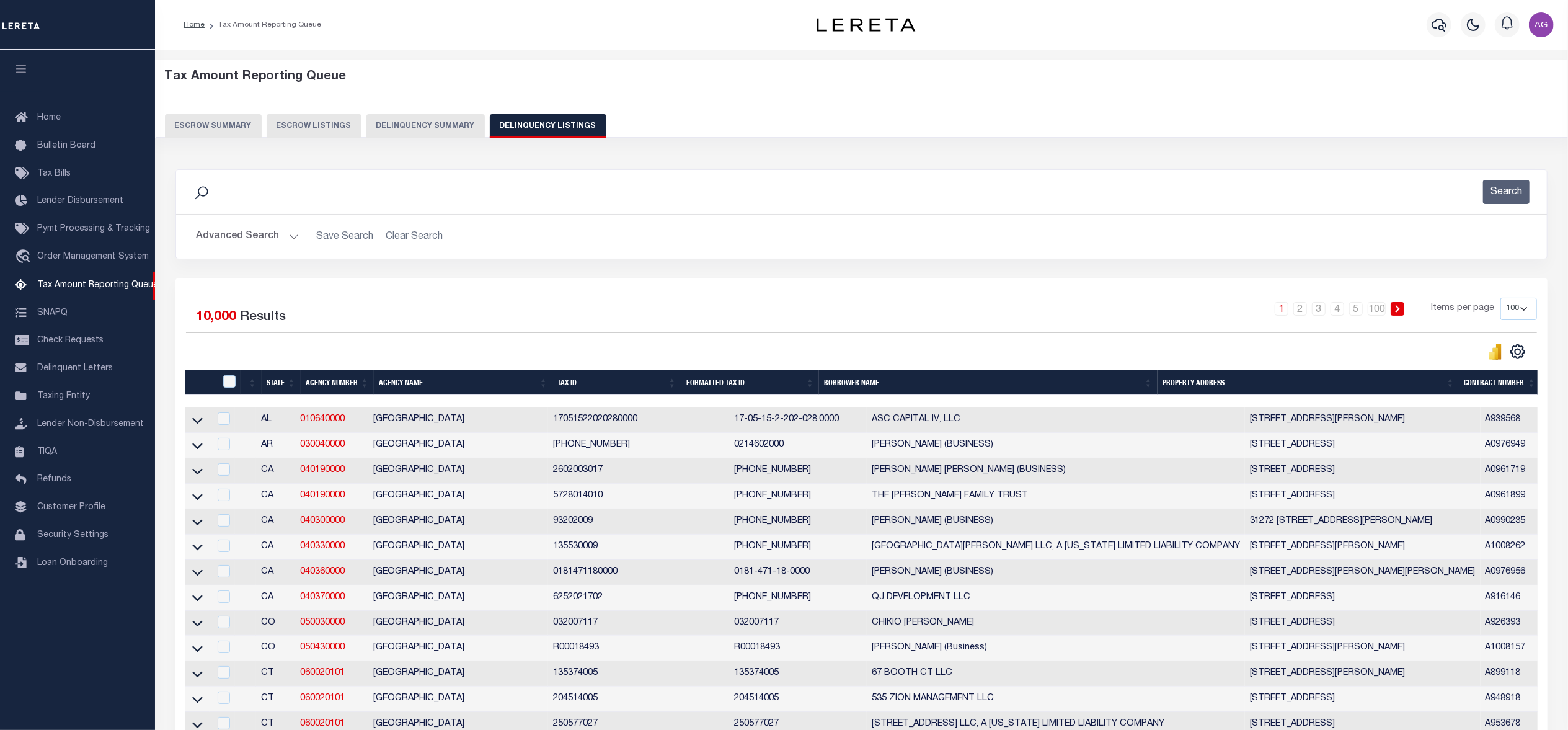
click at [454, 127] on button "Delinquency Summary" at bounding box center [425, 126] width 119 height 23
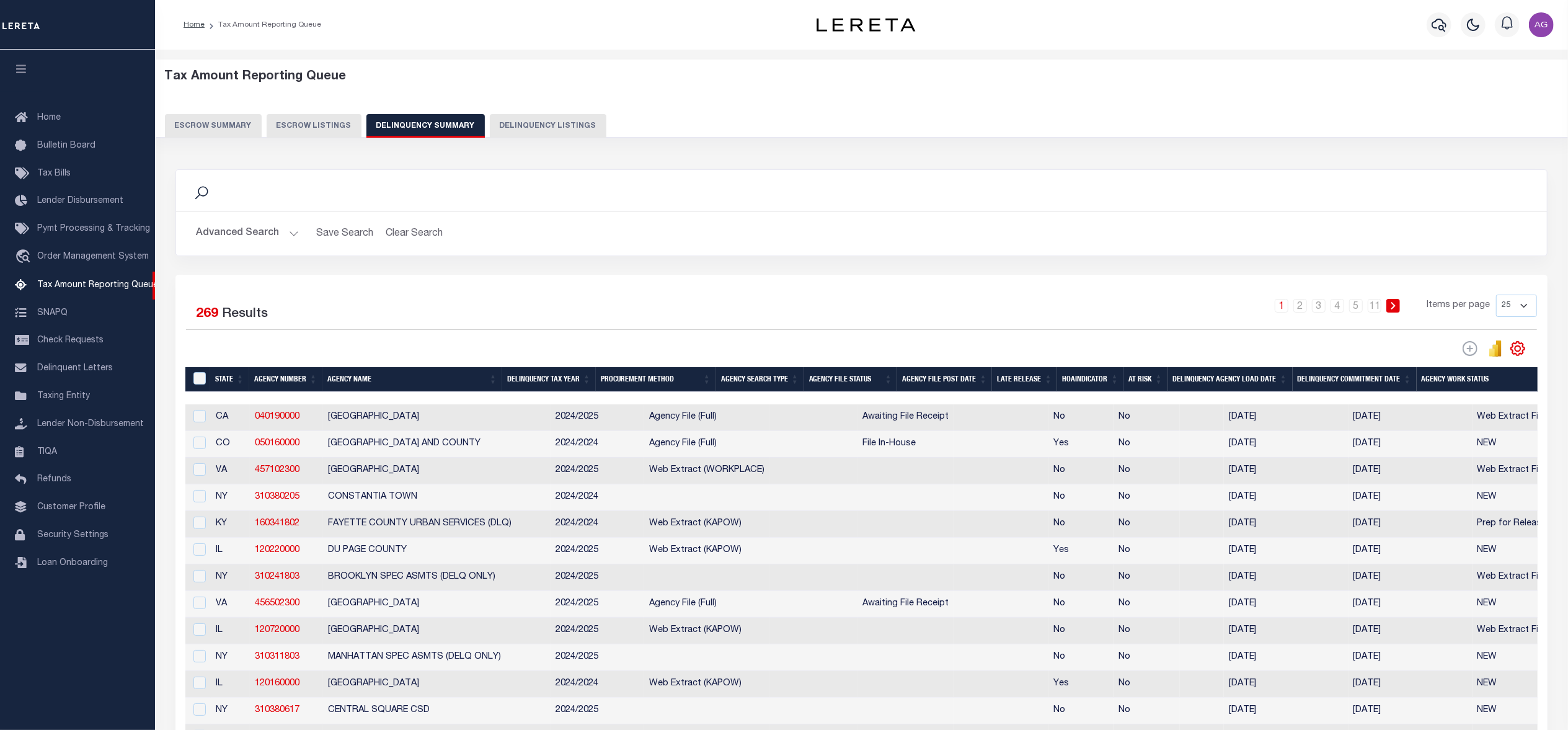
click at [259, 238] on button "Advanced Search" at bounding box center [247, 233] width 103 height 24
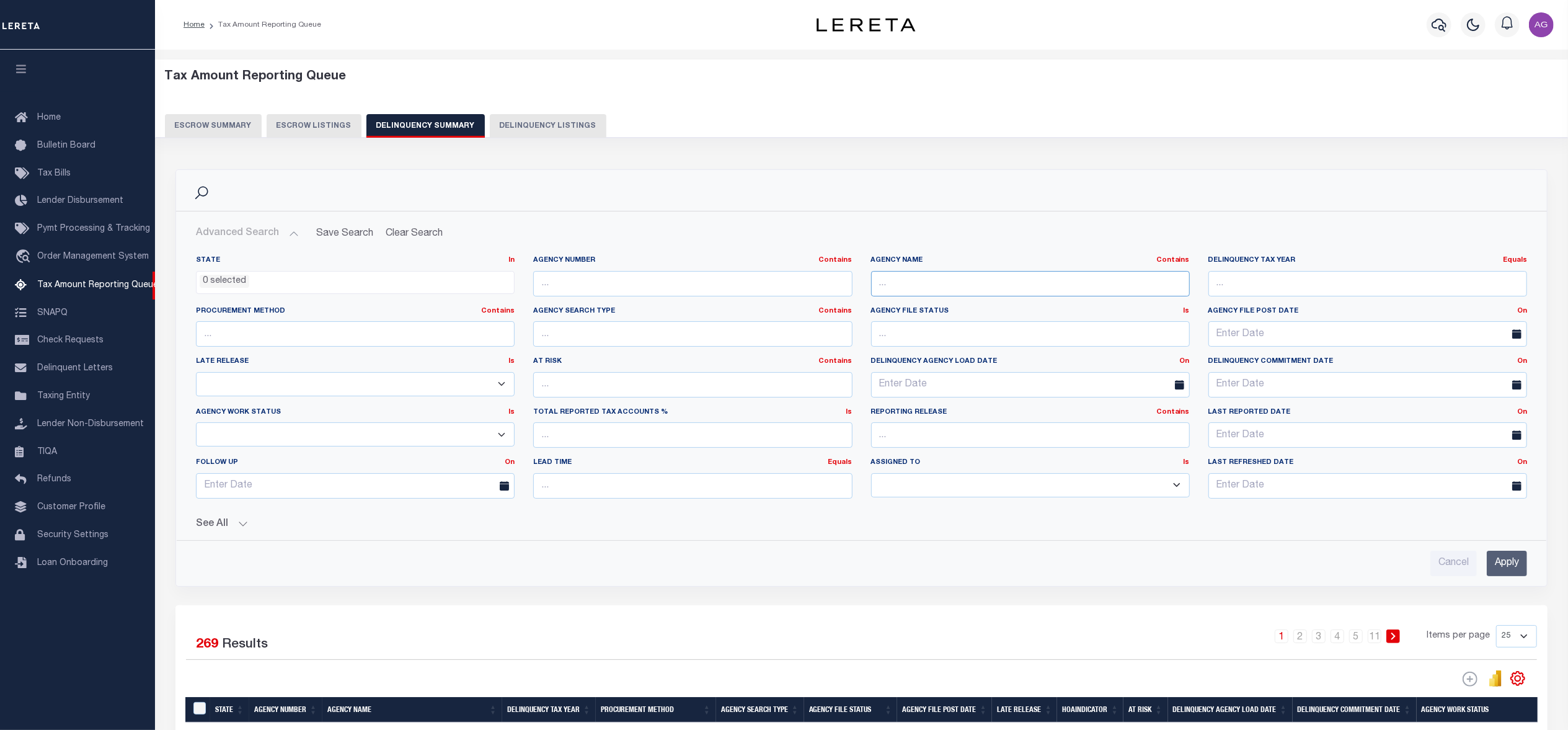
click at [917, 281] on input "text" at bounding box center [1030, 284] width 319 height 25
type input "WILL COUNTY"
click at [1499, 557] on input "Apply" at bounding box center [1507, 563] width 41 height 25
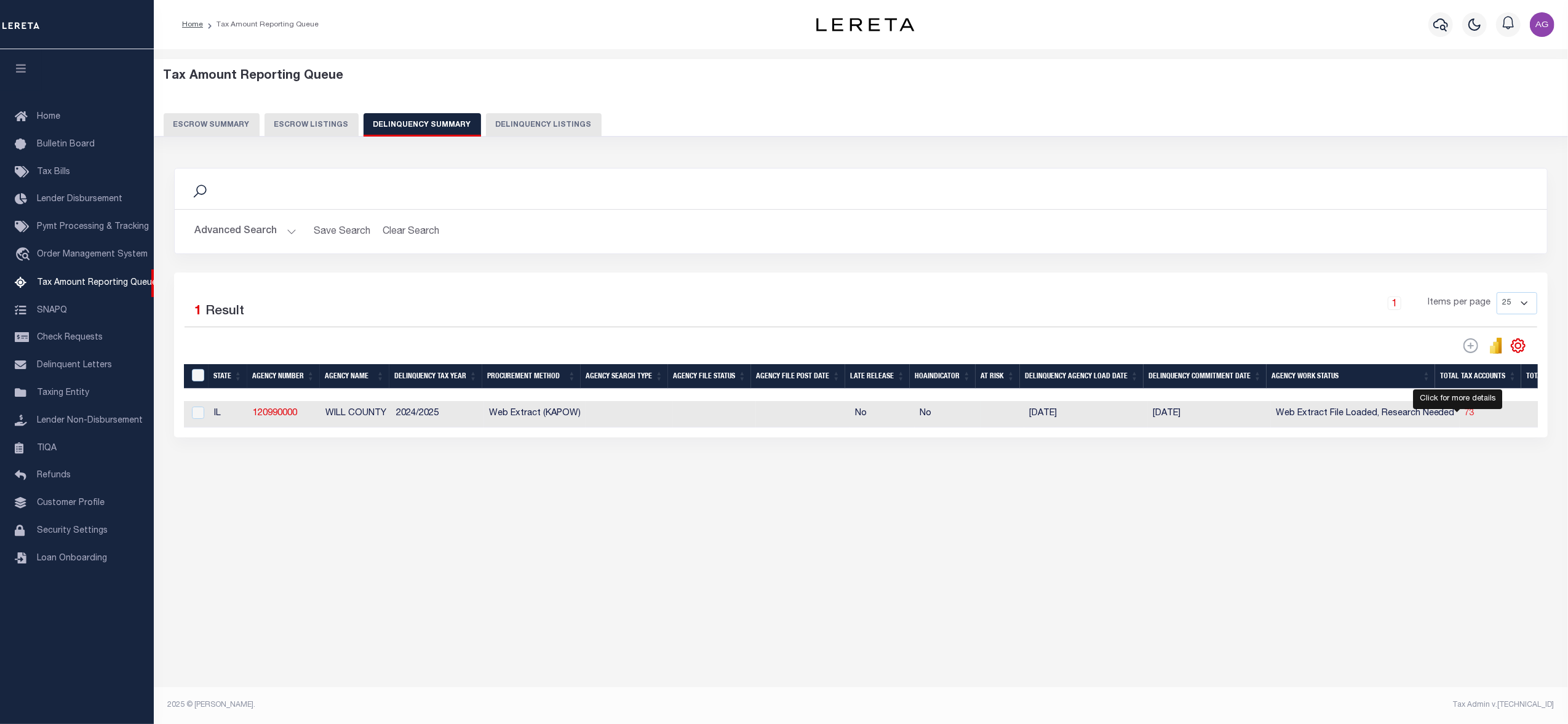
click at [1465, 415] on span "73" at bounding box center [1470, 413] width 10 height 9
select select "100"
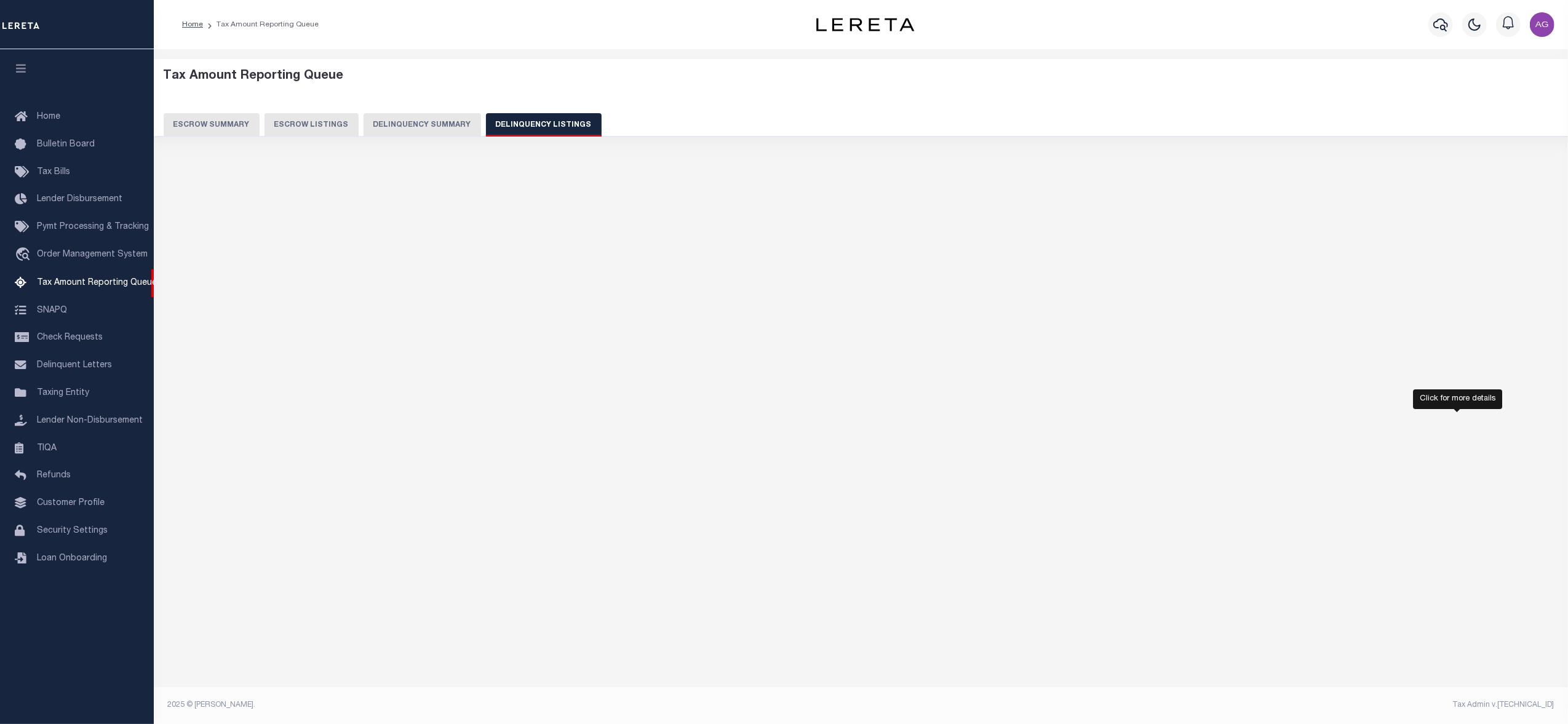
select select "100"
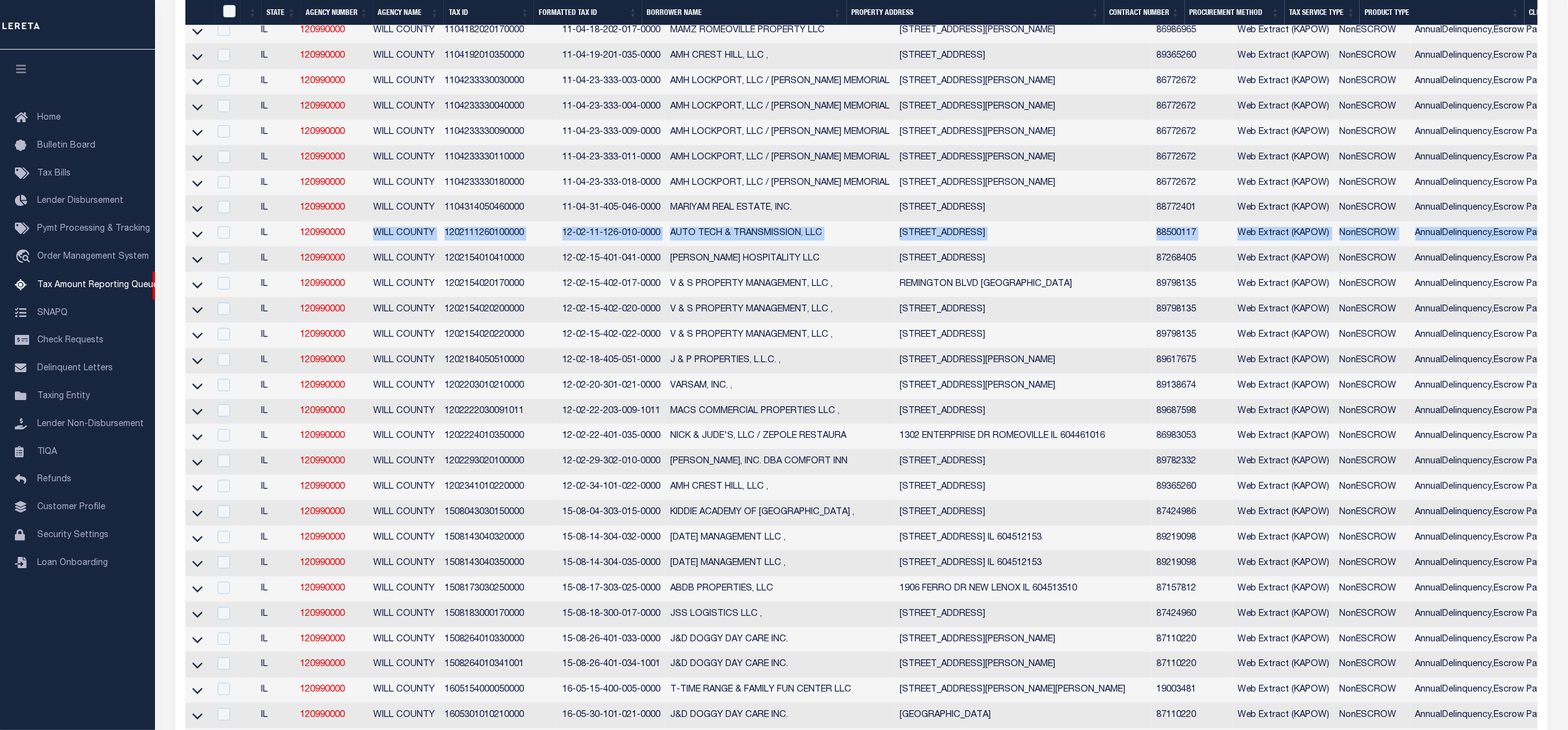
drag, startPoint x: 1487, startPoint y: 264, endPoint x: 373, endPoint y: 264, distance: 1114.0
click at [373, 247] on tr "IL 120990000 WILL COUNTY 1202111260100000 12-02-11-126-010-0000 AUTO TECH & TRA…" at bounding box center [1282, 234] width 2194 height 25
click at [435, 247] on td "WILL COUNTY" at bounding box center [404, 234] width 71 height 25
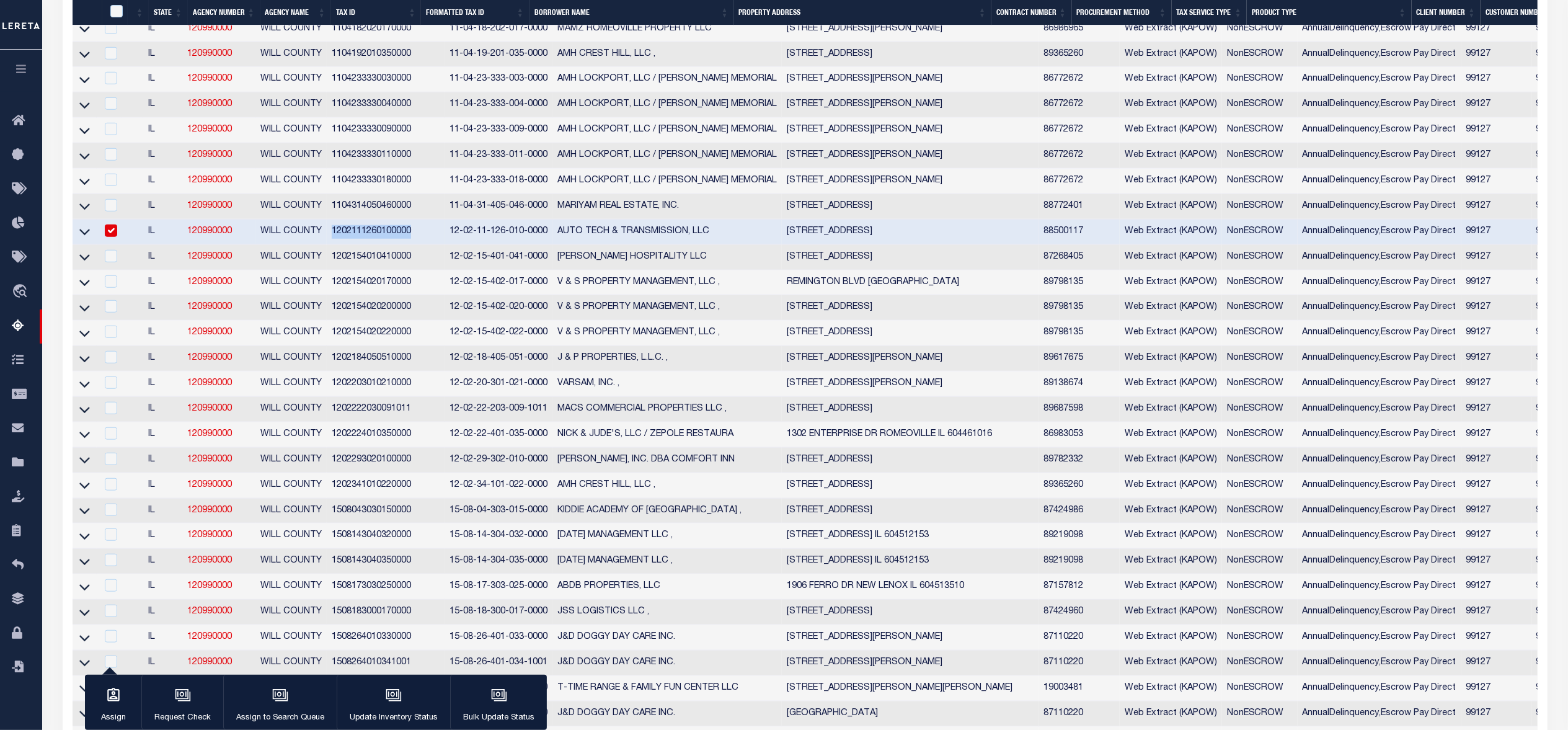
drag, startPoint x: 330, startPoint y: 254, endPoint x: 415, endPoint y: 259, distance: 85.1
click at [415, 245] on td "1202111260100000" at bounding box center [386, 232] width 118 height 25
checkbox input "false"
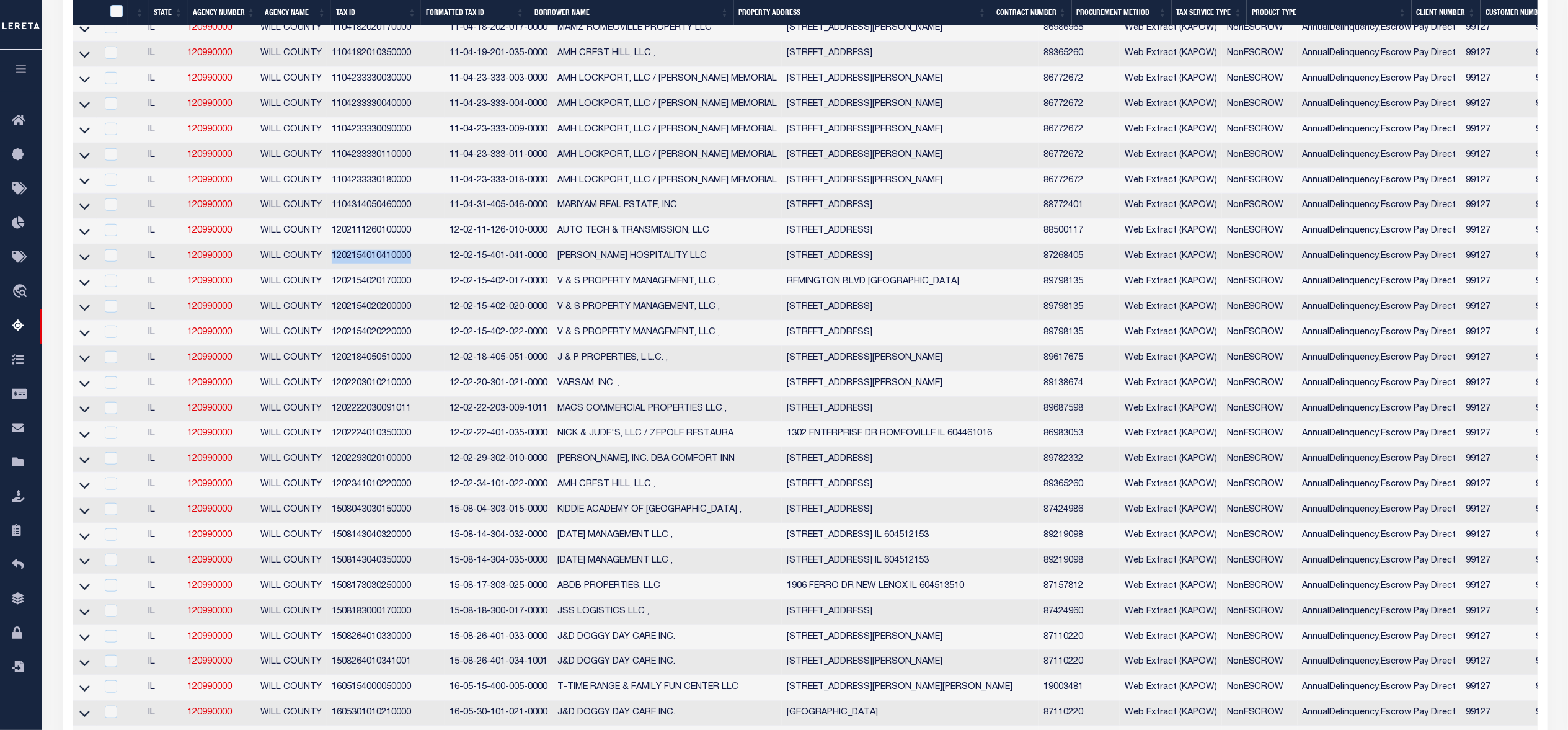
drag, startPoint x: 325, startPoint y: 284, endPoint x: 410, endPoint y: 275, distance: 85.5
click at [410, 270] on td "1202154010410000" at bounding box center [386, 257] width 118 height 25
checkbox input "true"
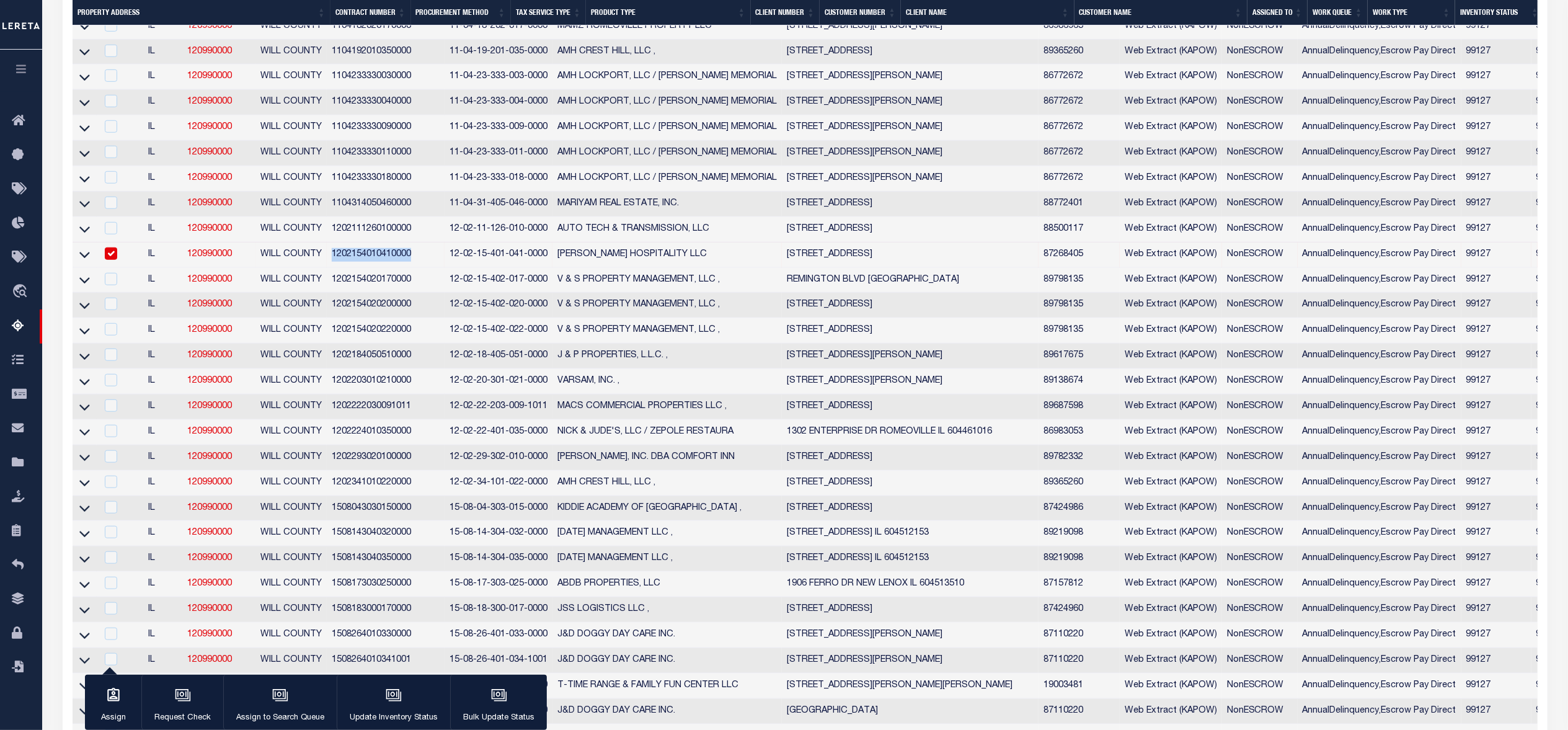
scroll to position [0, 0]
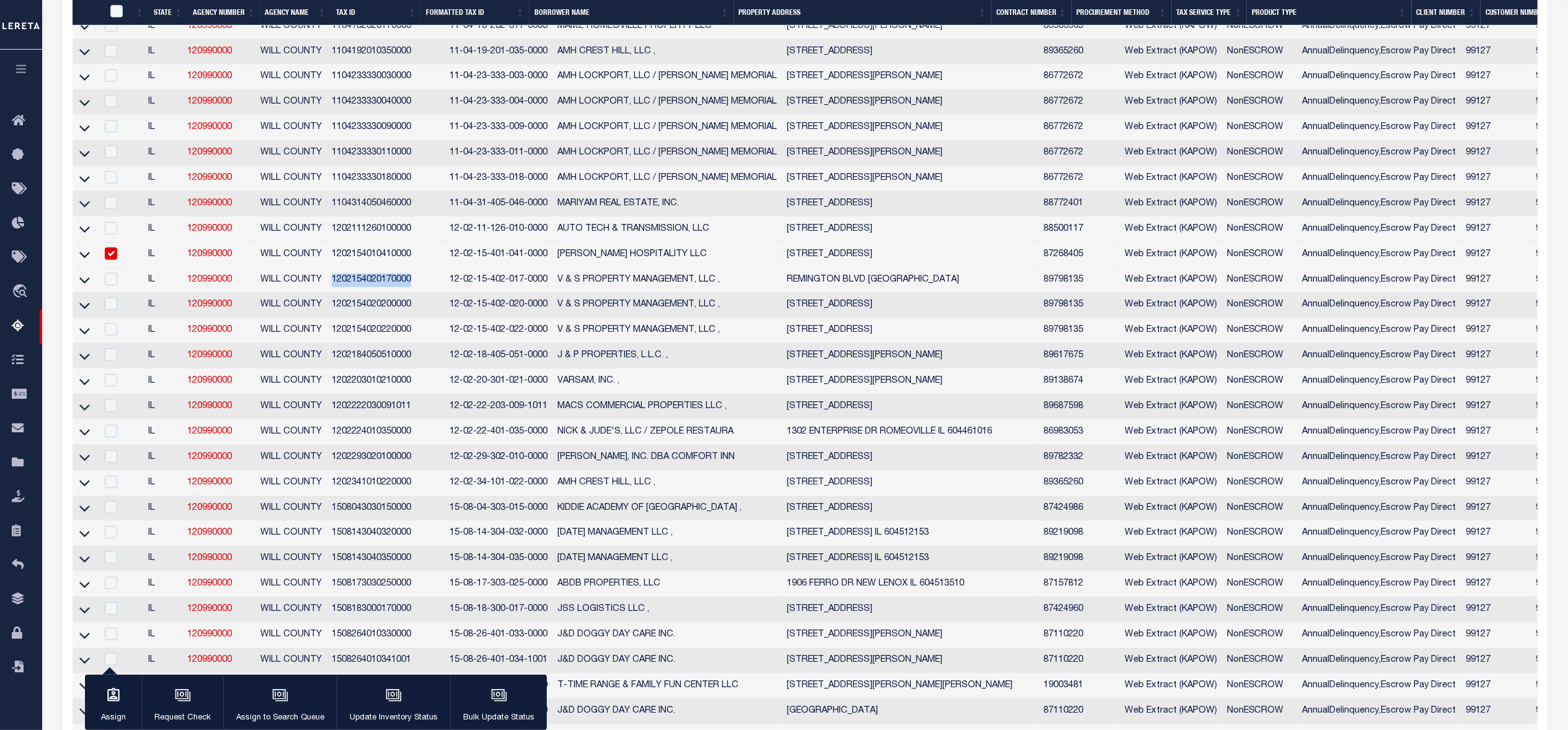
drag, startPoint x: 327, startPoint y: 304, endPoint x: 410, endPoint y: 314, distance: 83.6
click at [410, 293] on td "1202154020170000" at bounding box center [386, 280] width 118 height 25
checkbox input "true"
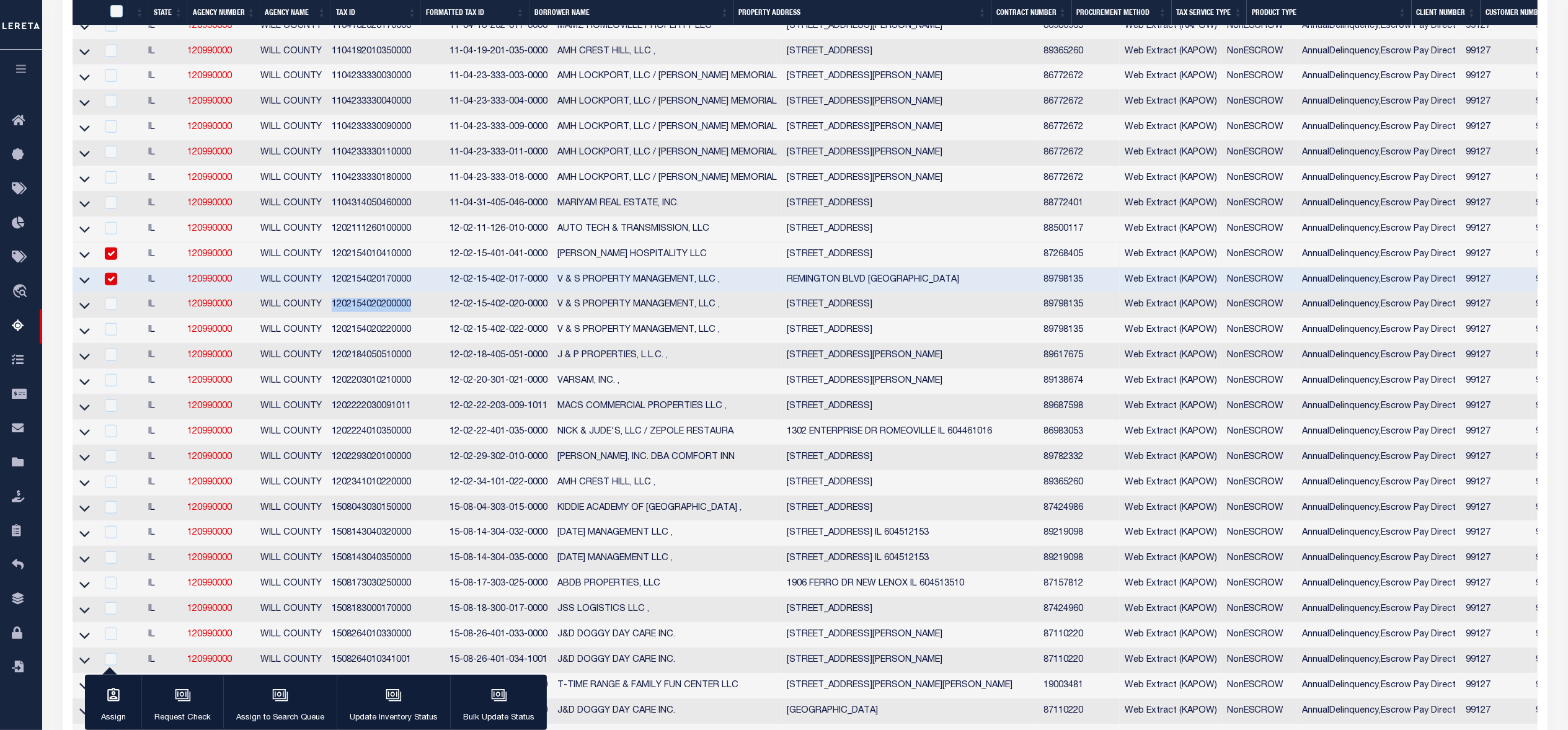
drag, startPoint x: 330, startPoint y: 331, endPoint x: 410, endPoint y: 333, distance: 80.0
click at [410, 318] on td "1202154020200000" at bounding box center [386, 305] width 118 height 25
checkbox input "true"
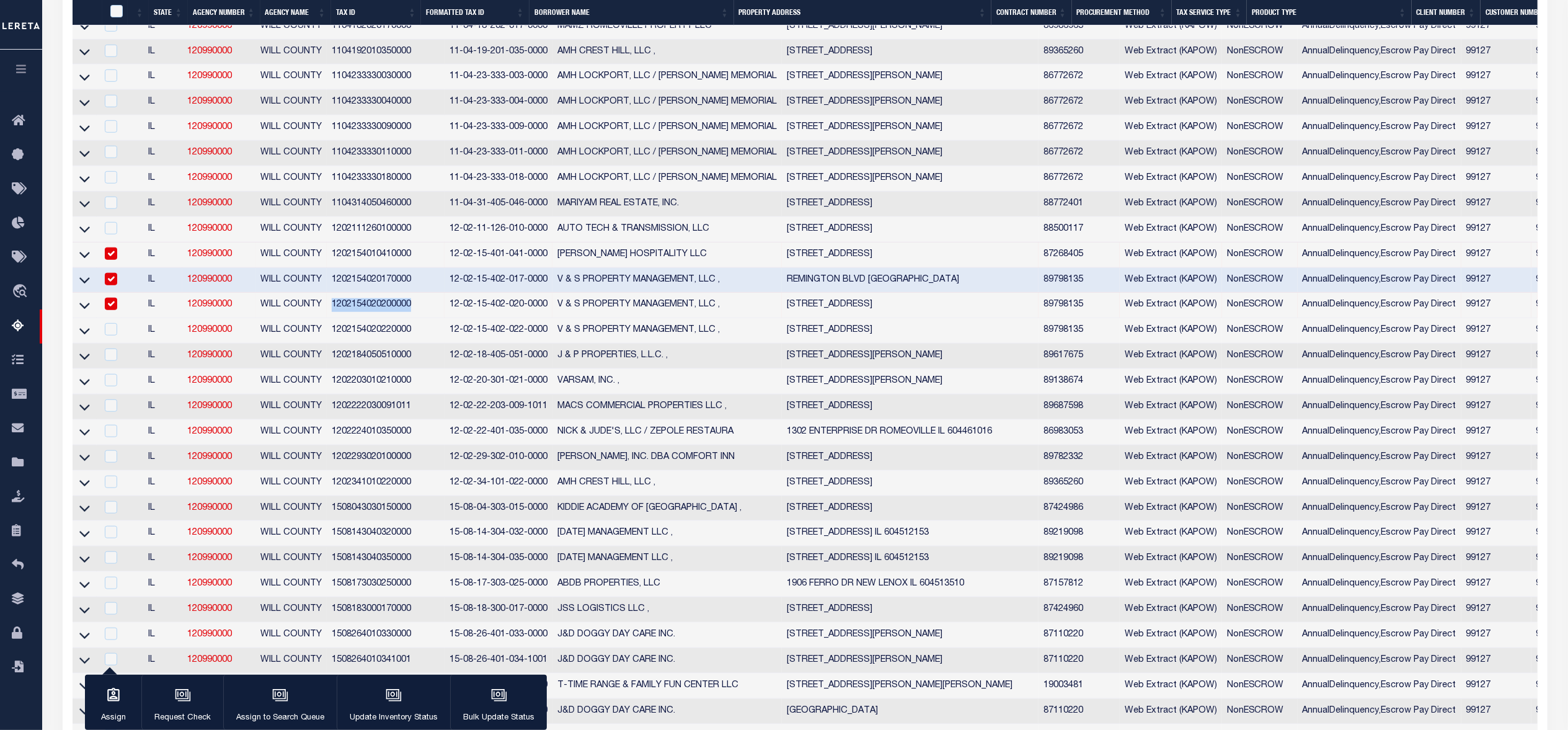
copy td "1202154020200000"
drag, startPoint x: 390, startPoint y: 355, endPoint x: 410, endPoint y: 358, distance: 20.2
click at [410, 344] on td "1202154020220000" at bounding box center [386, 331] width 118 height 25
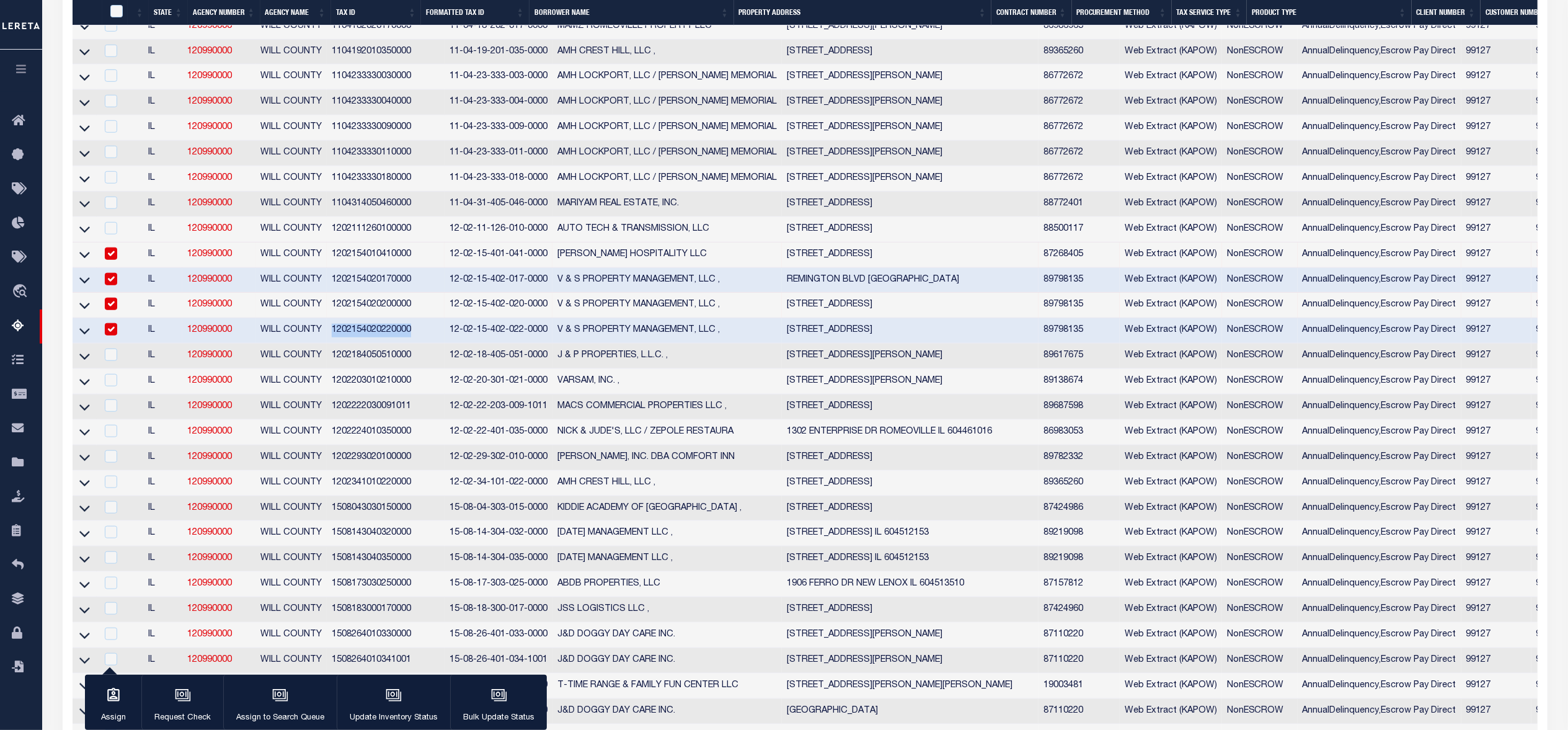
checkbox input "true"
copy td "1202154020220000"
drag, startPoint x: 332, startPoint y: 382, endPoint x: 413, endPoint y: 384, distance: 81.0
click at [413, 369] on td "1202184050510000" at bounding box center [386, 356] width 118 height 25
checkbox input "true"
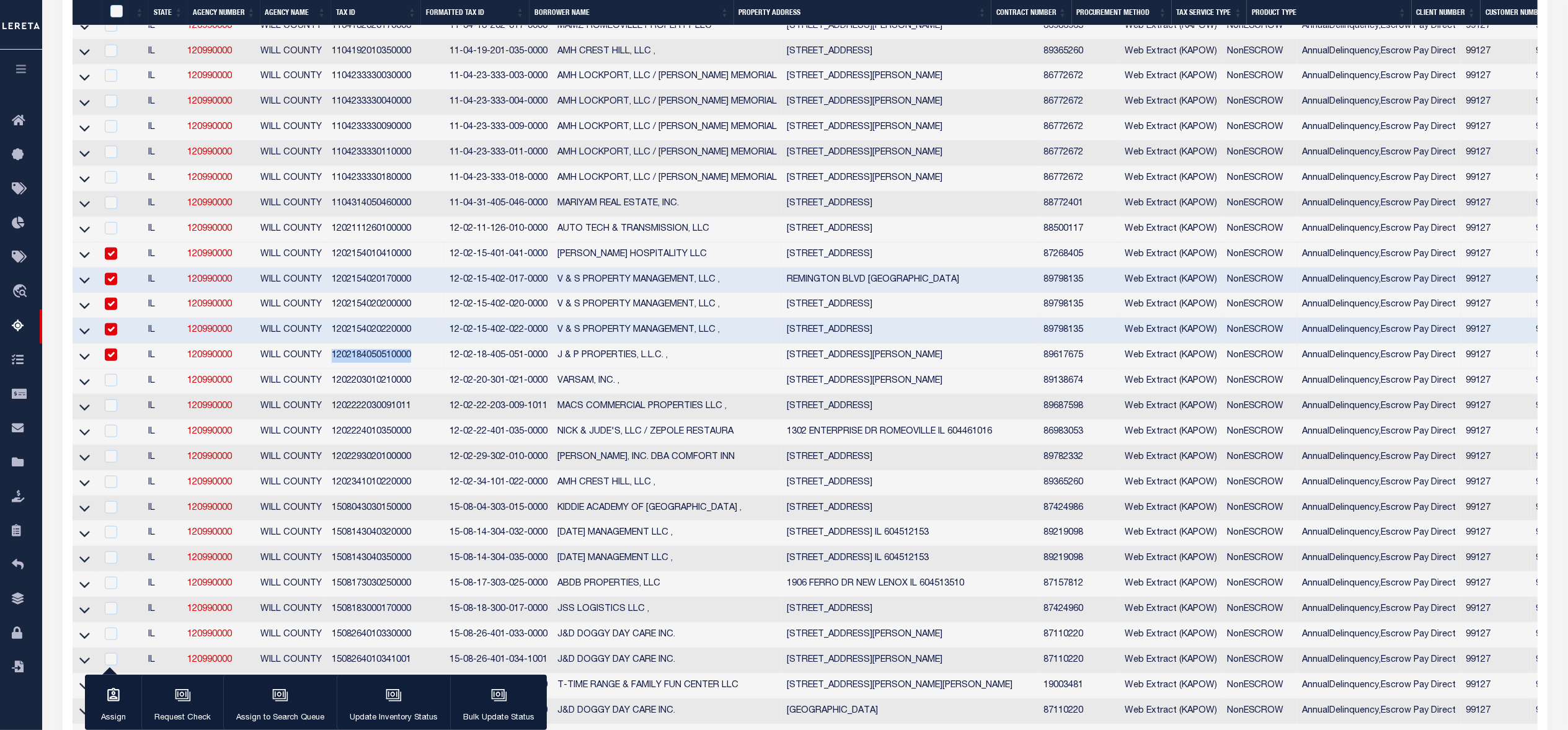
copy td "1202184050510000"
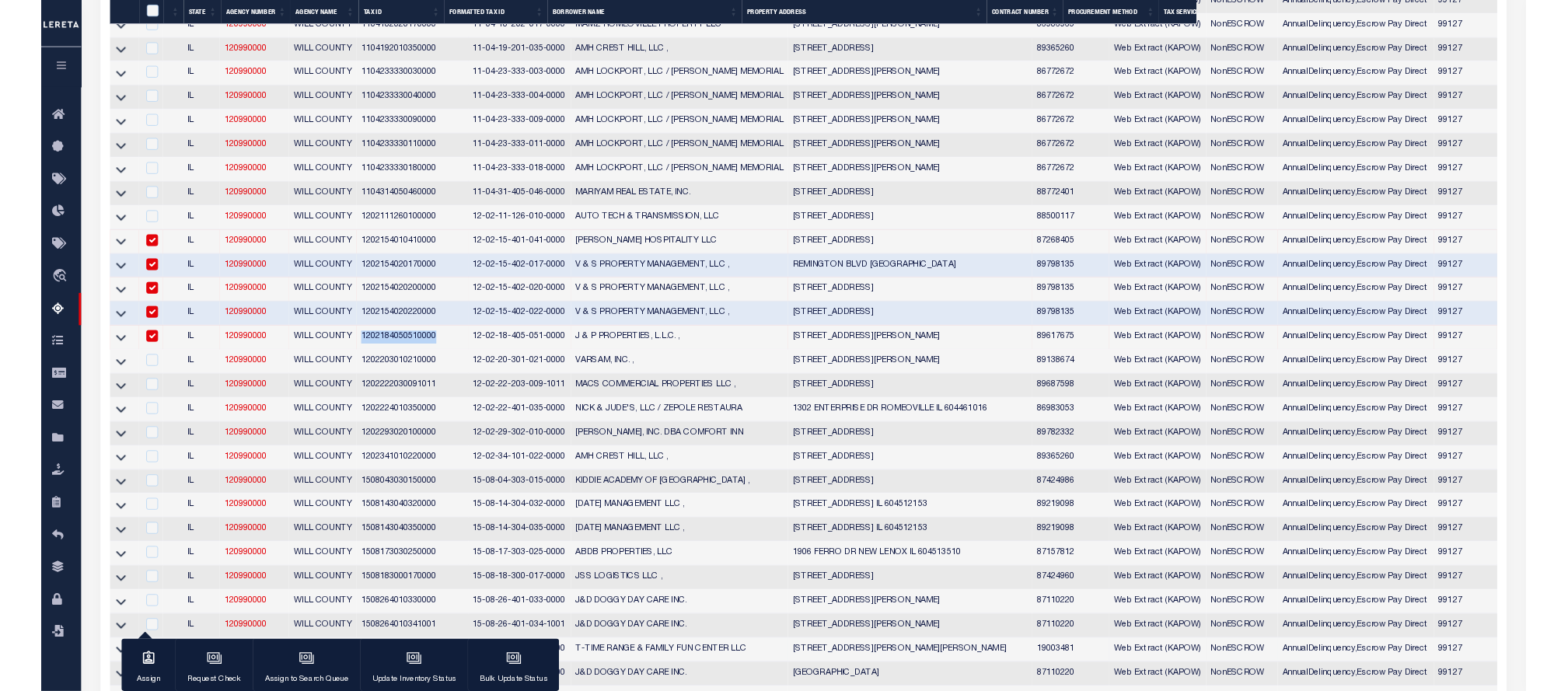
scroll to position [1143, 0]
